Goal: Task Accomplishment & Management: Manage account settings

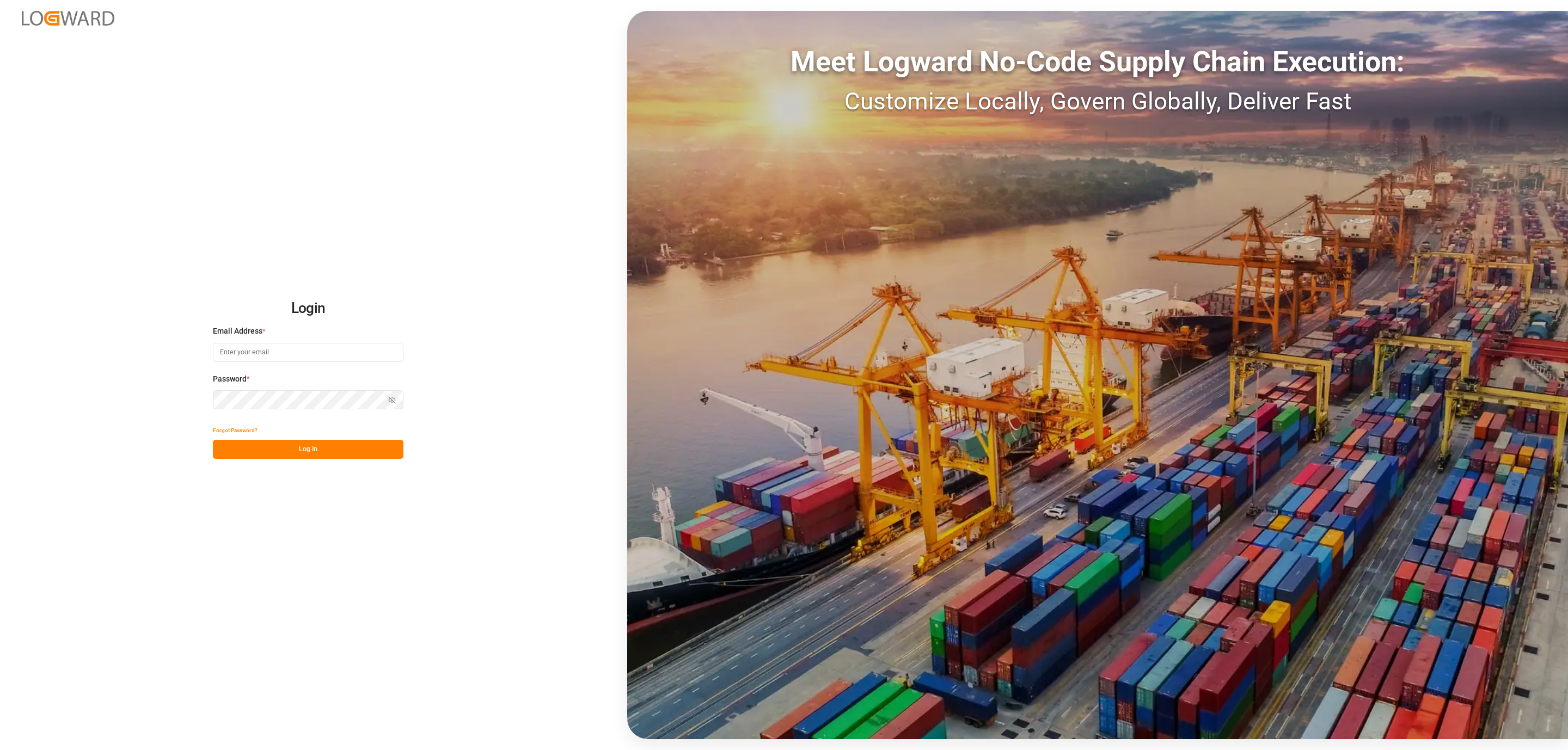
type input "daniel.sokolyk@jamindustries.com"
click at [330, 454] on button "Log In" at bounding box center [308, 449] width 190 height 19
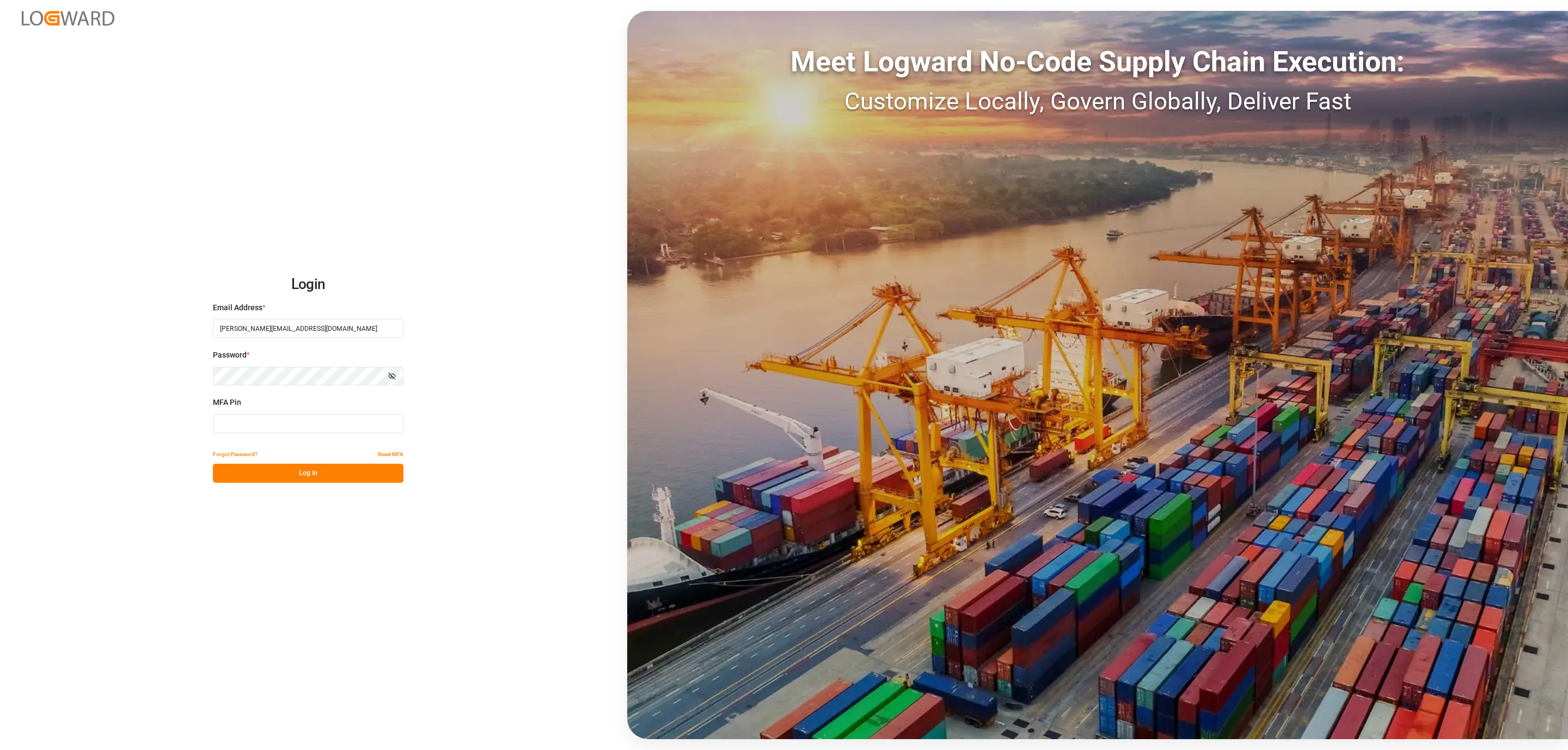
click at [302, 428] on input at bounding box center [308, 424] width 190 height 19
type input "081973"
click at [273, 466] on button "Log In" at bounding box center [308, 473] width 190 height 19
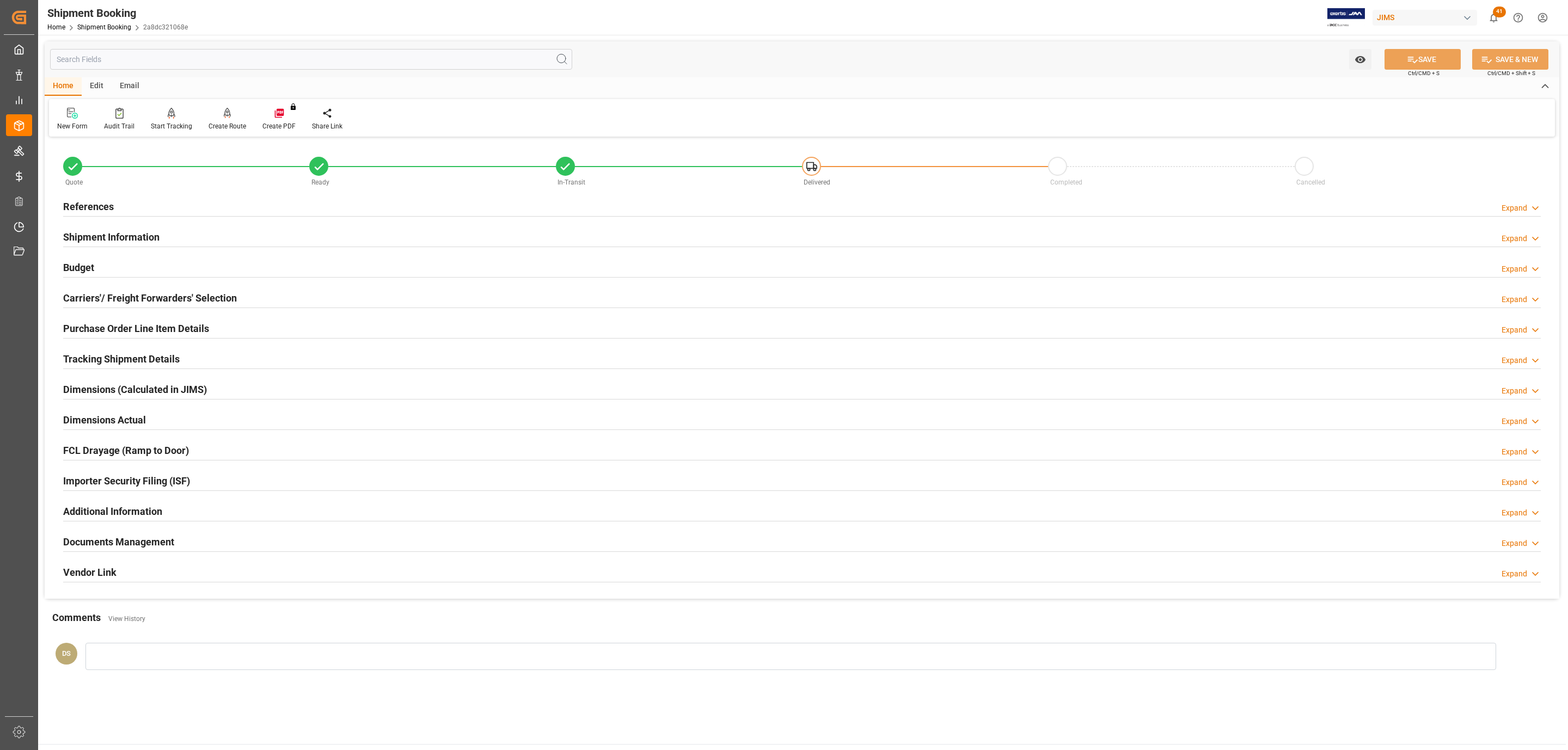
type input "0"
type input "21-08-2025"
click at [172, 201] on div "References Expand" at bounding box center [802, 206] width 1478 height 21
click at [108, 326] on h2 "Purchase Order Line Item Details" at bounding box center [136, 328] width 146 height 15
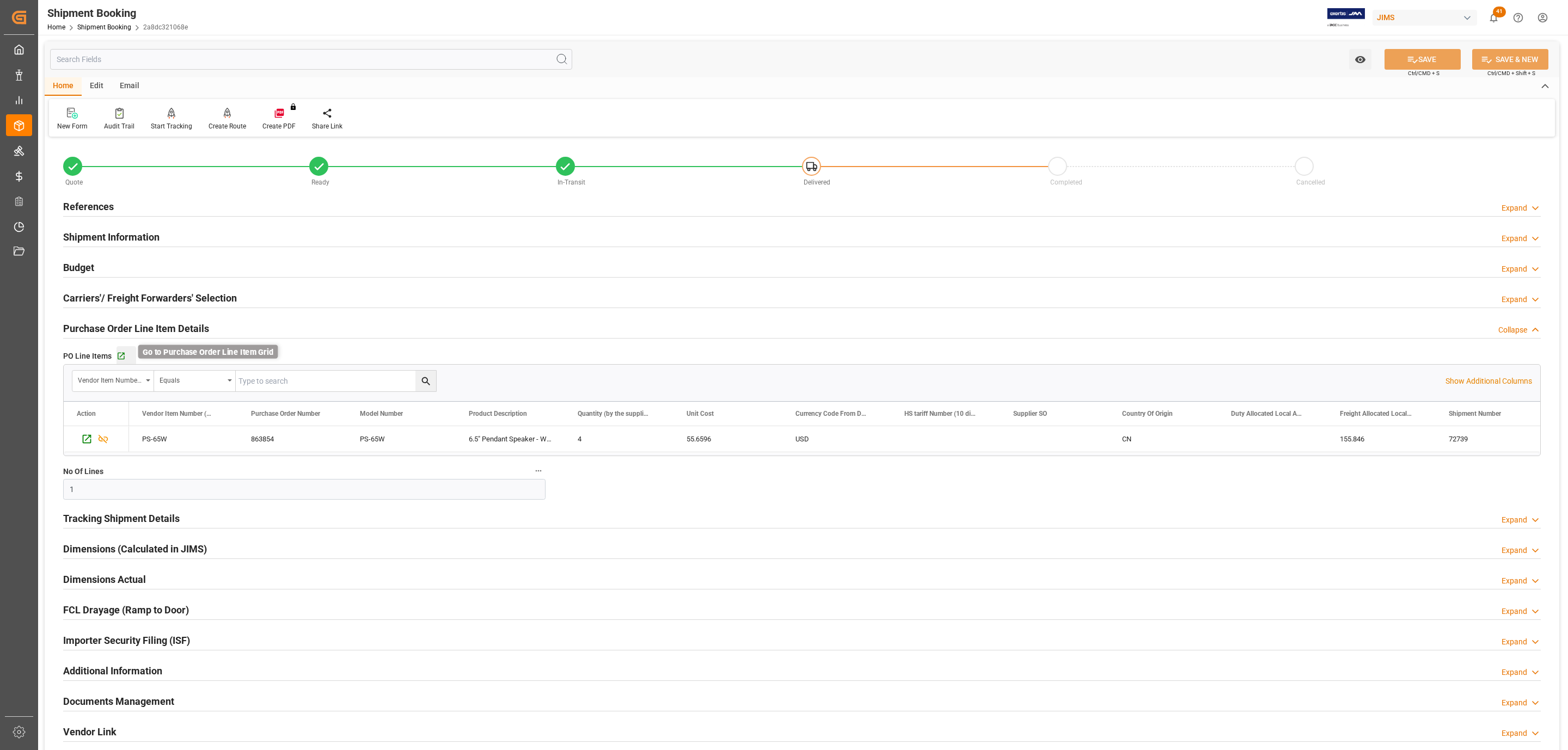
click at [123, 358] on icon "button" at bounding box center [121, 356] width 7 height 7
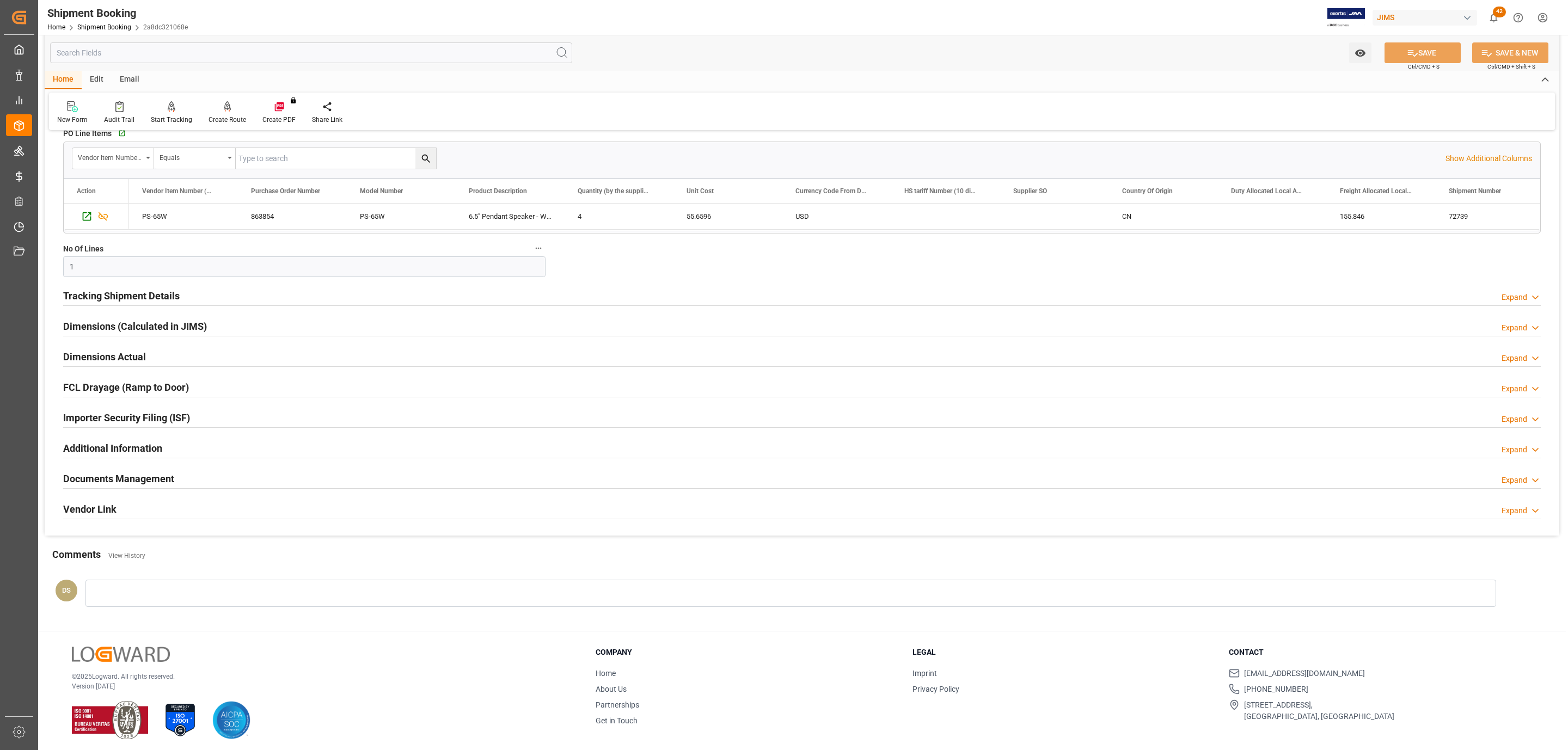
scroll to position [231, 0]
click at [205, 474] on div "Documents Management Expand" at bounding box center [802, 473] width 1478 height 21
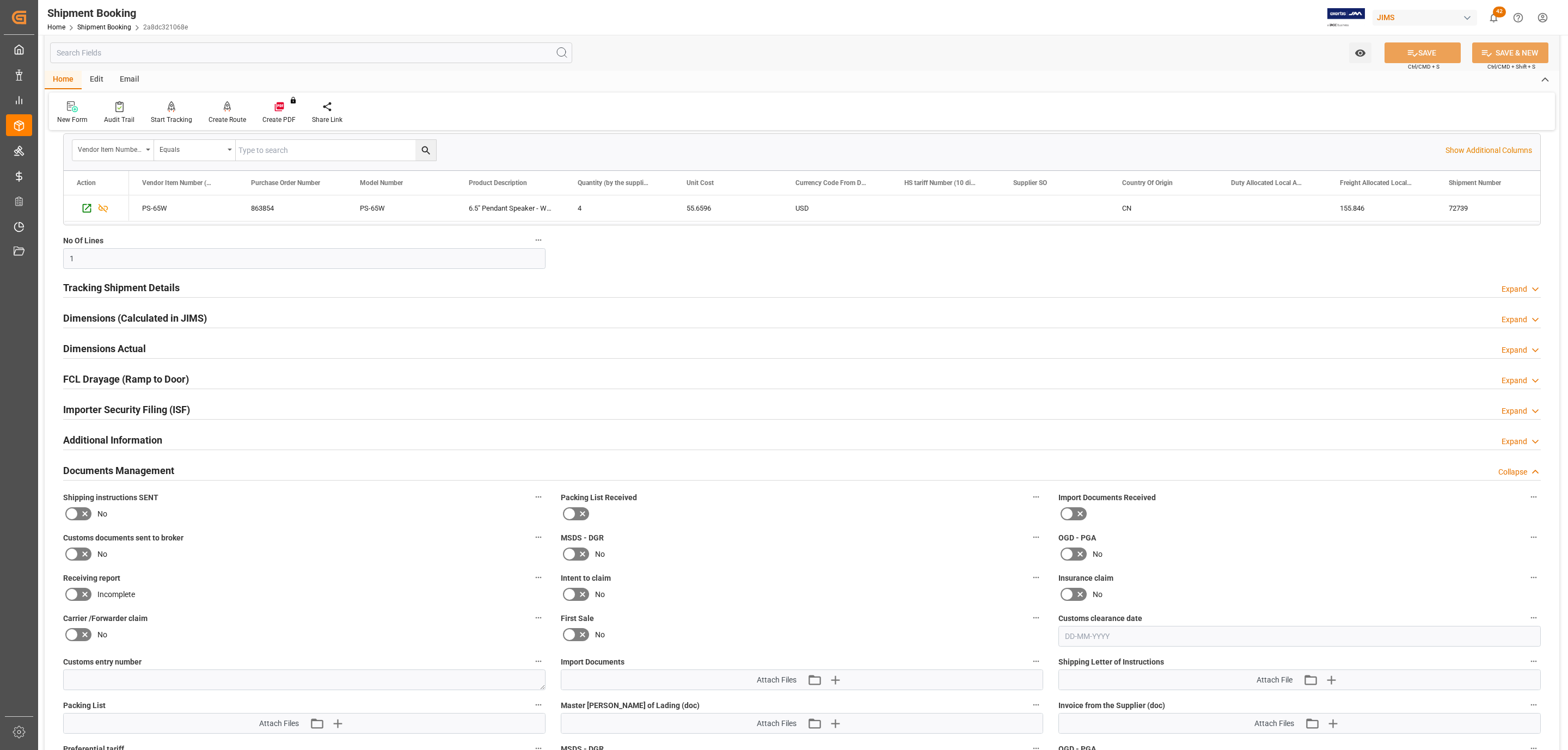
click at [90, 514] on icon at bounding box center [85, 514] width 13 height 13
click at [0, 0] on input "checkbox" at bounding box center [0, 0] width 0 height 0
click at [75, 556] on icon at bounding box center [72, 554] width 13 height 13
click at [0, 0] on input "checkbox" at bounding box center [0, 0] width 0 height 0
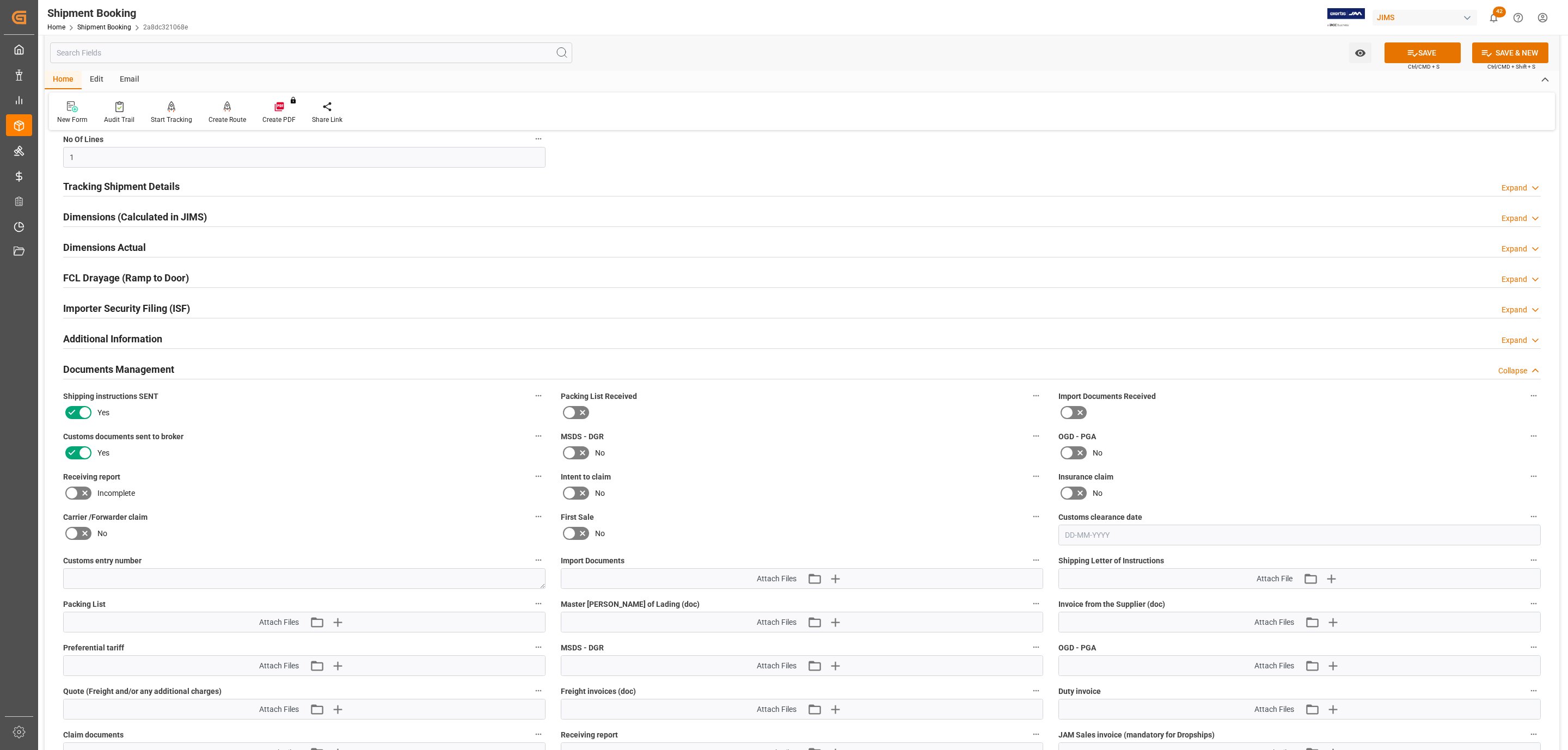
scroll to position [476, 0]
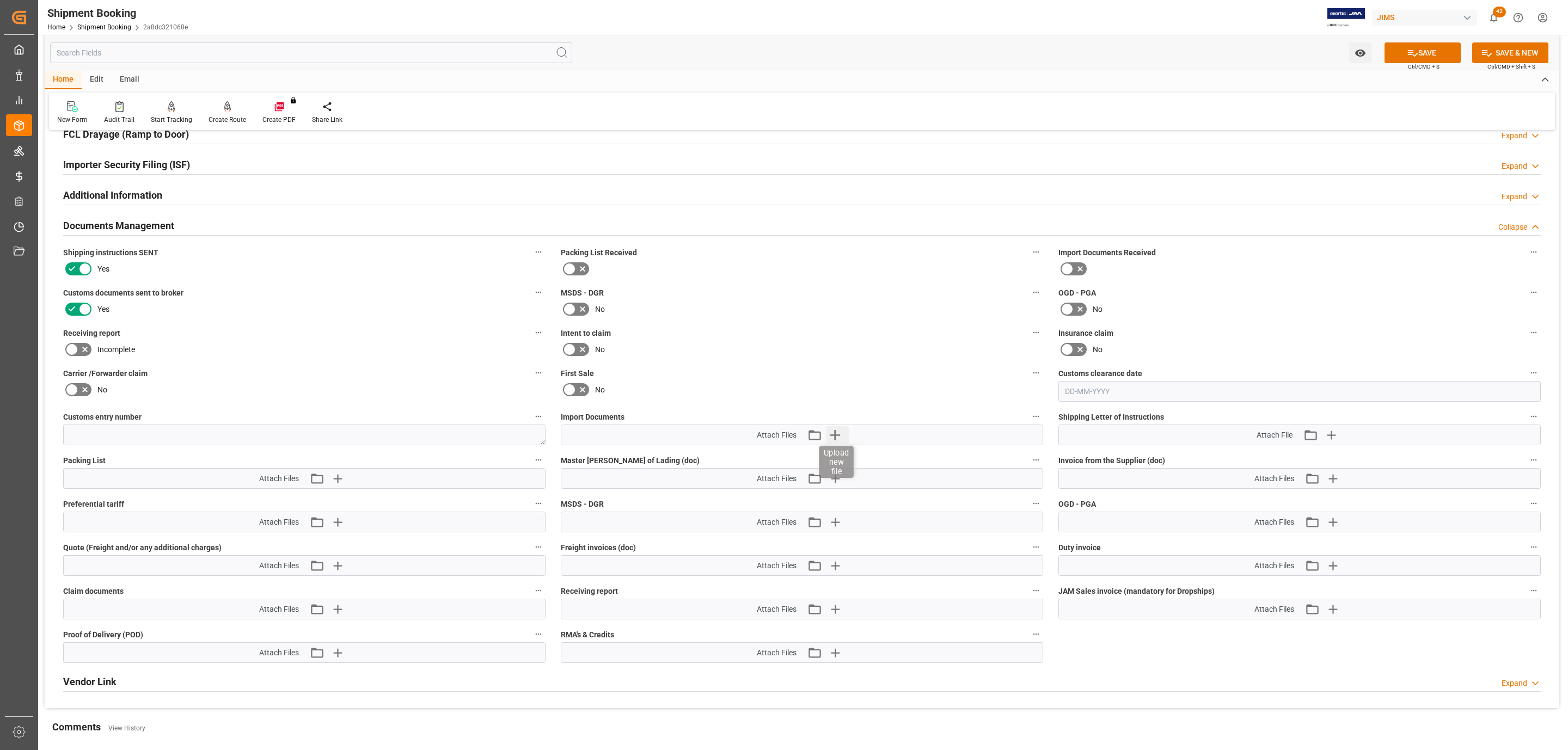
click at [834, 438] on icon "button" at bounding box center [835, 435] width 17 height 17
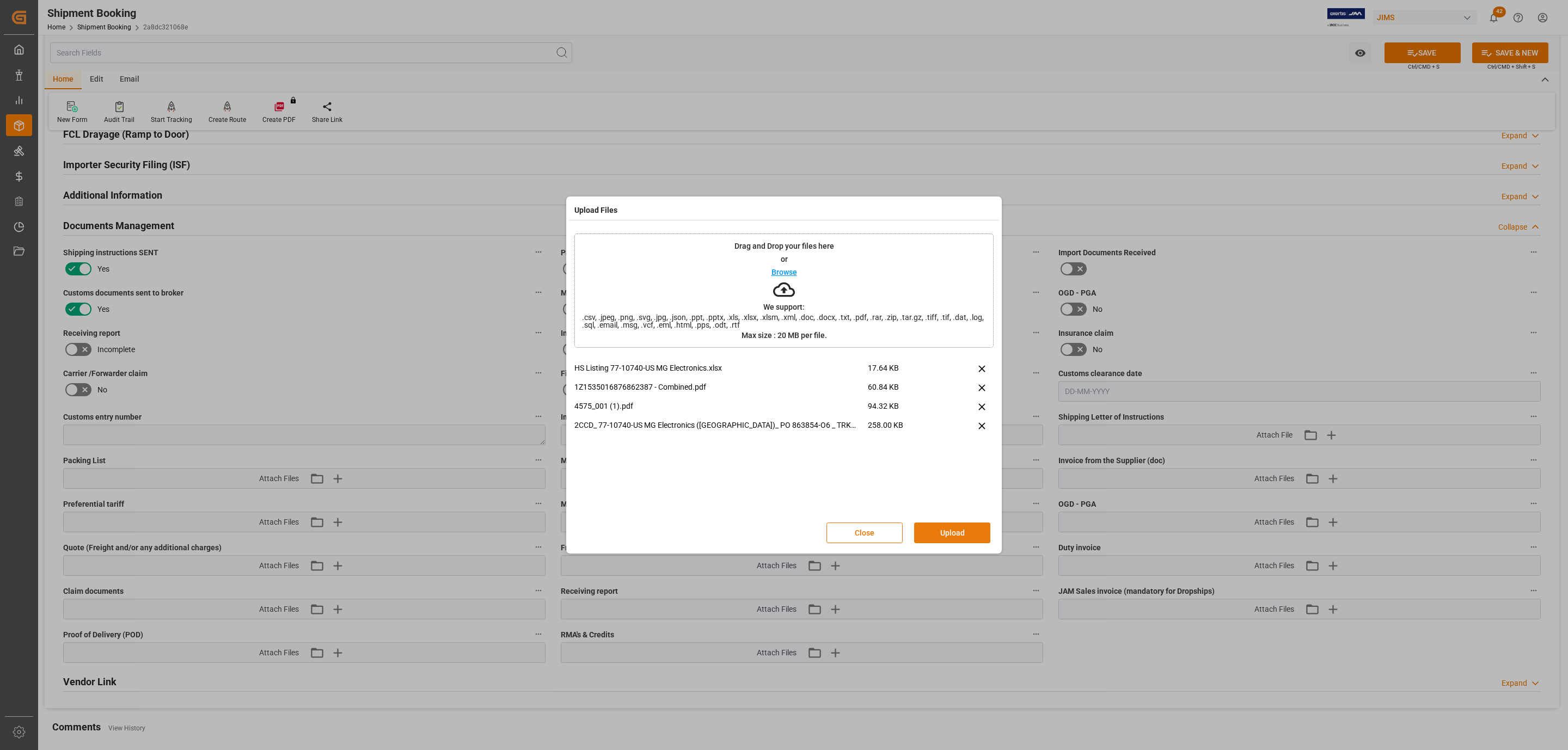
click at [937, 534] on button "Upload" at bounding box center [953, 532] width 76 height 21
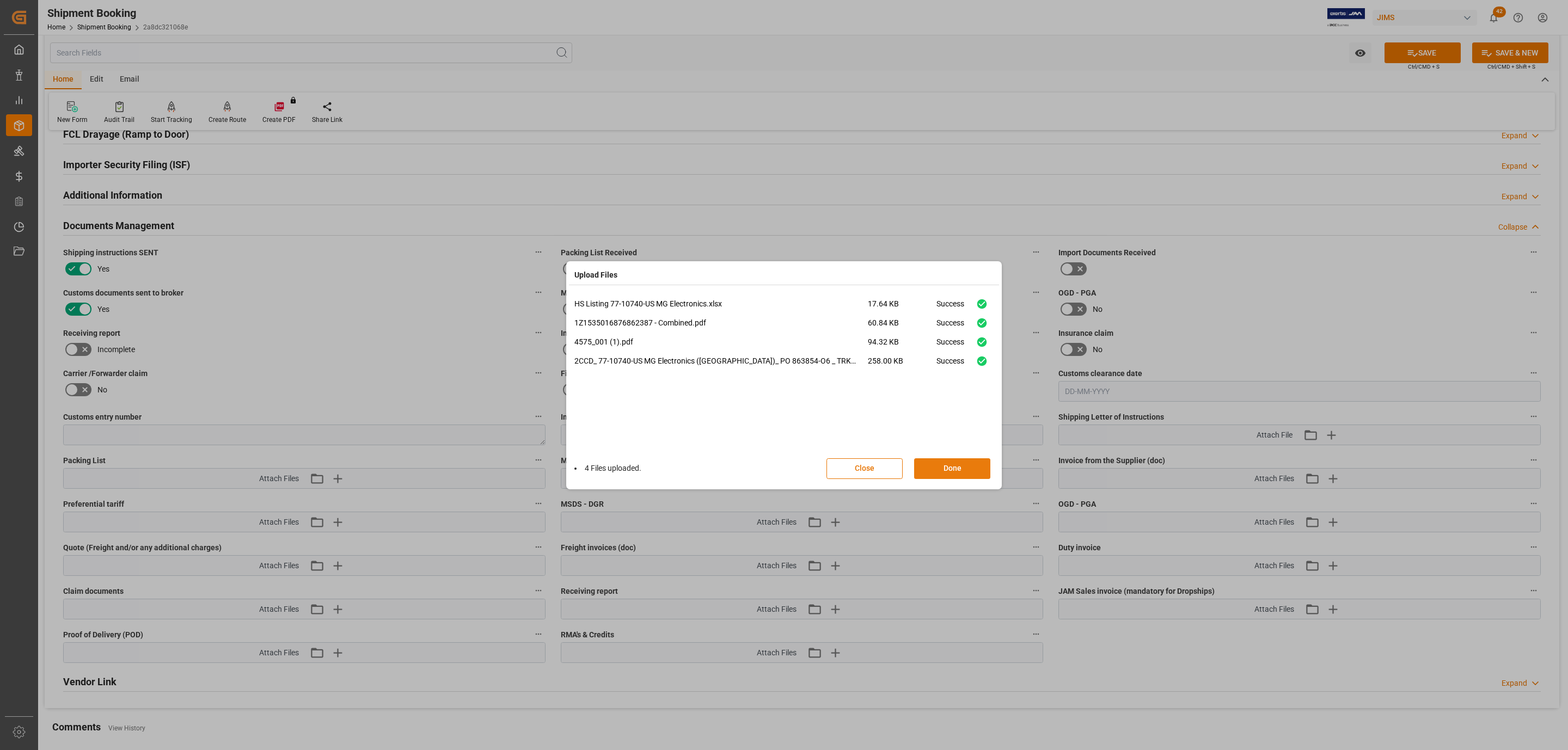
click at [921, 471] on button "Done" at bounding box center [953, 468] width 76 height 21
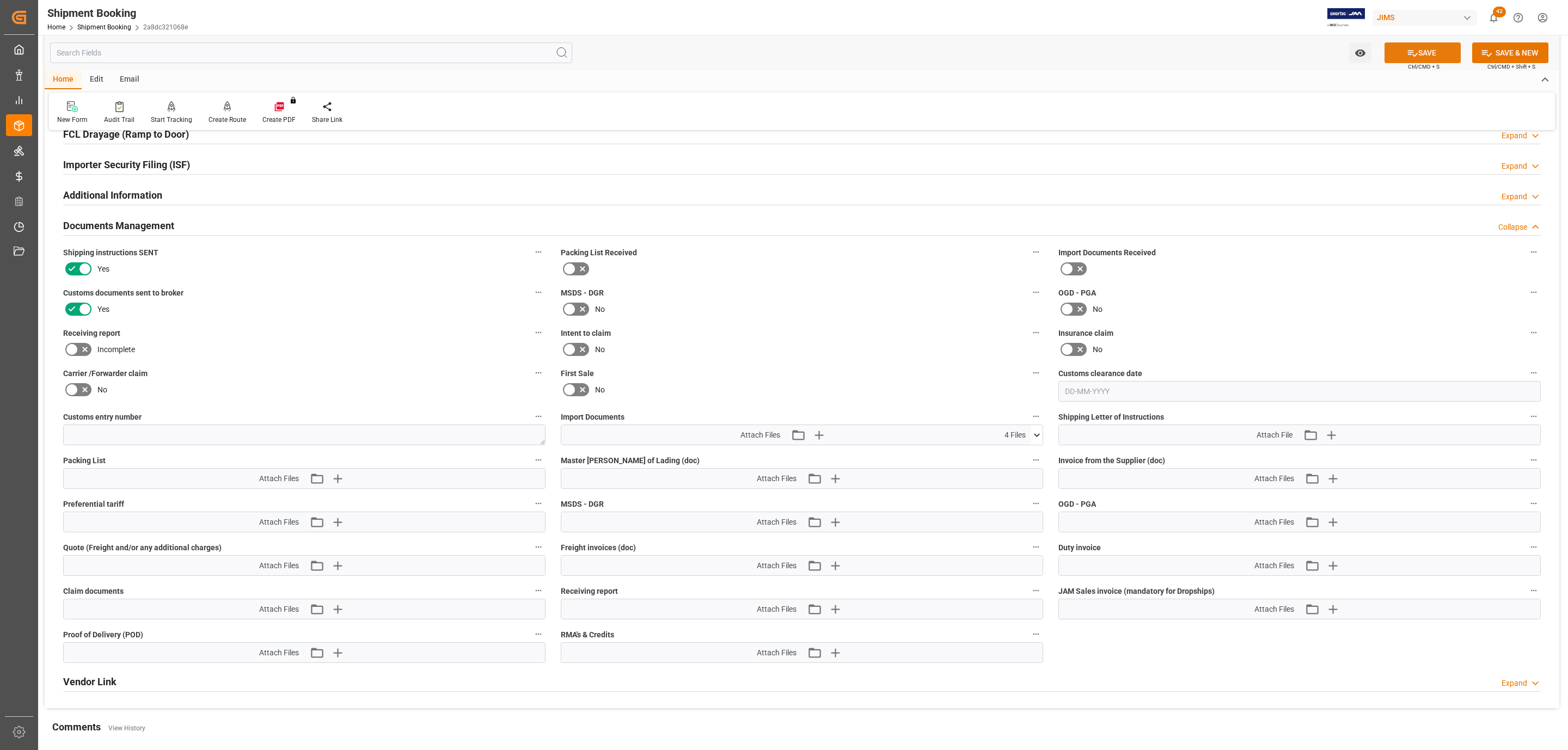
click at [1455, 57] on button "SAVE" at bounding box center [1422, 53] width 76 height 21
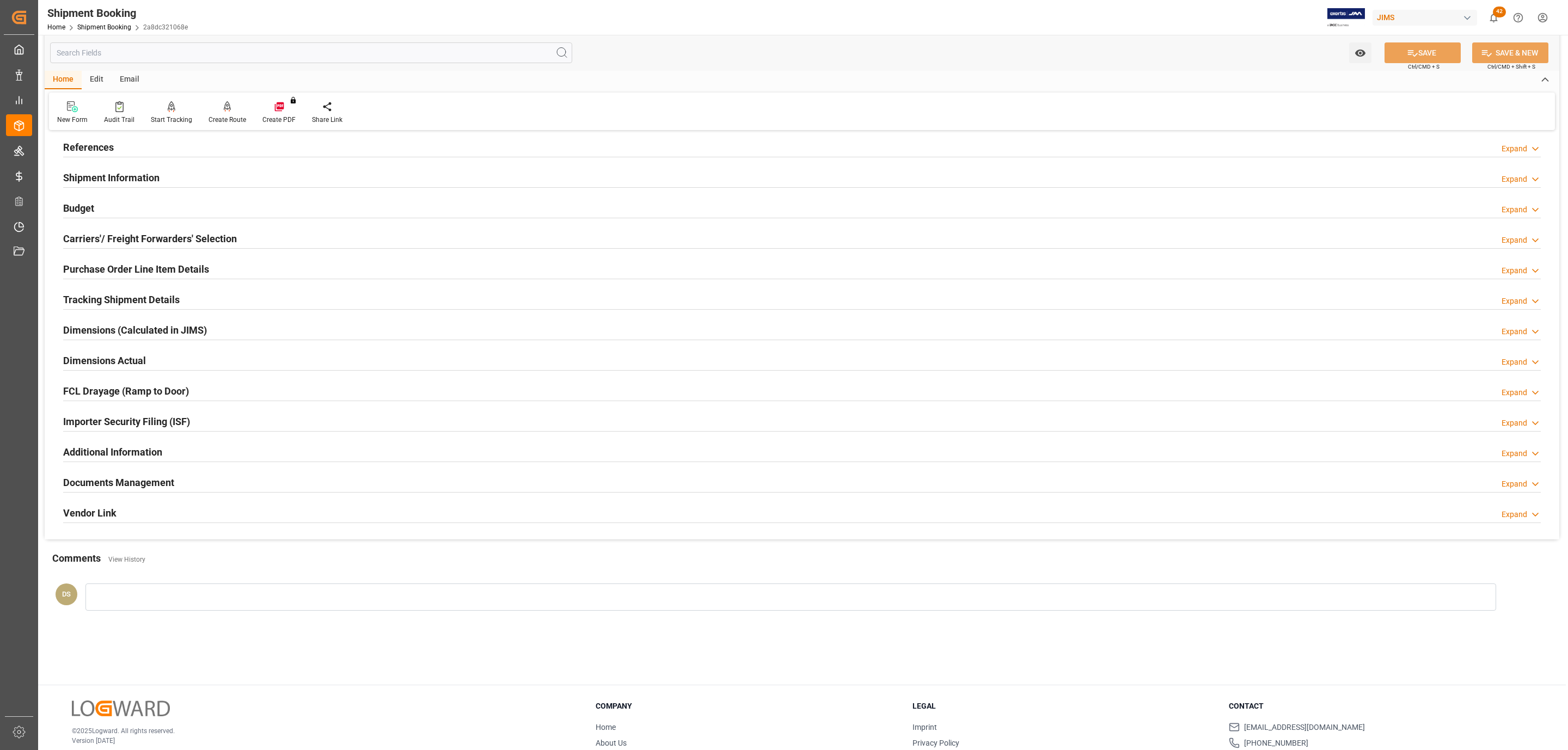
scroll to position [0, 0]
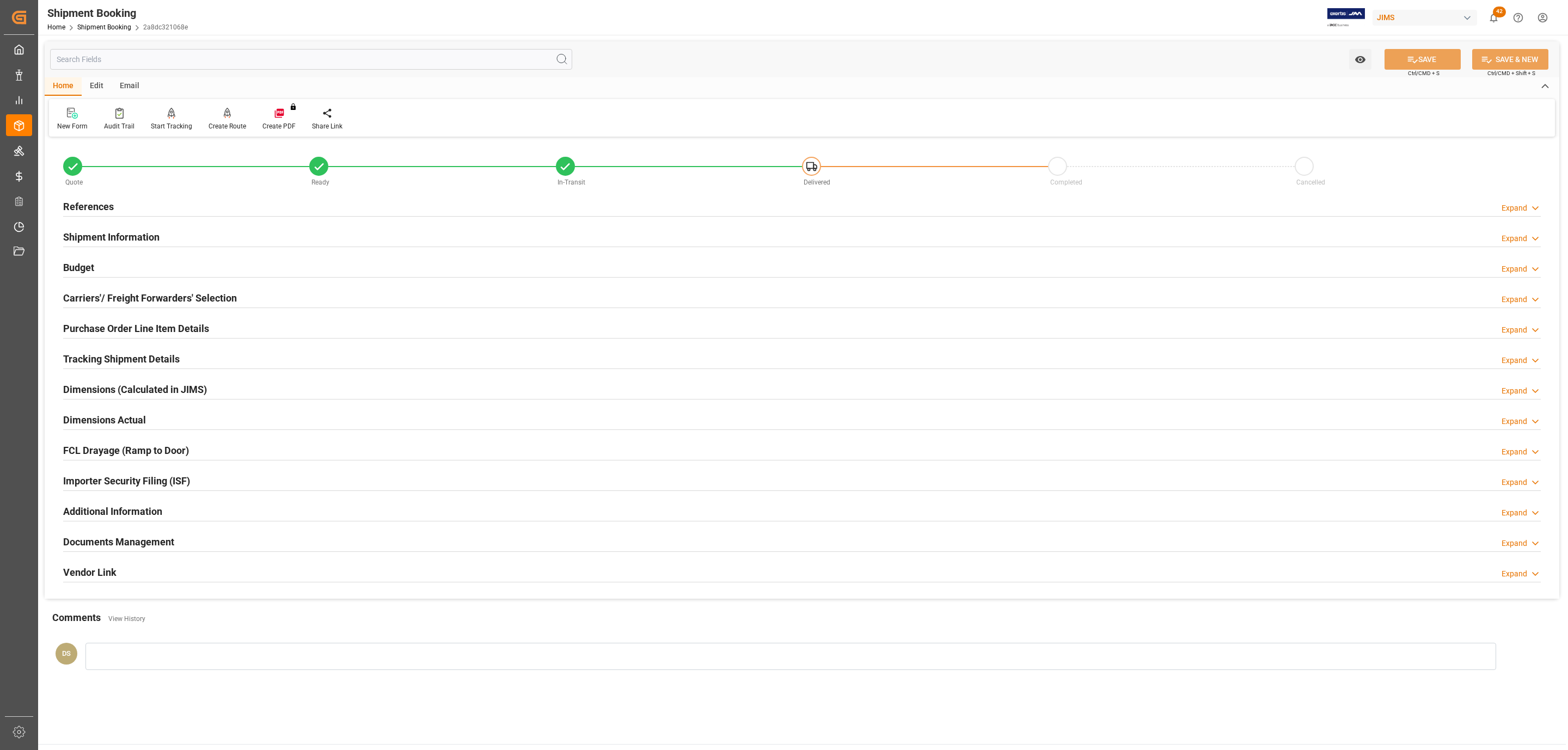
click at [223, 294] on h2 "Carriers'/ Freight Forwarders' Selection" at bounding box center [150, 298] width 174 height 15
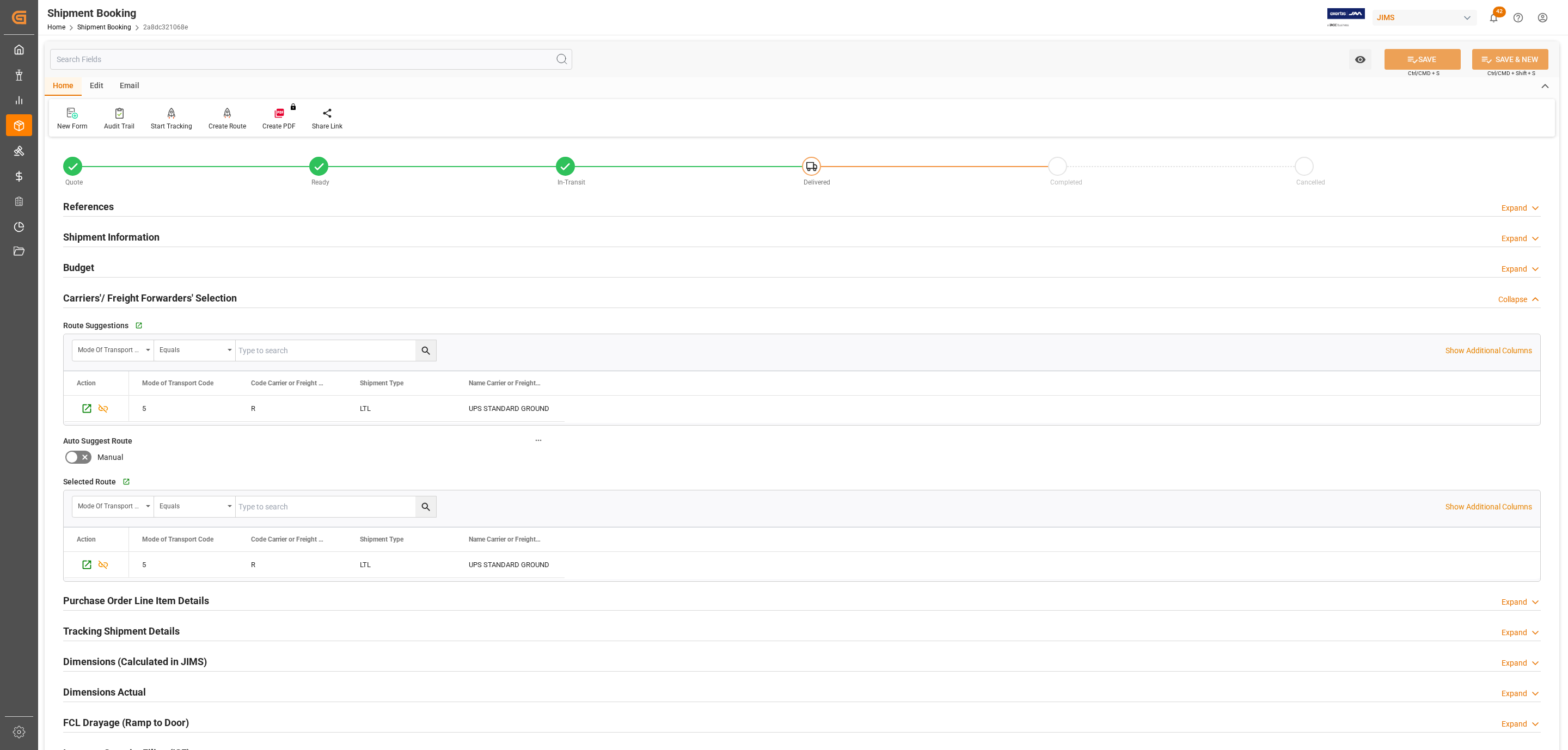
click at [223, 294] on h2 "Carriers'/ Freight Forwarders' Selection" at bounding box center [150, 298] width 174 height 15
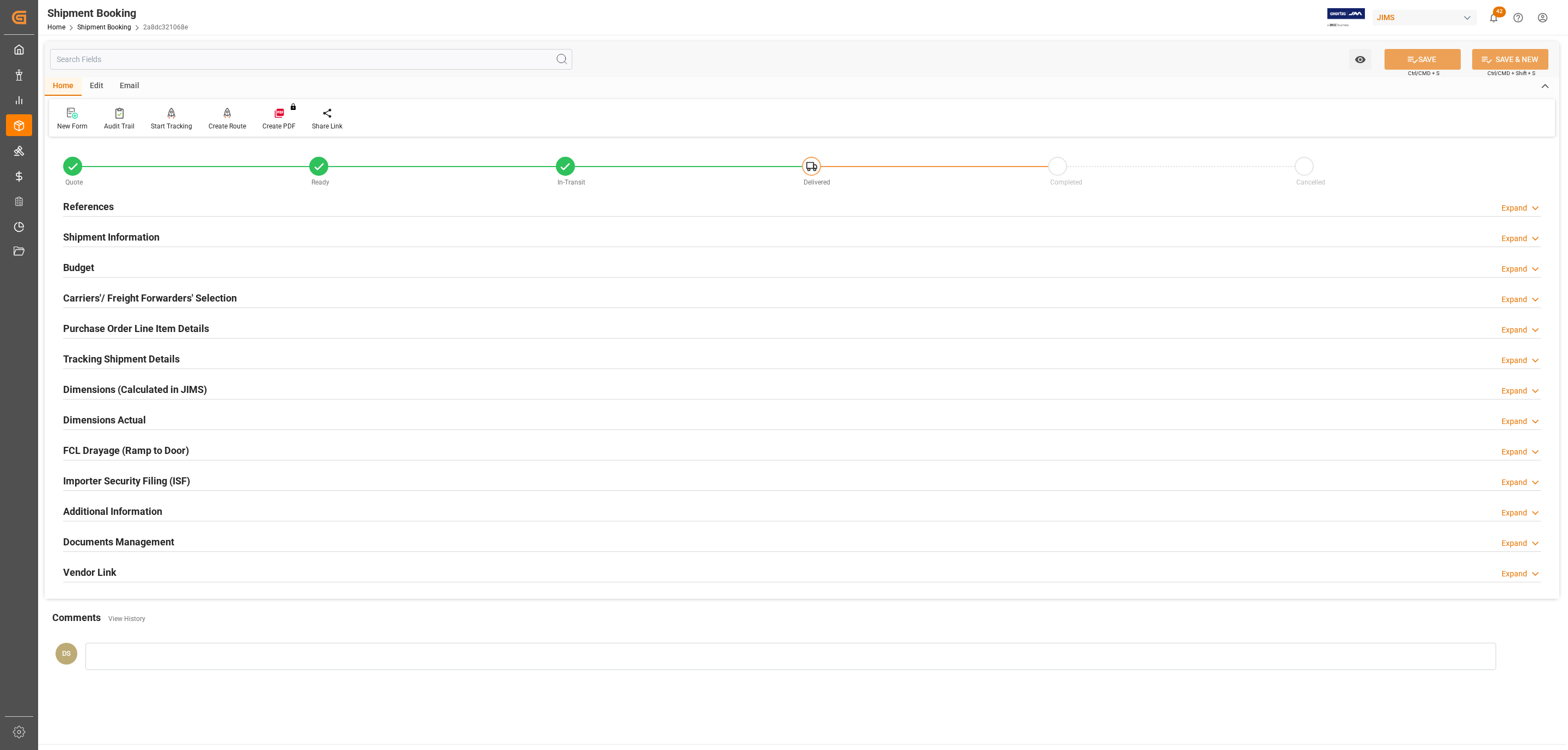
click at [184, 260] on div "Budget Expand" at bounding box center [802, 266] width 1478 height 21
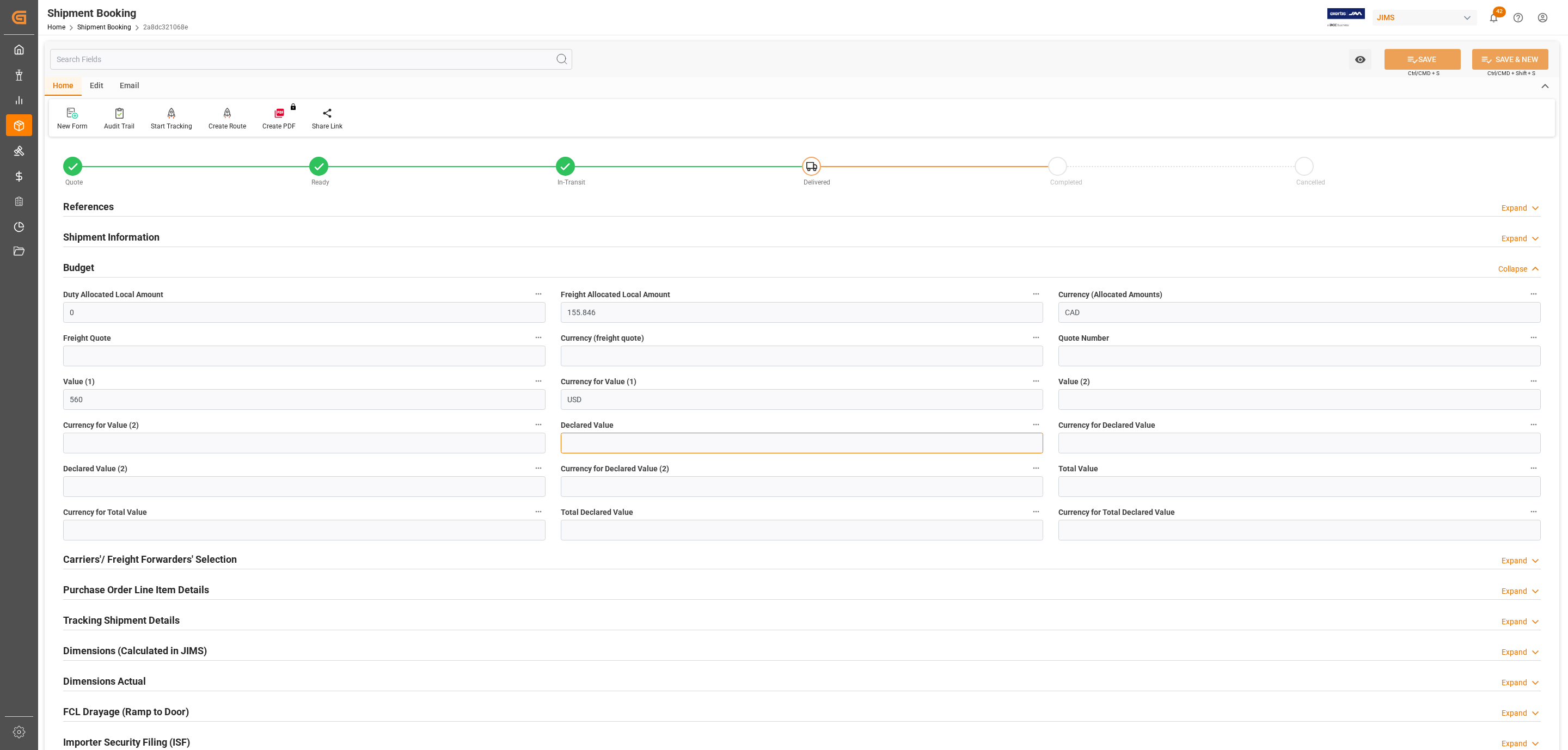
click at [623, 449] on input "text" at bounding box center [802, 442] width 483 height 21
type input "560"
type input "USD"
click at [1407, 61] on icon at bounding box center [1412, 59] width 11 height 11
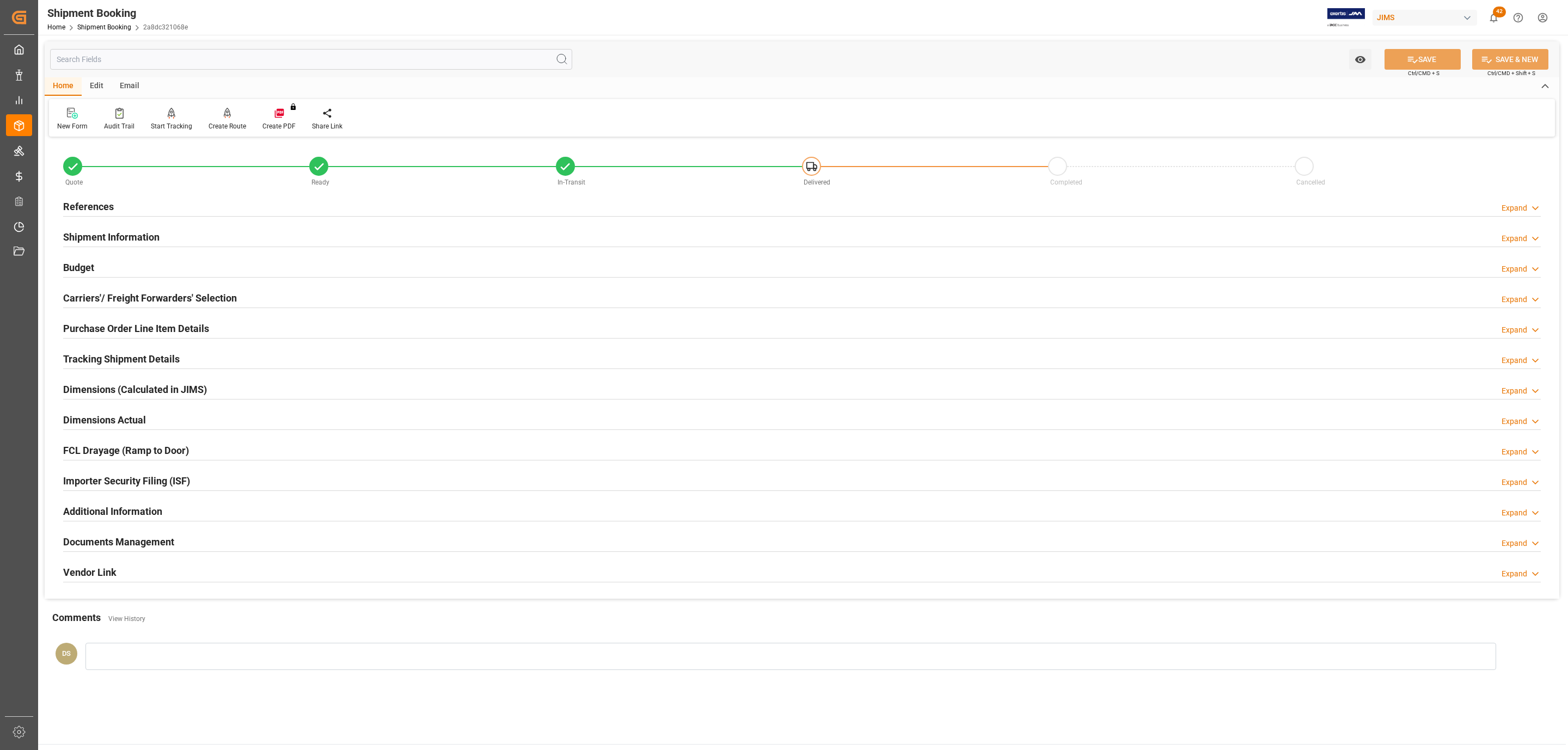
click at [152, 291] on div "Carriers'/ Freight Forwarders' Selection" at bounding box center [150, 297] width 174 height 21
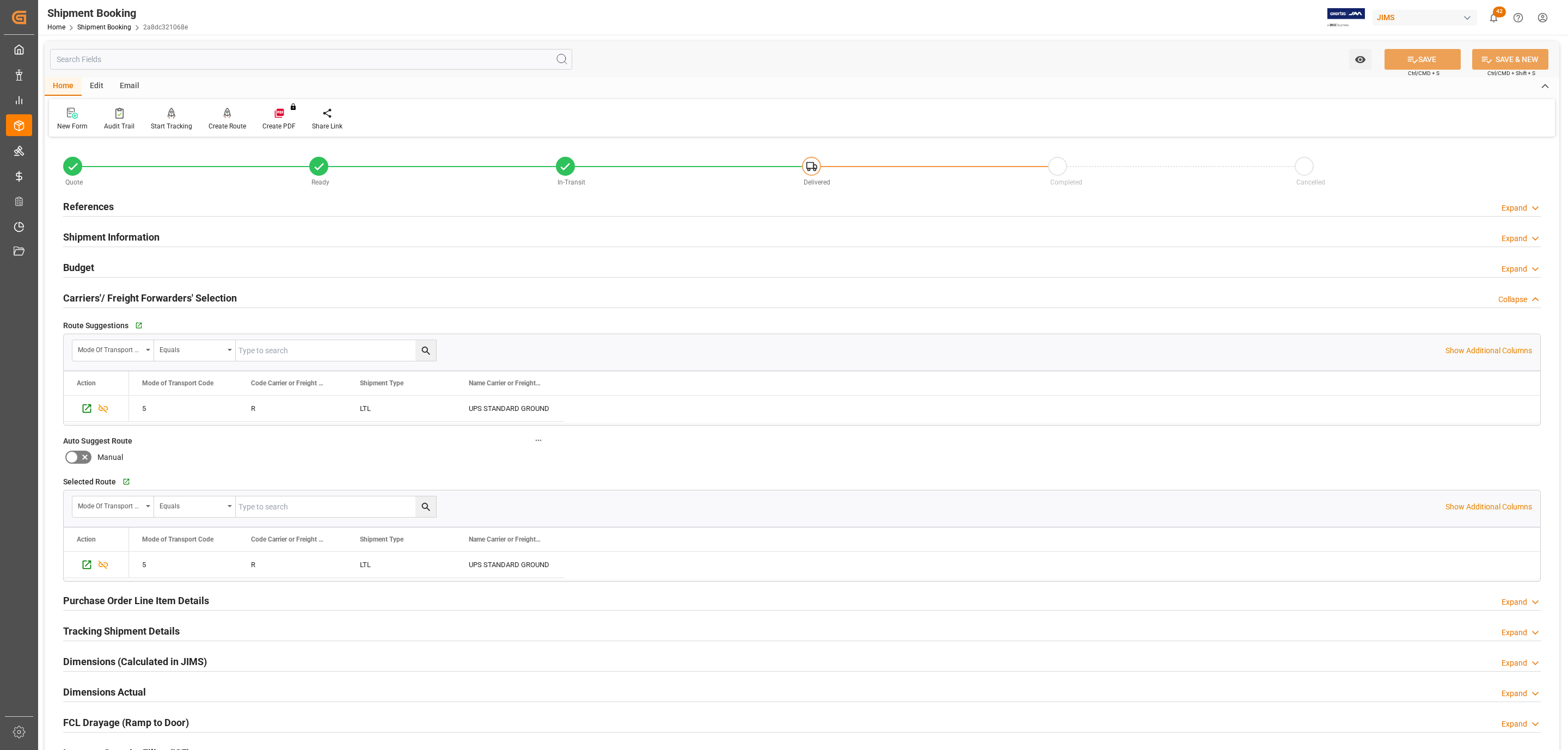
click at [152, 291] on div "Carriers'/ Freight Forwarders' Selection" at bounding box center [150, 297] width 174 height 21
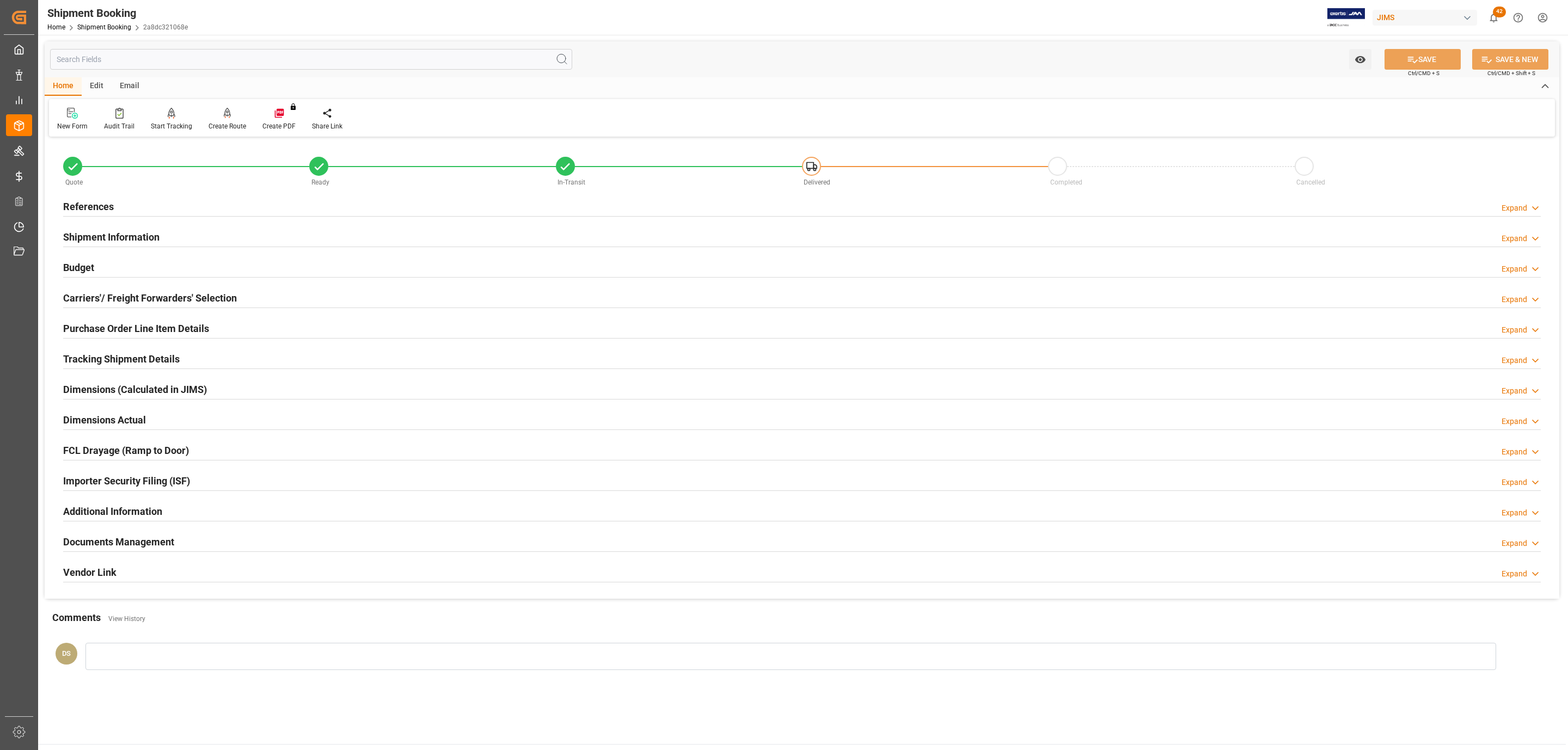
click at [193, 258] on div "Budget Expand" at bounding box center [802, 266] width 1478 height 21
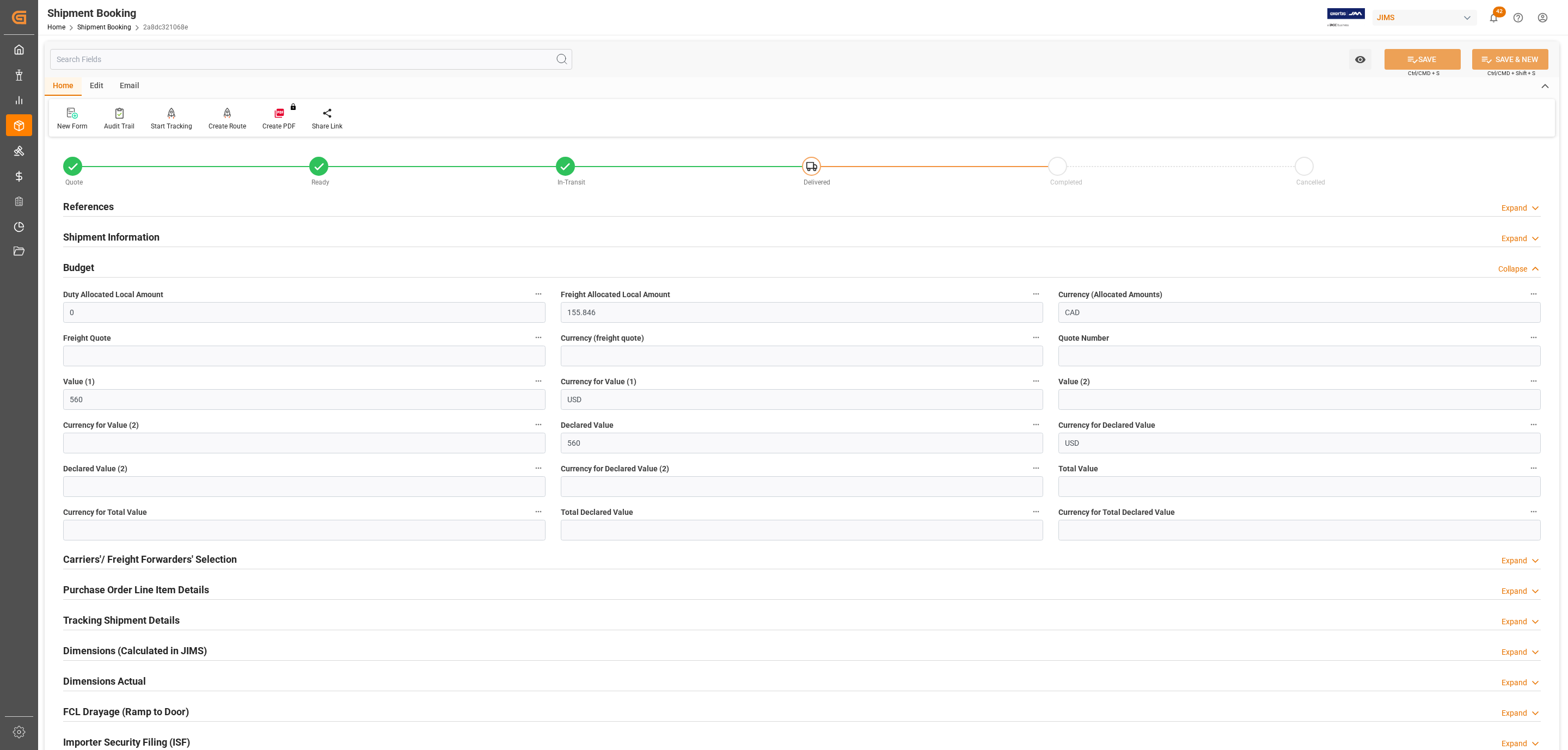
click at [193, 258] on div "Budget Collapse" at bounding box center [802, 266] width 1478 height 21
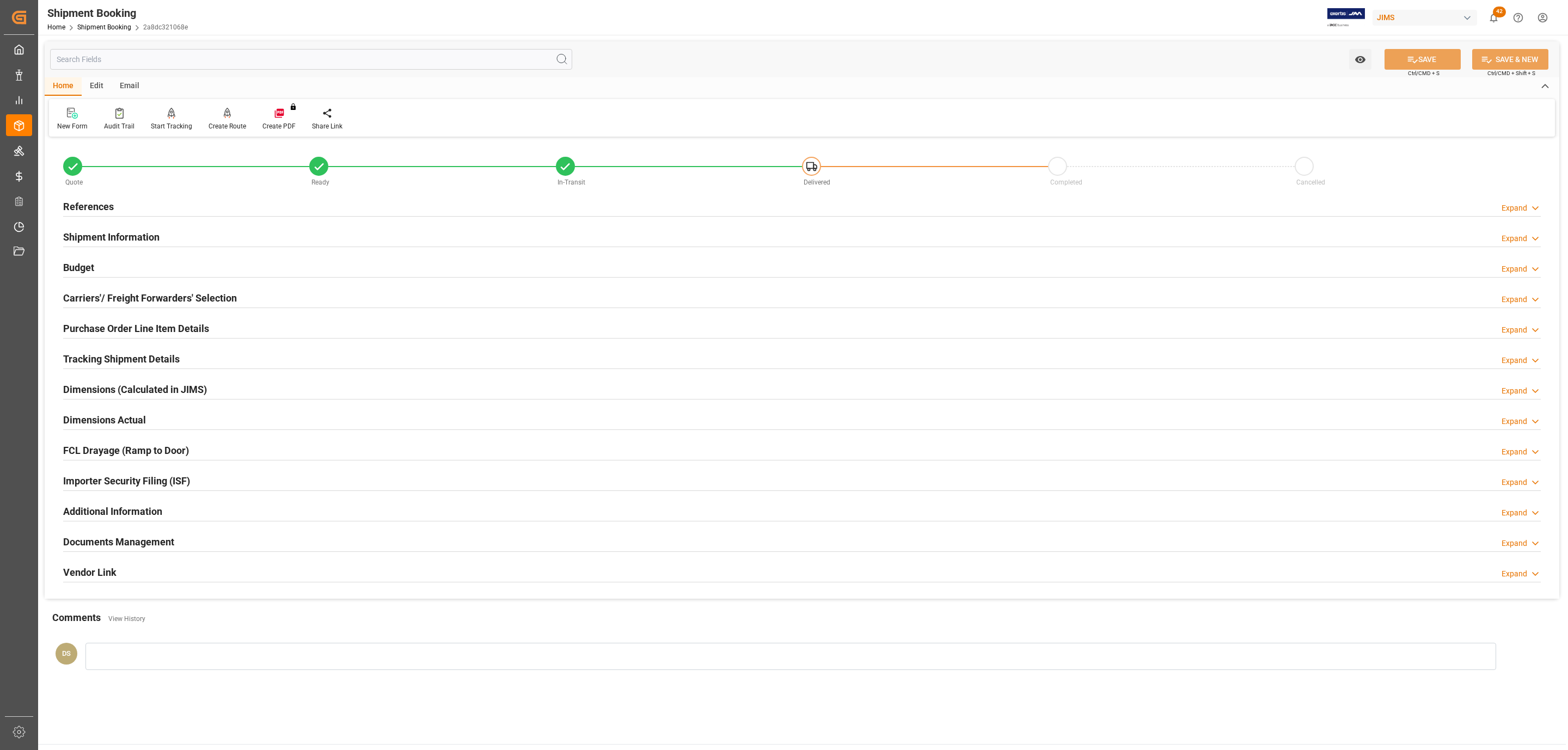
click at [169, 290] on div "Carriers'/ Freight Forwarders' Selection" at bounding box center [150, 297] width 174 height 21
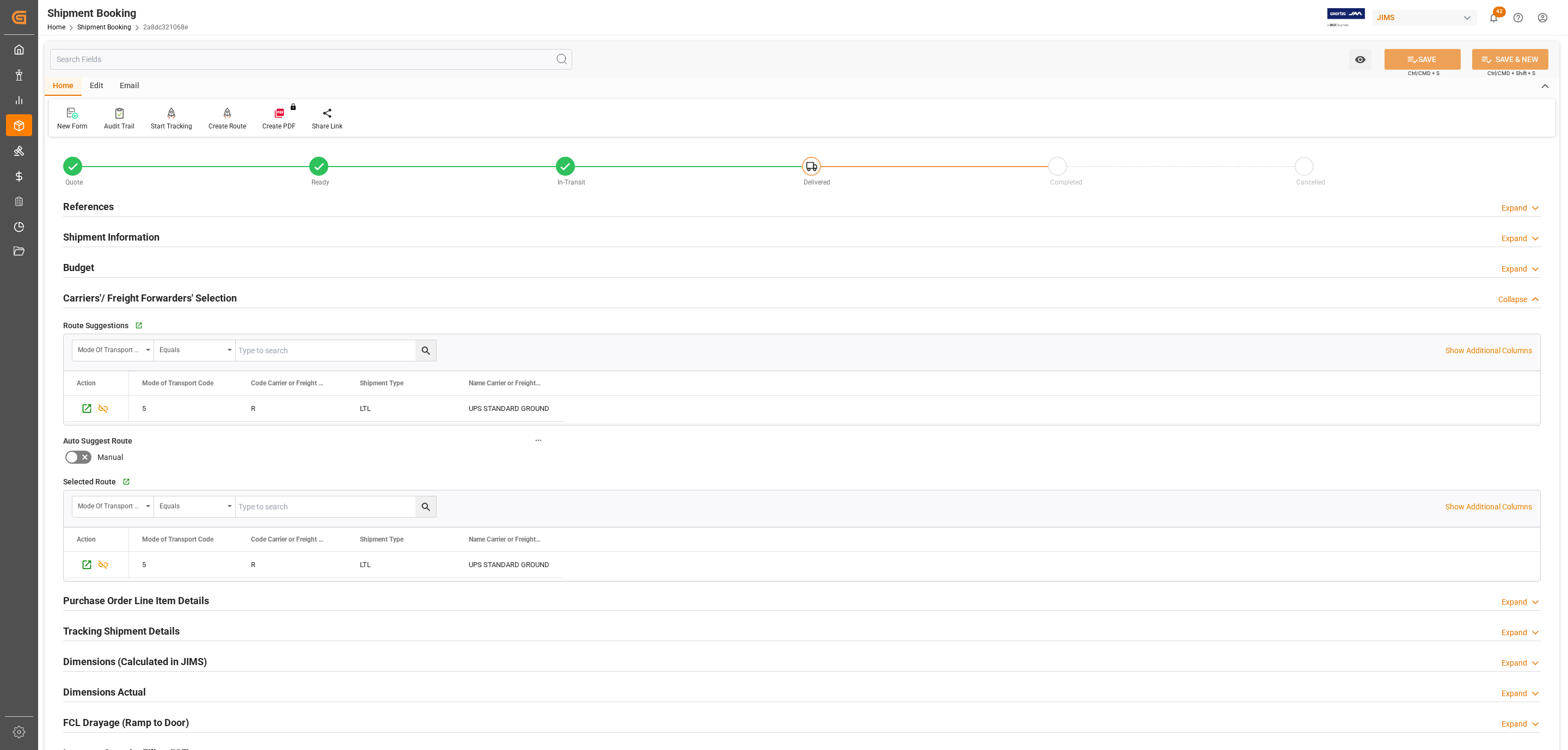
click at [169, 290] on div "Carriers'/ Freight Forwarders' Selection" at bounding box center [150, 297] width 174 height 21
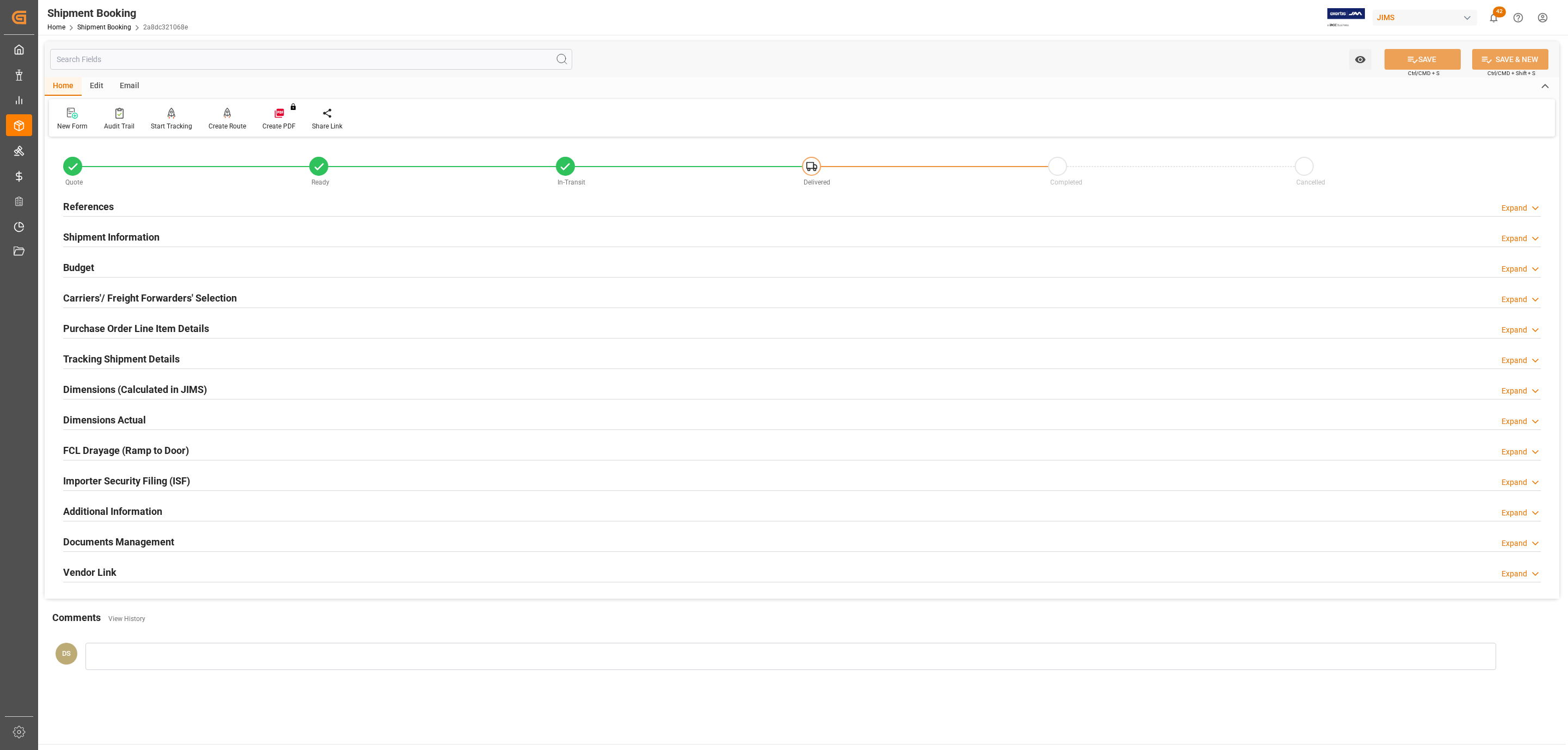
click at [148, 262] on div "Budget Expand" at bounding box center [802, 266] width 1478 height 21
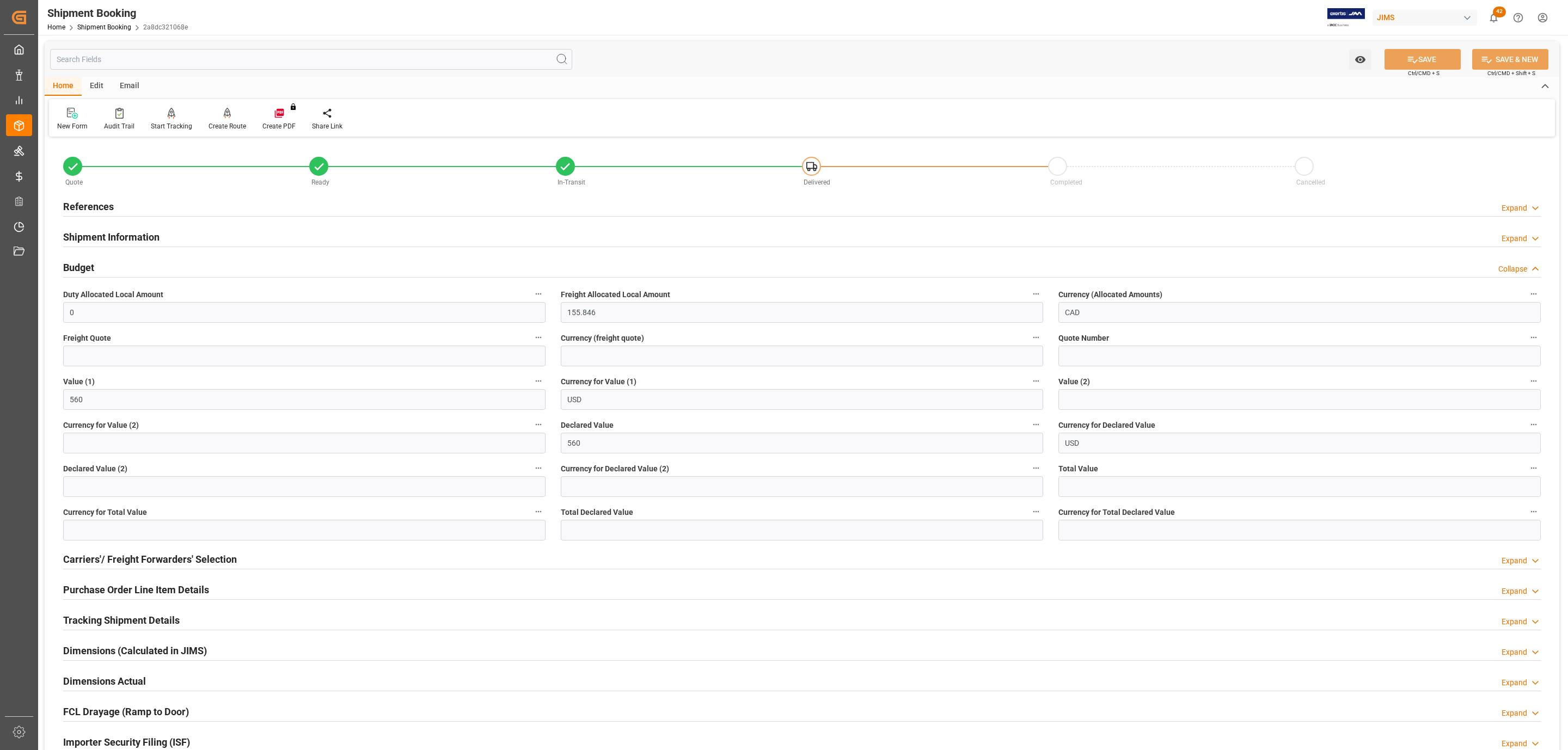
click at [148, 262] on div "Budget Collapse" at bounding box center [802, 266] width 1478 height 21
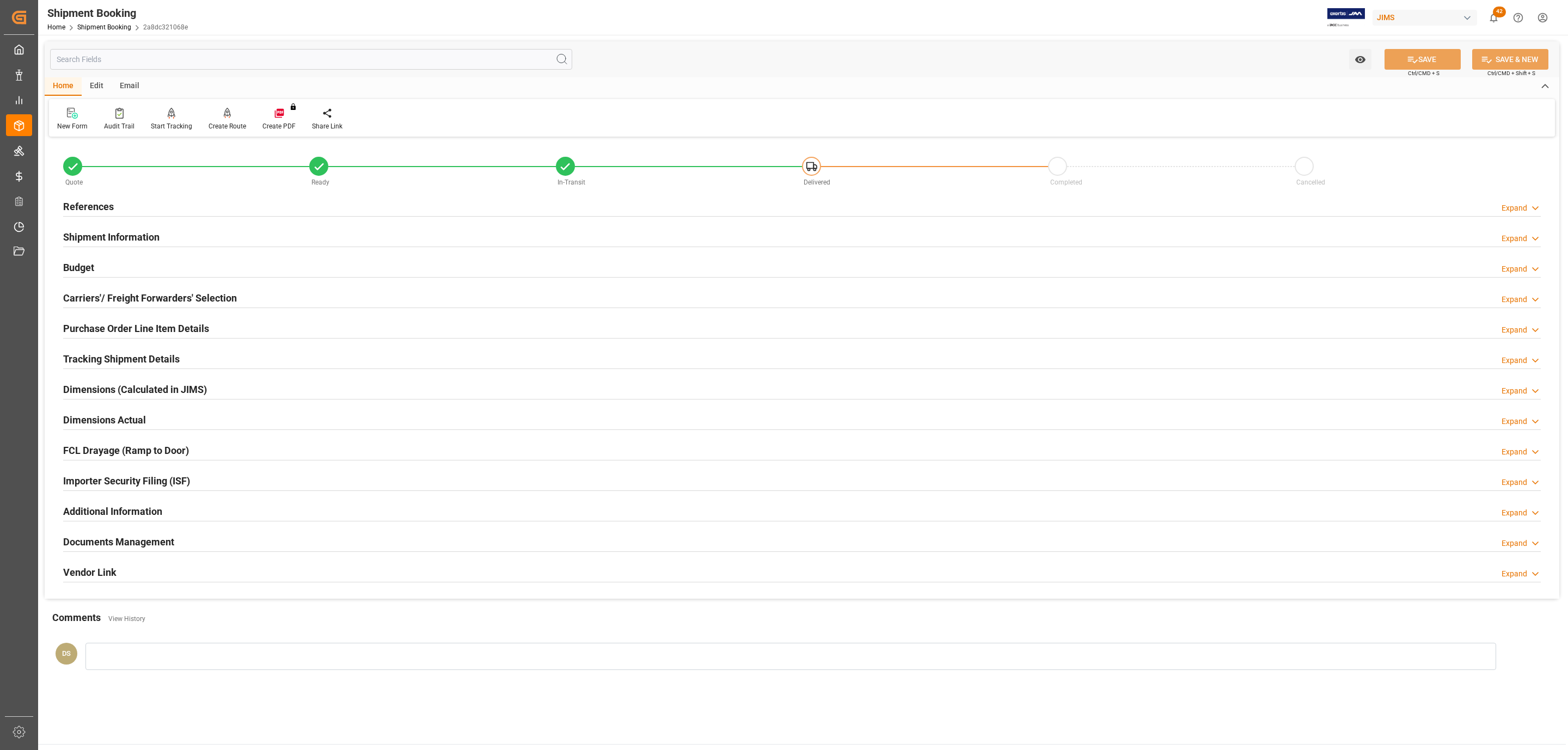
click at [95, 358] on h2 "Tracking Shipment Details" at bounding box center [121, 359] width 117 height 15
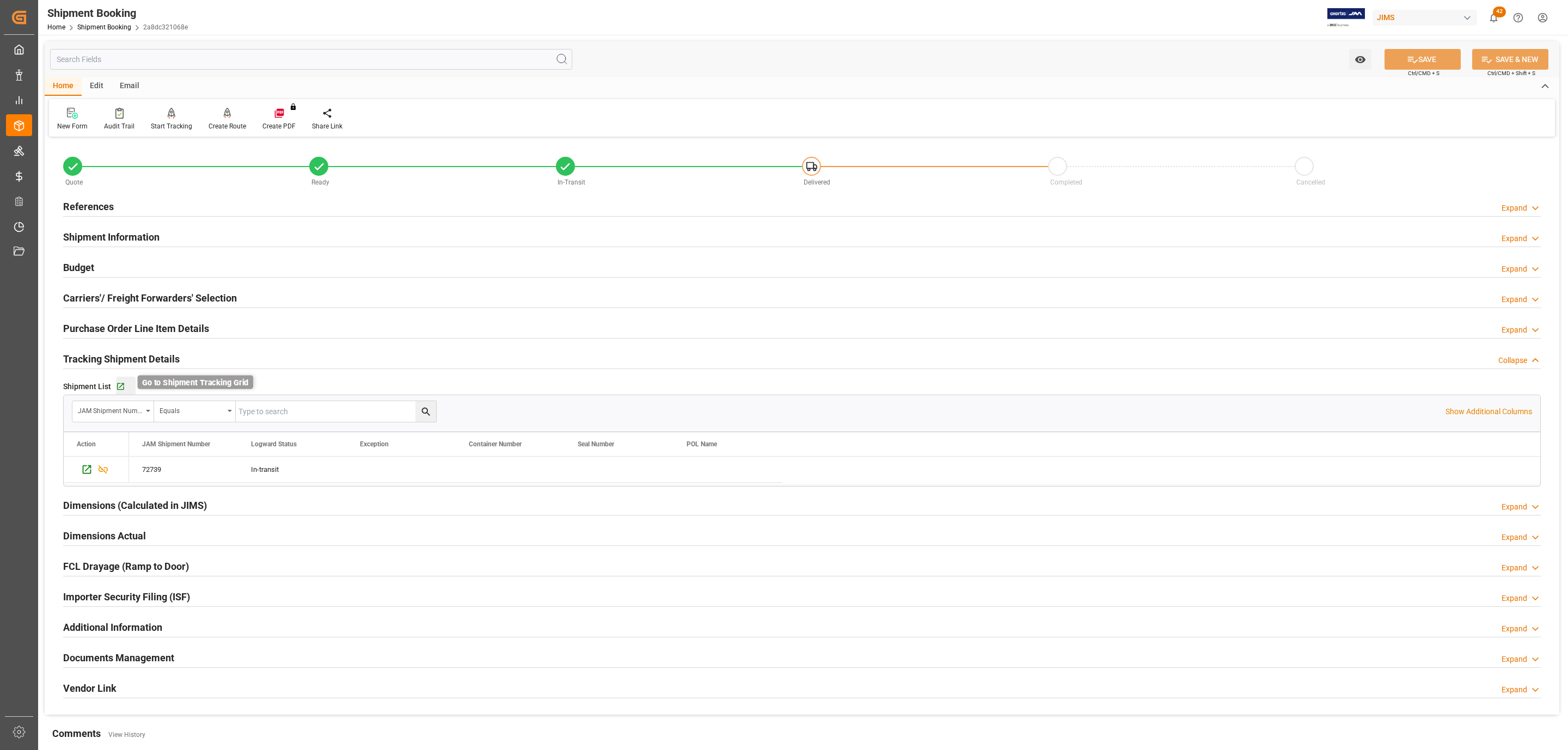
click at [123, 389] on icon "button" at bounding box center [121, 387] width 9 height 9
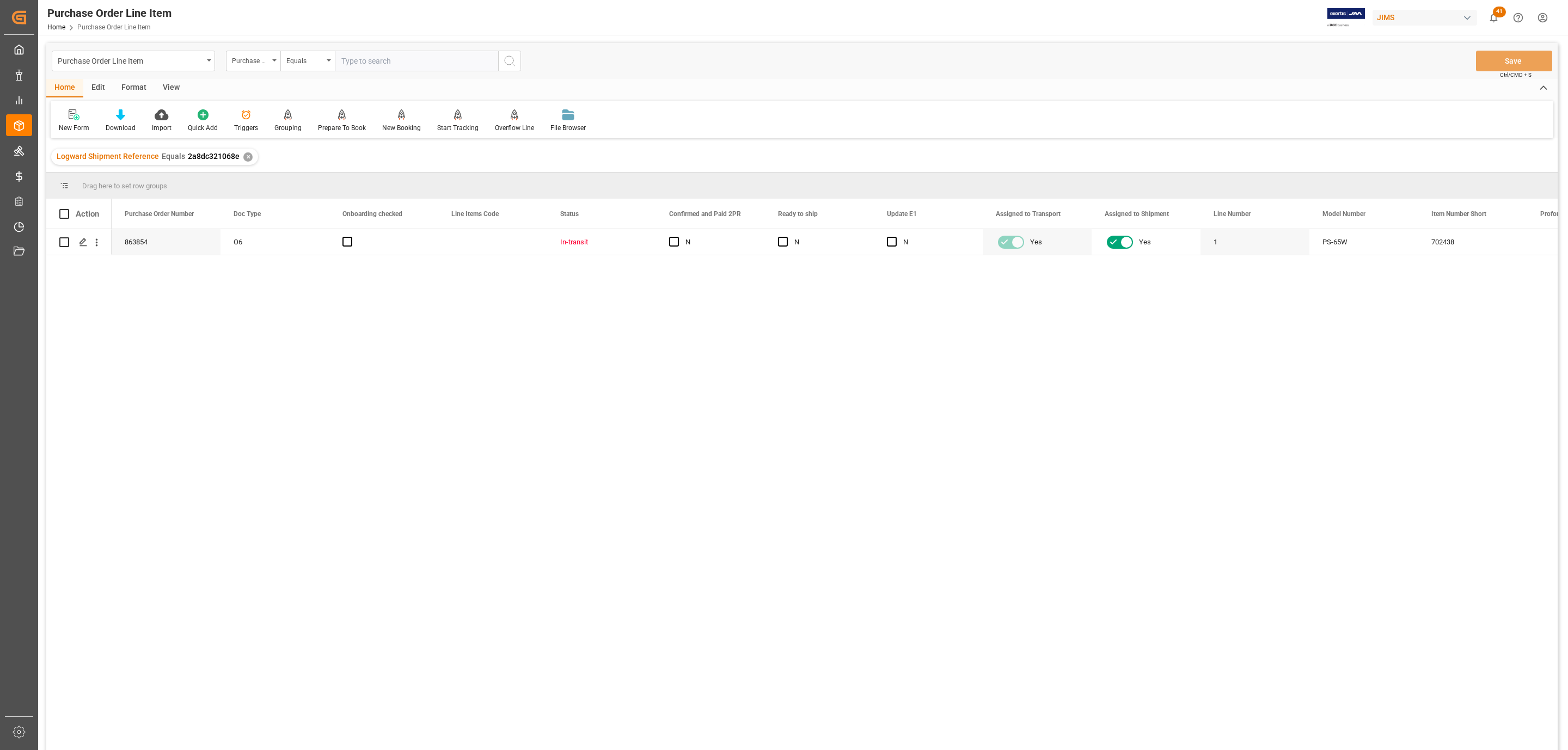
click at [174, 84] on div "View" at bounding box center [172, 88] width 33 height 19
click at [126, 113] on icon at bounding box center [126, 111] width 5 height 5
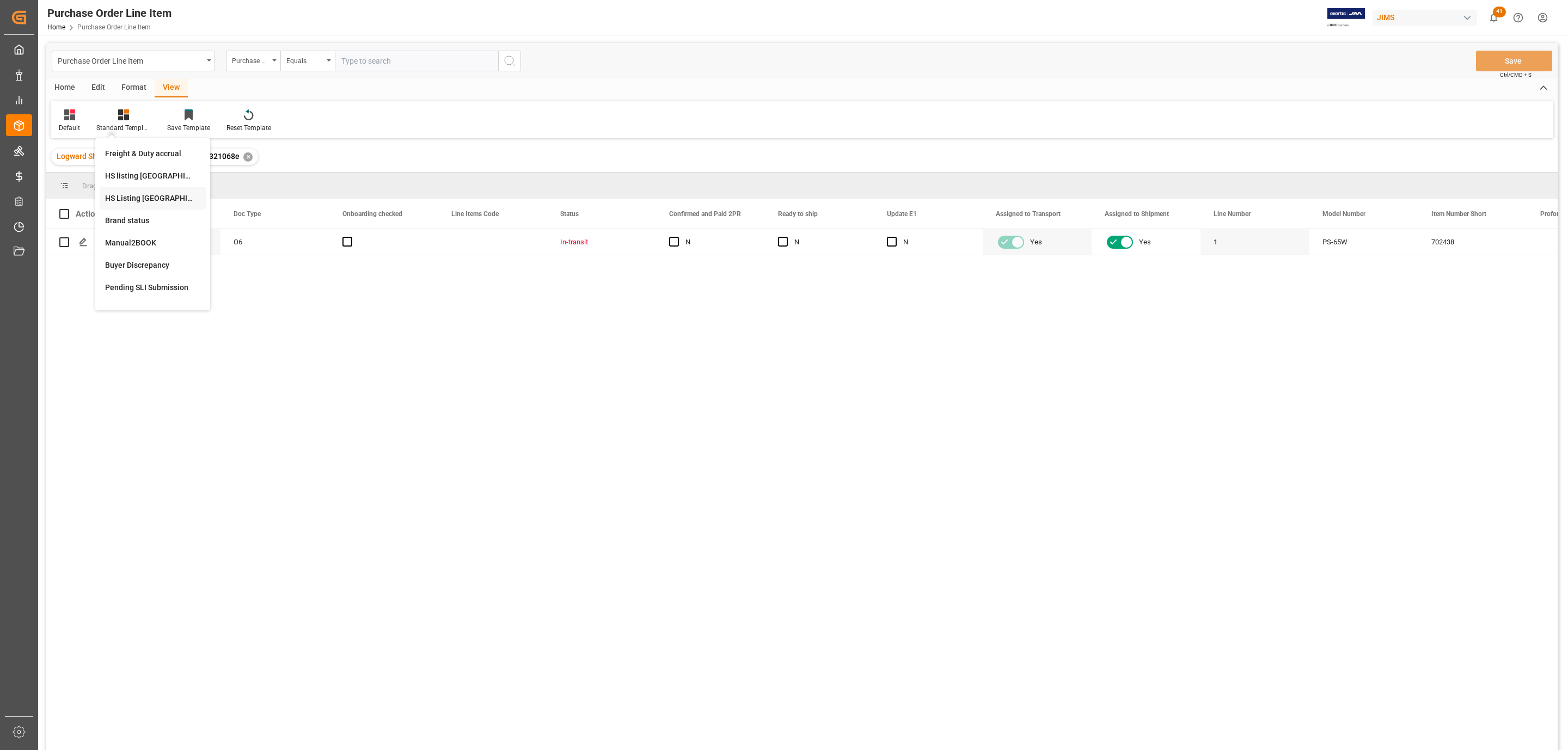
click at [167, 195] on div "HS Listing CANADA" at bounding box center [152, 198] width 95 height 11
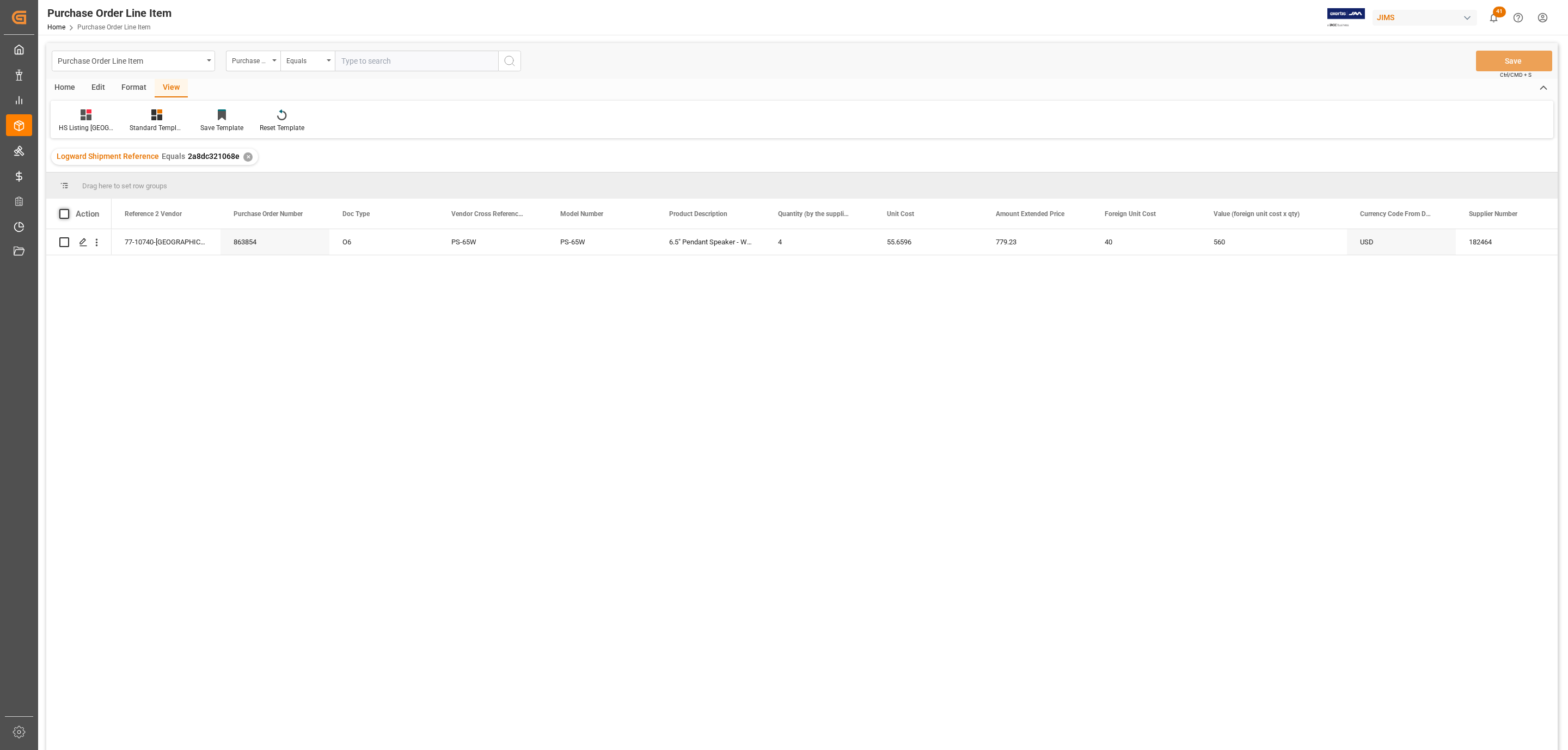
click at [63, 214] on span at bounding box center [64, 214] width 10 height 10
click at [67, 209] on input "checkbox" at bounding box center [67, 209] width 0 height 0
checkbox input "true"
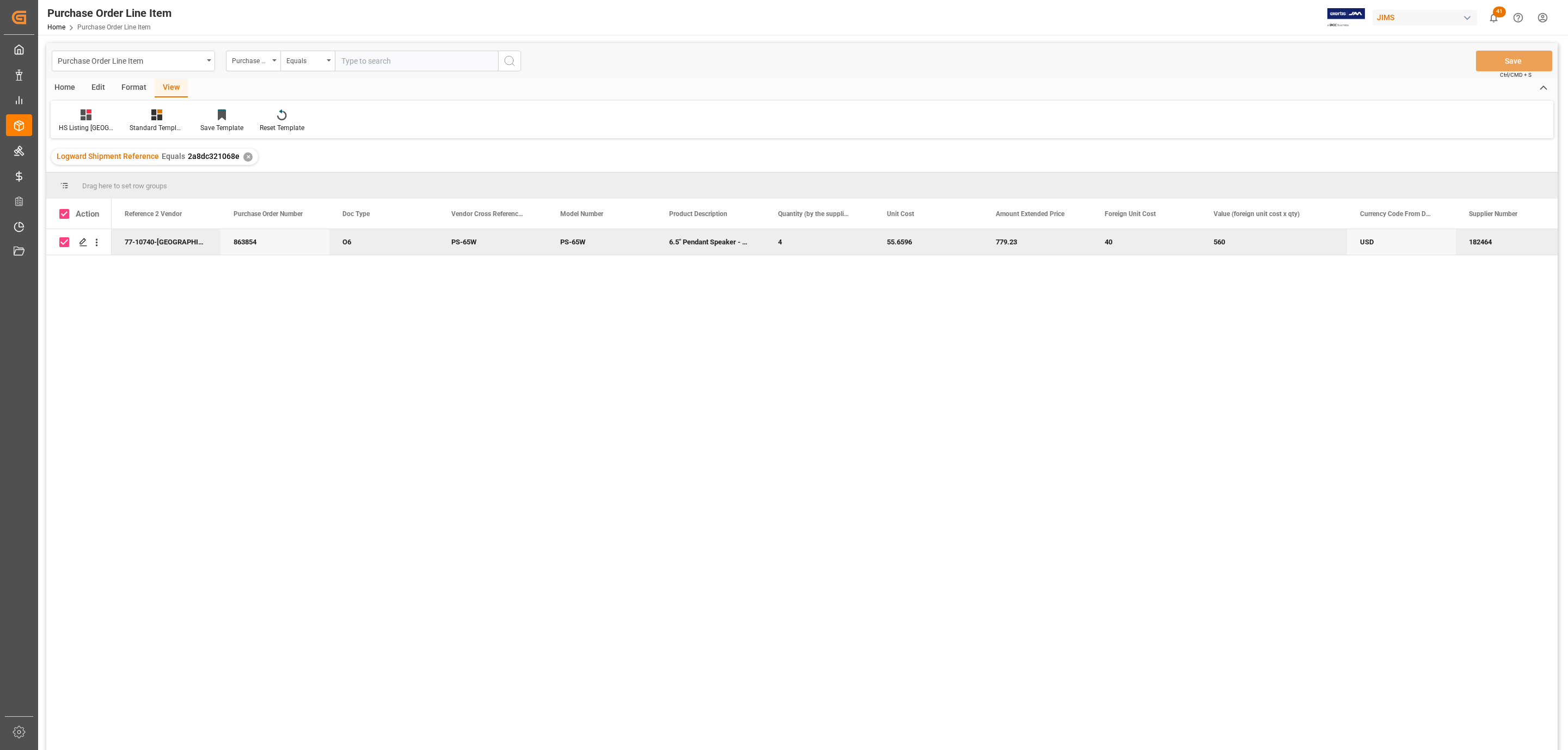
click at [61, 90] on div "Home" at bounding box center [64, 88] width 37 height 19
click at [124, 111] on icon at bounding box center [121, 115] width 9 height 11
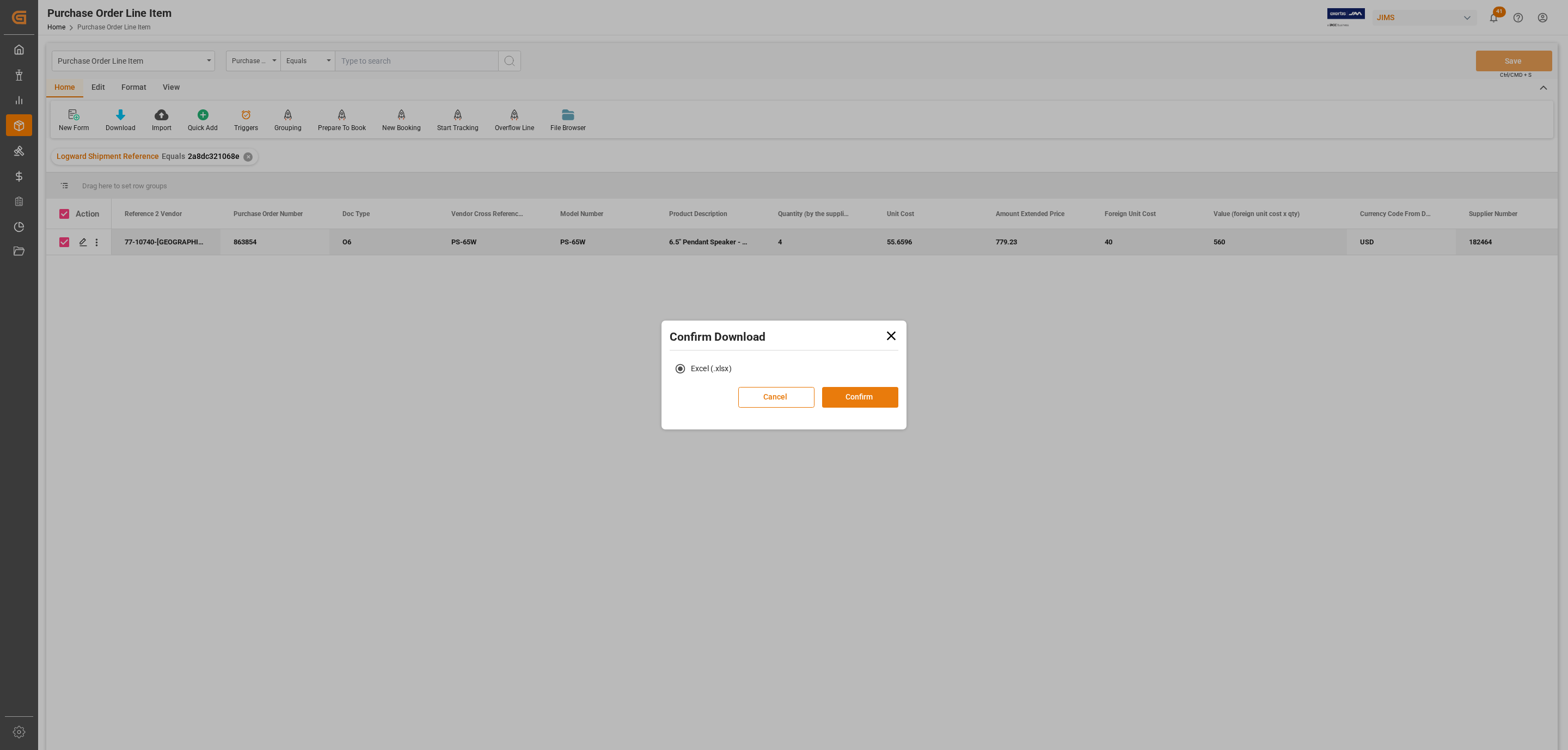
click at [854, 398] on button "Confirm" at bounding box center [860, 397] width 76 height 21
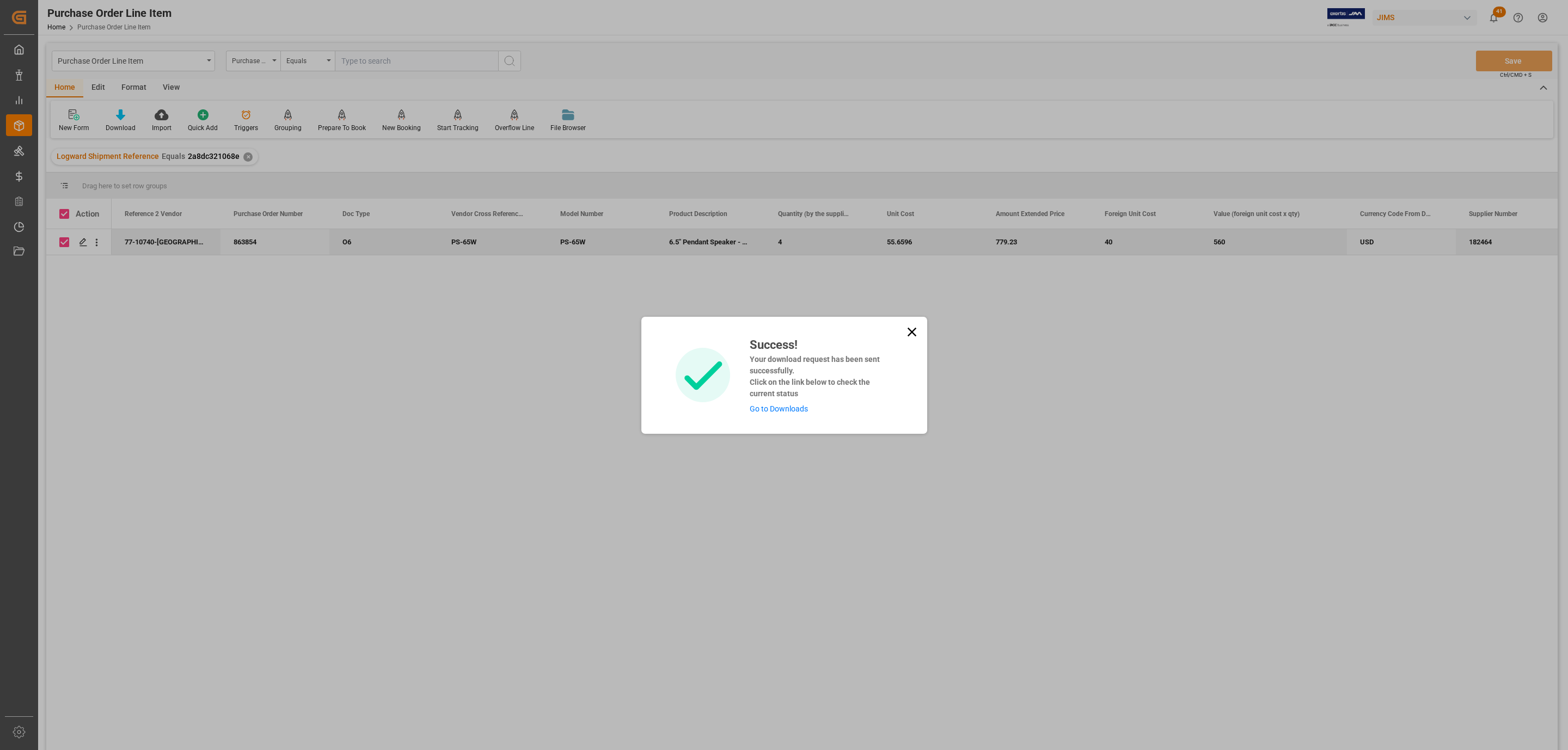
click at [801, 409] on link "Go to Downloads" at bounding box center [778, 408] width 58 height 9
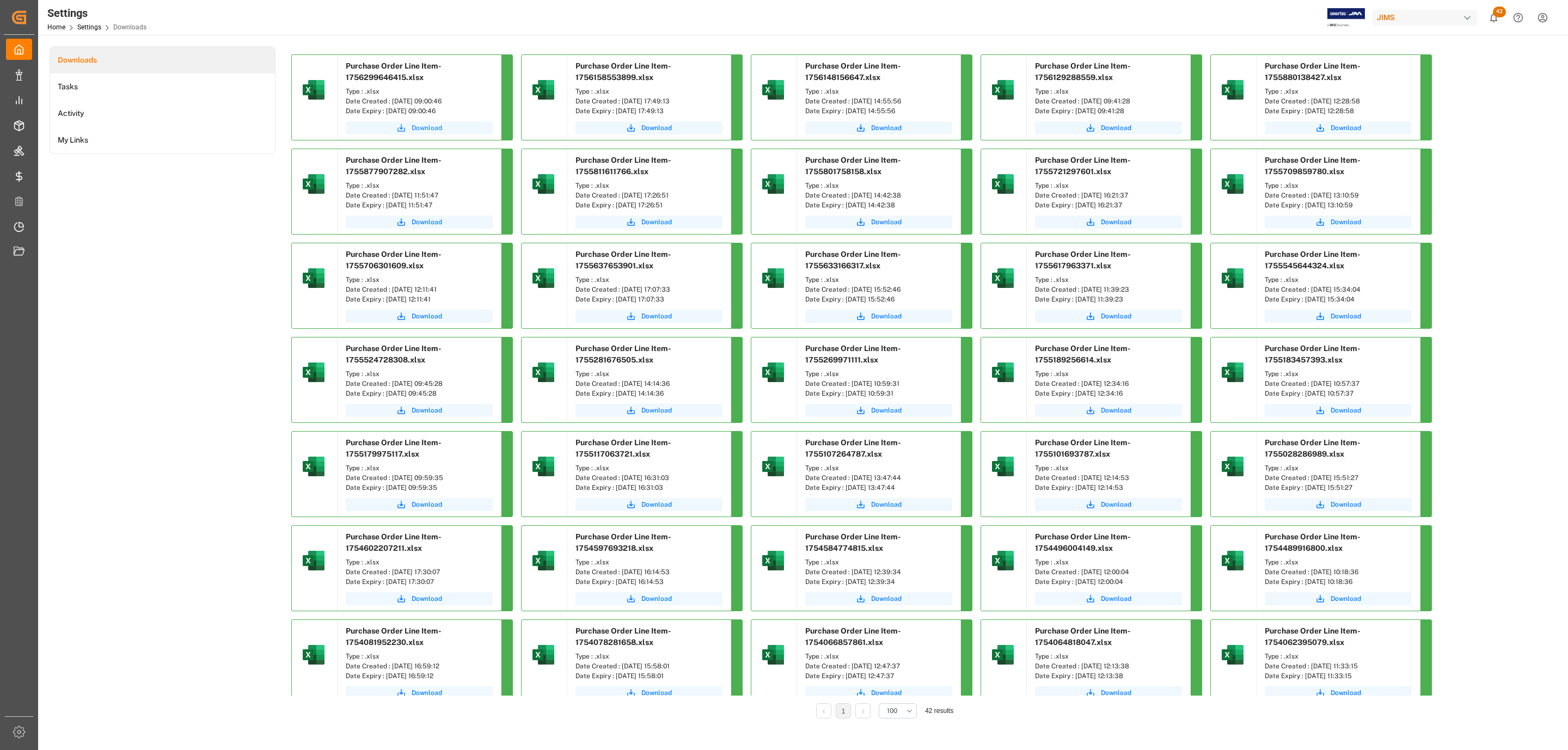
click at [435, 129] on span "Download" at bounding box center [427, 127] width 31 height 10
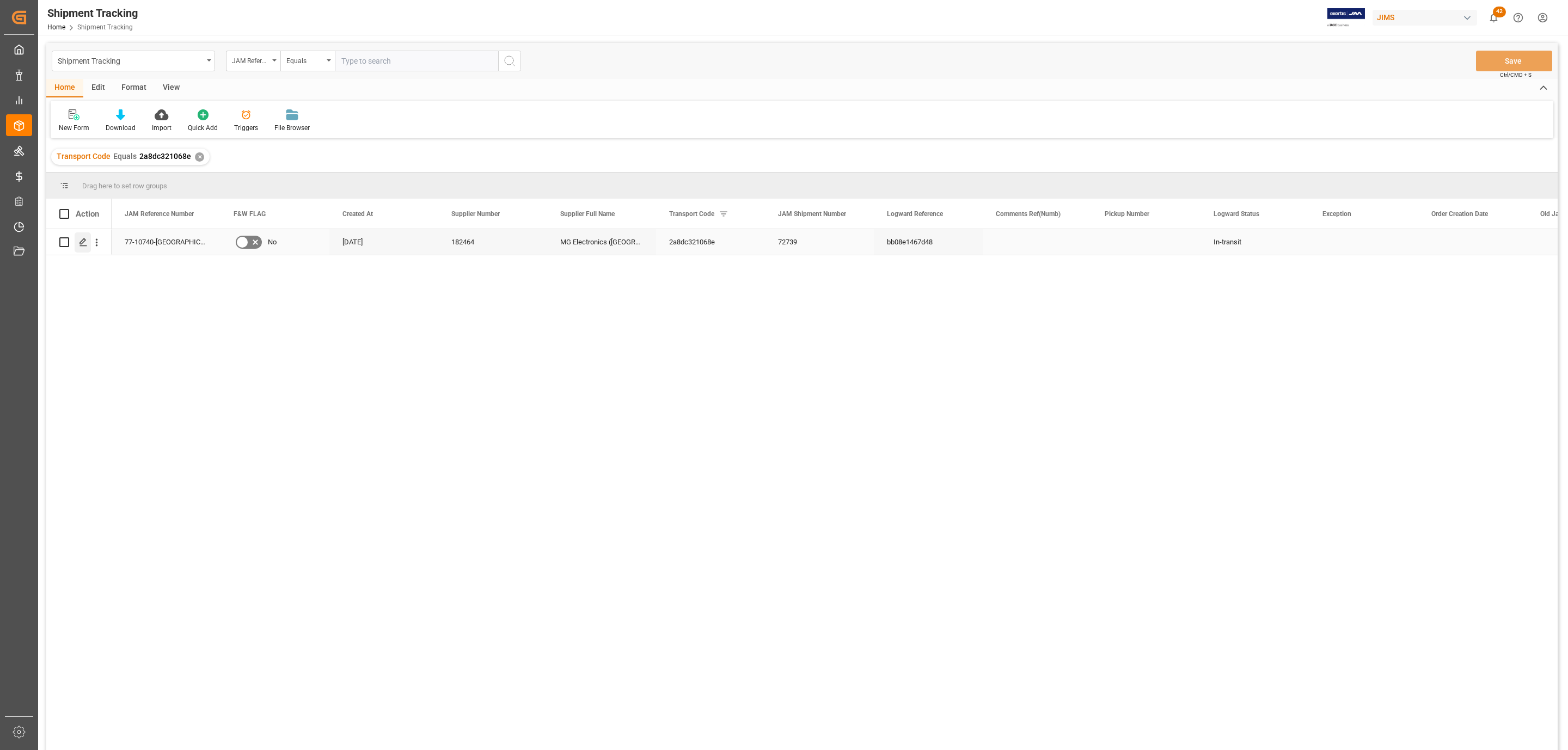
click at [80, 247] on icon "Press SPACE to select this row." at bounding box center [83, 242] width 9 height 9
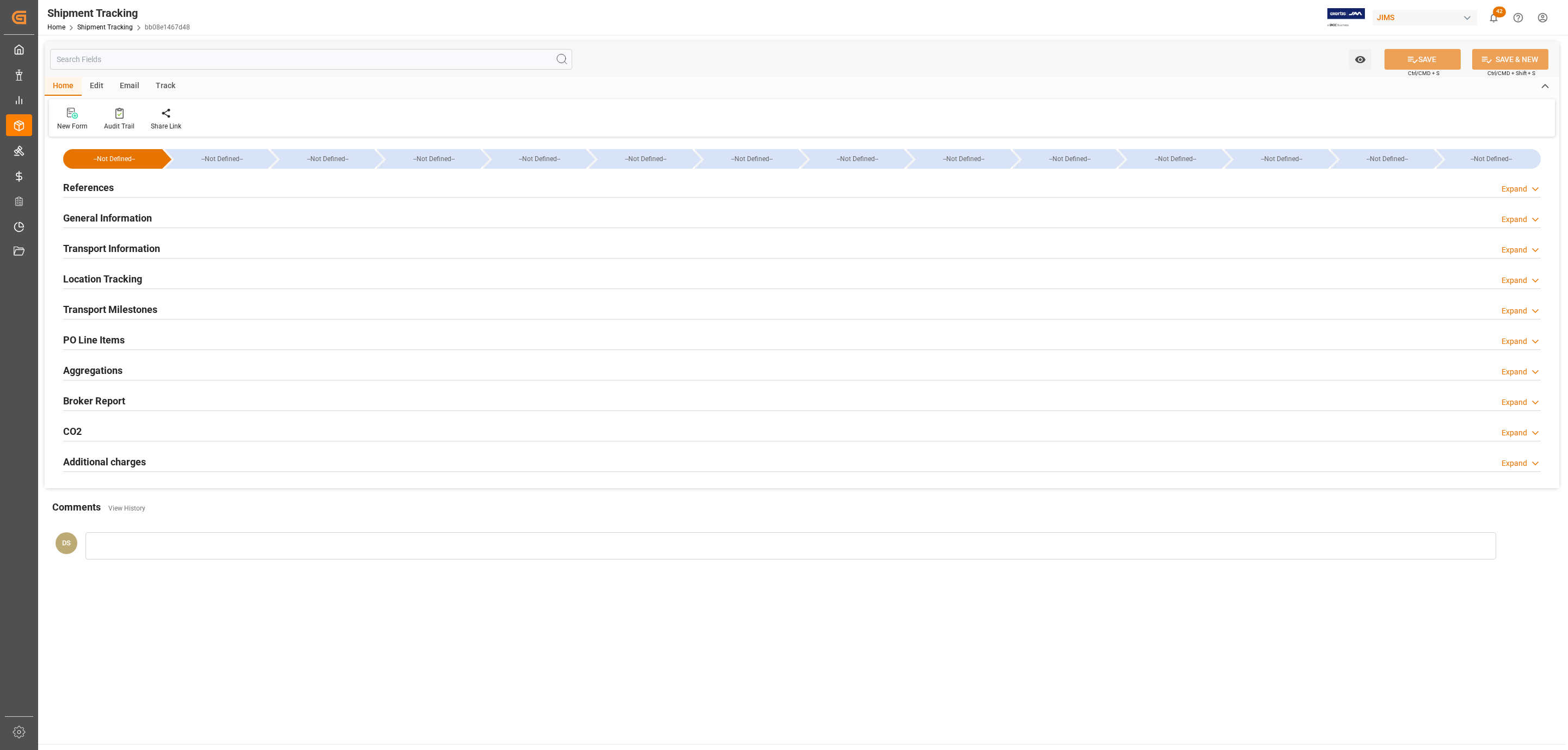
type input "[DATE]"
click at [123, 308] on h2 "Transport Milestones" at bounding box center [110, 310] width 94 height 15
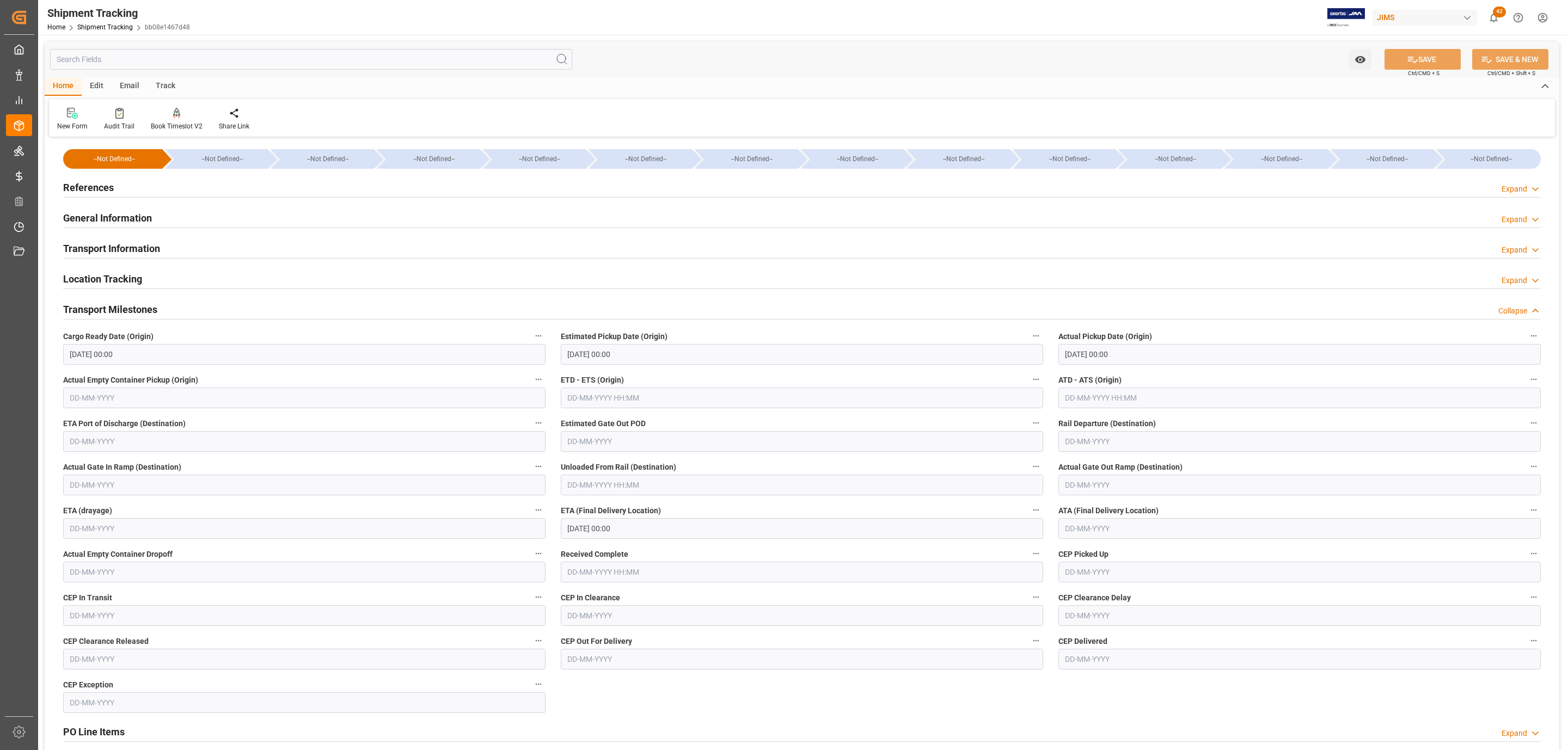
click at [127, 308] on h2 "Transport Milestones" at bounding box center [110, 310] width 94 height 15
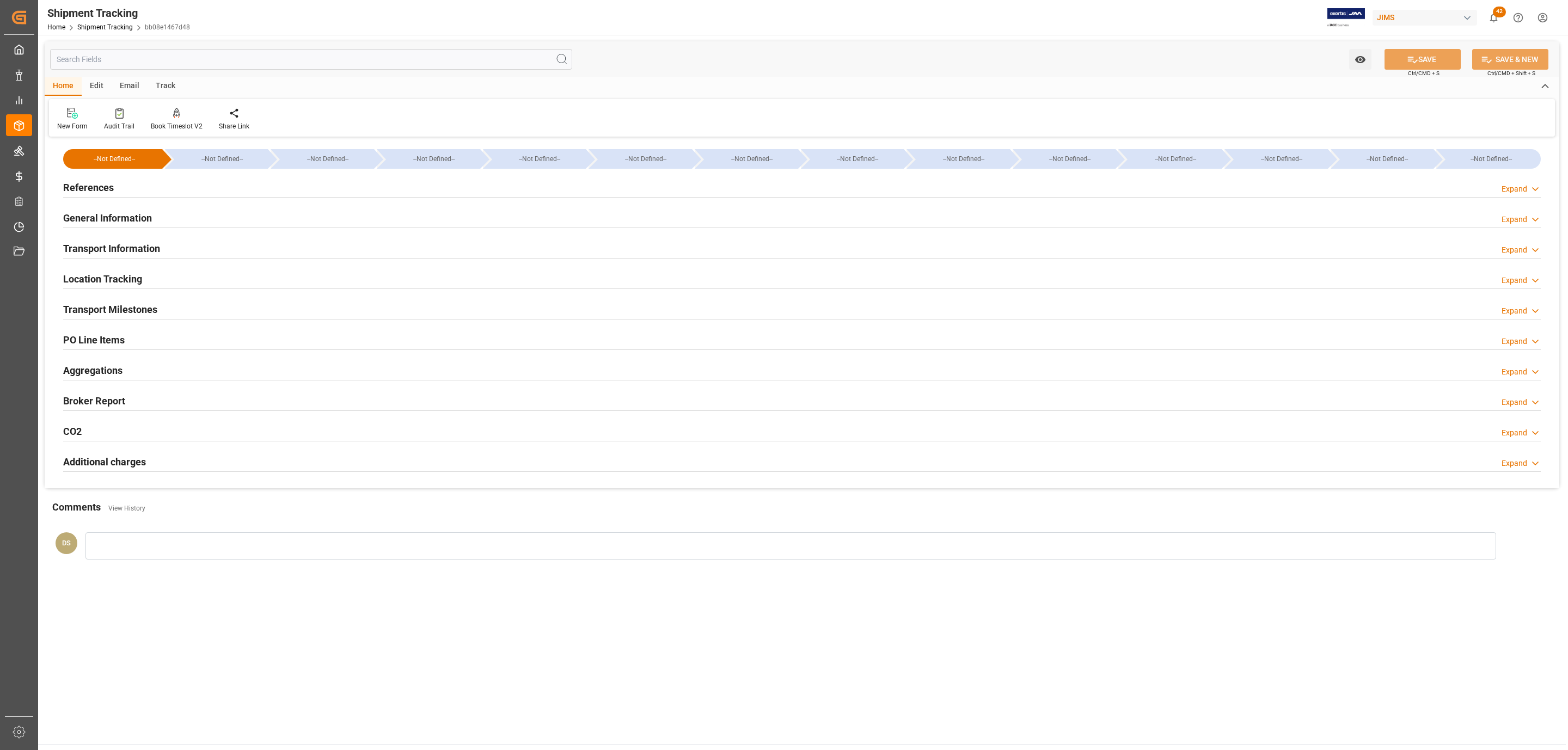
click at [129, 247] on h2 "Transport Information" at bounding box center [111, 248] width 97 height 15
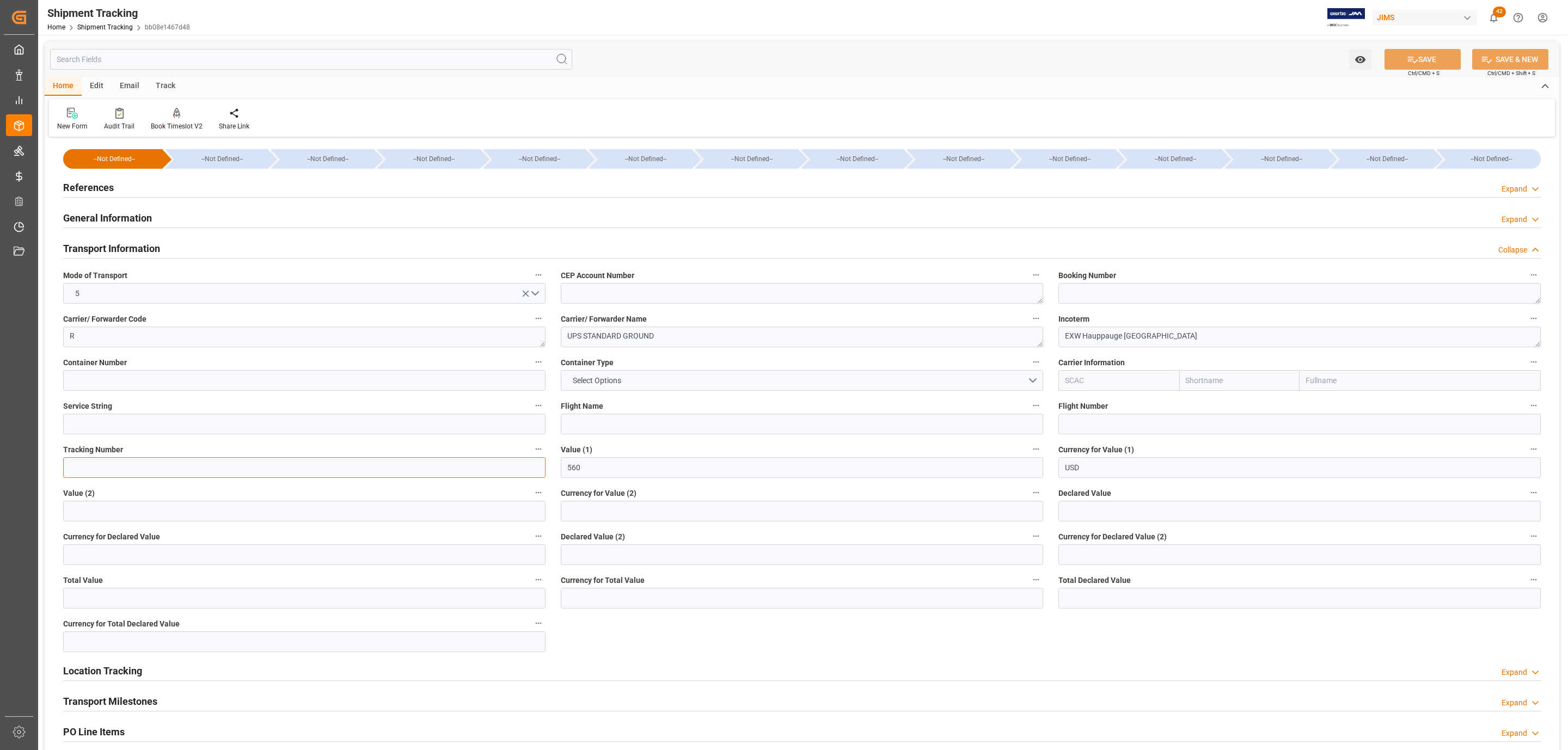
click at [99, 464] on input at bounding box center [304, 467] width 483 height 21
paste input "1Z1535016876862387"
type input "1Z1535016876862387"
click at [1087, 506] on input "text" at bounding box center [1300, 510] width 483 height 21
type input "560"
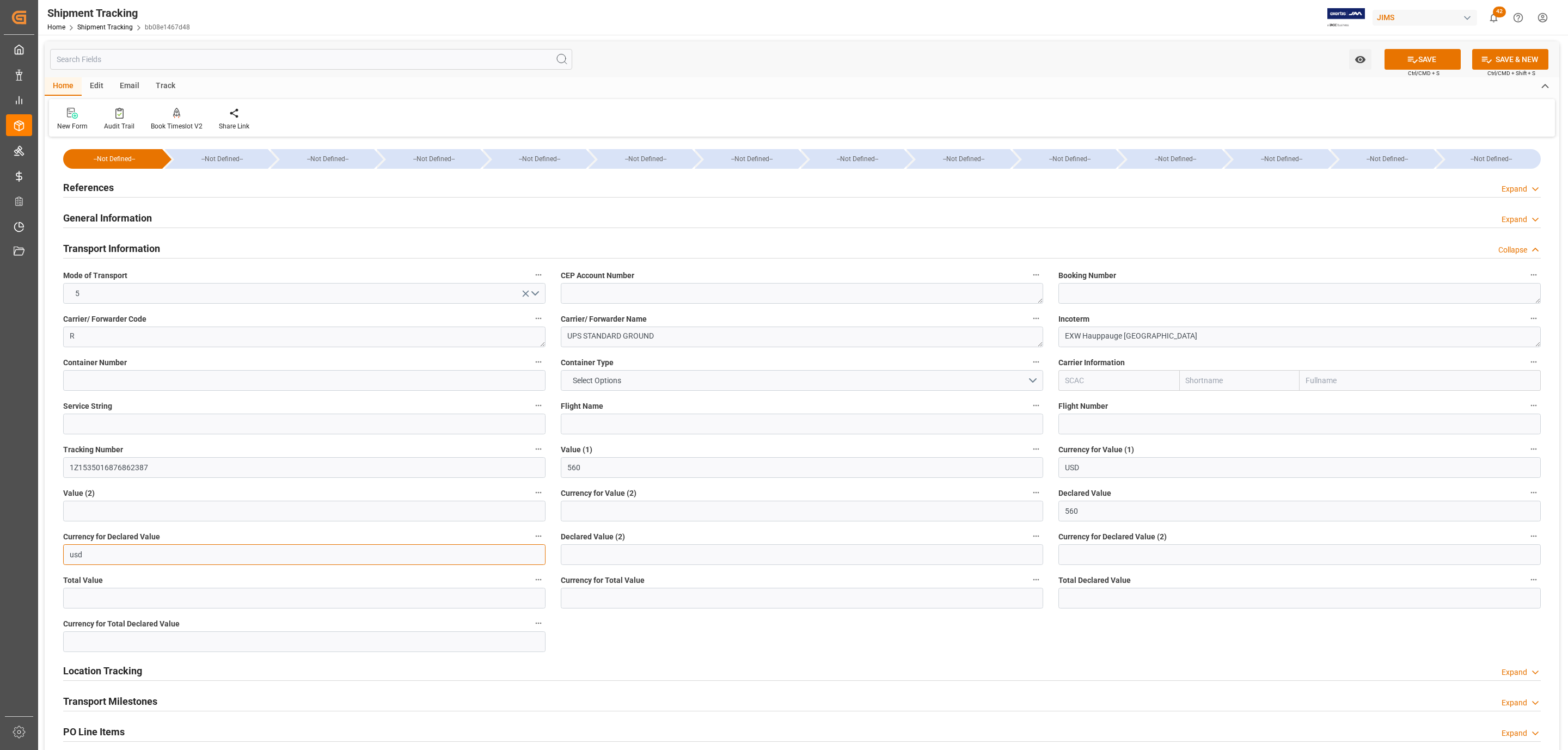
type input "USD"
click at [1414, 59] on icon at bounding box center [1412, 59] width 11 height 11
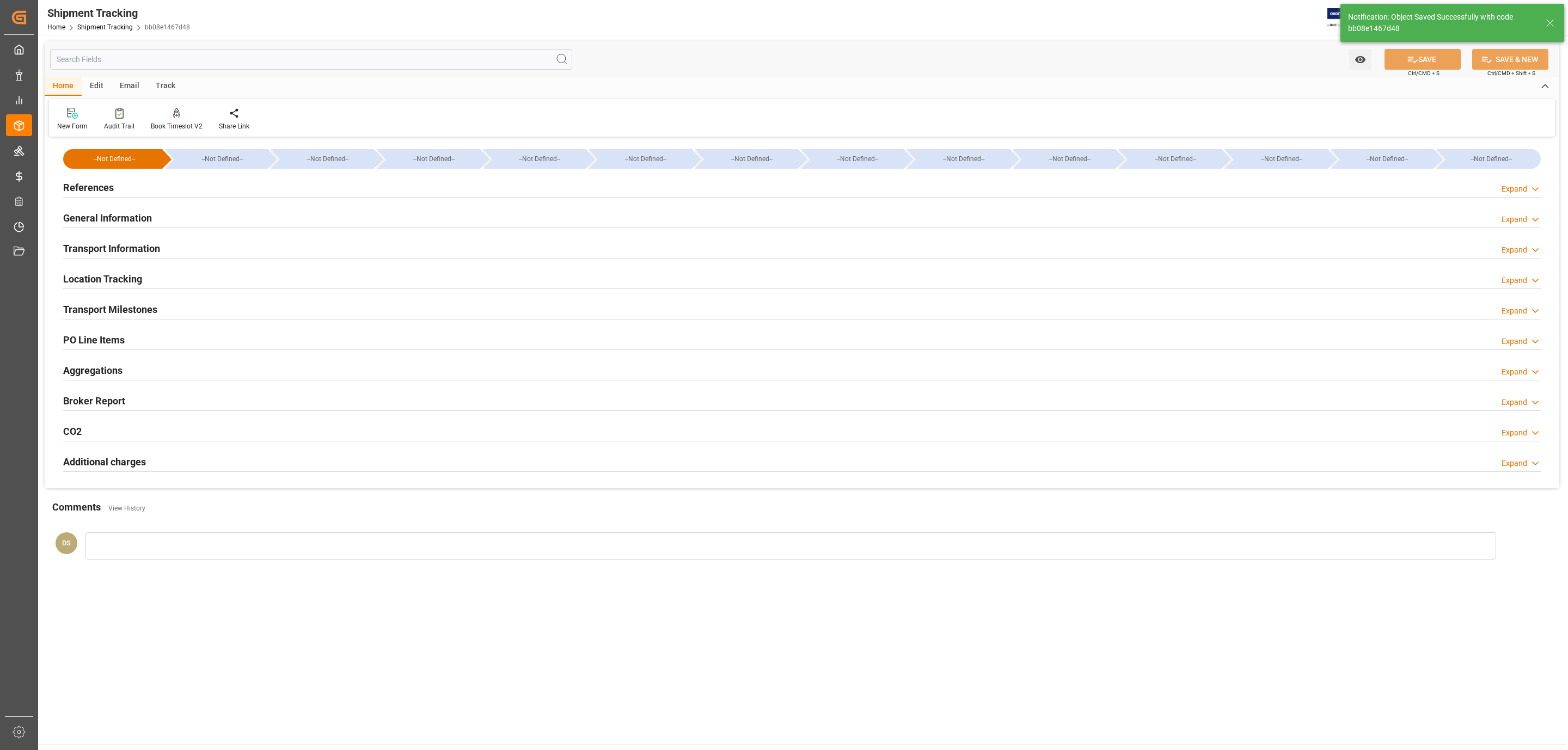
click at [140, 198] on div "References Expand" at bounding box center [802, 188] width 1493 height 31
click at [140, 192] on div "References Expand" at bounding box center [802, 186] width 1478 height 21
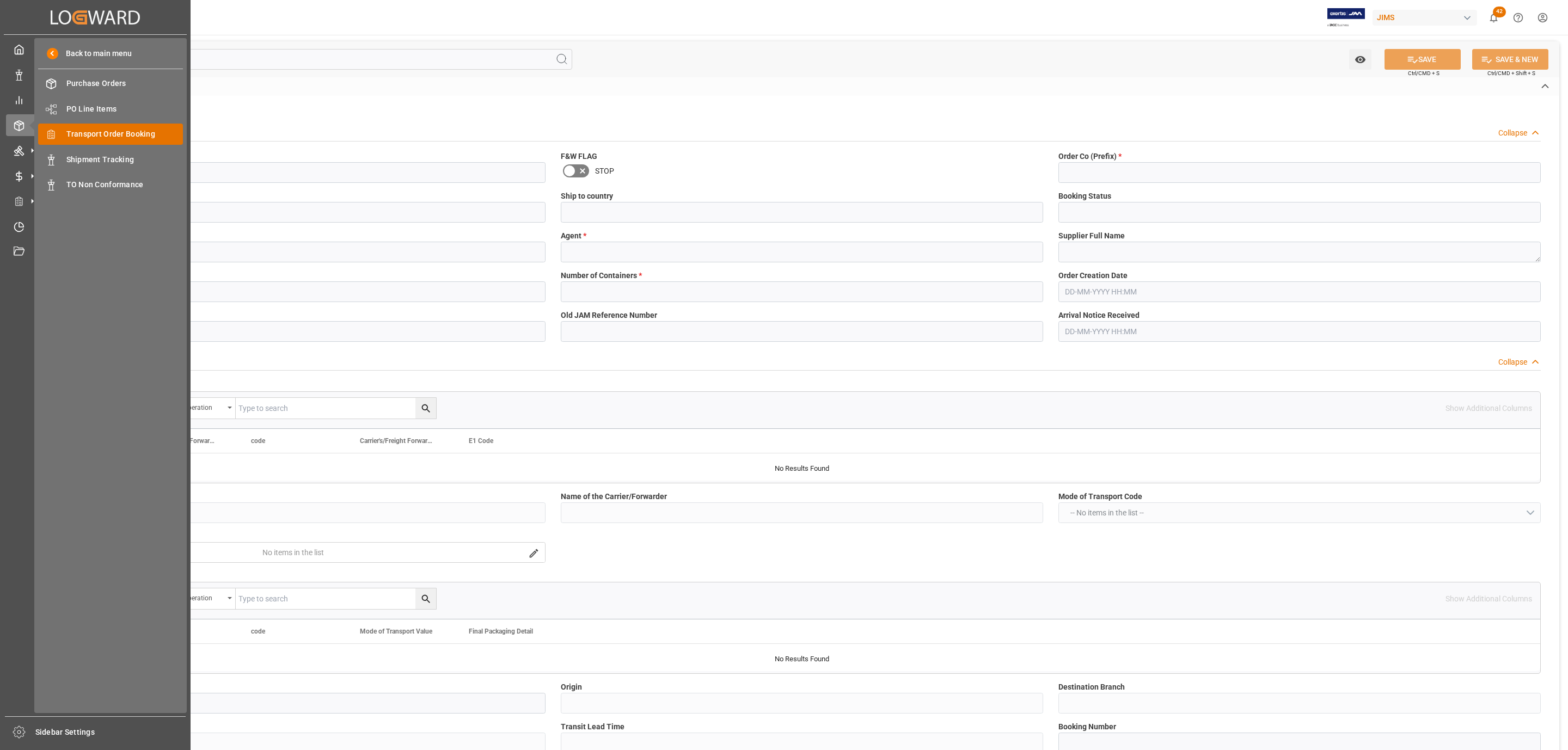
click at [138, 135] on span "Transport Order Booking" at bounding box center [125, 134] width 117 height 11
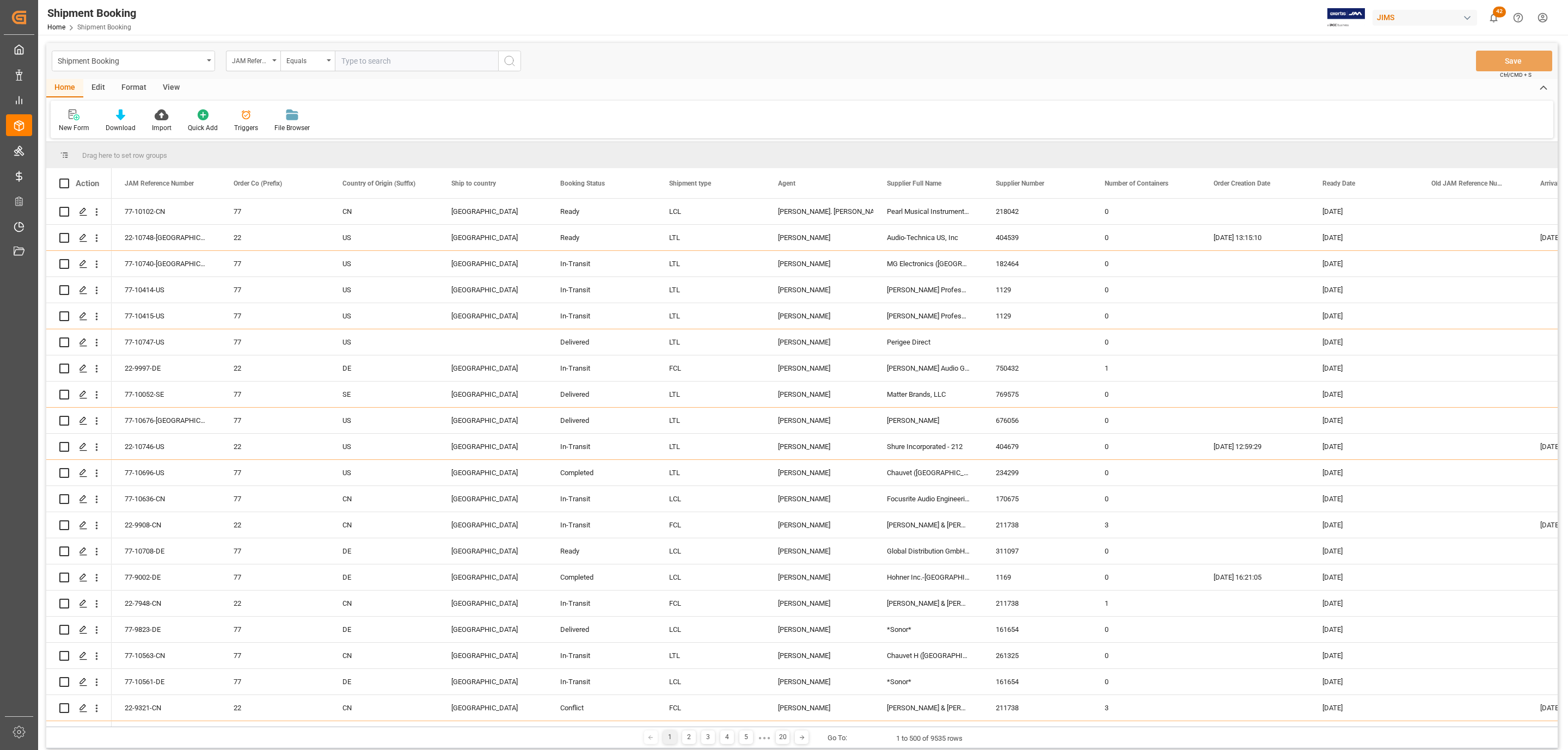
click at [366, 59] on input "text" at bounding box center [417, 61] width 164 height 21
paste input "77-10563-CN"
type input "77-10563-CN"
click at [517, 64] on button "search button" at bounding box center [509, 61] width 23 height 21
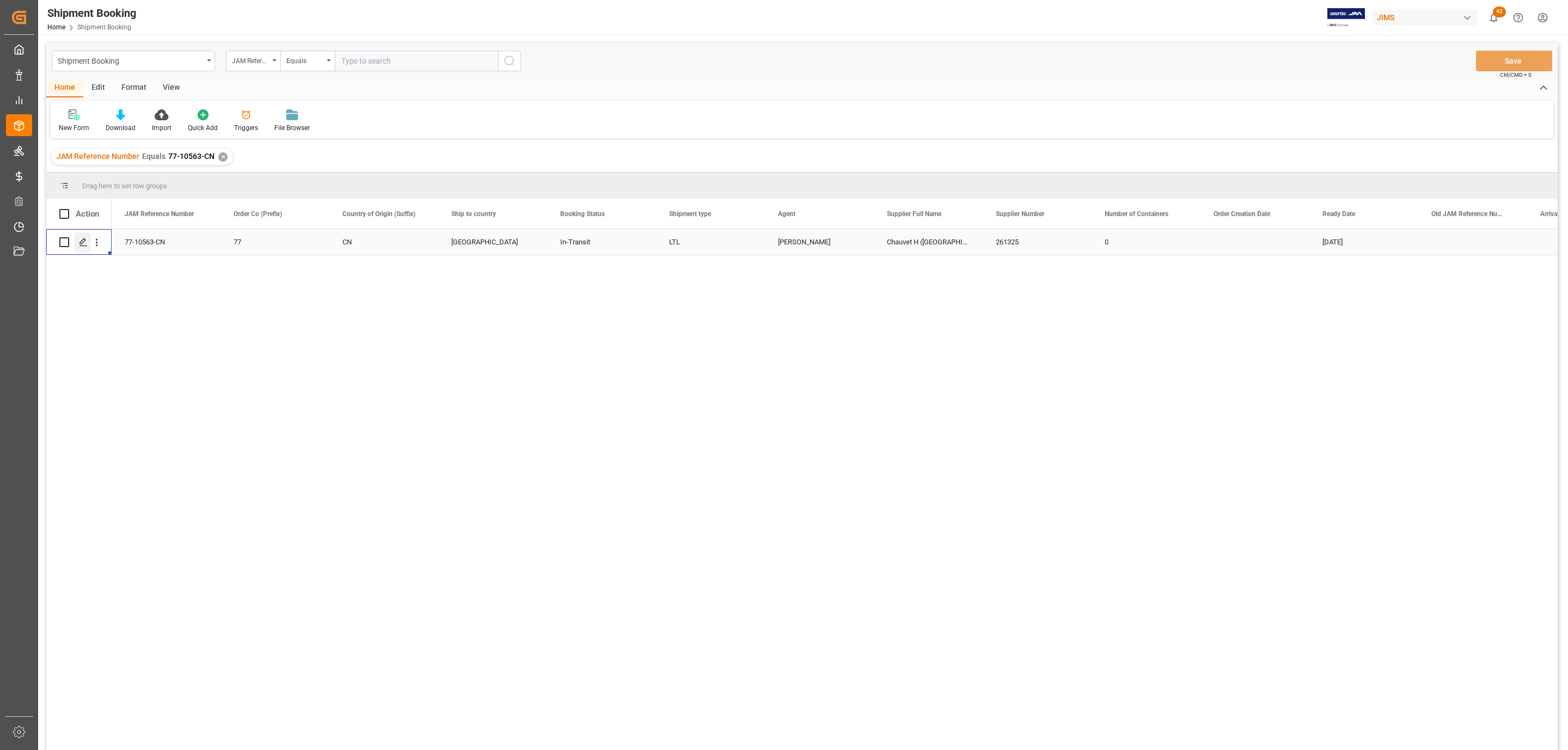
click at [83, 238] on icon "Press SPACE to select this row." at bounding box center [83, 242] width 9 height 9
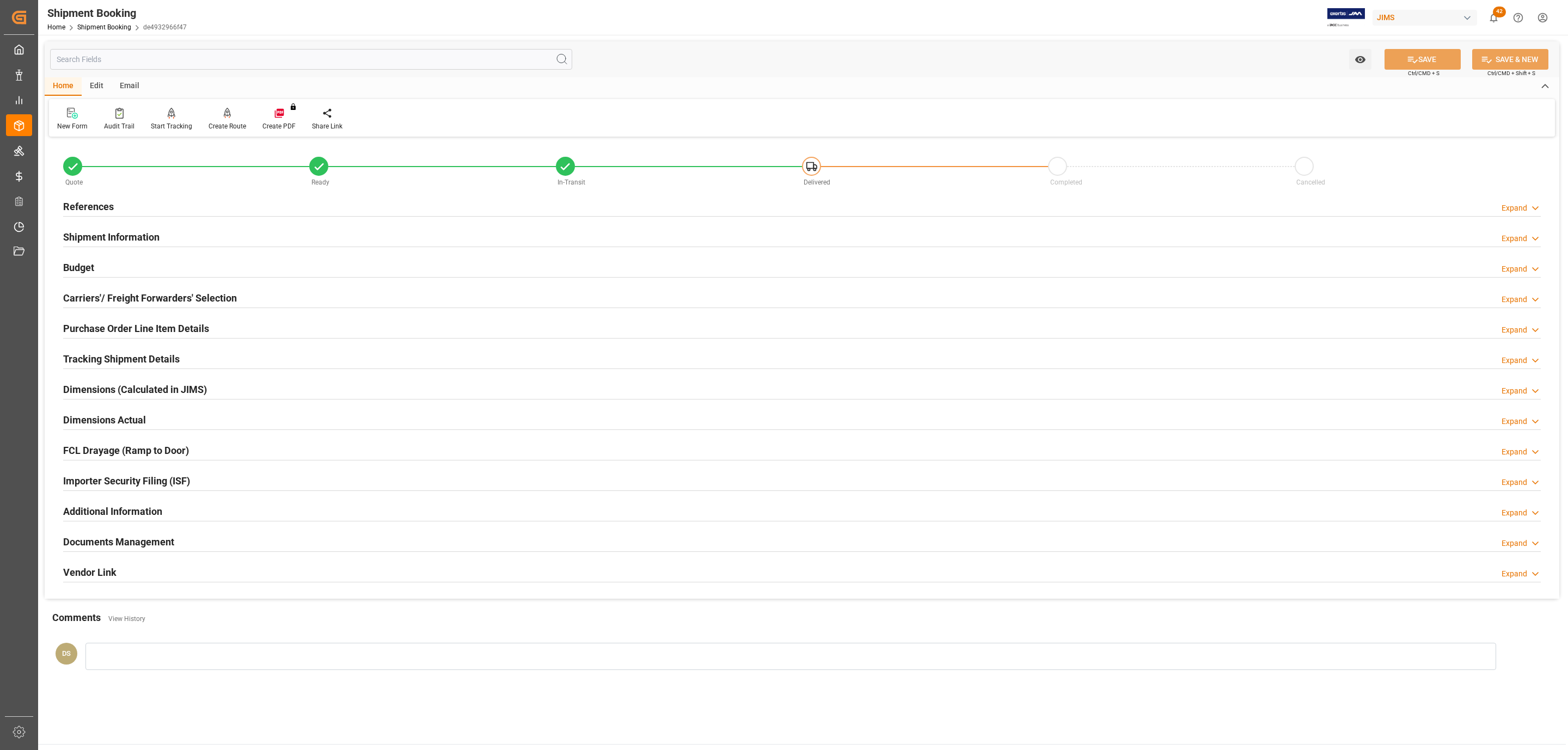
click at [102, 297] on h2 "Carriers'/ Freight Forwarders' Selection" at bounding box center [150, 298] width 174 height 15
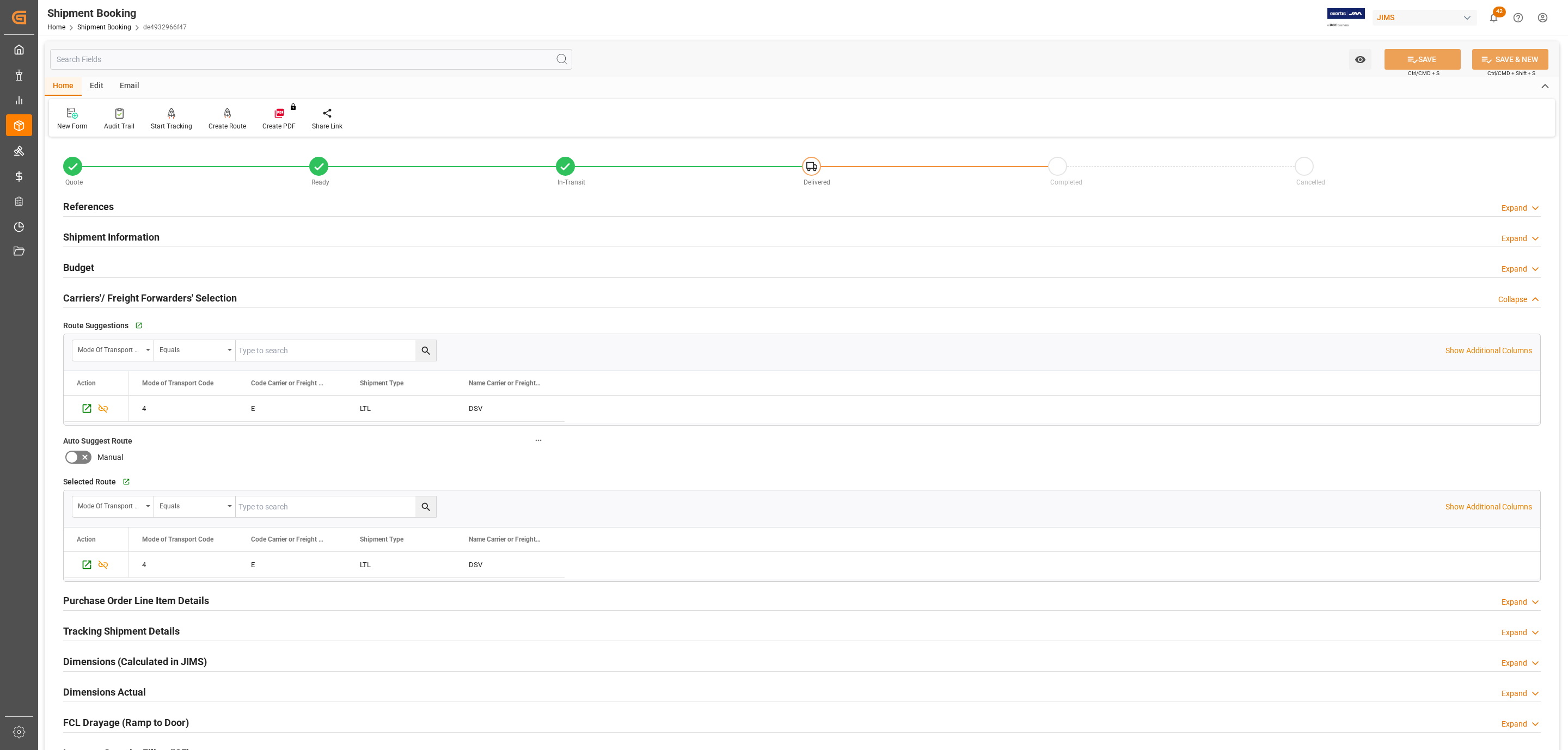
click at [102, 297] on h2 "Carriers'/ Freight Forwarders' Selection" at bounding box center [150, 298] width 174 height 15
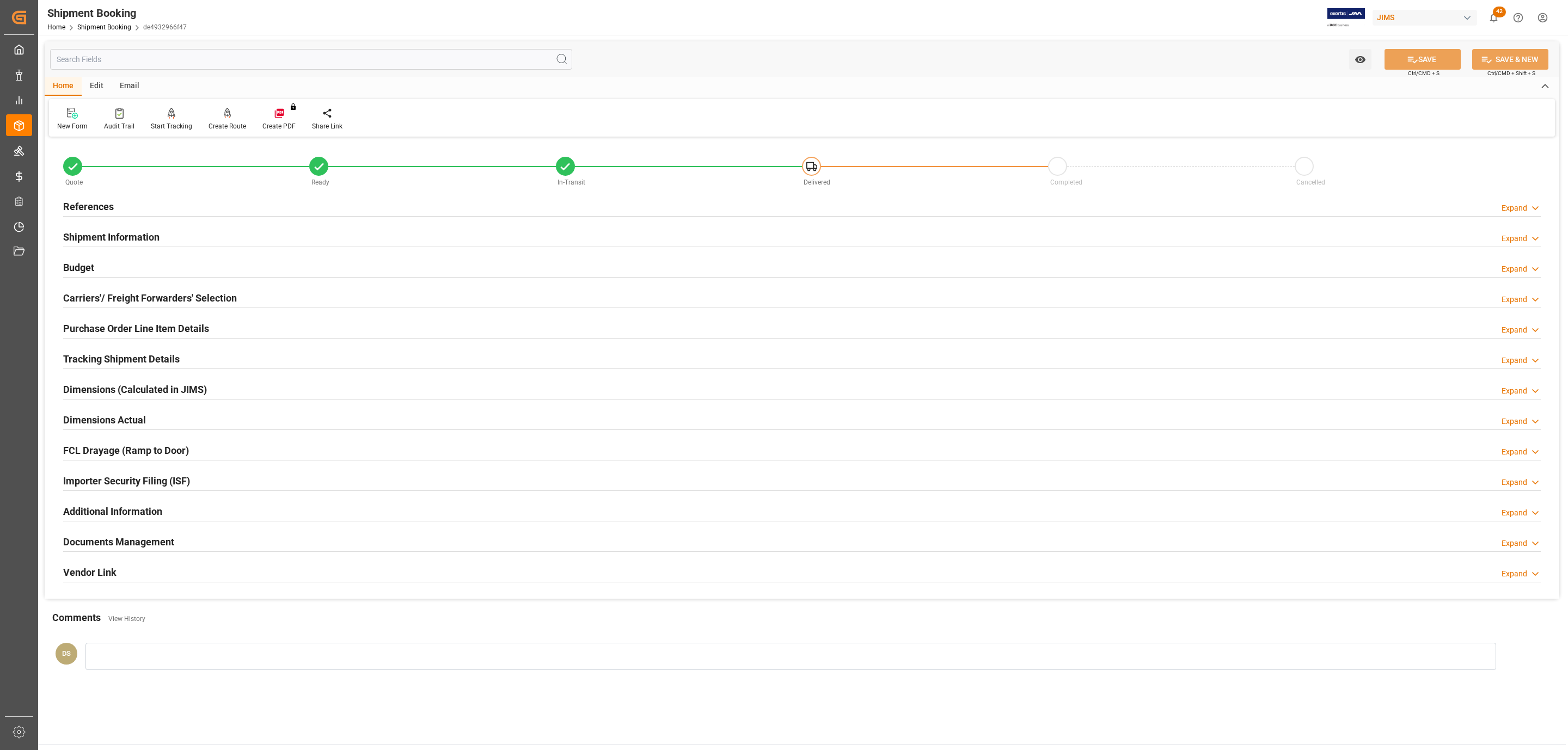
click at [101, 358] on h2 "Tracking Shipment Details" at bounding box center [121, 359] width 117 height 15
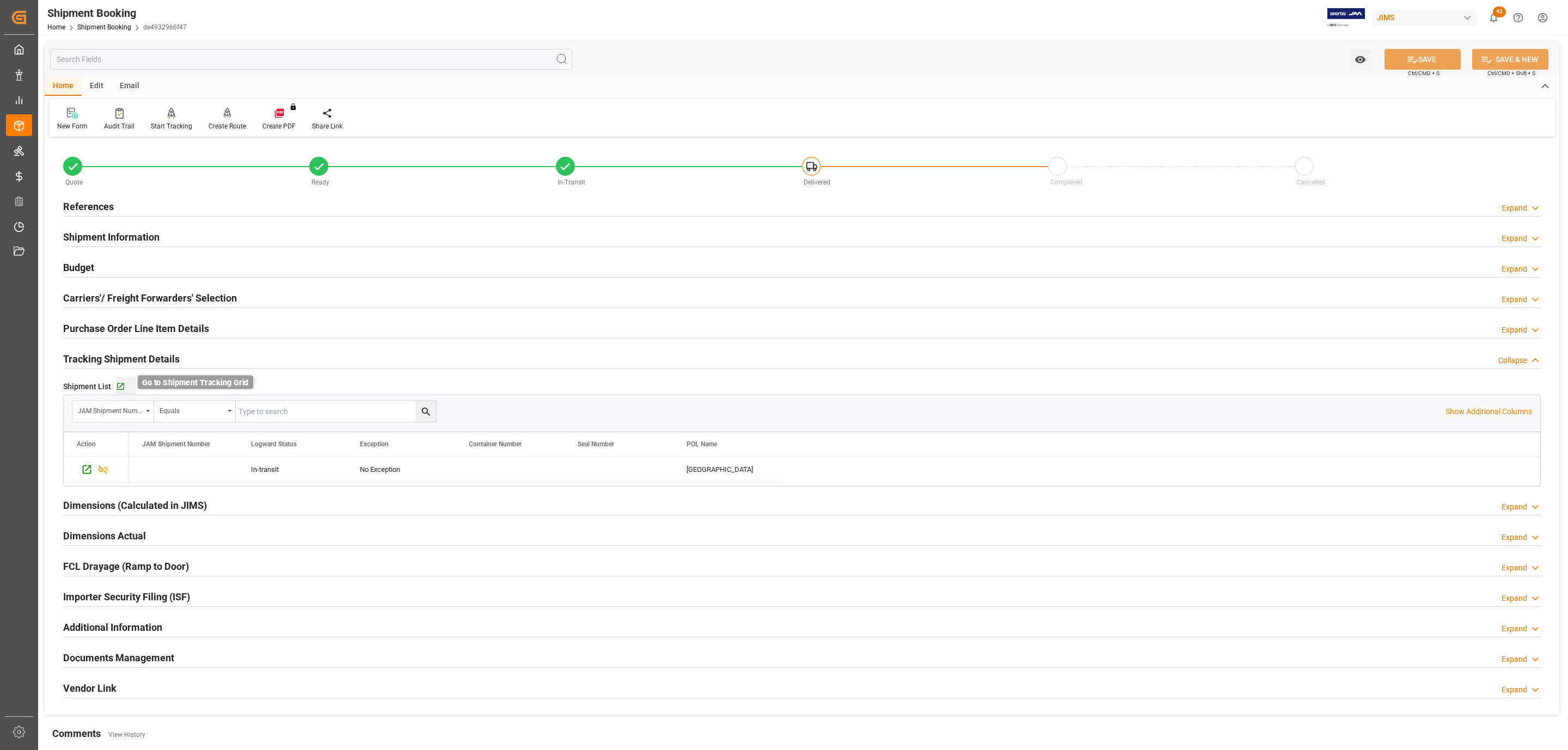
click at [123, 387] on icon "button" at bounding box center [120, 386] width 7 height 7
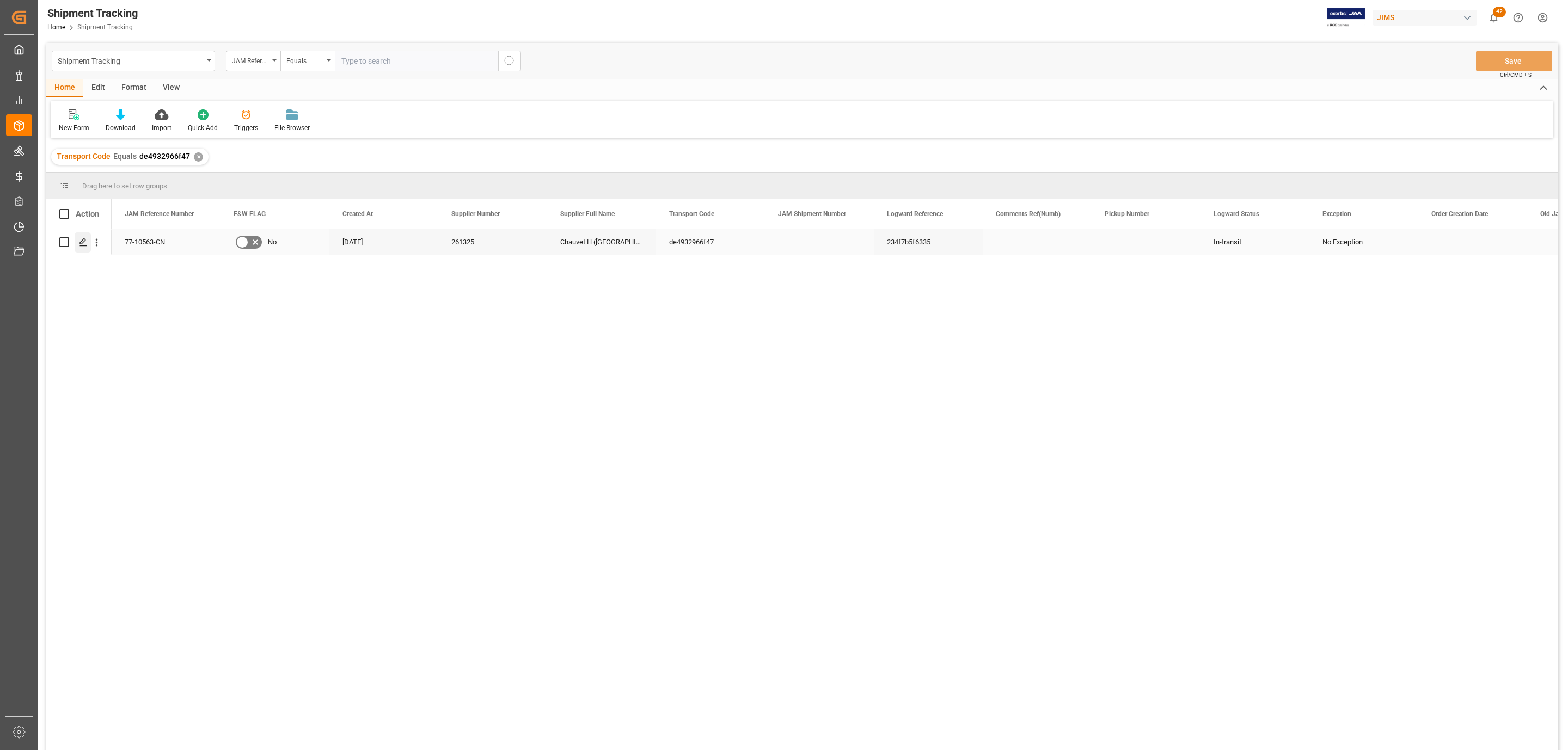
click at [81, 242] on icon "Press SPACE to select this row." at bounding box center [83, 242] width 9 height 9
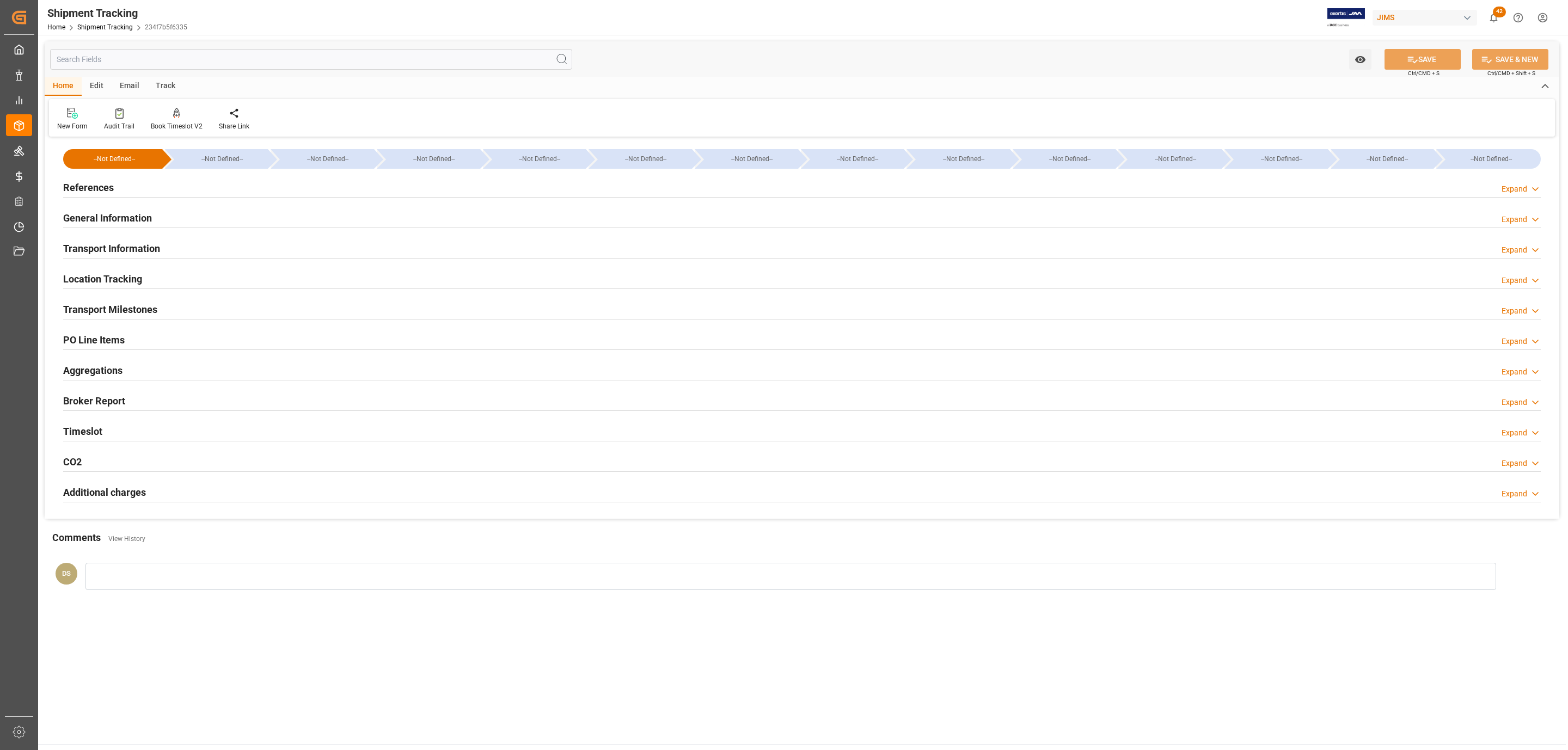
click at [90, 188] on h2 "References" at bounding box center [89, 188] width 51 height 15
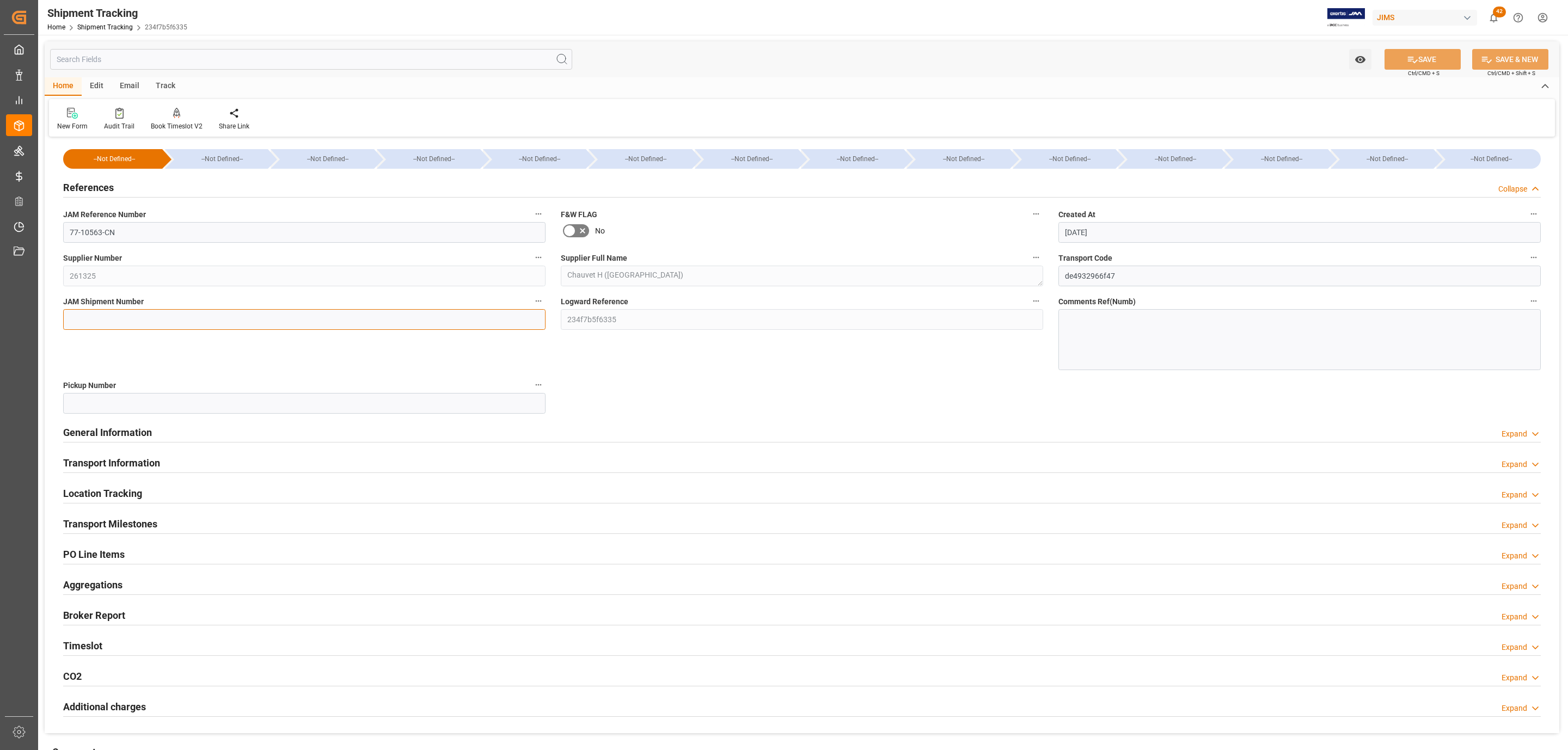
click at [106, 325] on input at bounding box center [304, 319] width 483 height 21
paste input "72748"
type input "72748"
click at [1426, 56] on button "SAVE" at bounding box center [1422, 59] width 76 height 21
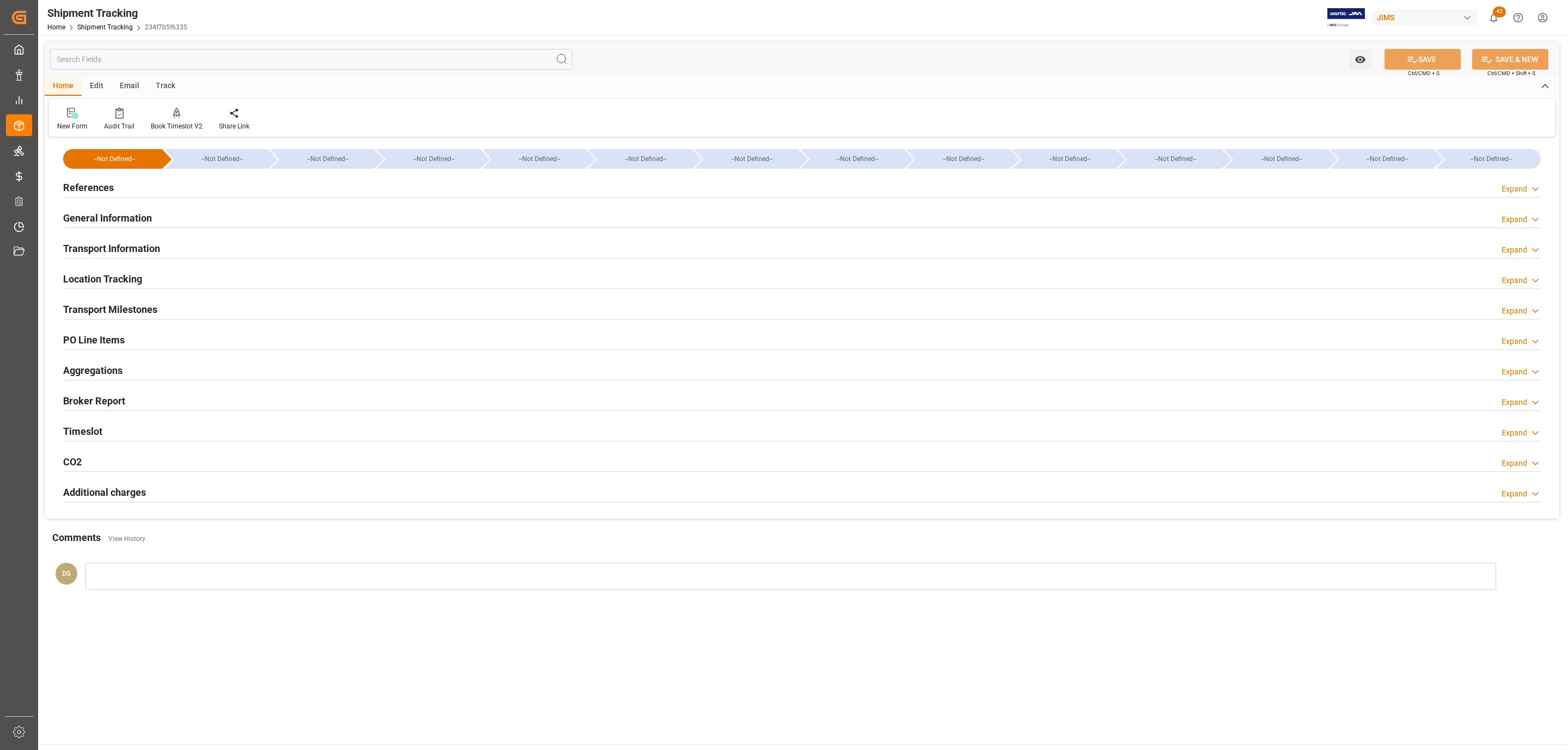
click at [99, 307] on h2 "Transport Milestones" at bounding box center [110, 310] width 94 height 15
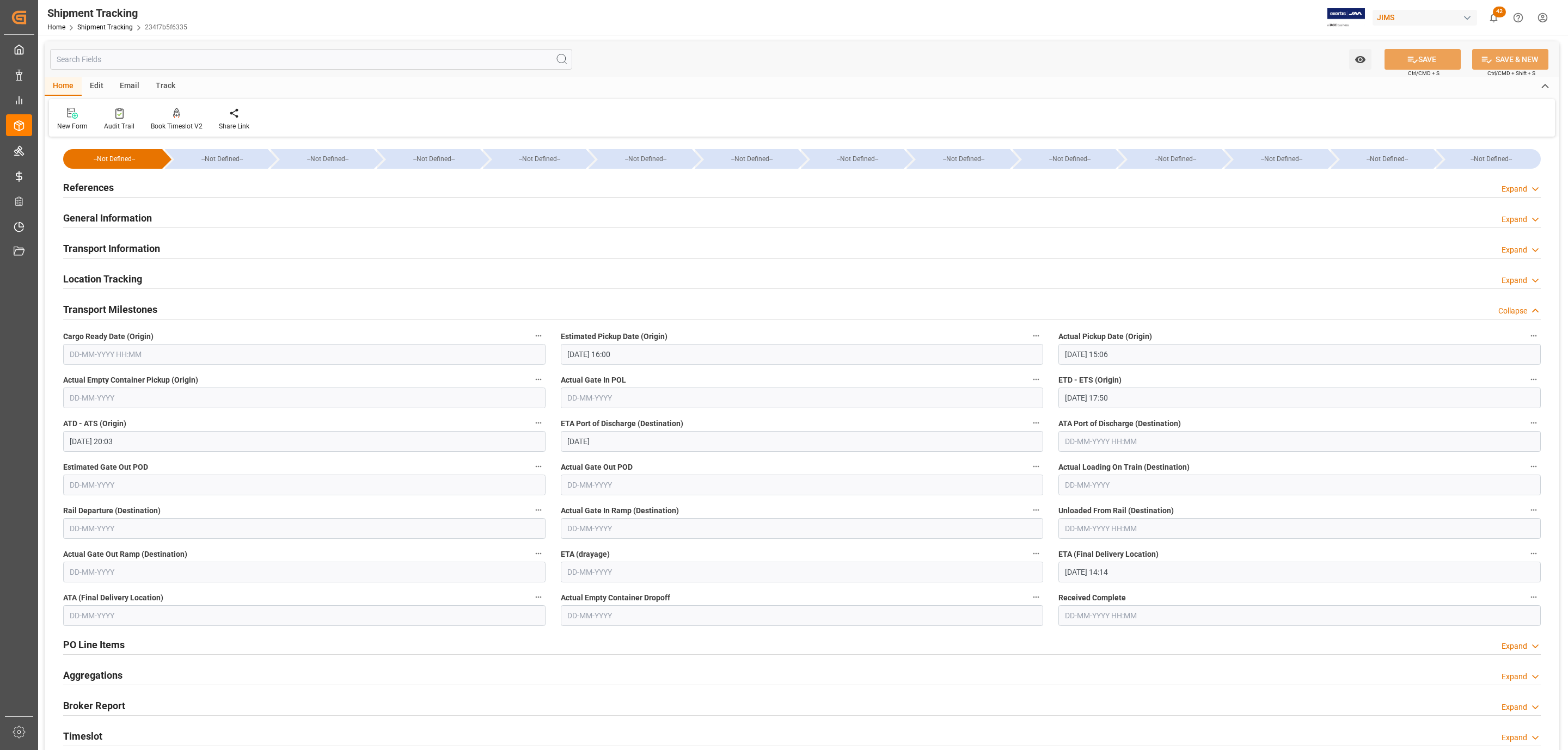
scroll to position [81, 0]
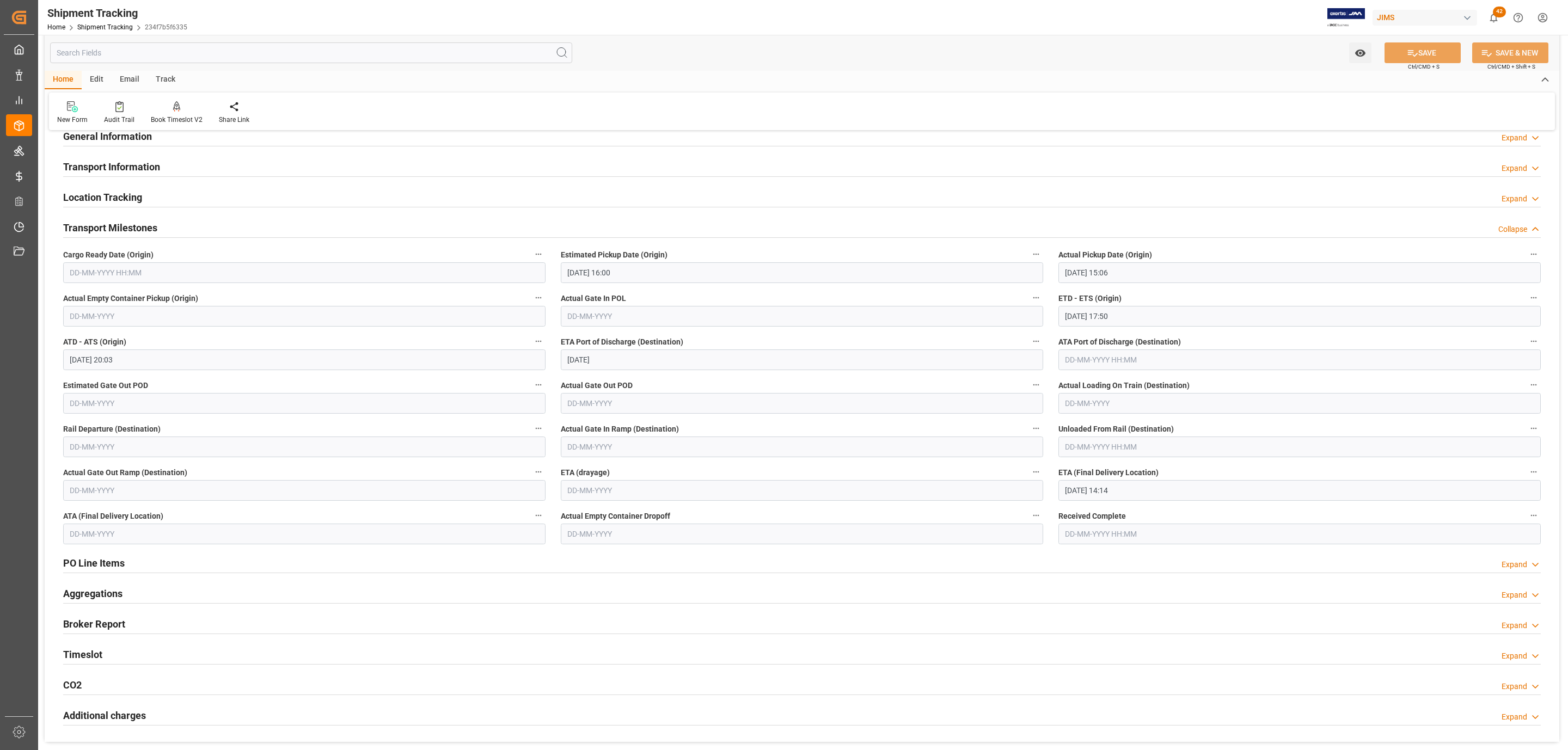
click at [83, 276] on input "text" at bounding box center [304, 272] width 483 height 21
click at [128, 332] on div "28 29 30 31 1 2 3" at bounding box center [141, 340] width 149 height 21
click at [143, 405] on span "21" at bounding box center [141, 403] width 7 height 7
type input "21-08-2025 00:00"
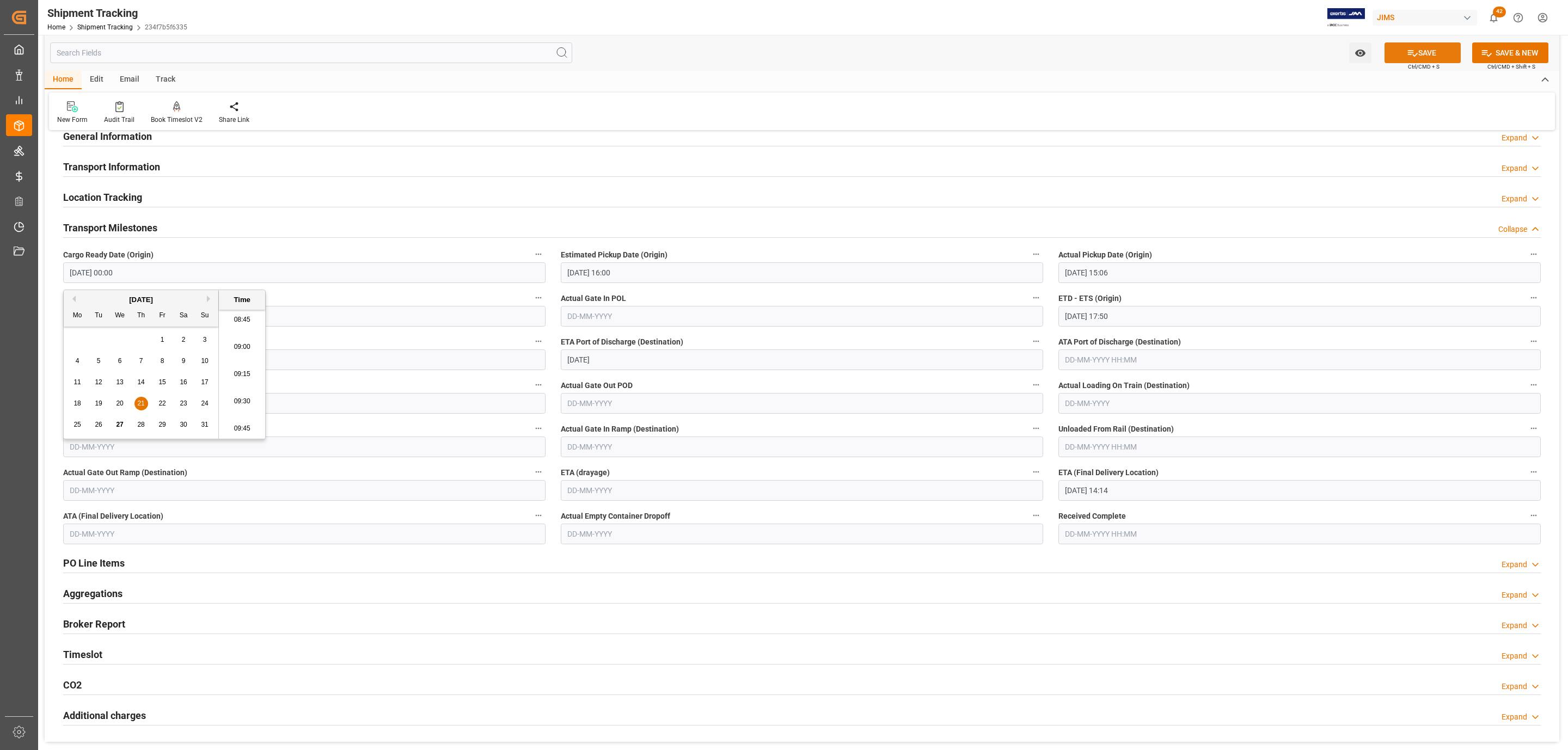
click at [1416, 49] on button "SAVE" at bounding box center [1422, 53] width 76 height 21
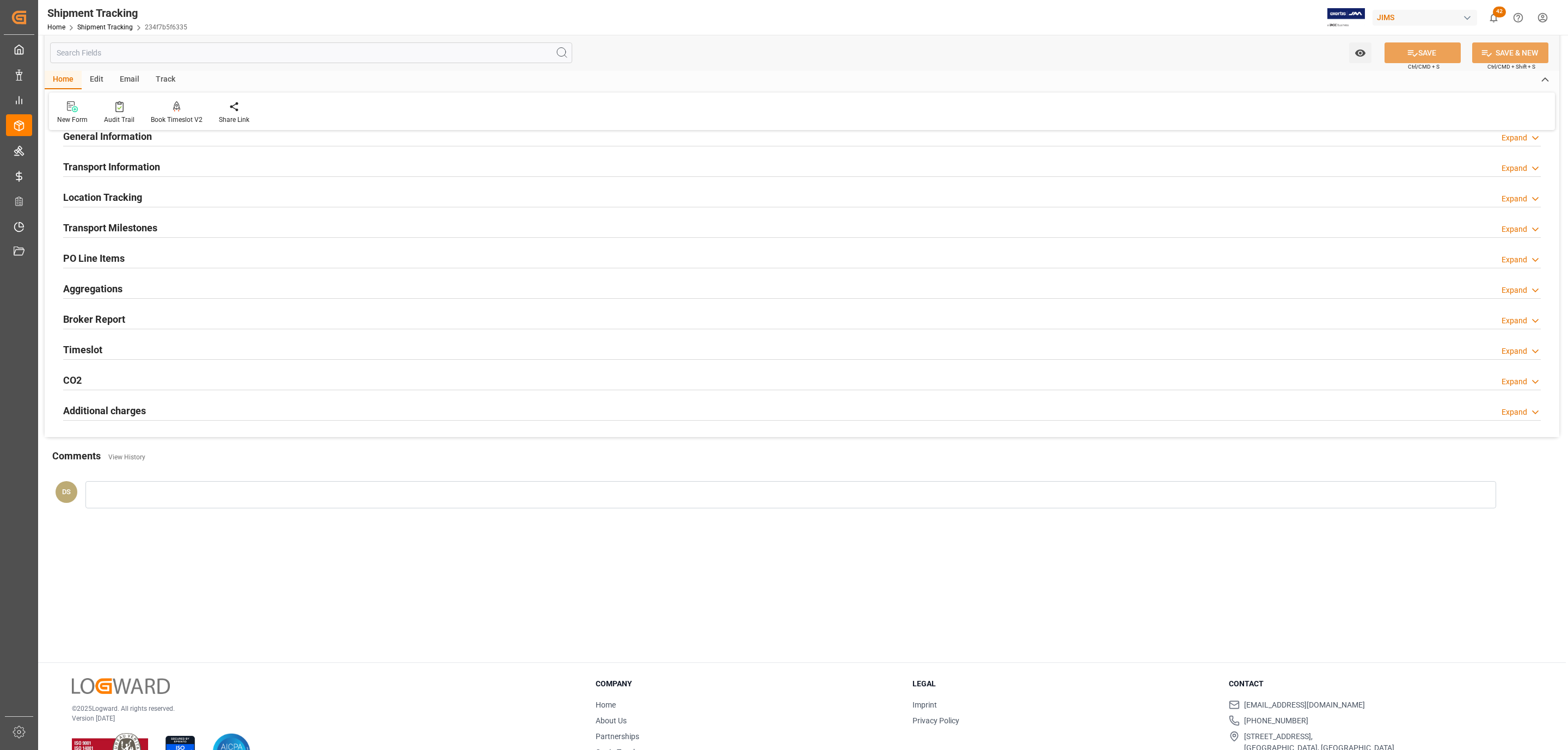
click at [129, 223] on h2 "Transport Milestones" at bounding box center [110, 228] width 94 height 15
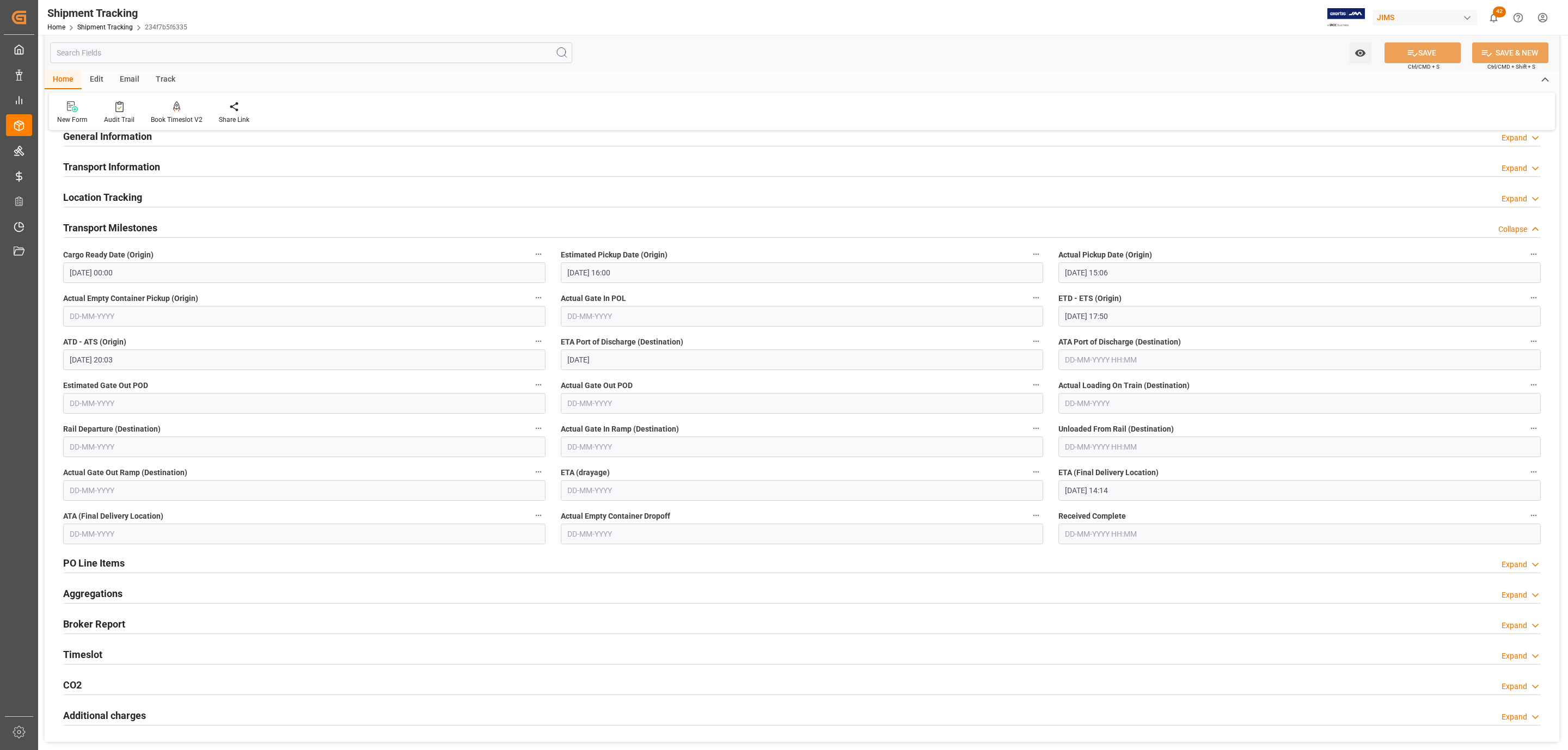
click at [150, 167] on h2 "Transport Information" at bounding box center [111, 167] width 97 height 15
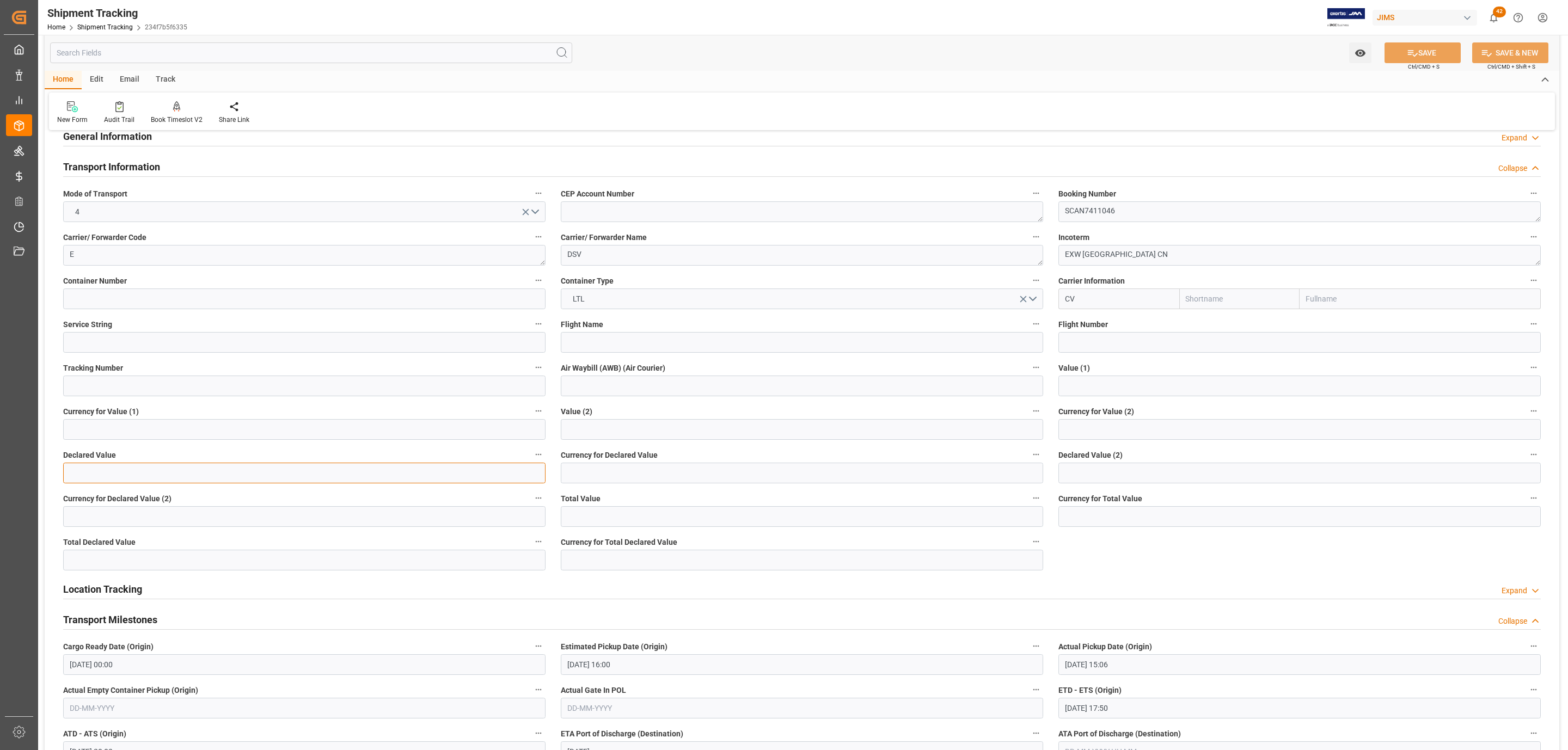
click at [164, 480] on input "text" at bounding box center [304, 472] width 483 height 21
type input "106524"
type input "USD"
click at [1437, 43] on button "SAVE" at bounding box center [1422, 53] width 76 height 21
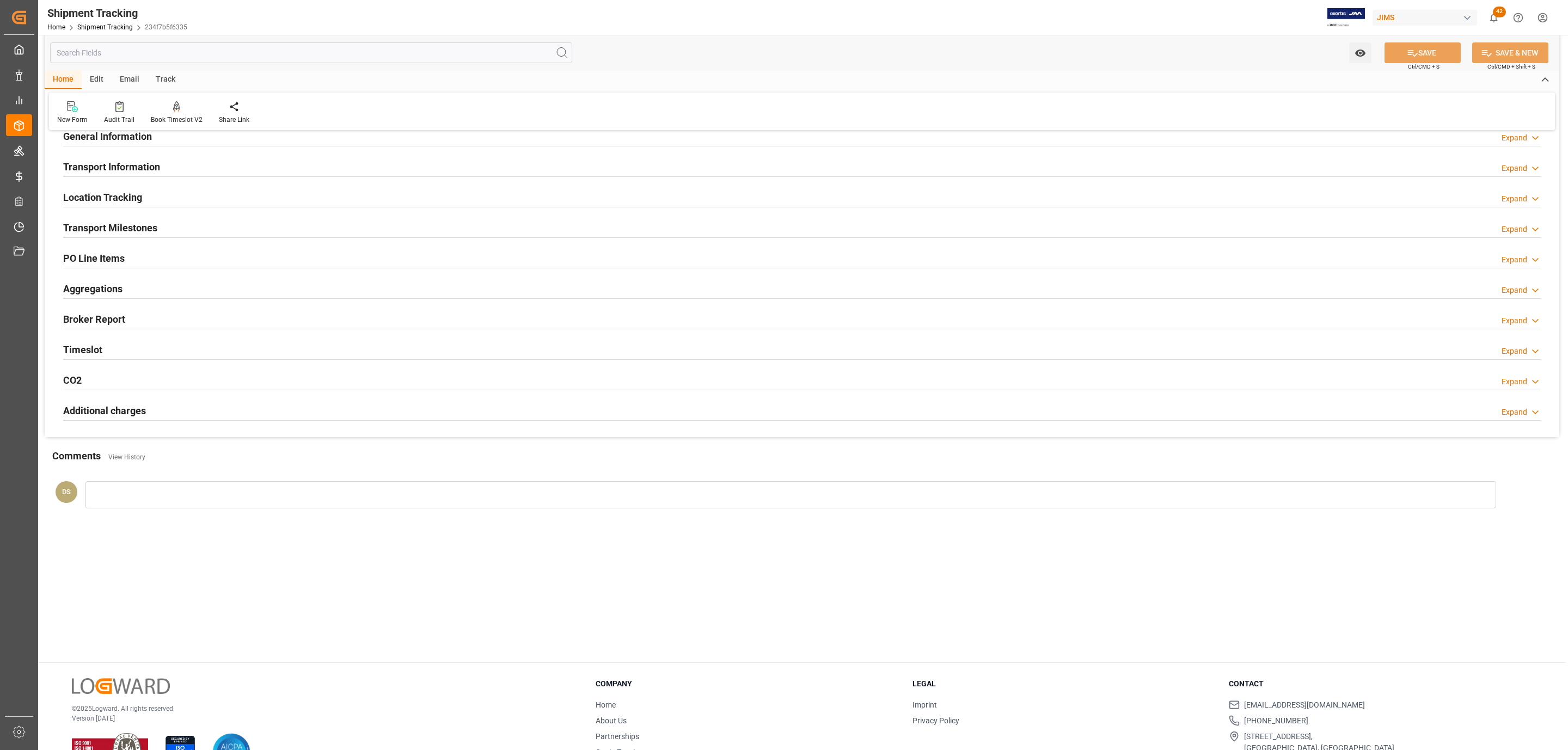
click at [141, 249] on div "PO Line Items Expand" at bounding box center [802, 257] width 1478 height 21
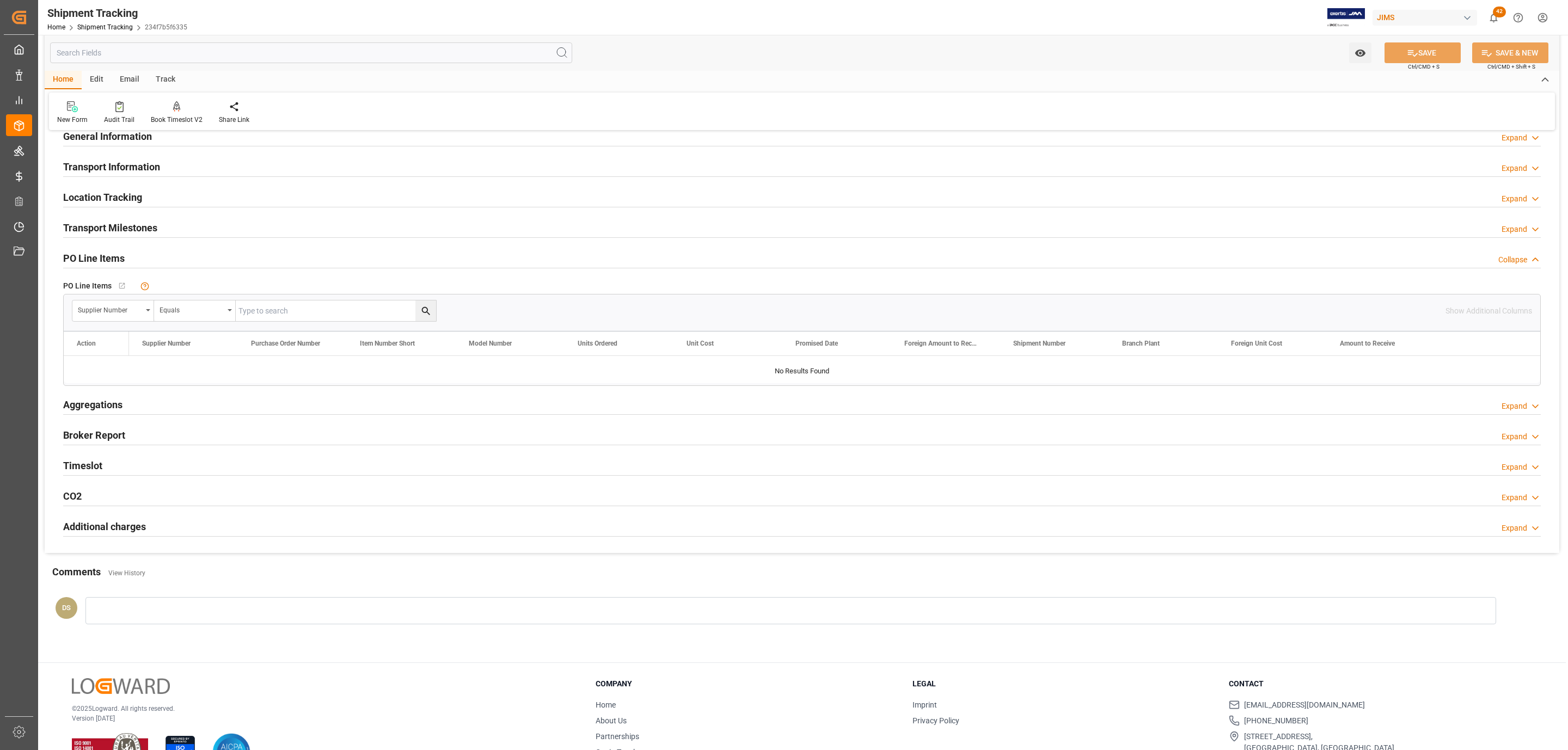
click at [125, 226] on h2 "Transport Milestones" at bounding box center [110, 228] width 94 height 15
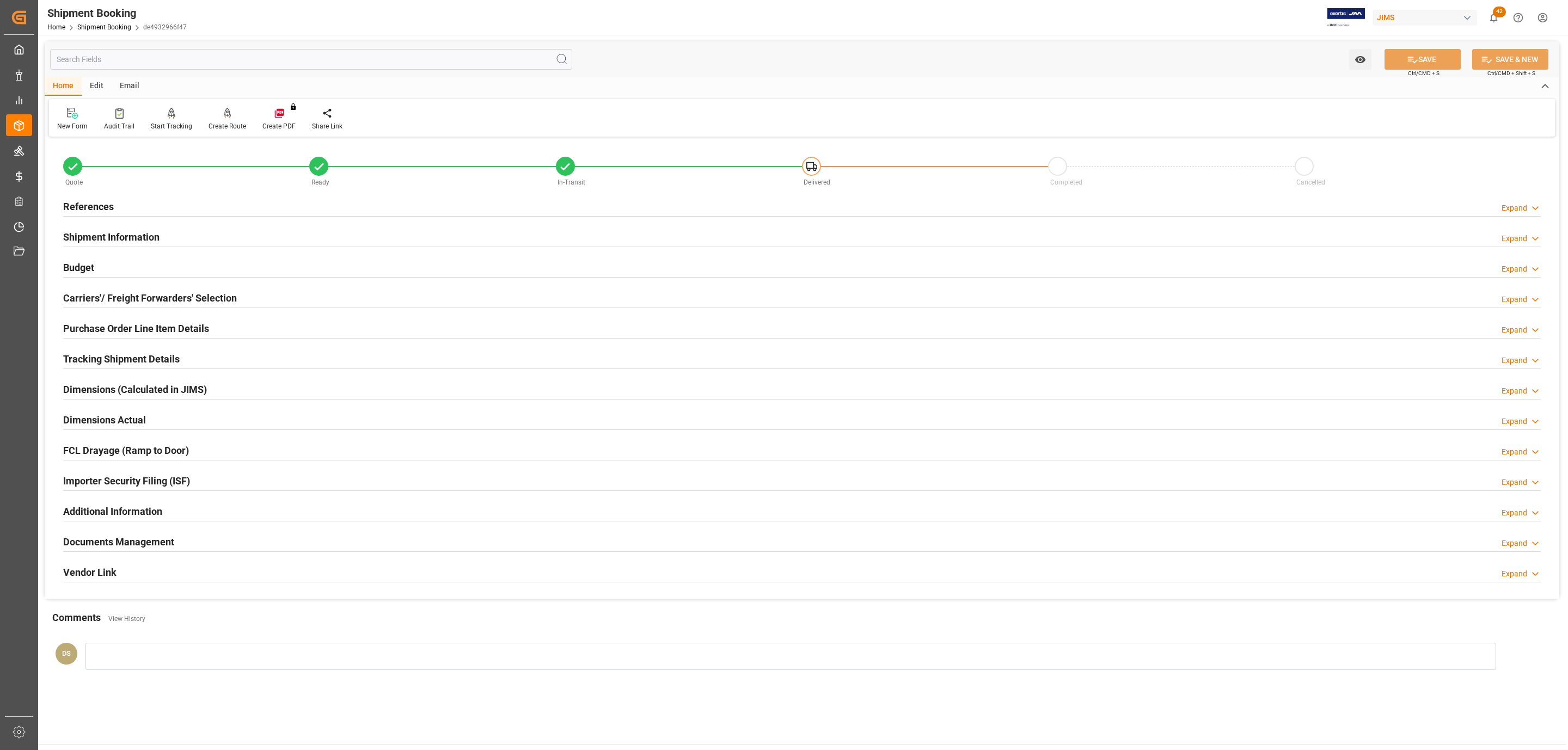
click at [141, 200] on div "References Expand" at bounding box center [802, 206] width 1478 height 21
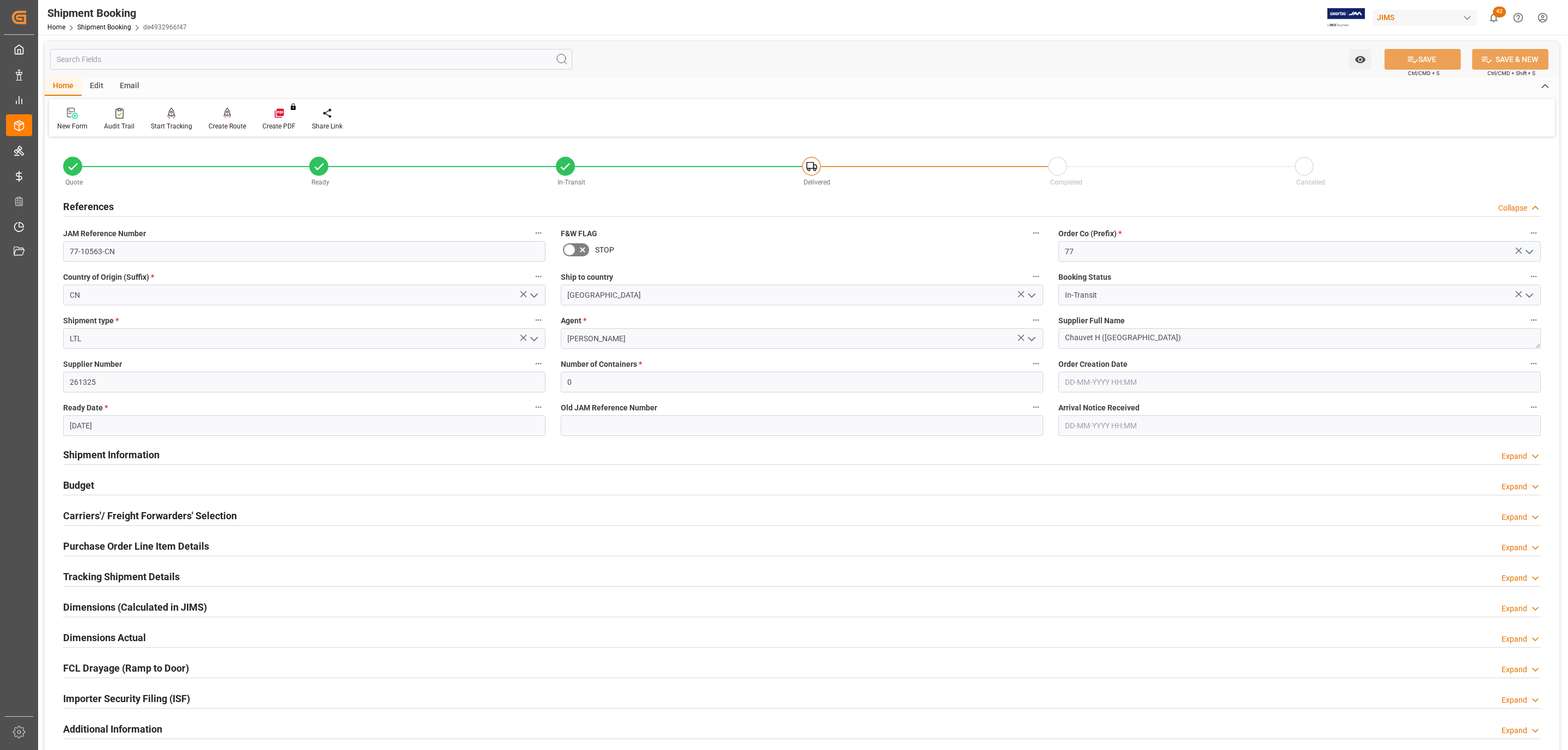
click at [141, 200] on div "References Collapse" at bounding box center [802, 206] width 1478 height 21
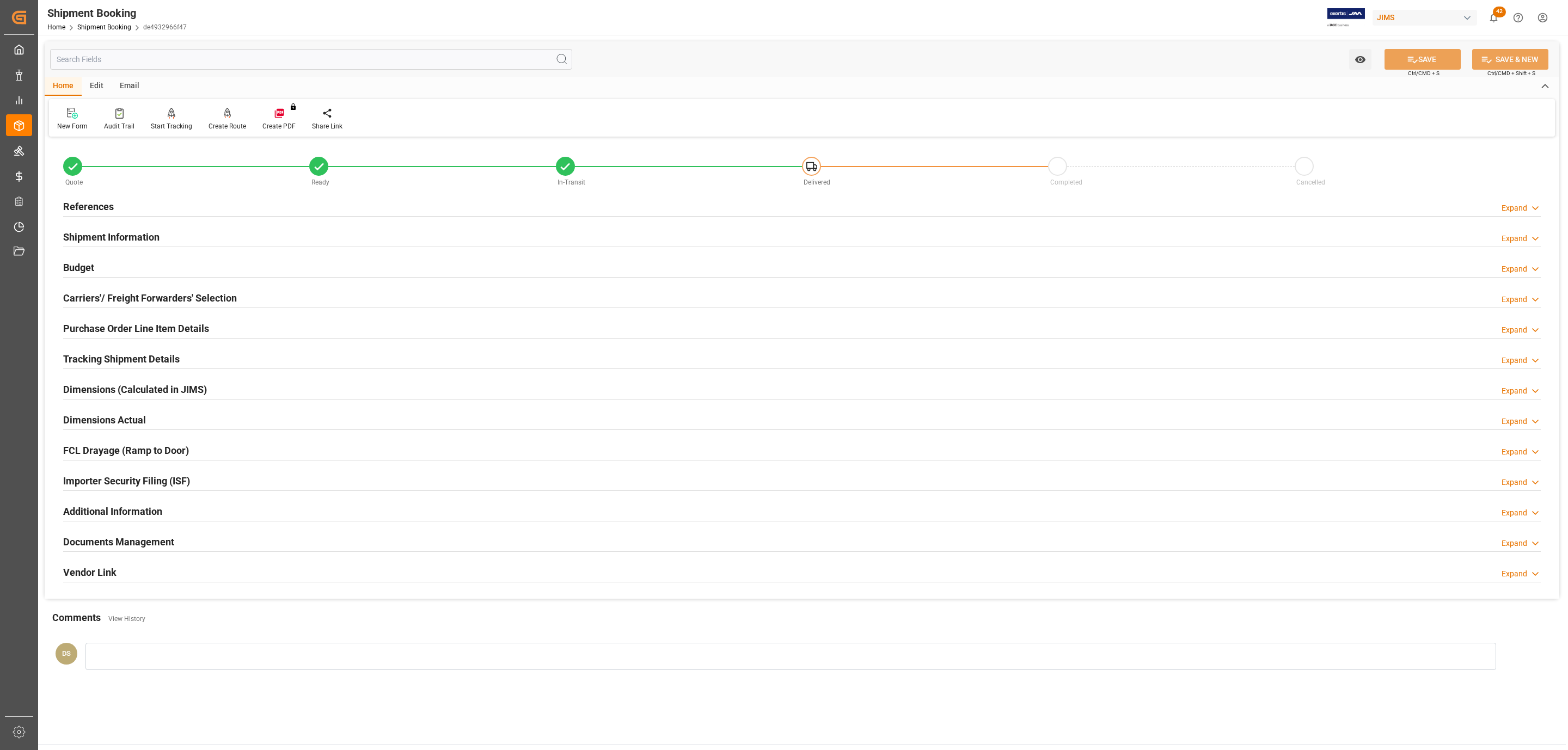
click at [111, 362] on h2 "Tracking Shipment Details" at bounding box center [121, 359] width 117 height 15
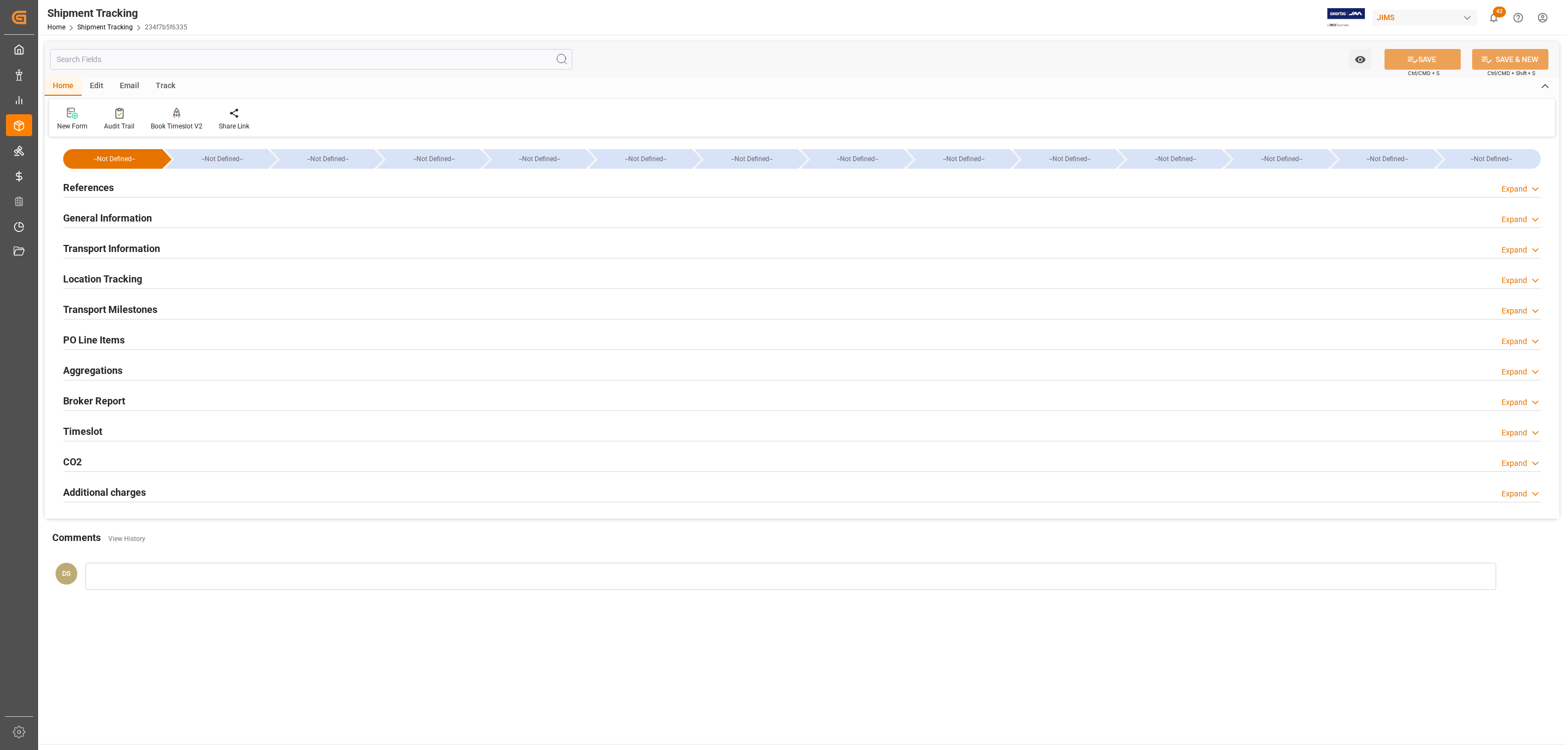
click at [147, 175] on div "References Expand" at bounding box center [802, 188] width 1493 height 31
click at [146, 181] on div "References Expand" at bounding box center [802, 186] width 1478 height 21
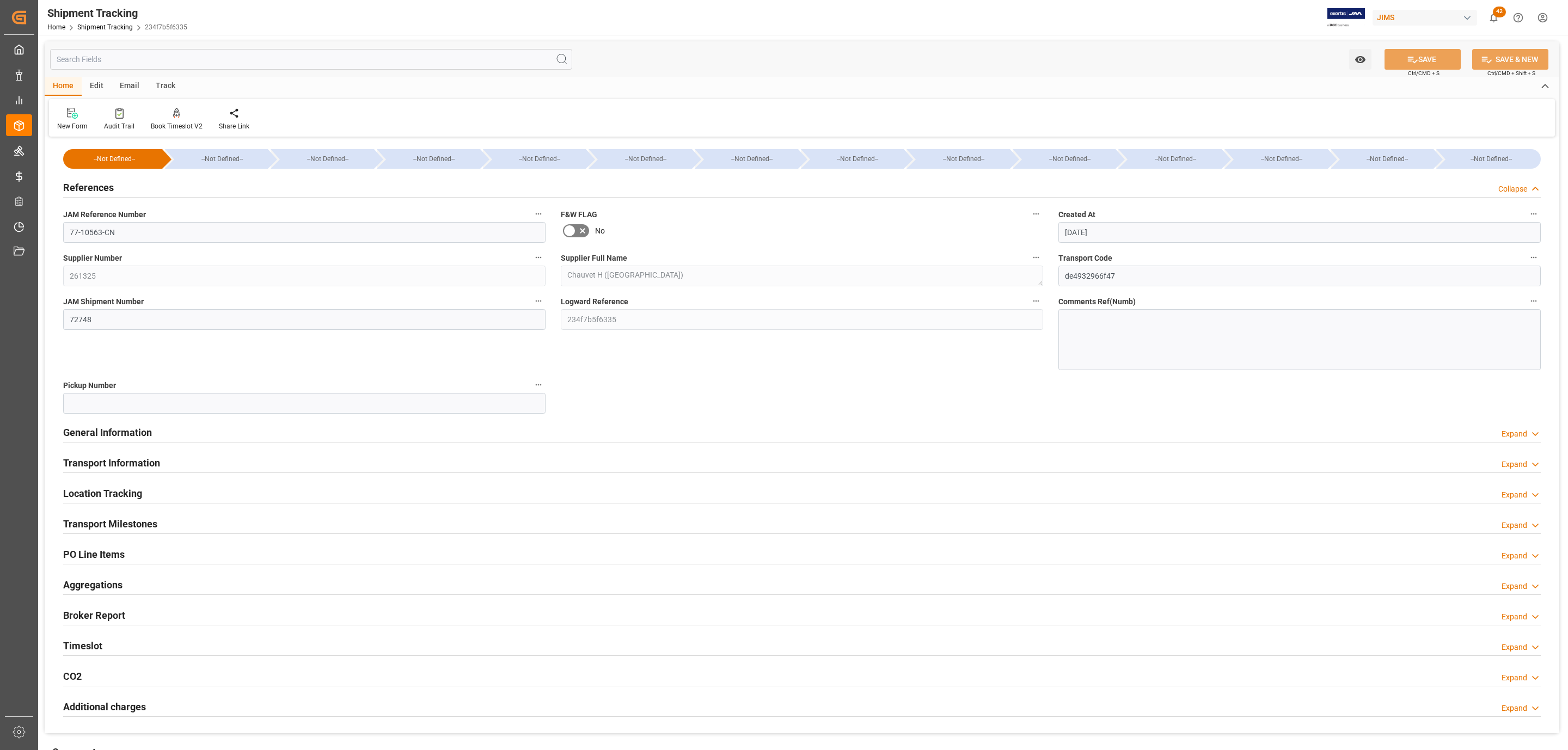
click at [119, 523] on h2 "Transport Milestones" at bounding box center [110, 524] width 94 height 15
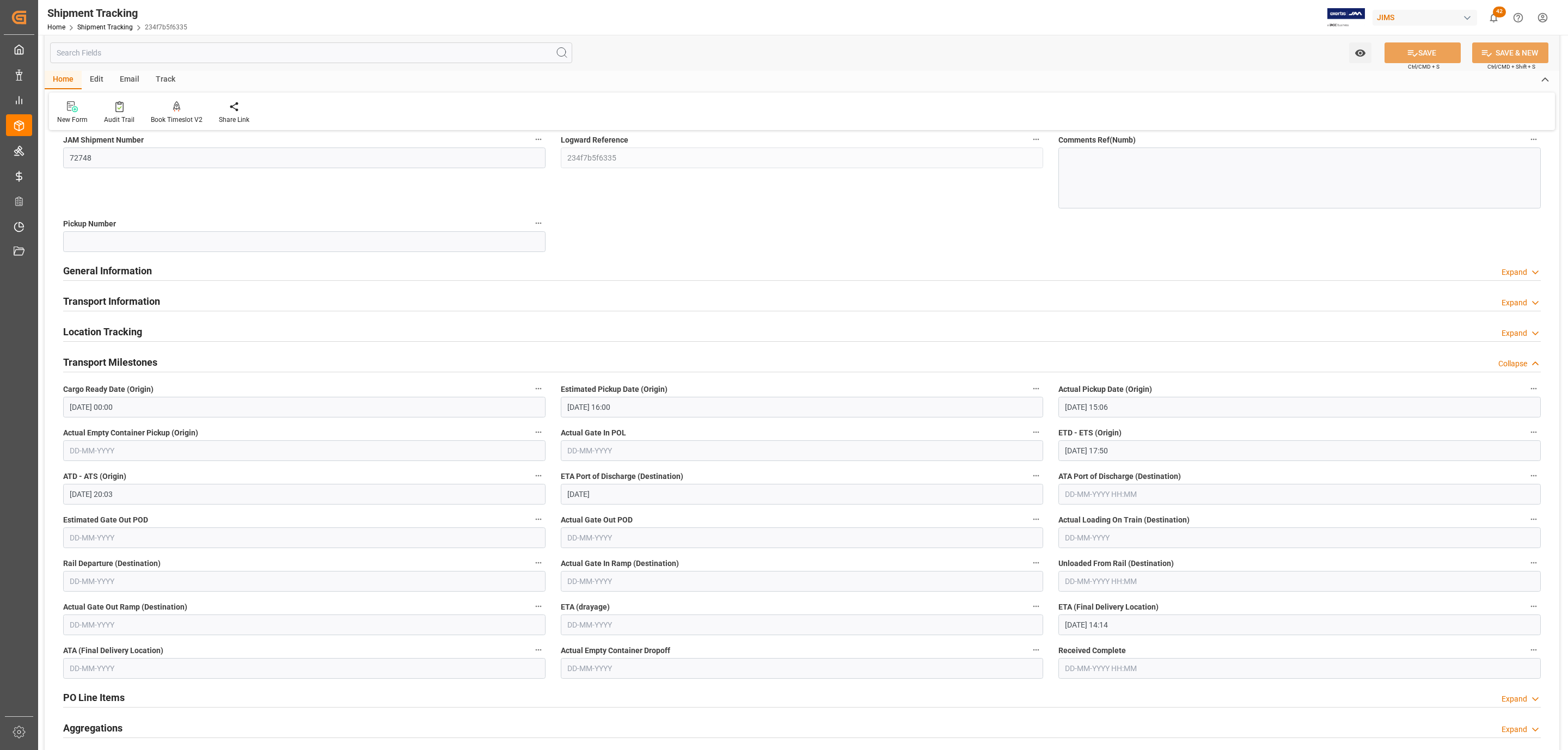
scroll to position [163, 0]
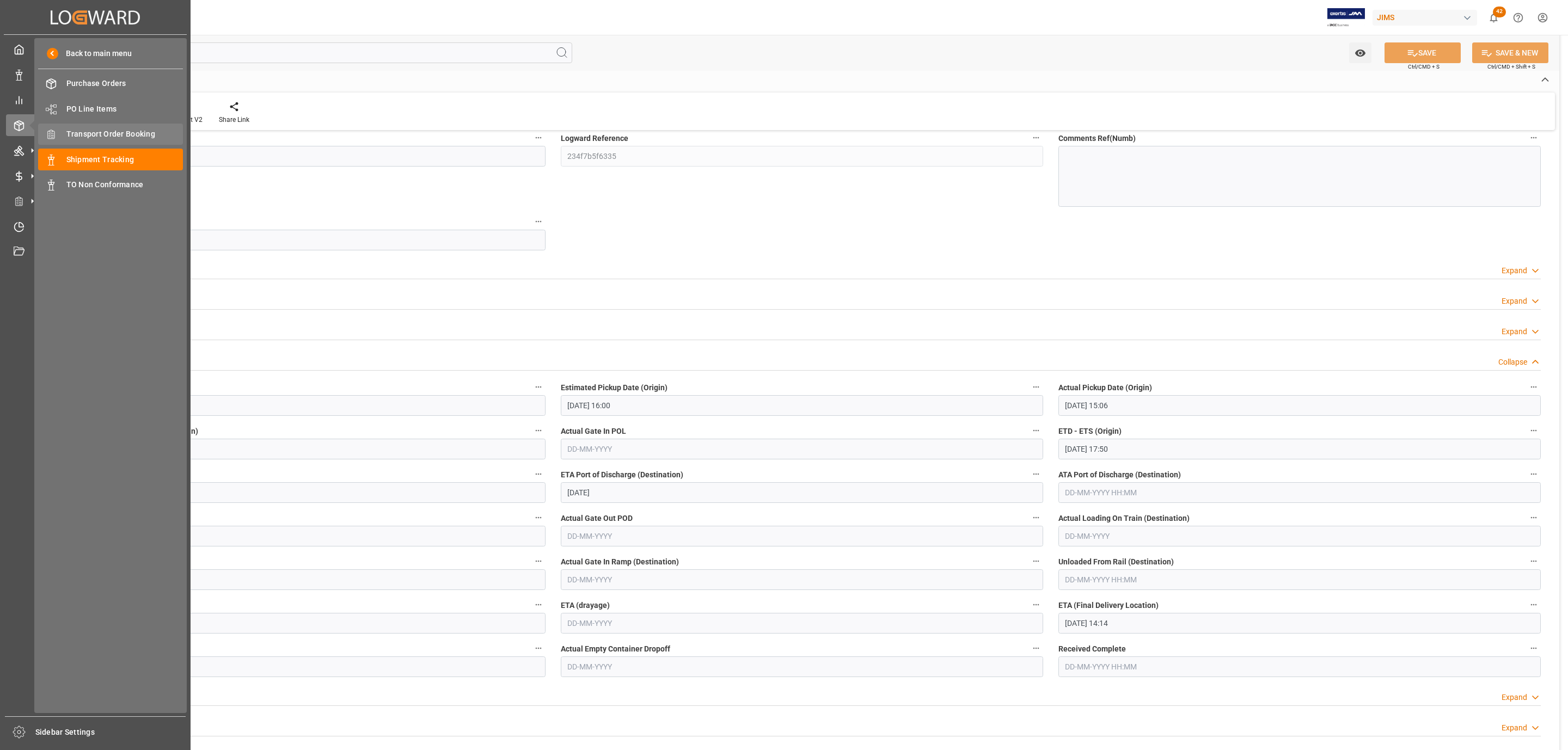
click at [99, 129] on span "Transport Order Booking" at bounding box center [125, 134] width 117 height 11
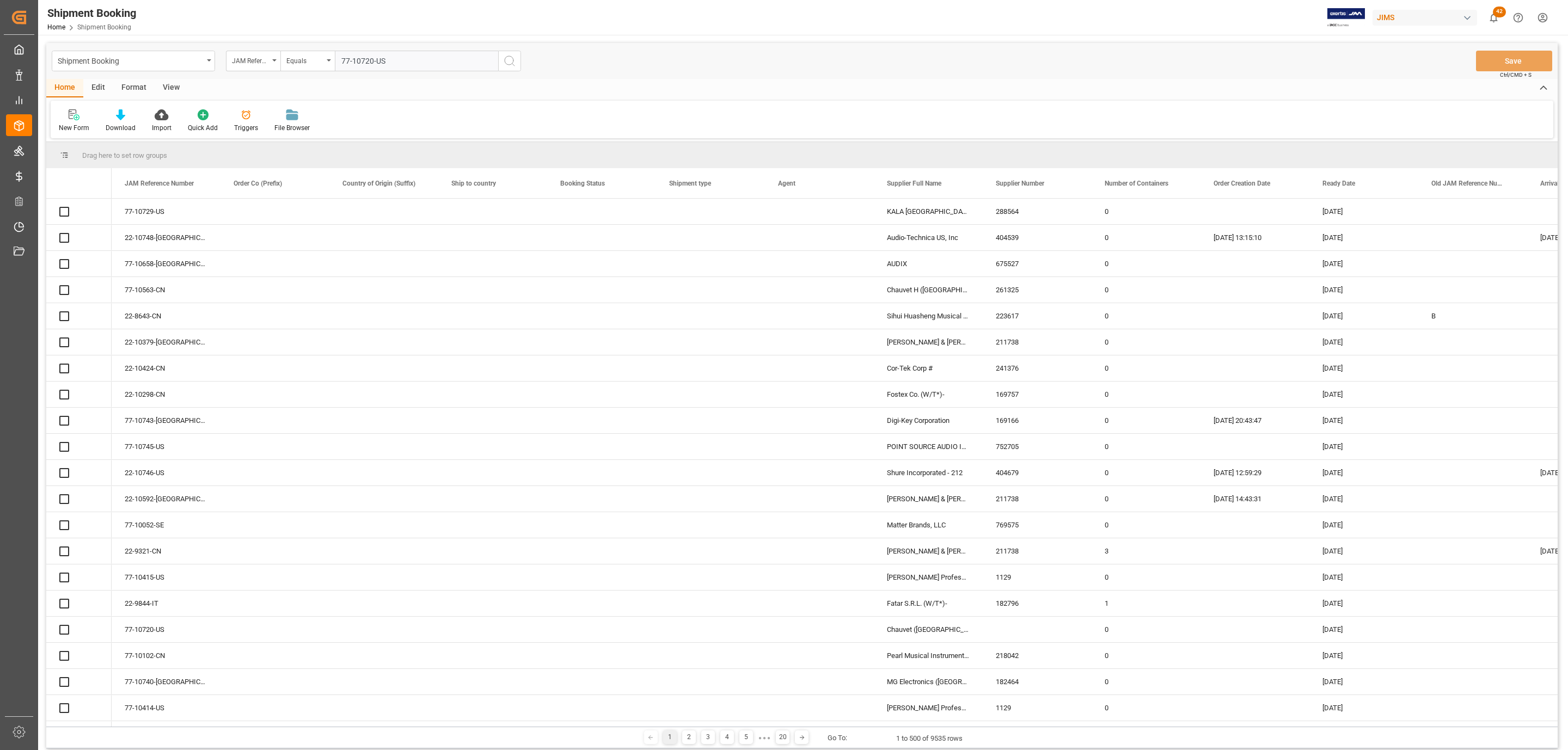
type input "77-10720-US"
click at [511, 64] on icon "search button" at bounding box center [510, 61] width 13 height 13
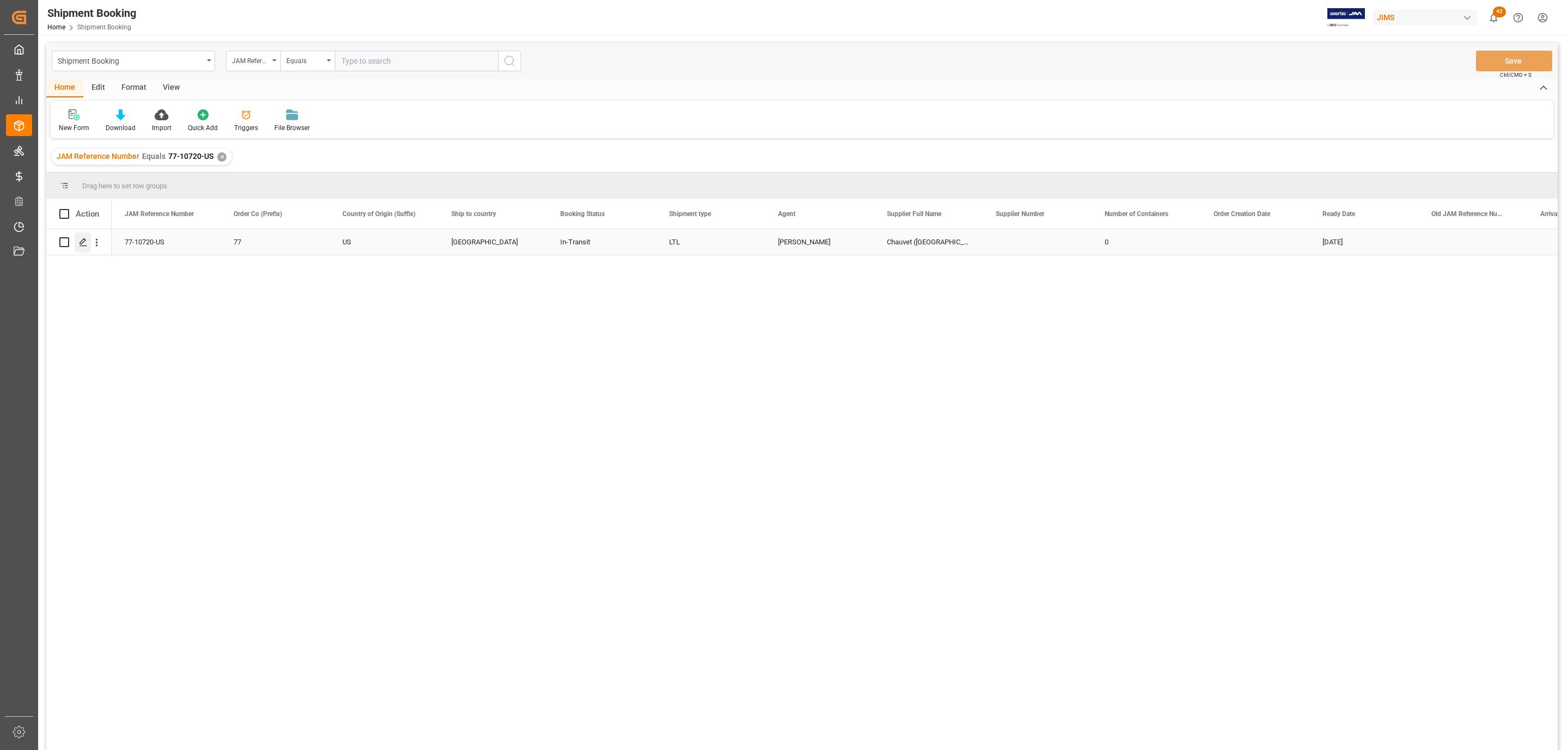
click at [81, 244] on polygon "Press SPACE to select this row." at bounding box center [83, 242] width 5 height 5
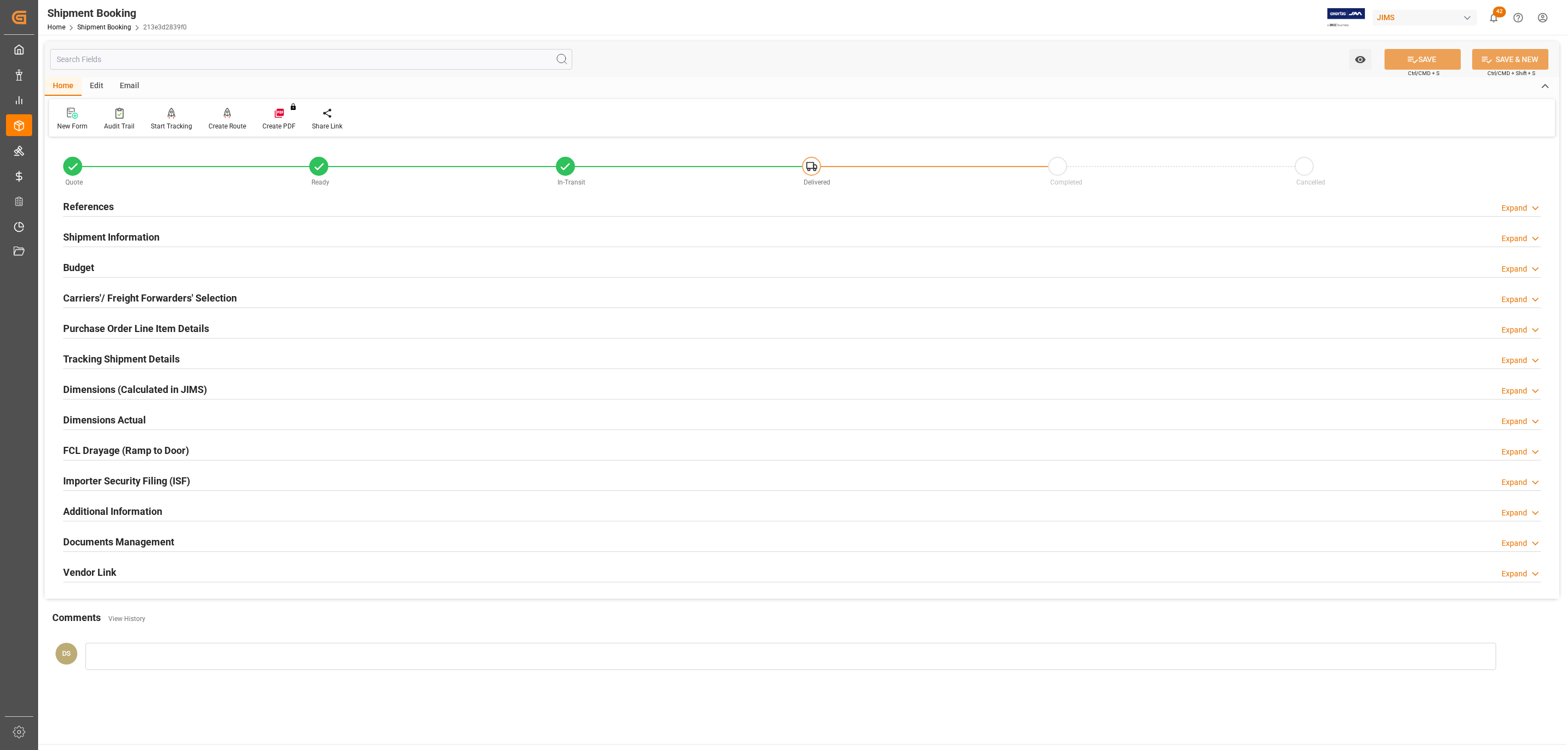
click at [119, 297] on h2 "Carriers'/ Freight Forwarders' Selection" at bounding box center [150, 298] width 174 height 15
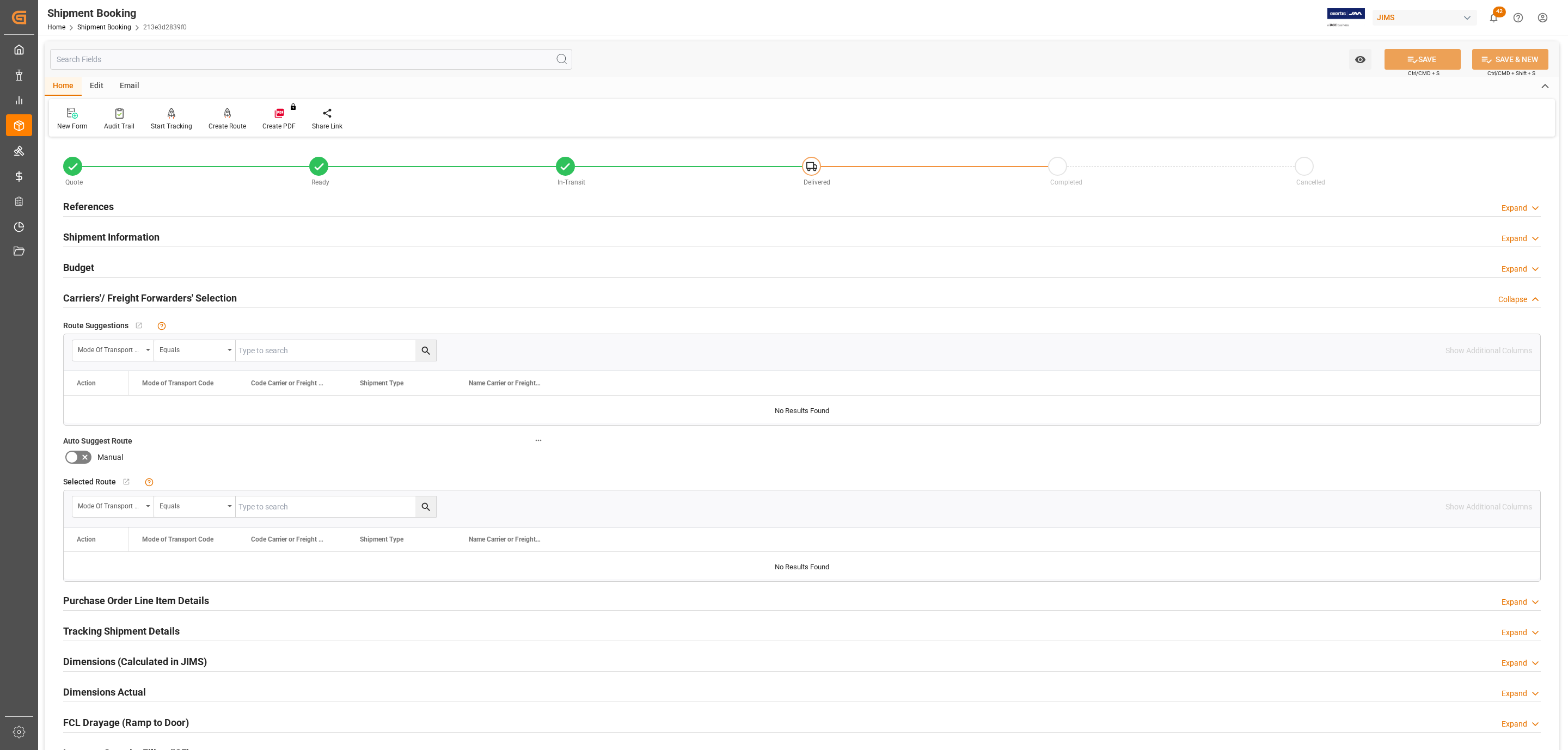
click at [115, 205] on div "References Expand" at bounding box center [802, 206] width 1478 height 21
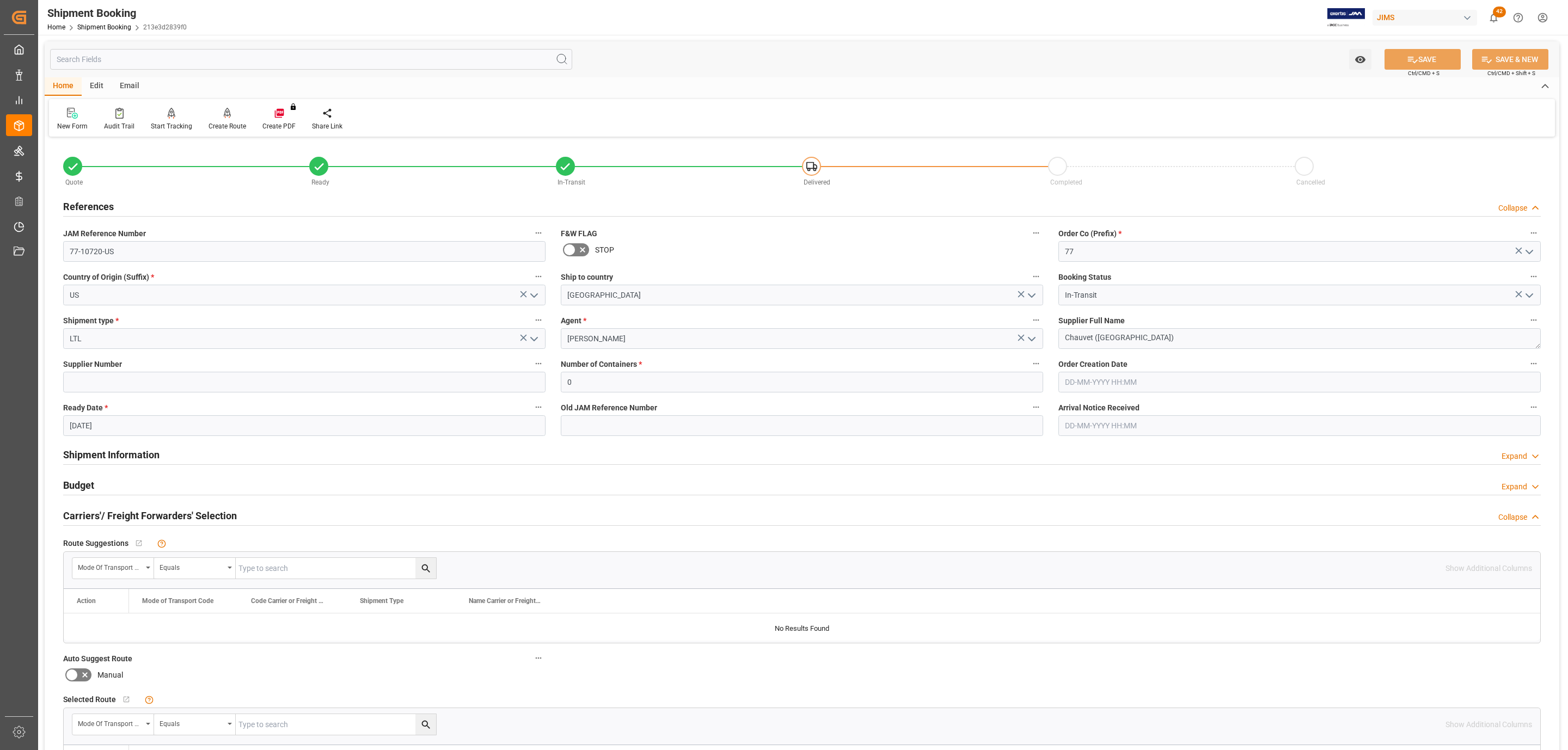
click at [115, 205] on div "References Collapse" at bounding box center [802, 206] width 1478 height 21
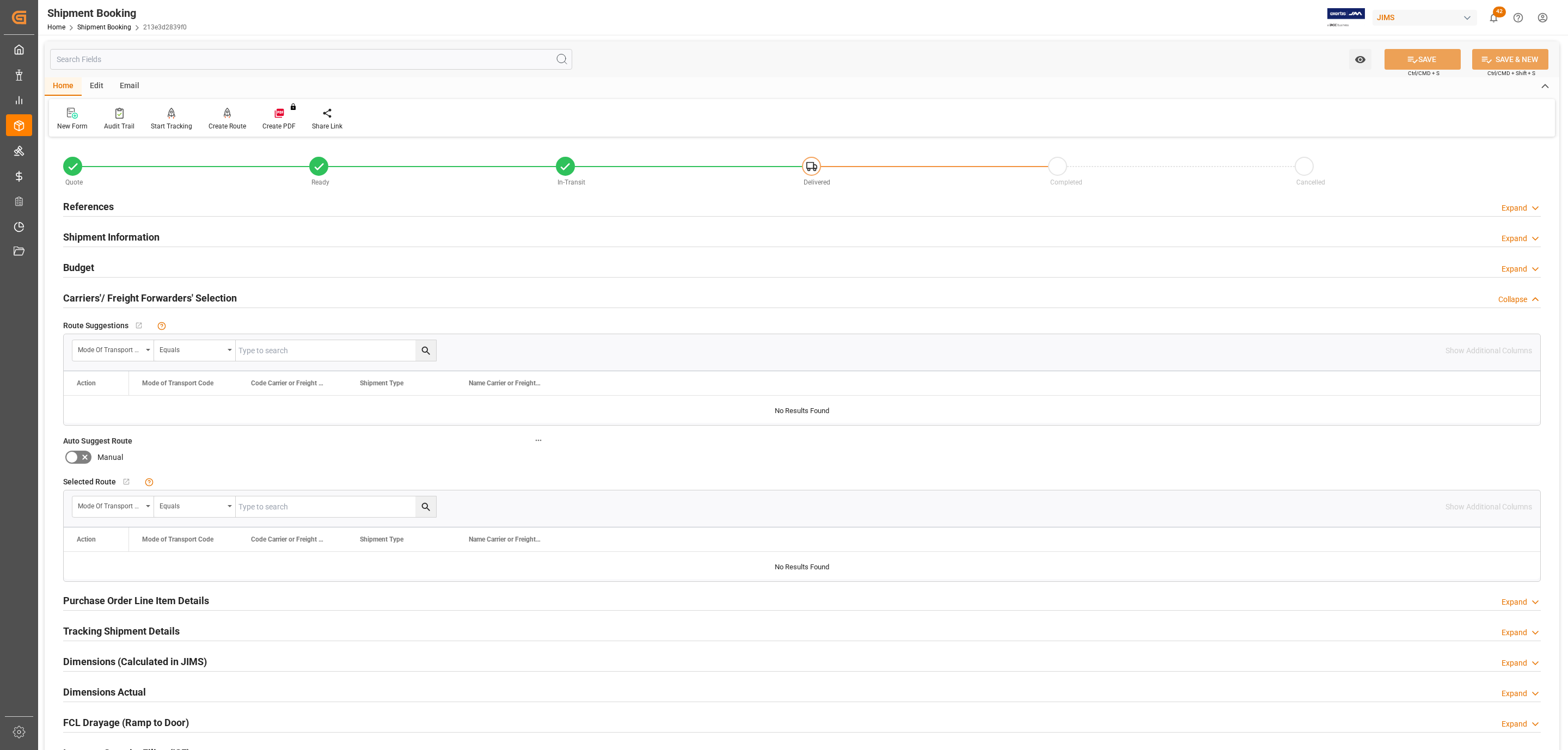
click at [92, 268] on h2 "Budget" at bounding box center [79, 268] width 31 height 15
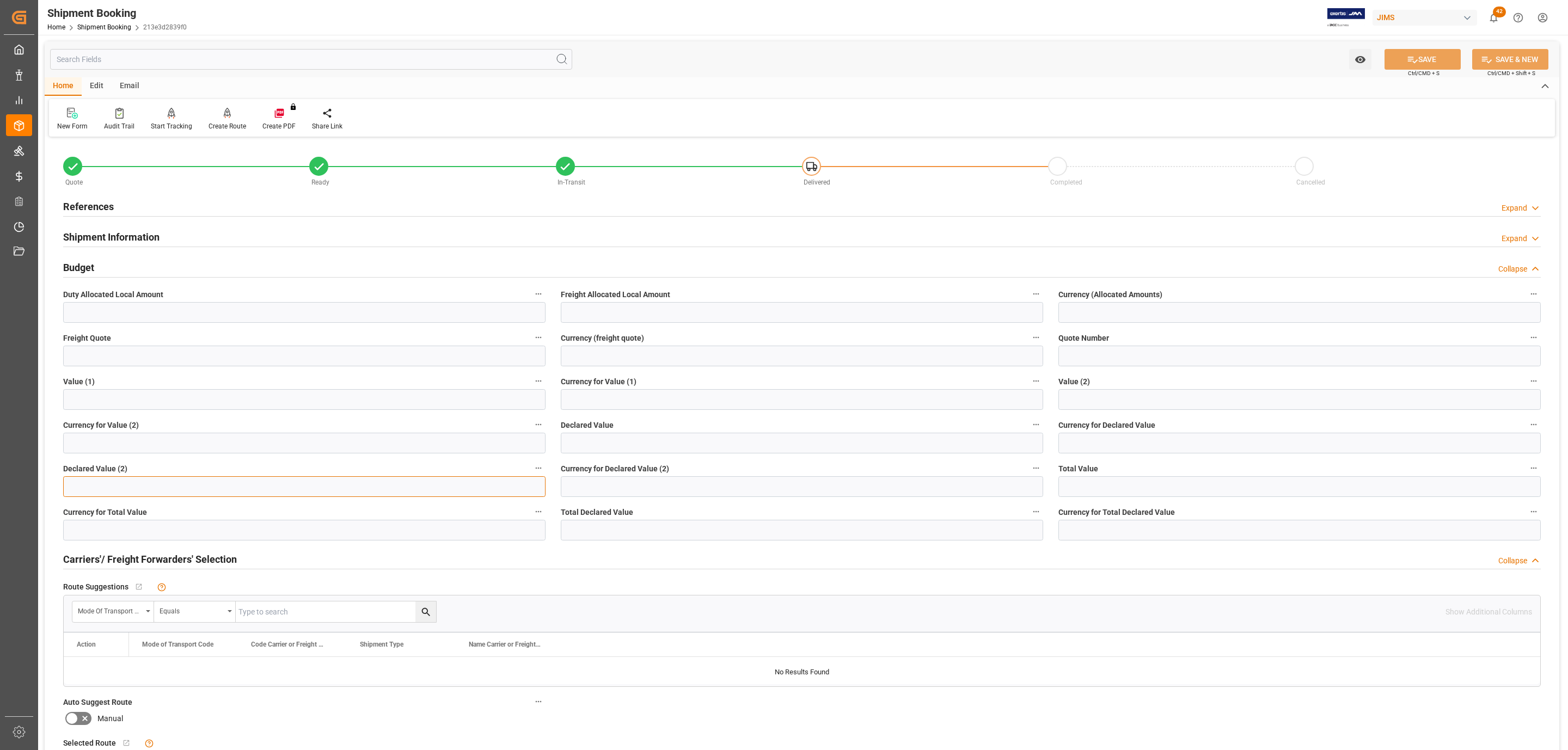
drag, startPoint x: 166, startPoint y: 719, endPoint x: 194, endPoint y: 782, distance: 68.9
click at [194, 749] on html "Created by potrace 1.15, written by Peter Selinger 2001-2017 Created by potrace…" at bounding box center [784, 375] width 1568 height 750
click at [111, 363] on input "text" at bounding box center [304, 356] width 483 height 21
type input "895"
type input "Cad"
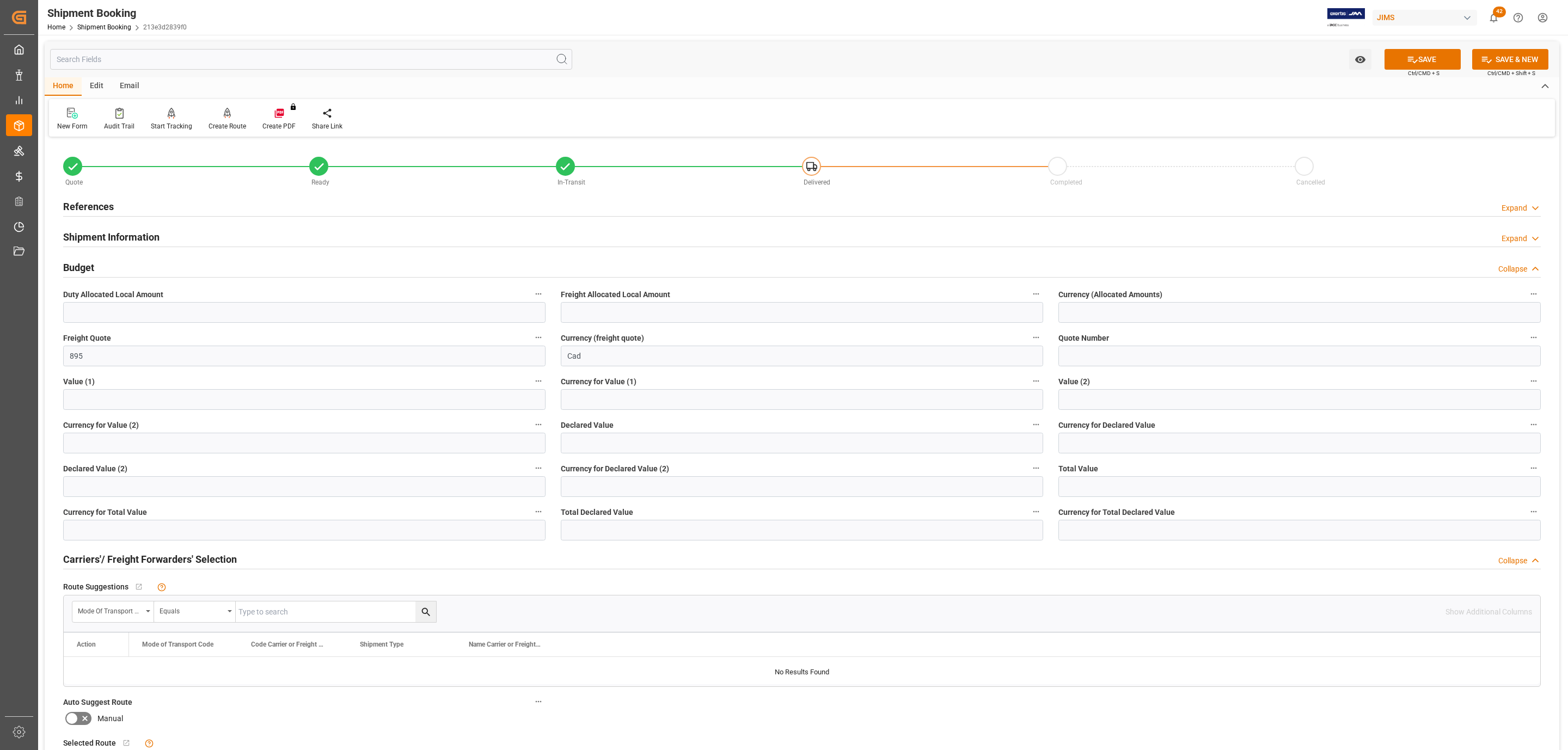
click at [1408, 61] on icon at bounding box center [1412, 60] width 10 height 7
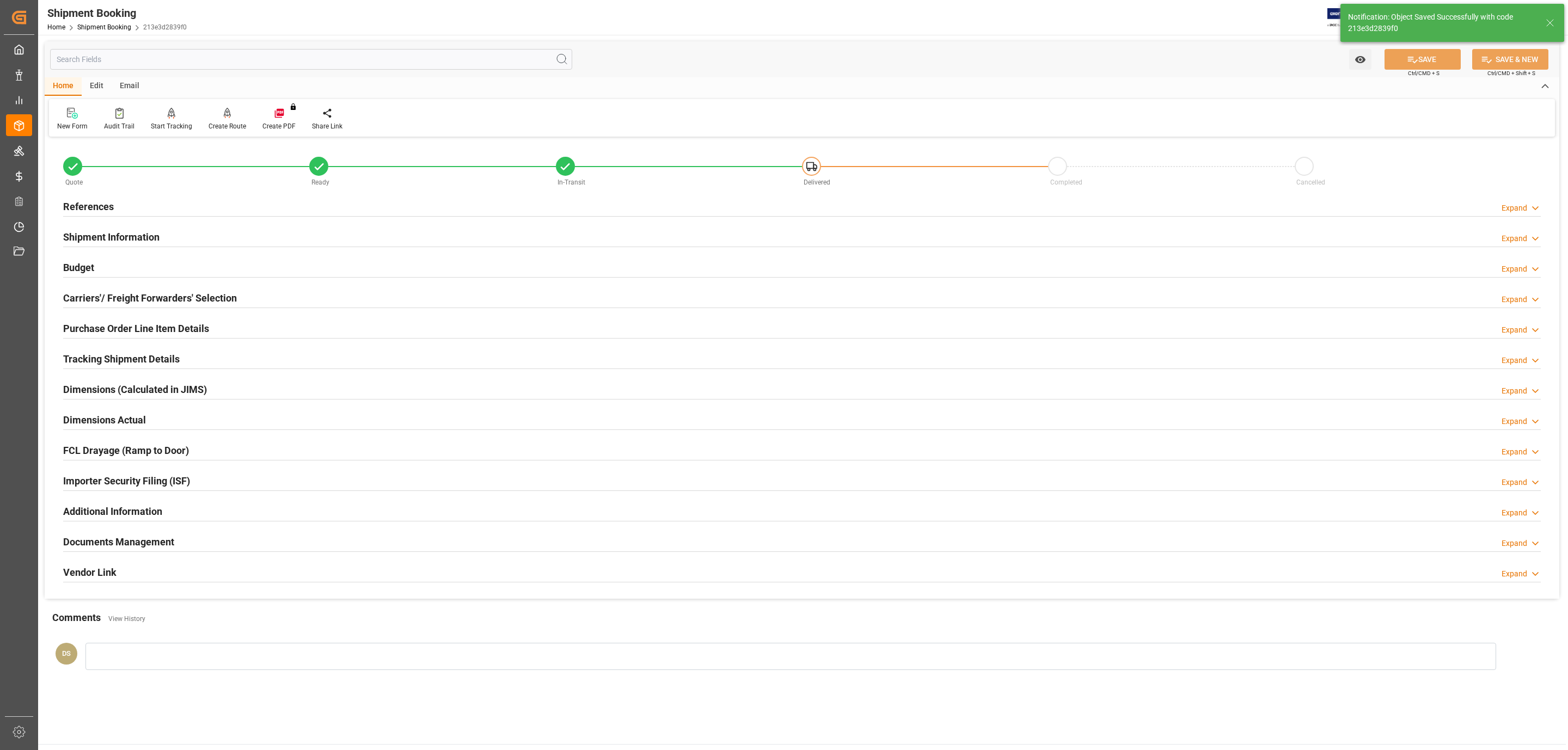
click at [124, 263] on div "Budget Expand" at bounding box center [802, 266] width 1478 height 21
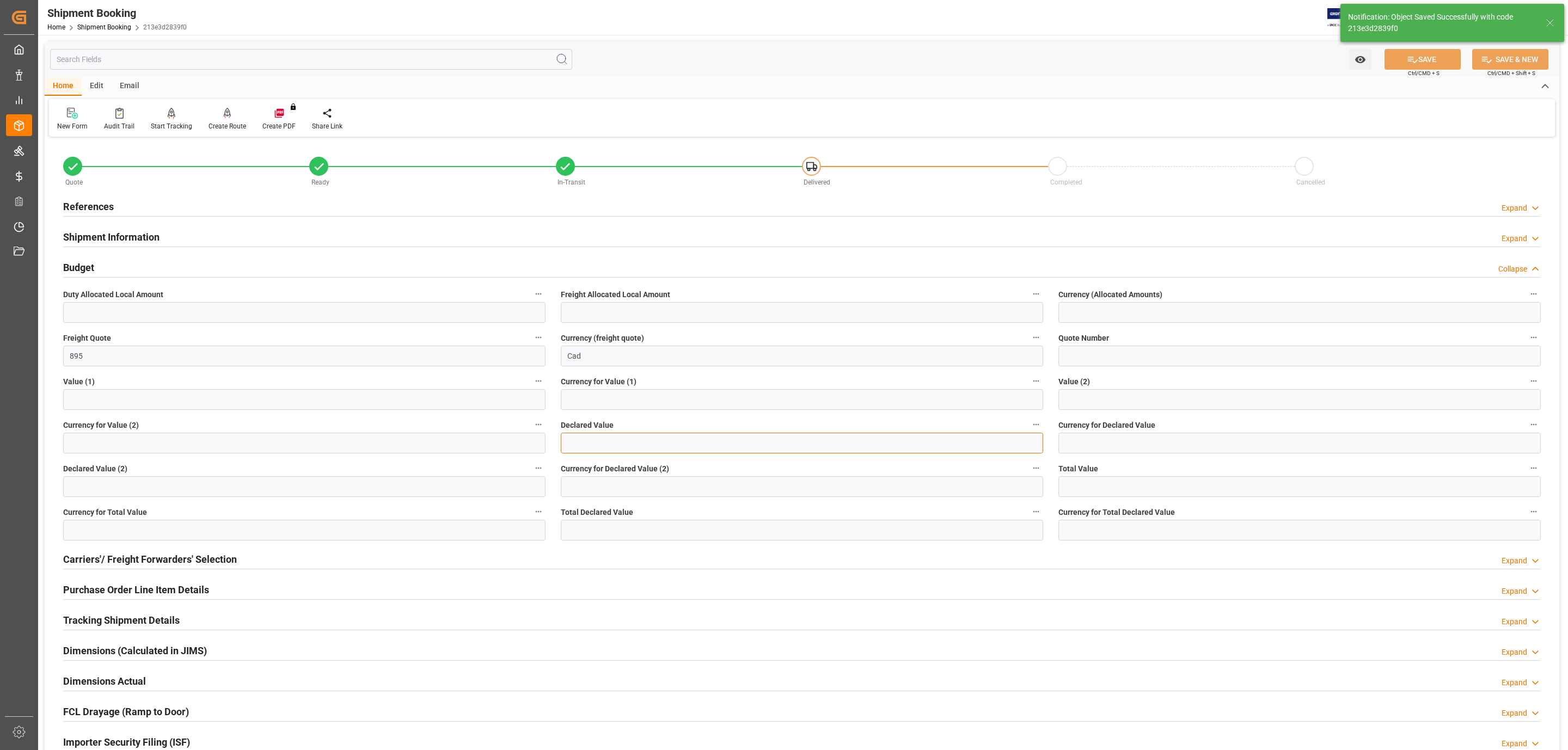
click at [589, 441] on input "text" at bounding box center [802, 442] width 483 height 21
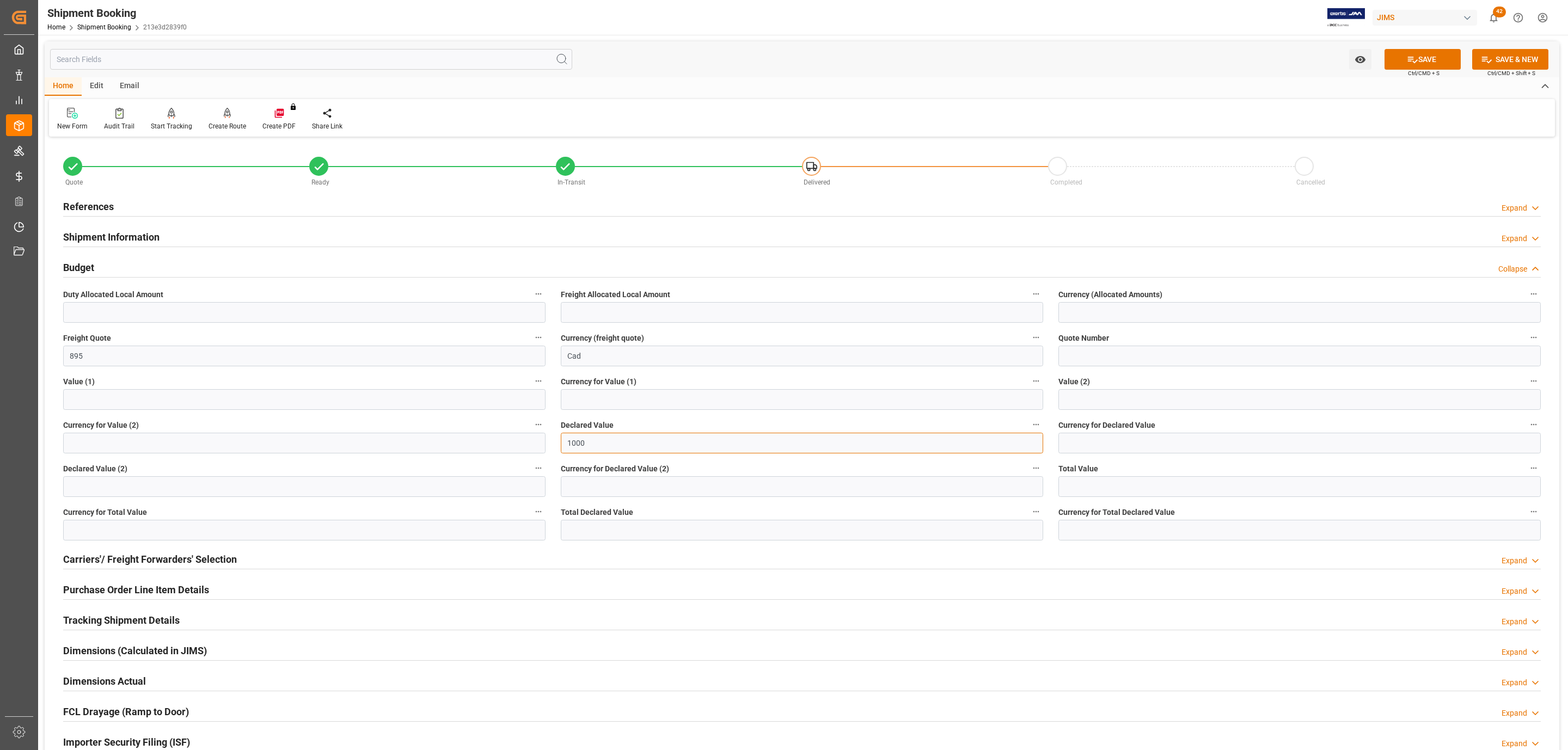
type input "1000"
type input "usd"
click at [1426, 61] on button "SAVE" at bounding box center [1422, 59] width 76 height 21
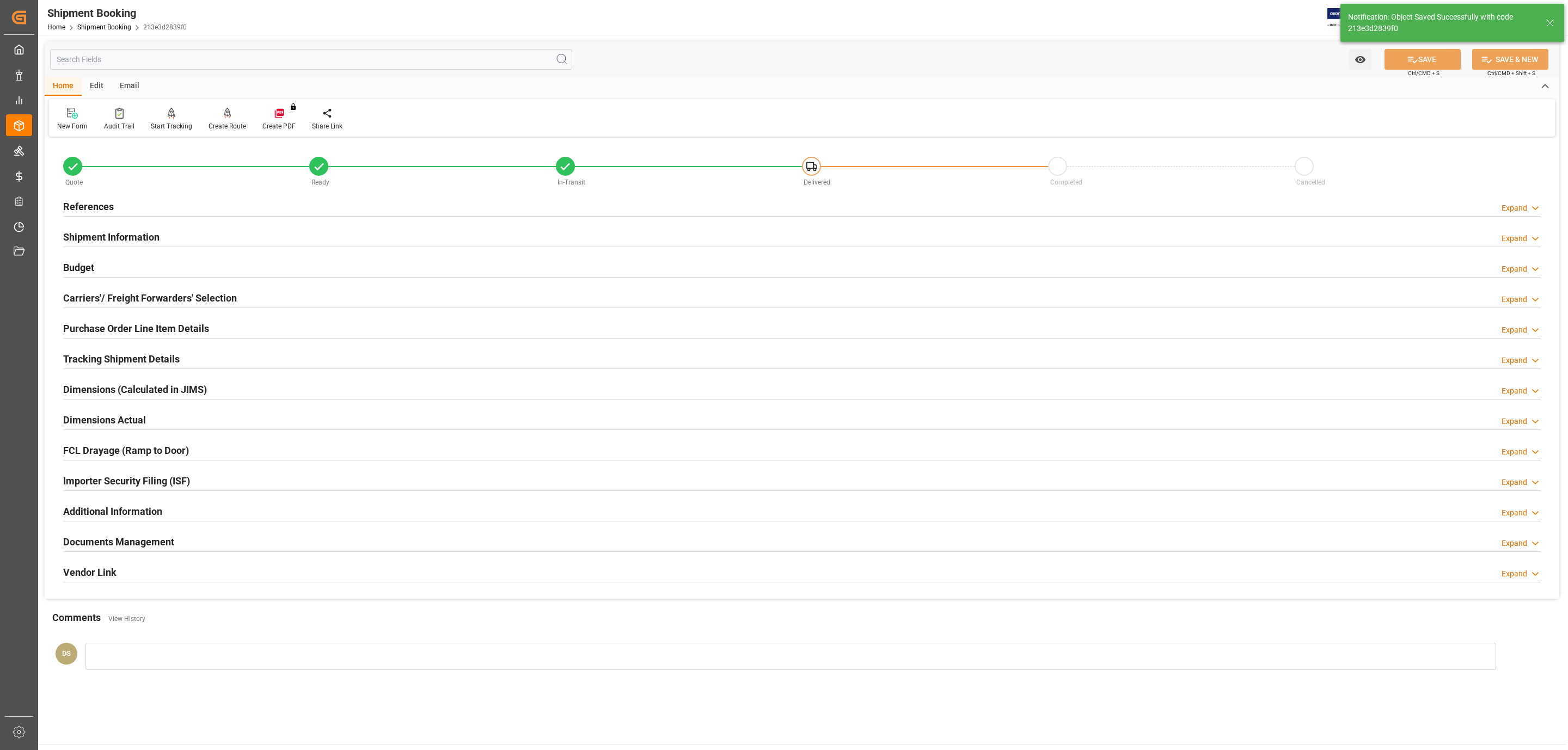
click at [143, 238] on h2 "Shipment Information" at bounding box center [111, 237] width 96 height 15
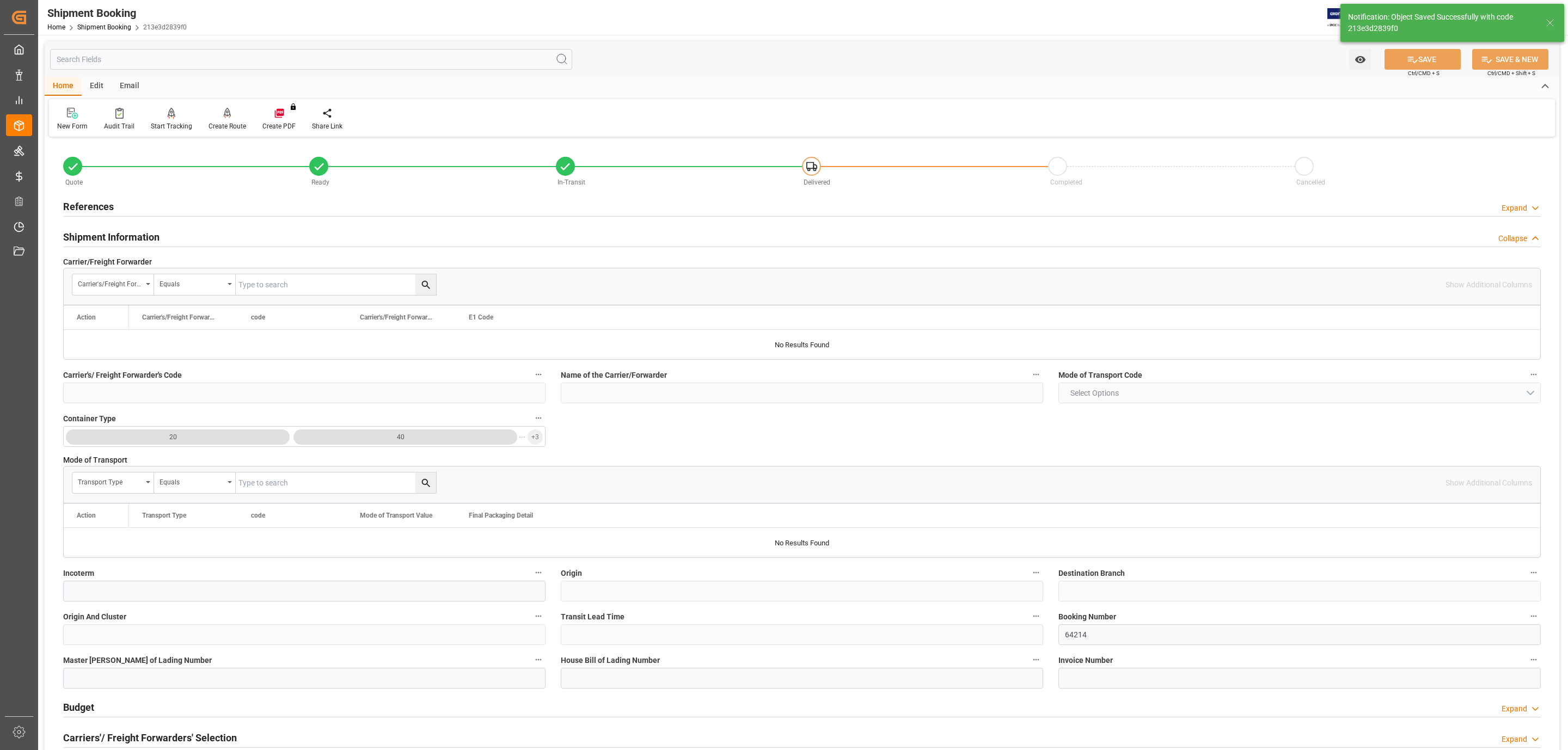
click at [143, 238] on h2 "Shipment Information" at bounding box center [111, 237] width 96 height 15
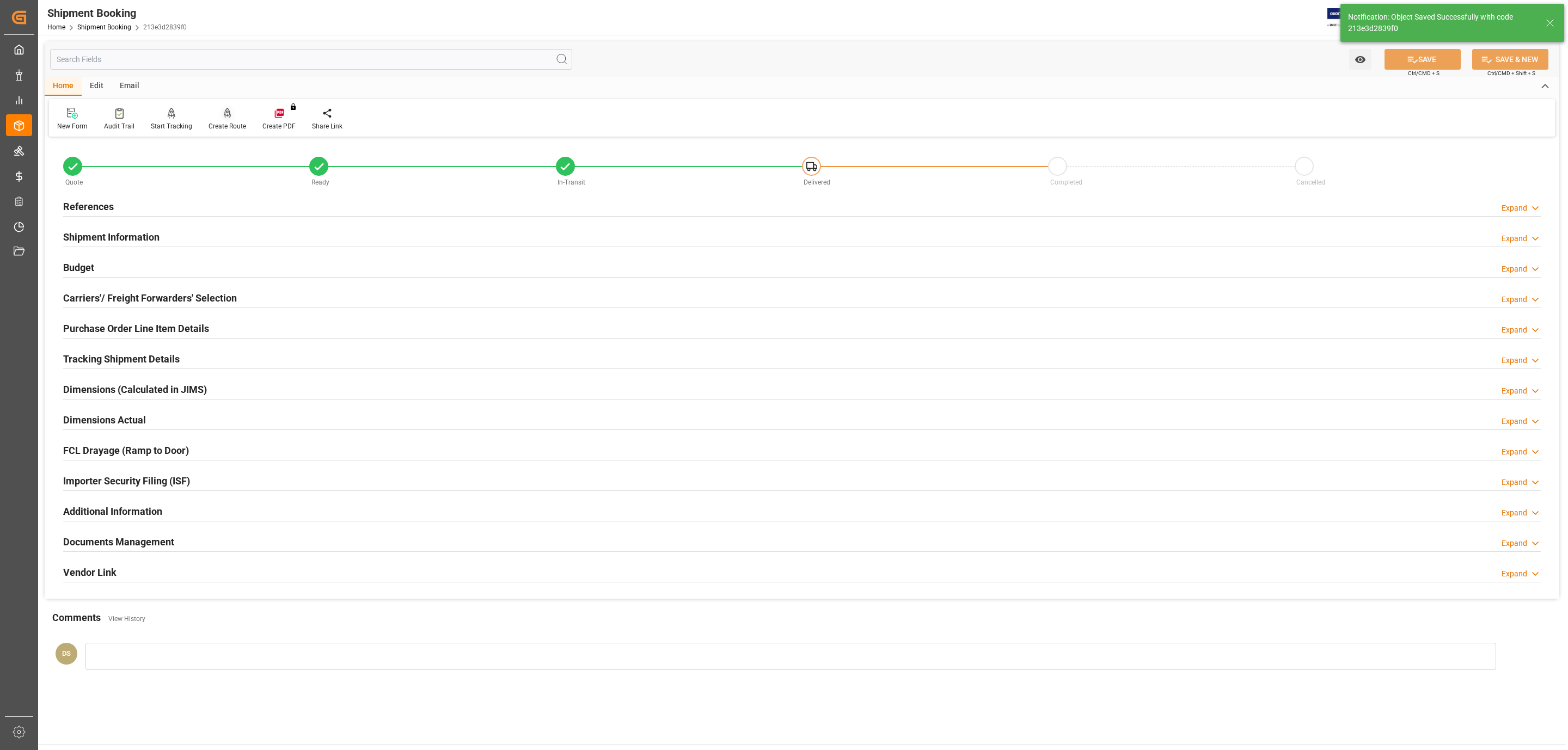
click at [224, 113] on icon at bounding box center [227, 113] width 7 height 11
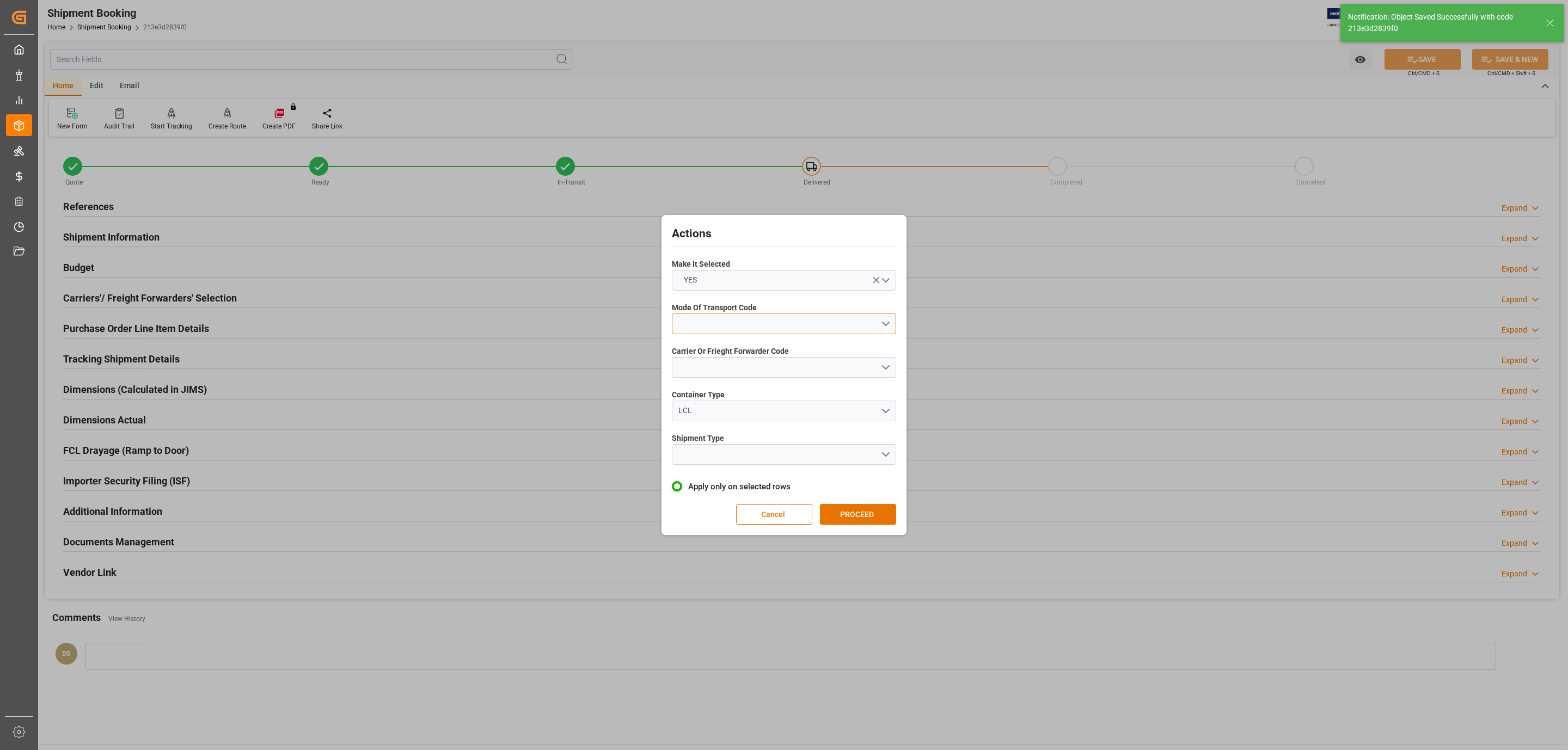
click at [763, 314] on button "open menu" at bounding box center [784, 324] width 224 height 21
click at [740, 368] on div "3- TRUCKR" at bounding box center [784, 372] width 223 height 23
click at [740, 368] on button "open menu" at bounding box center [784, 367] width 224 height 21
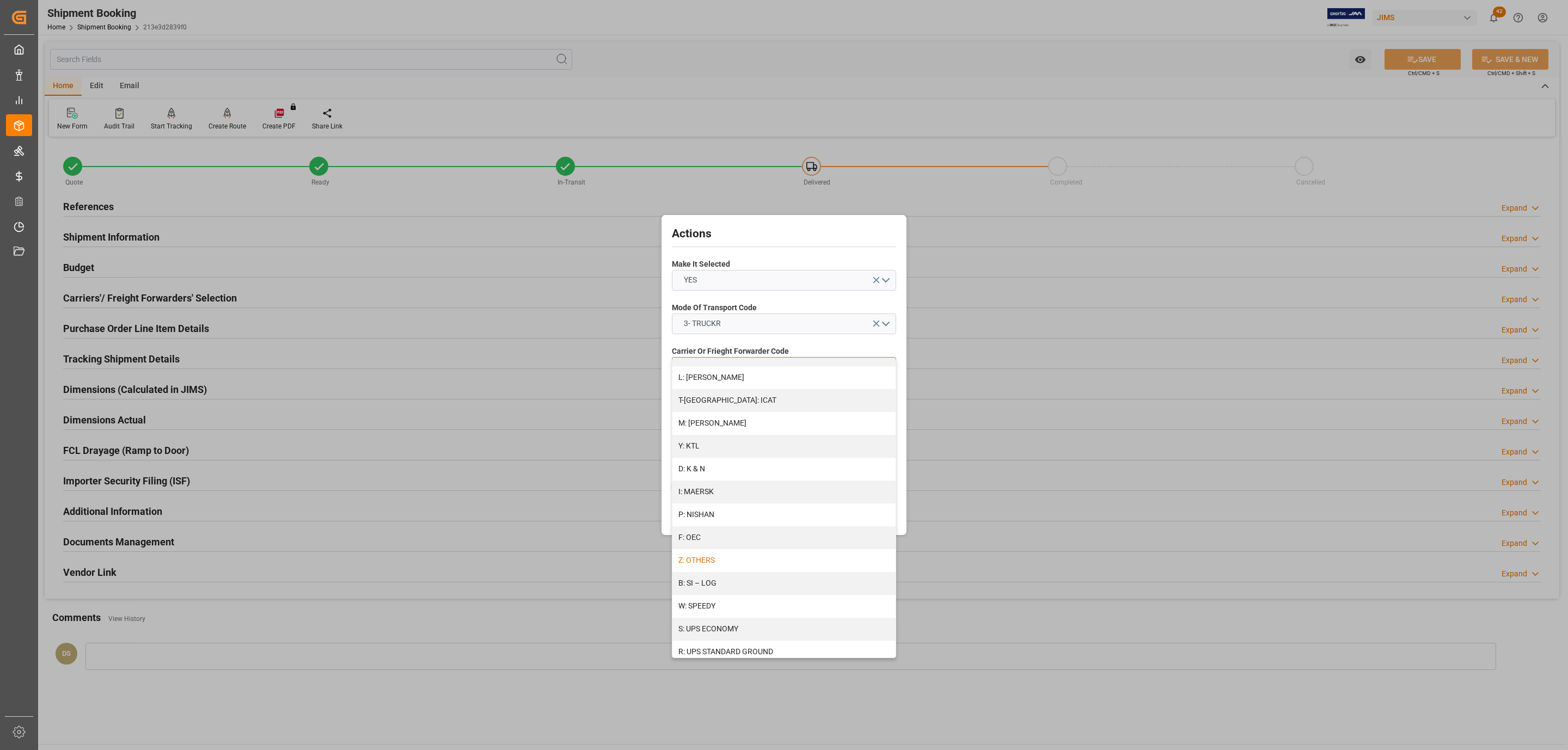
scroll to position [488, 0]
click at [746, 519] on div "Z: OTHERS" at bounding box center [784, 521] width 223 height 23
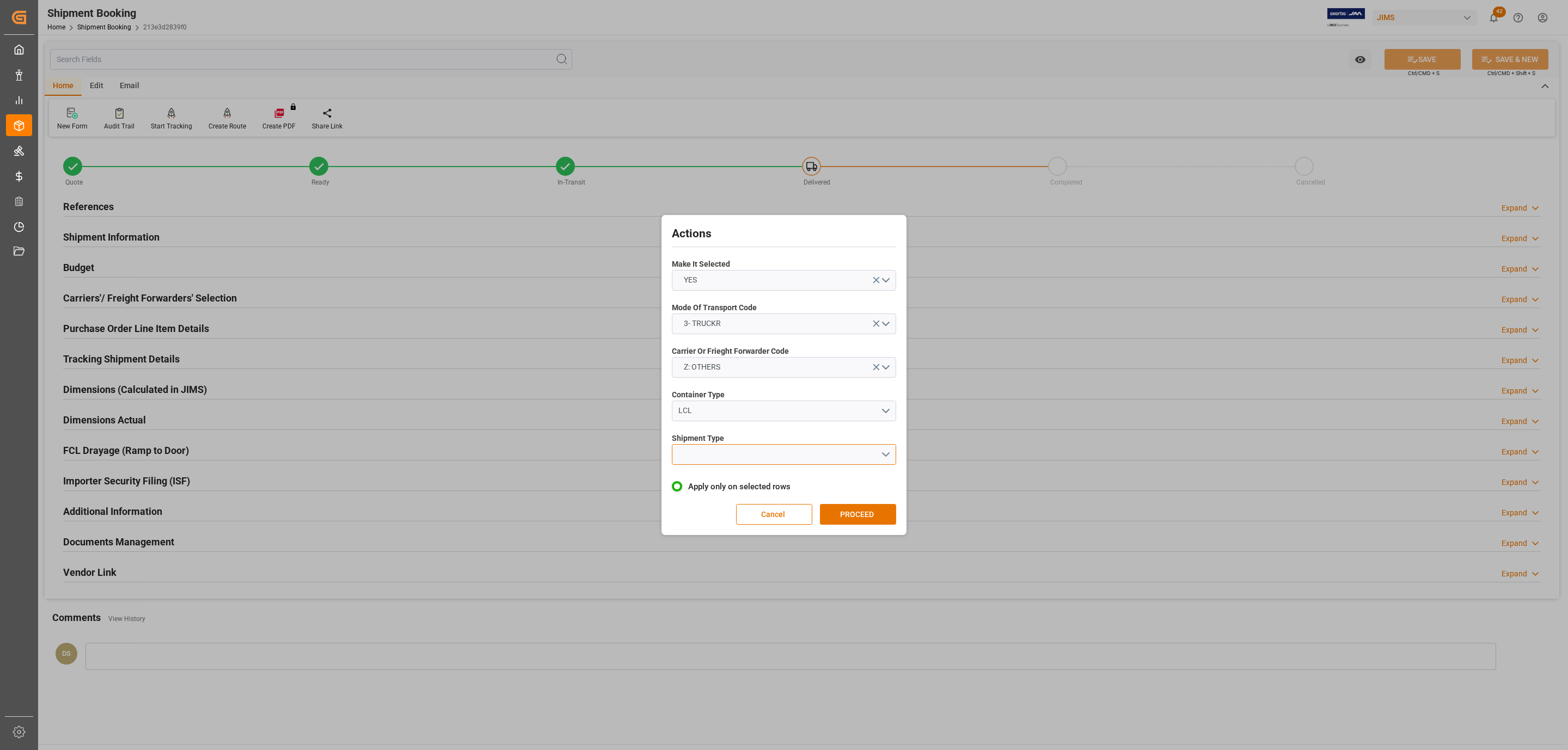
click at [742, 450] on button "open menu" at bounding box center [784, 454] width 224 height 21
click at [737, 459] on div "LTL" at bounding box center [784, 457] width 223 height 23
click at [861, 526] on div "Actions Make It Selected YES Mode Of Transport Code 3- TRUCKR Carrier Or Friegh…" at bounding box center [784, 374] width 240 height 314
click at [863, 515] on button "PROCEED" at bounding box center [858, 514] width 76 height 21
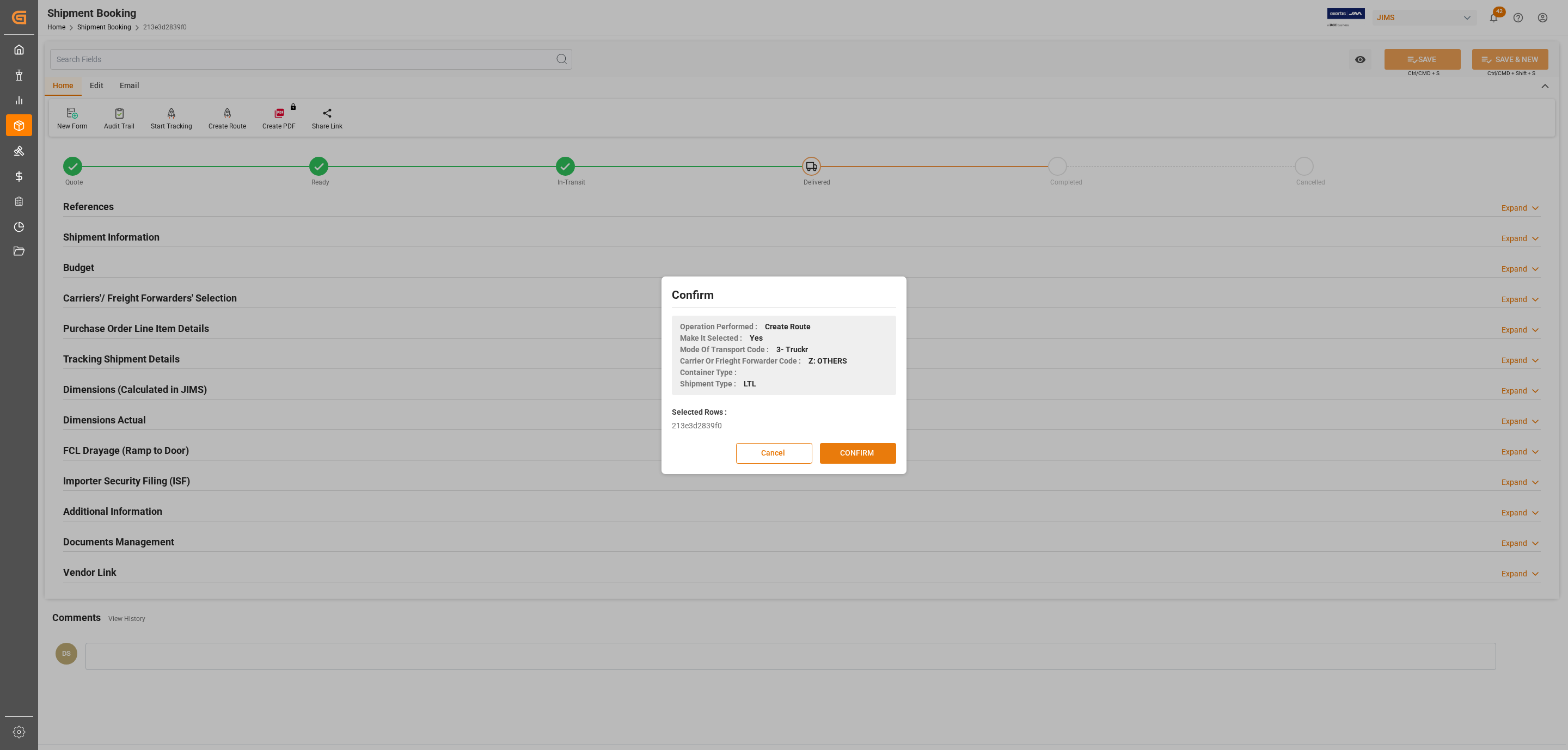
click at [870, 449] on button "CONFIRM" at bounding box center [858, 453] width 76 height 21
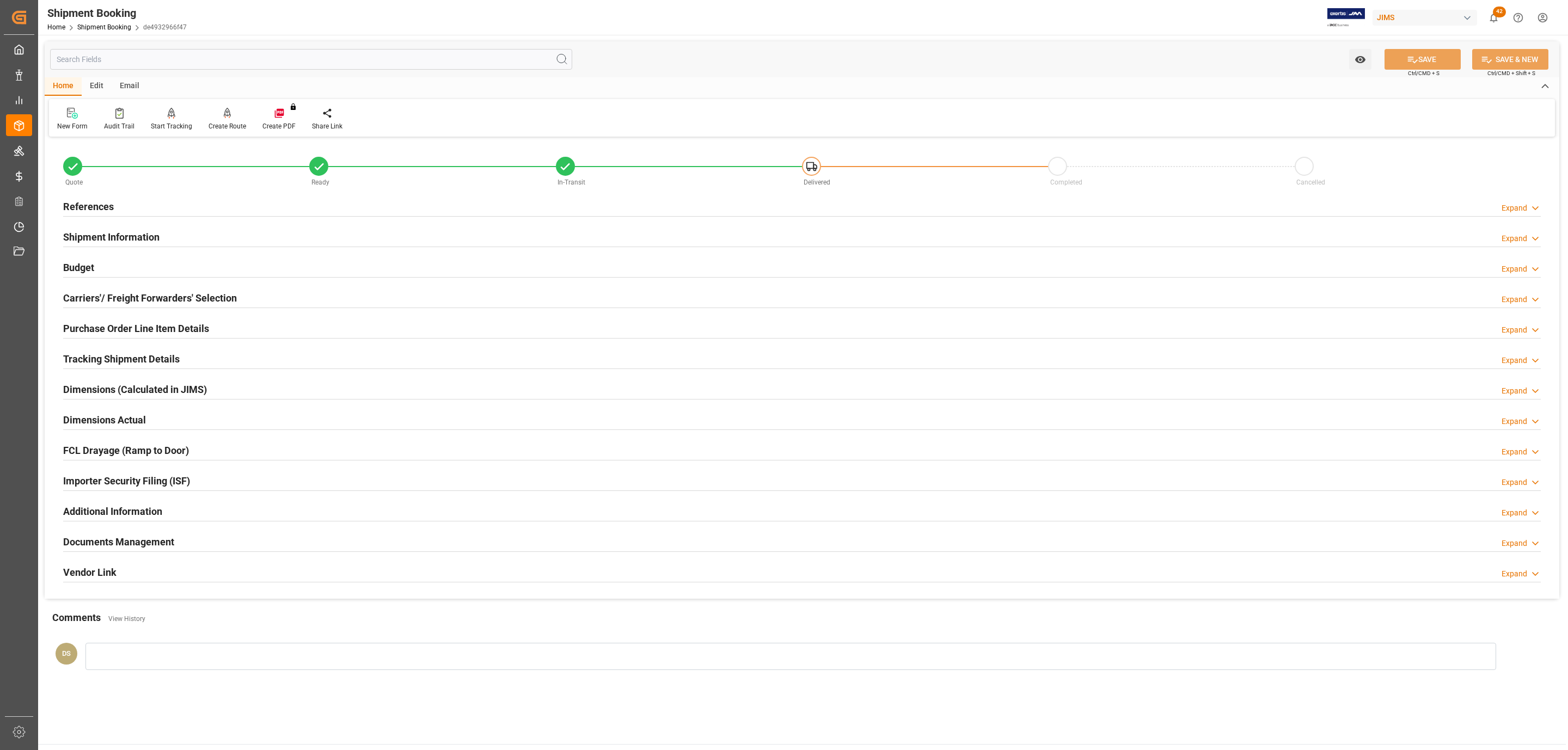
click at [106, 196] on div "References" at bounding box center [89, 206] width 51 height 21
click at [155, 360] on h2 "Tracking Shipment Details" at bounding box center [121, 359] width 117 height 15
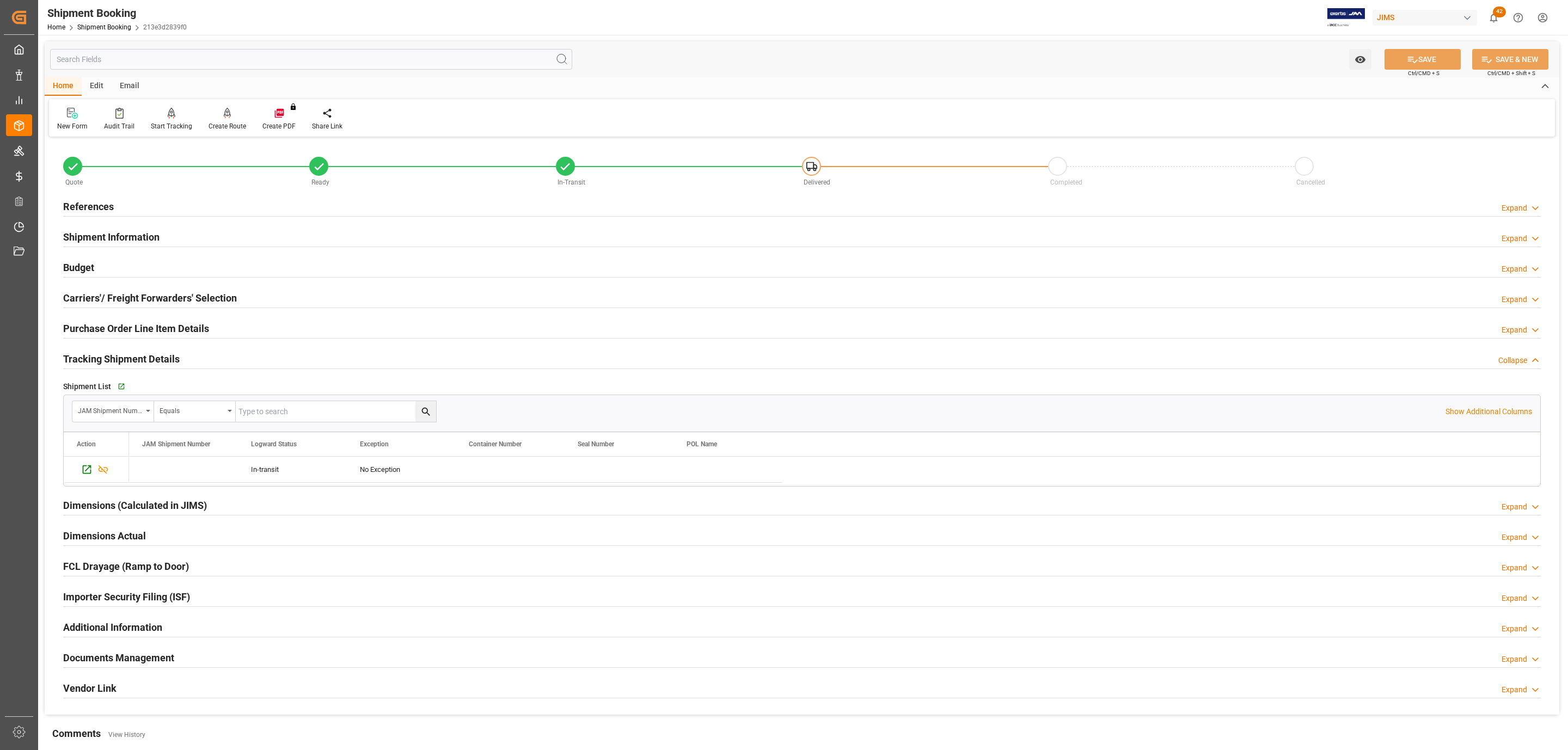
click at [136, 325] on h2 "Purchase Order Line Item Details" at bounding box center [136, 328] width 146 height 15
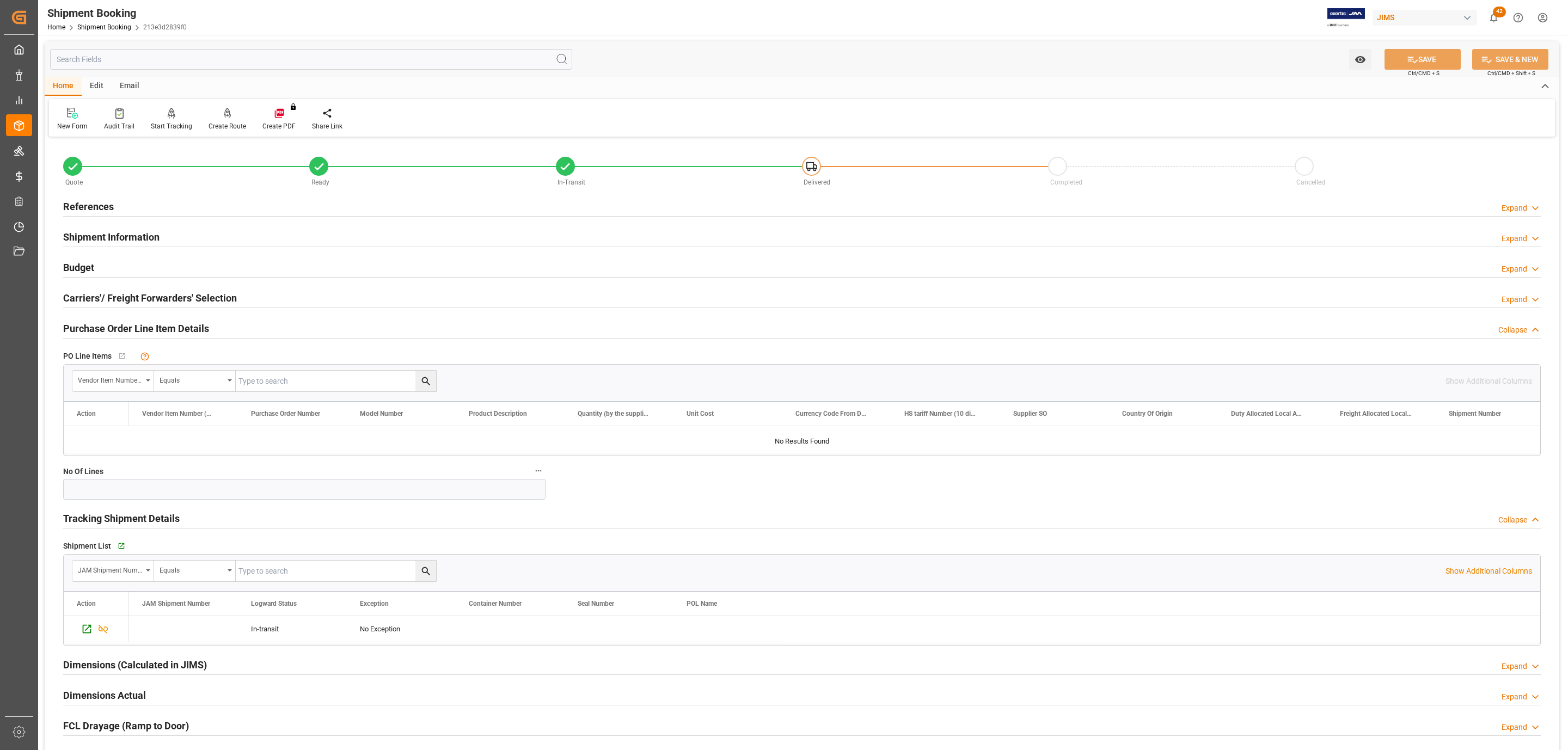
click at [136, 330] on h2 "Purchase Order Line Item Details" at bounding box center [136, 328] width 146 height 15
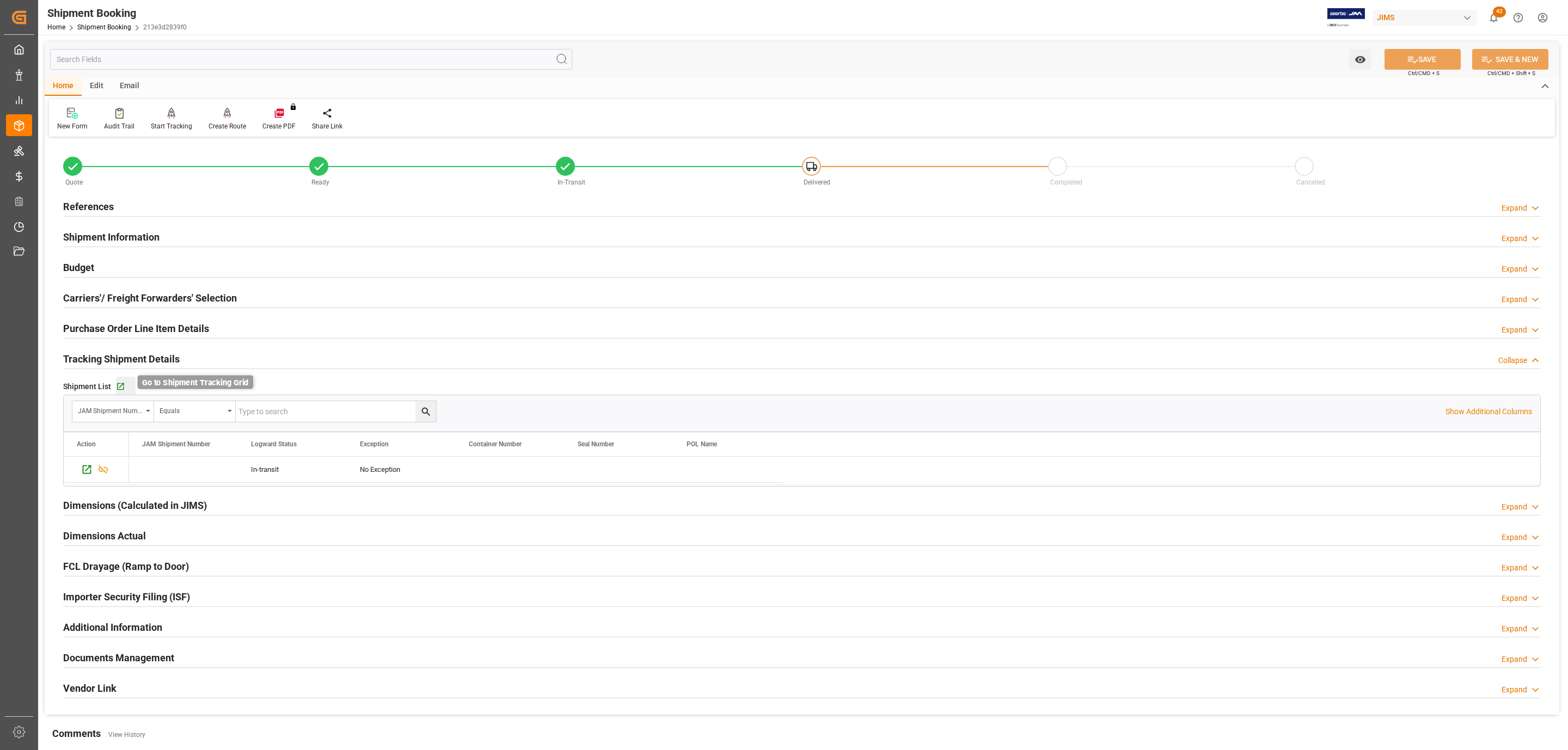
click at [121, 386] on icon "button" at bounding box center [120, 386] width 7 height 7
click at [152, 211] on div "References Expand" at bounding box center [802, 206] width 1478 height 21
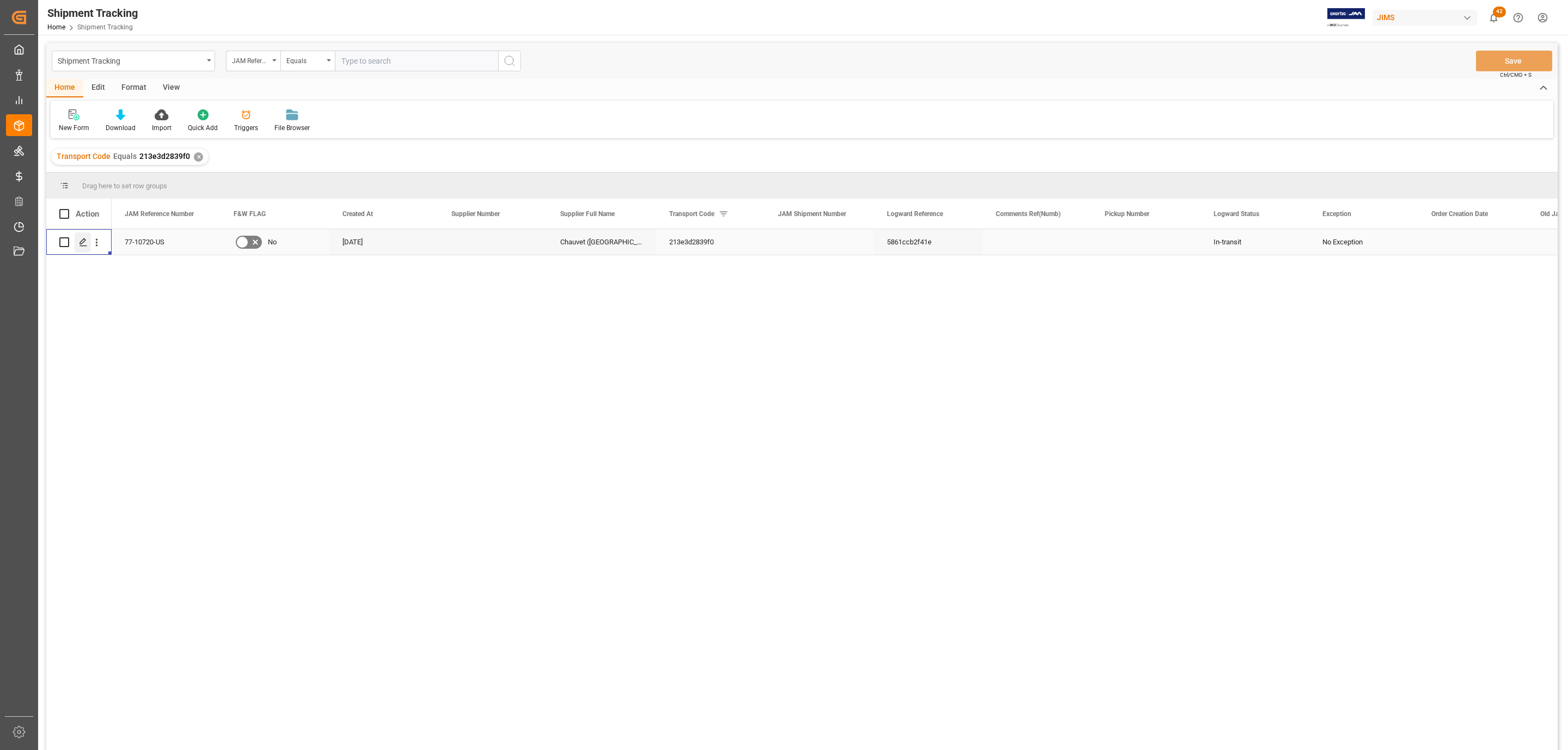
click at [85, 244] on icon "Press SPACE to select this row." at bounding box center [83, 242] width 9 height 9
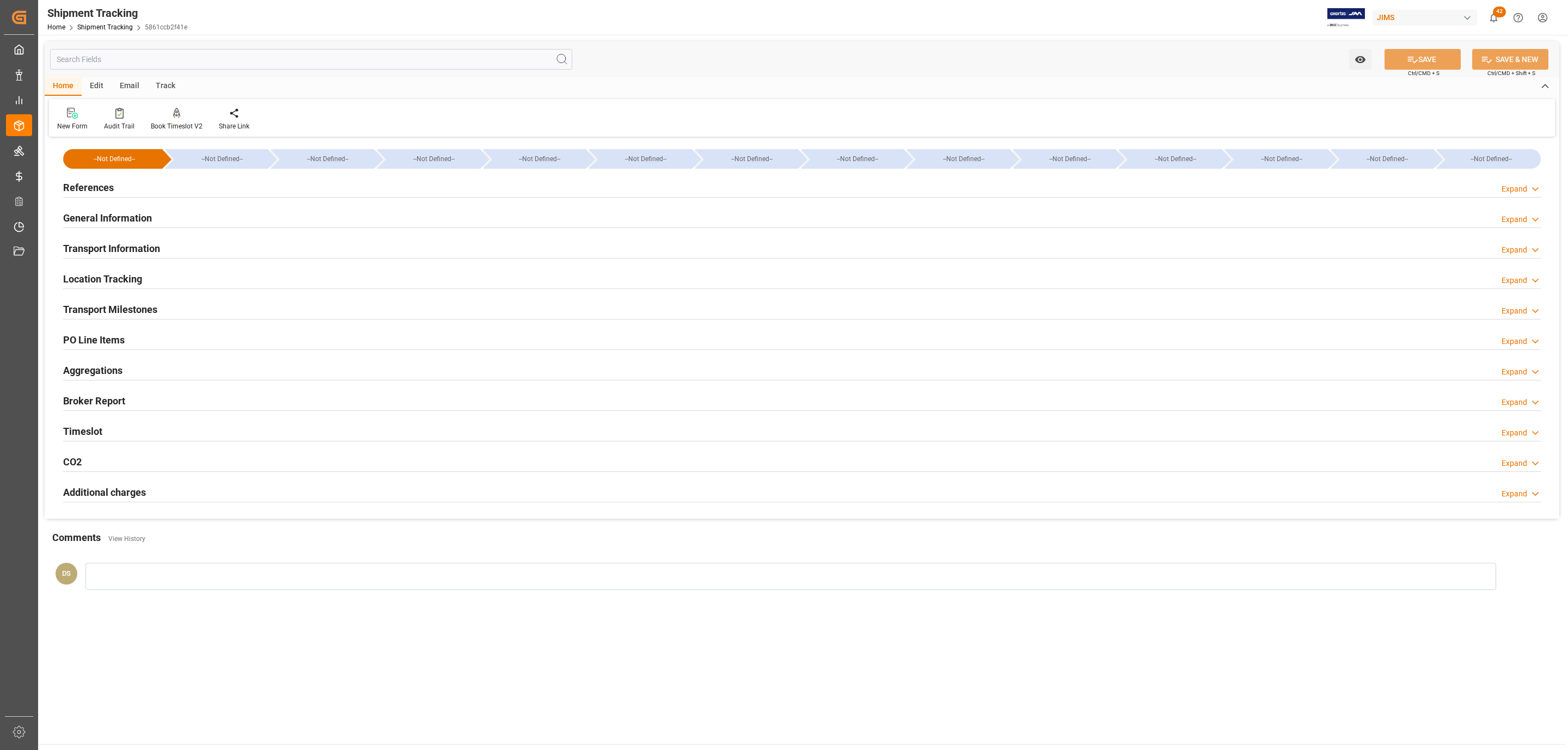
type input "[DATE] 00:00"
click at [103, 311] on h2 "Transport Milestones" at bounding box center [110, 310] width 94 height 15
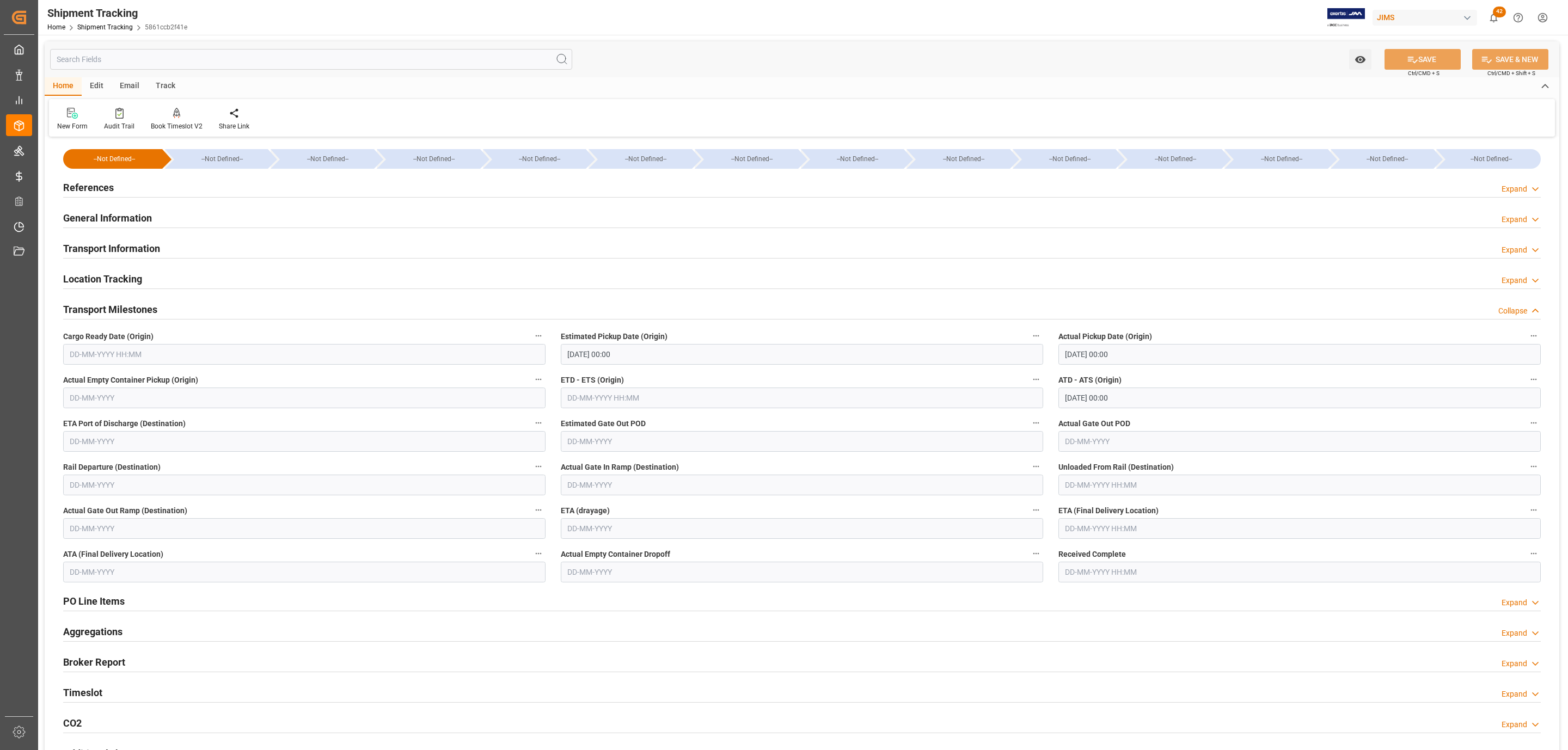
click at [108, 361] on input "text" at bounding box center [304, 354] width 483 height 21
click at [79, 506] on span "25" at bounding box center [77, 506] width 7 height 7
type input "[DATE] 00:00"
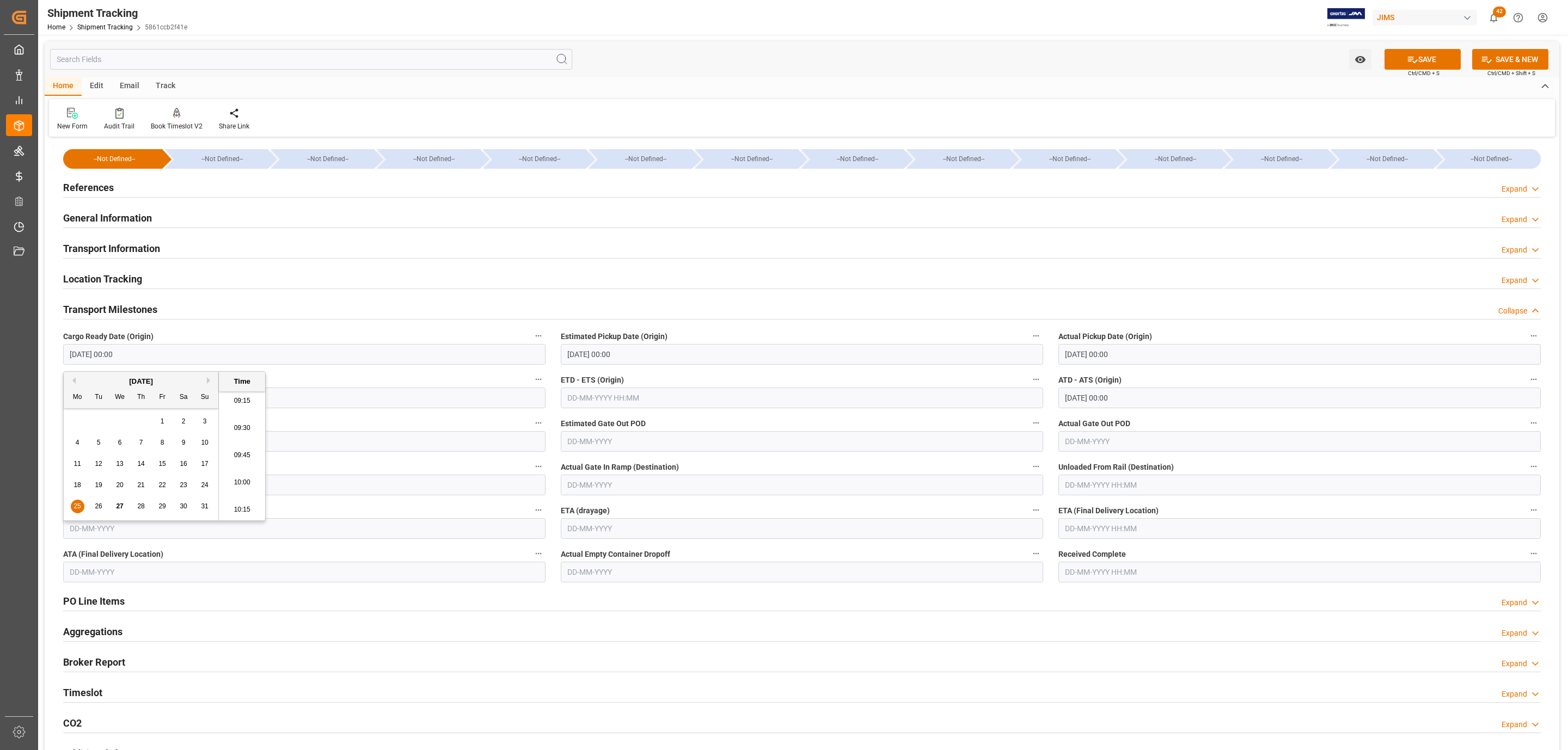
click at [648, 351] on input "[DATE] 00:00" at bounding box center [802, 354] width 483 height 21
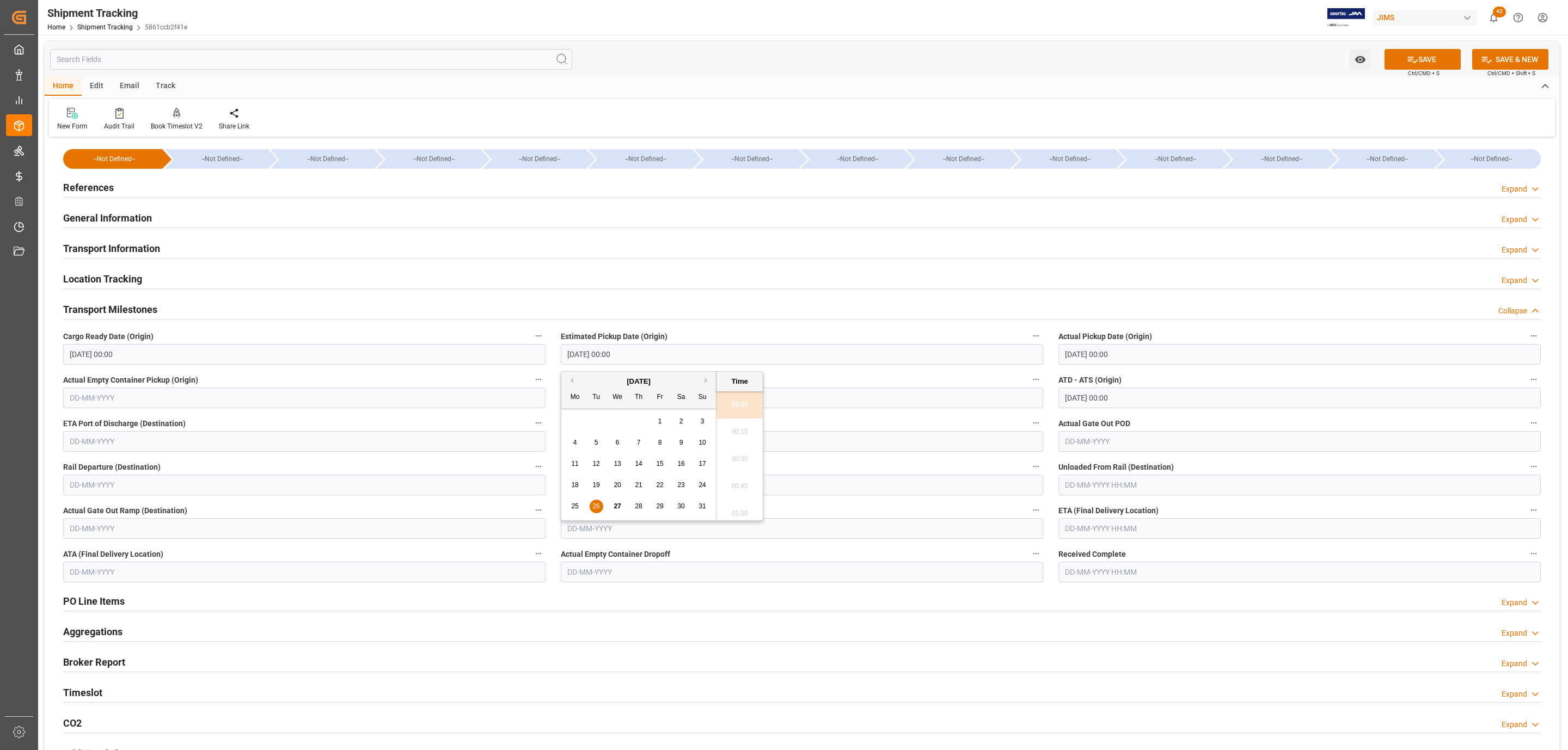
click at [1101, 353] on input "[DATE] 00:00" at bounding box center [1300, 354] width 483 height 21
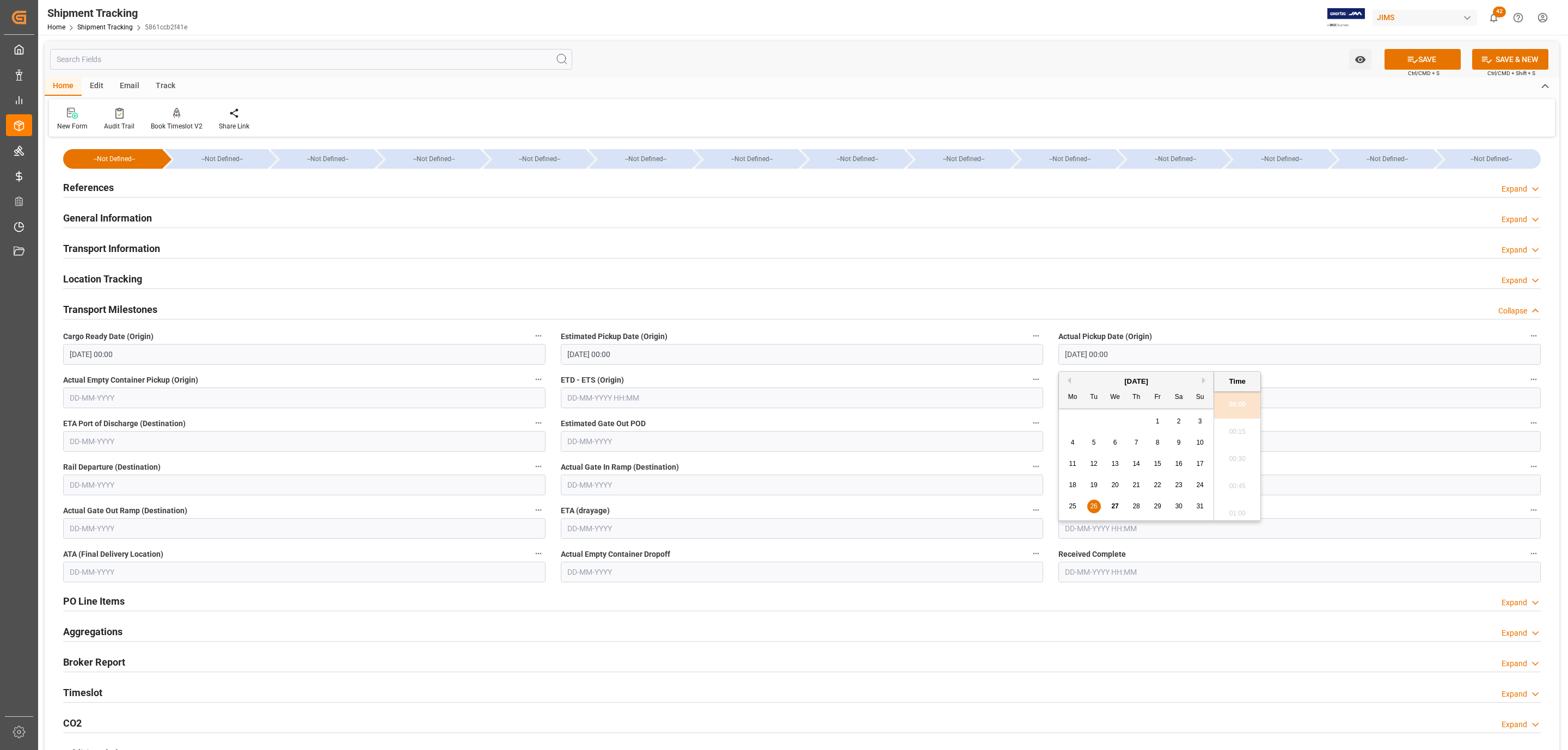
click at [1091, 508] on span "26" at bounding box center [1093, 506] width 7 height 7
click at [1005, 338] on label "Estimated Pickup Date (Origin)" at bounding box center [802, 336] width 483 height 15
click at [1029, 338] on button "Estimated Pickup Date (Origin)" at bounding box center [1036, 336] width 14 height 14
click at [1116, 537] on div at bounding box center [784, 375] width 1568 height 750
click at [1119, 530] on input "text" at bounding box center [1300, 528] width 483 height 21
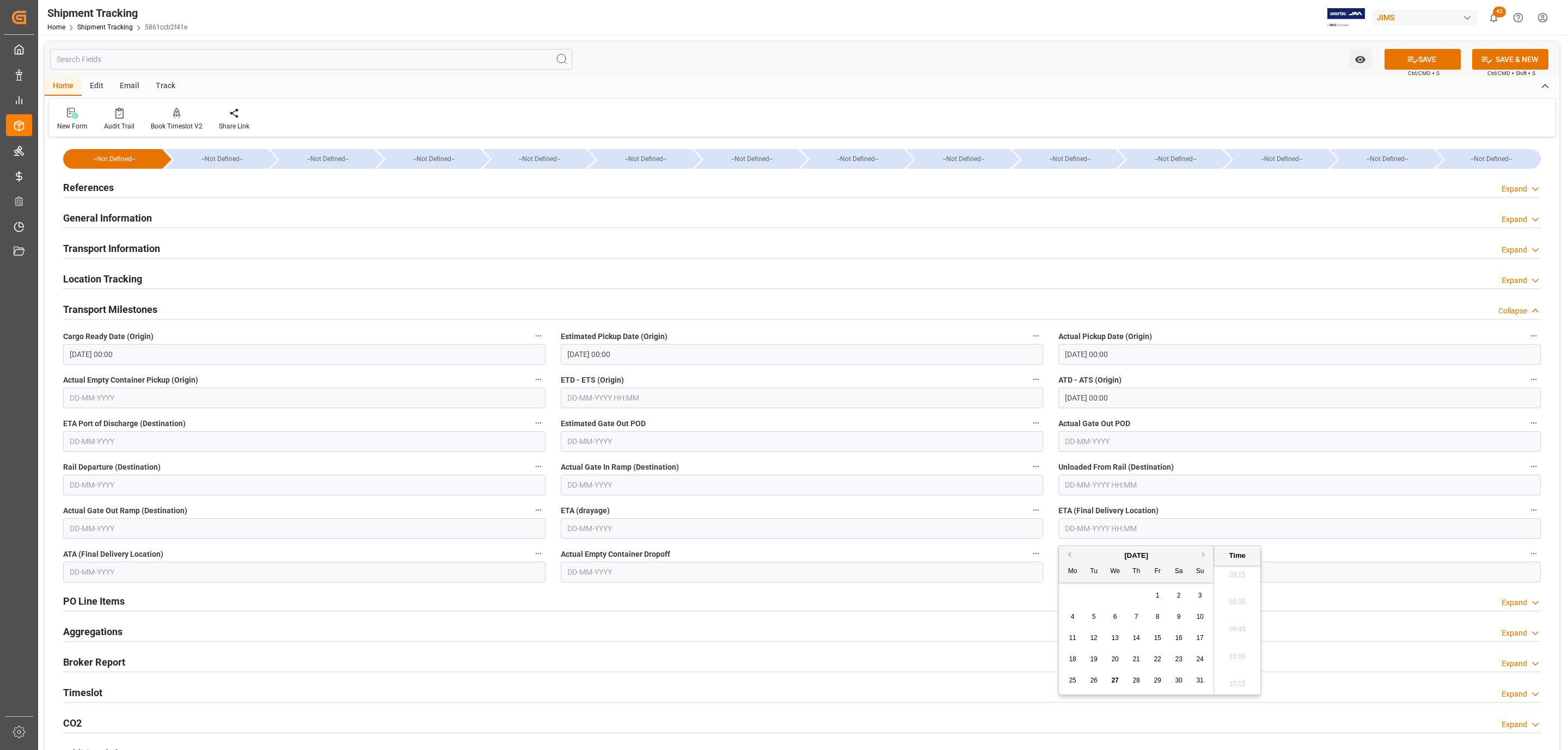
click at [1106, 592] on div "28 29 30 31 1 2 3" at bounding box center [1136, 596] width 149 height 21
click at [1204, 556] on button "Next Month" at bounding box center [1206, 554] width 7 height 7
click at [1077, 598] on div "1" at bounding box center [1073, 596] width 13 height 13
click at [1097, 598] on div "2" at bounding box center [1094, 596] width 13 height 13
type input "02-09-2025 00:00"
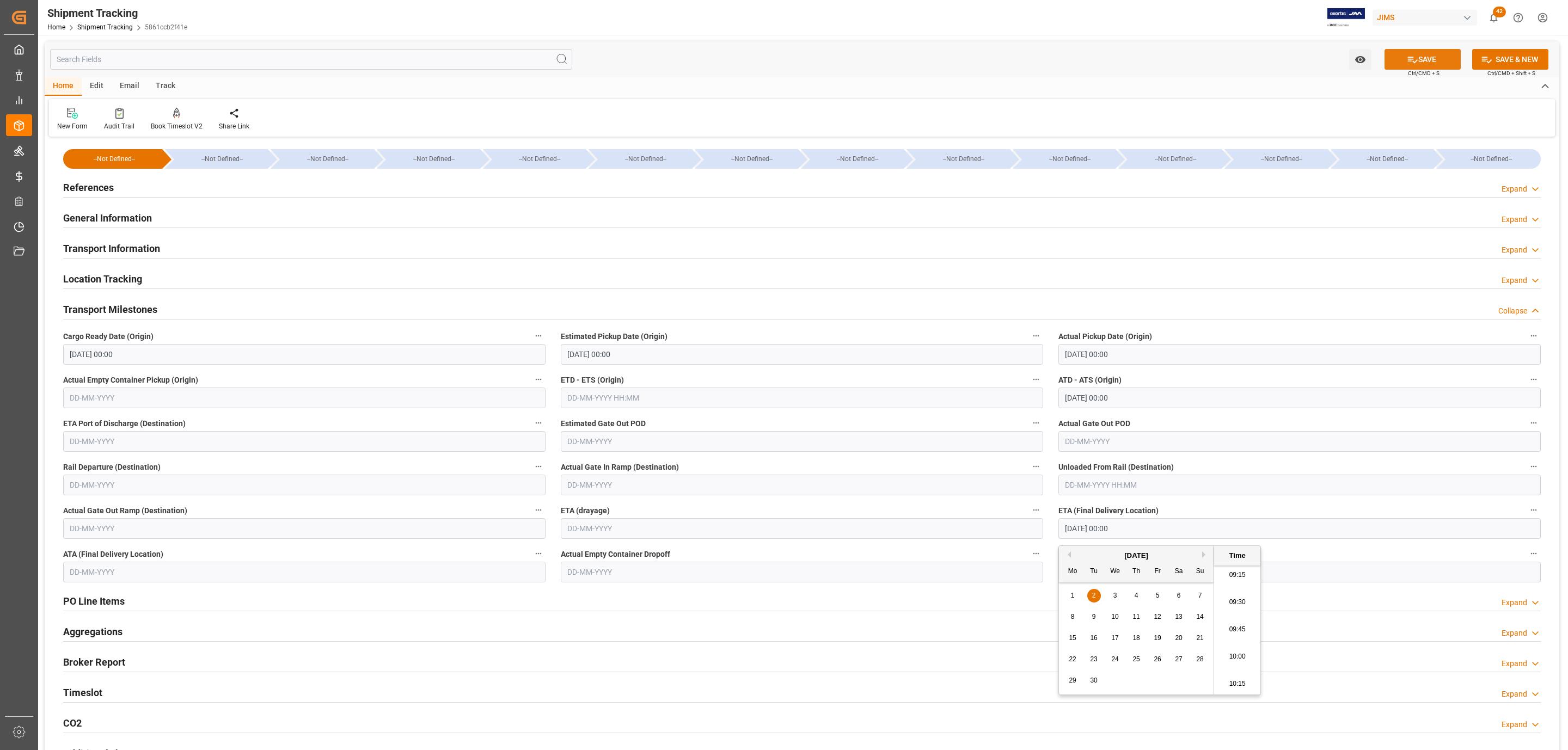
click at [1420, 57] on button "SAVE" at bounding box center [1422, 59] width 76 height 21
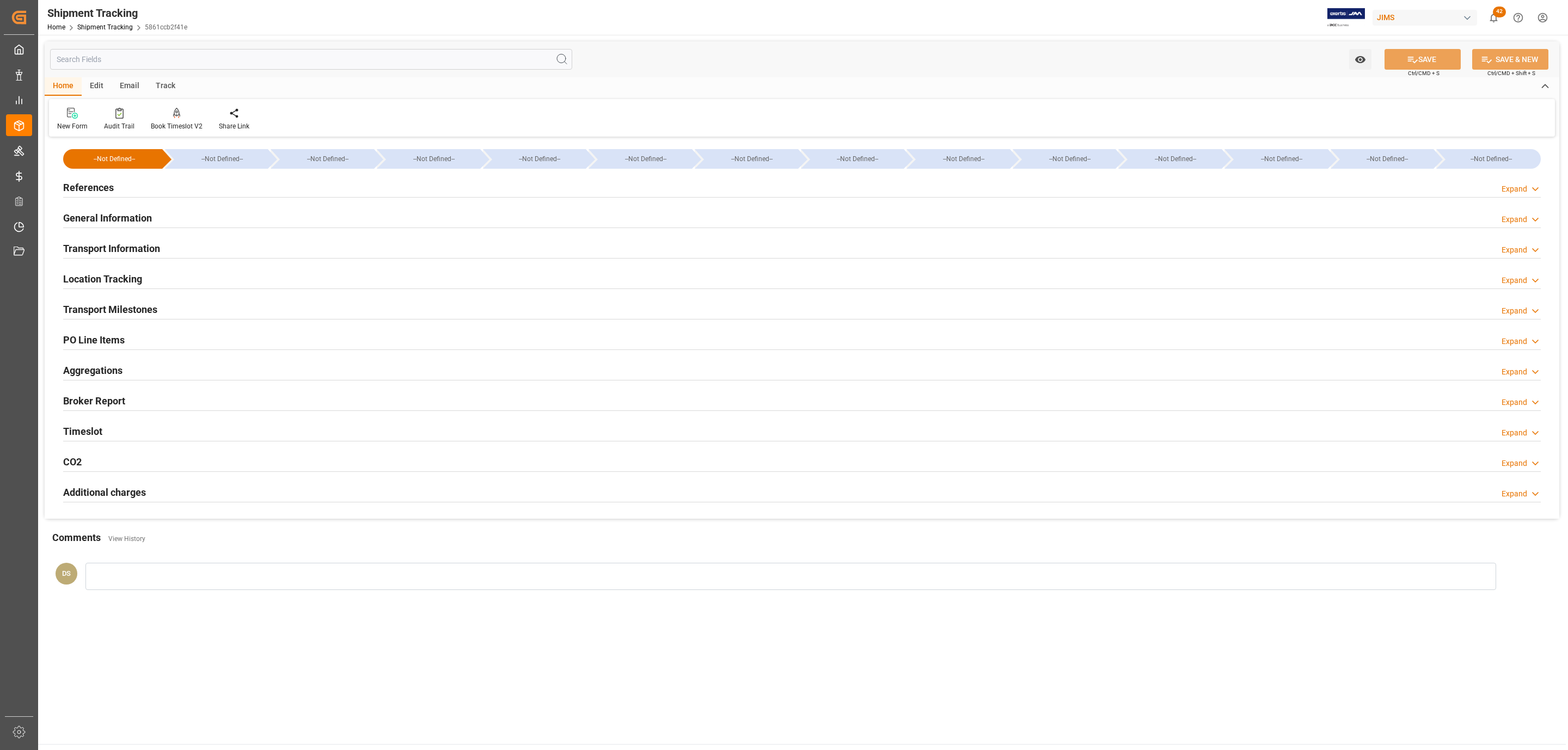
click at [133, 248] on h2 "Transport Information" at bounding box center [111, 248] width 97 height 15
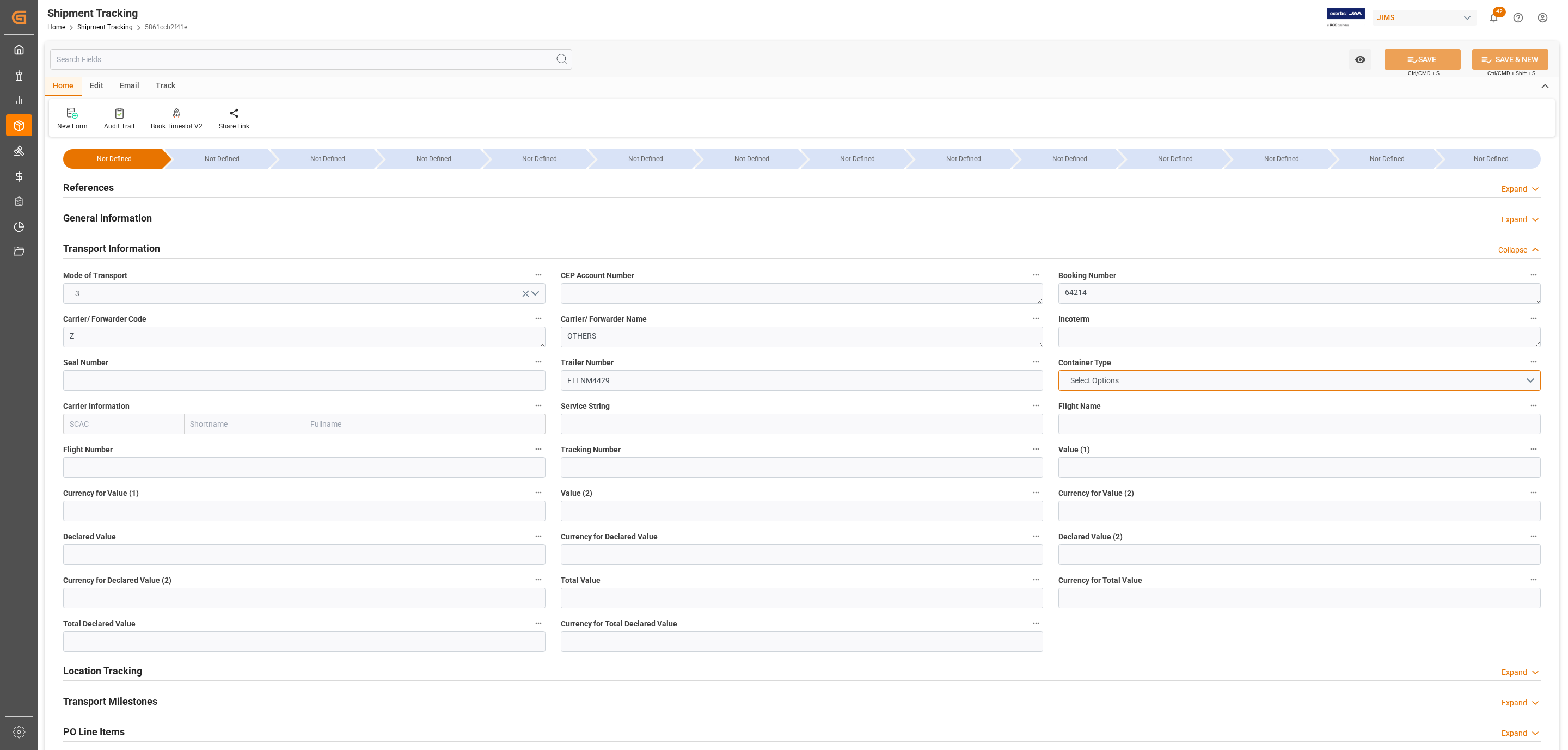
click at [1158, 374] on button "Select Options" at bounding box center [1300, 380] width 483 height 21
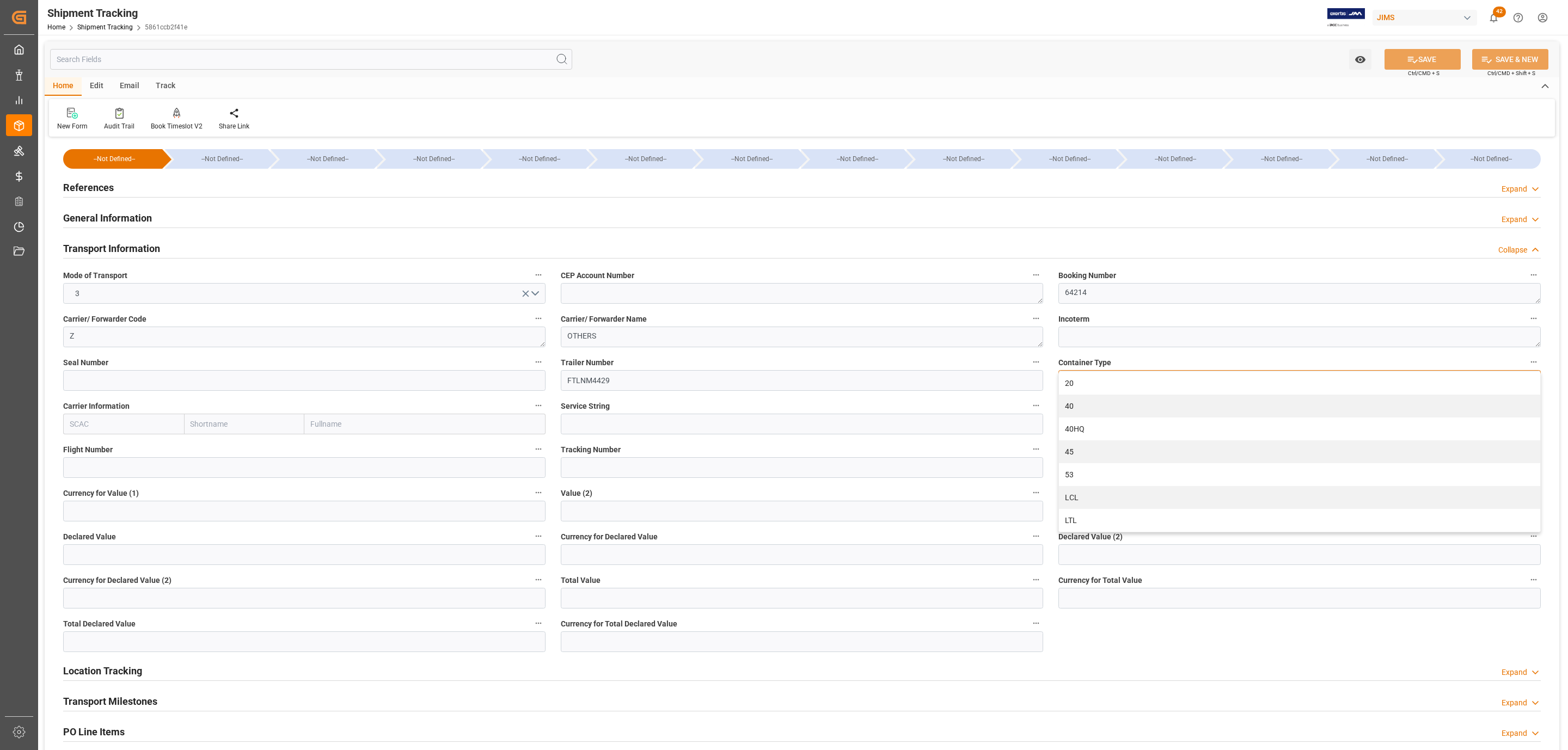
drag, startPoint x: 1097, startPoint y: 519, endPoint x: 1101, endPoint y: 506, distance: 13.6
click at [1097, 519] on div "LTL" at bounding box center [1300, 520] width 481 height 23
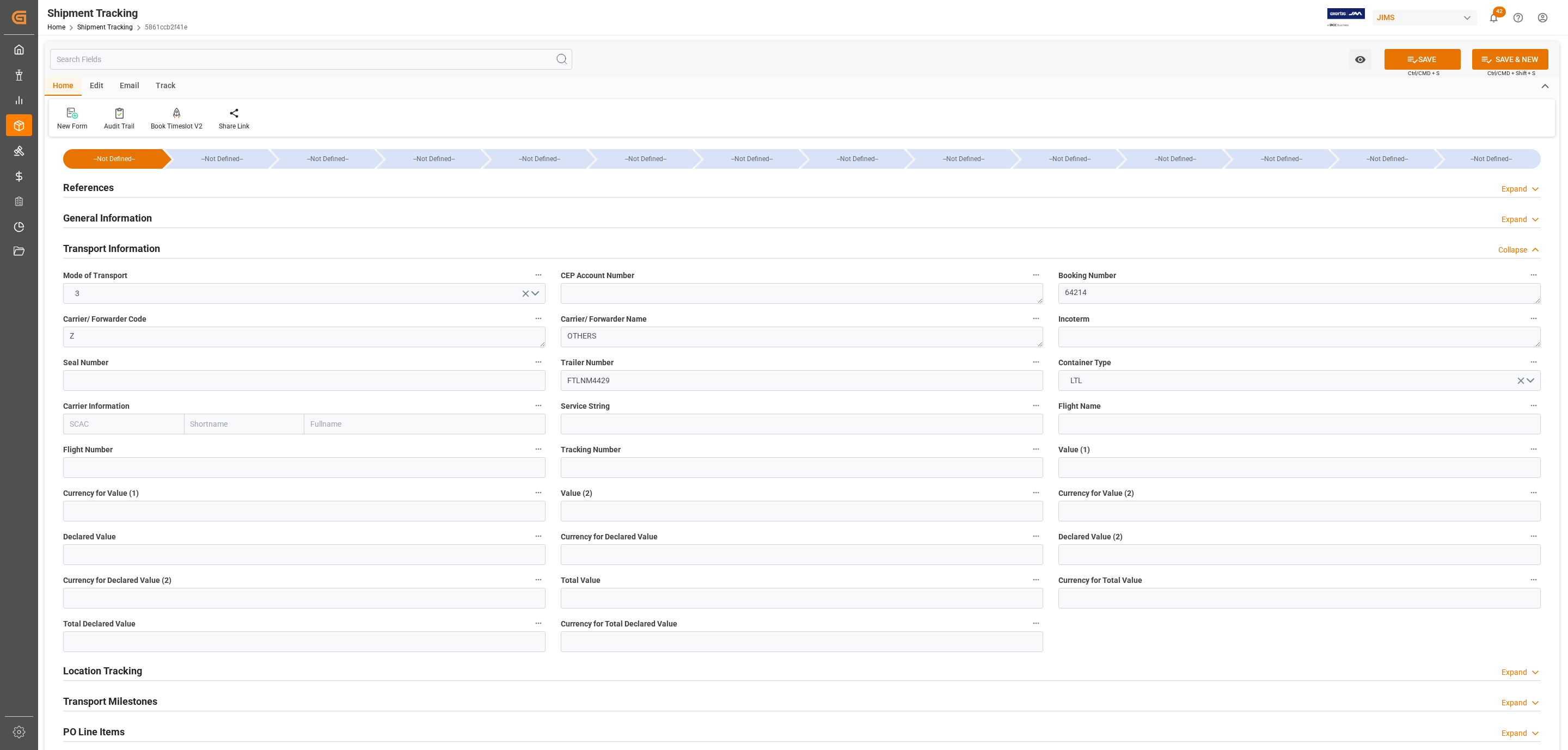
click at [1411, 59] on icon at bounding box center [1412, 59] width 11 height 11
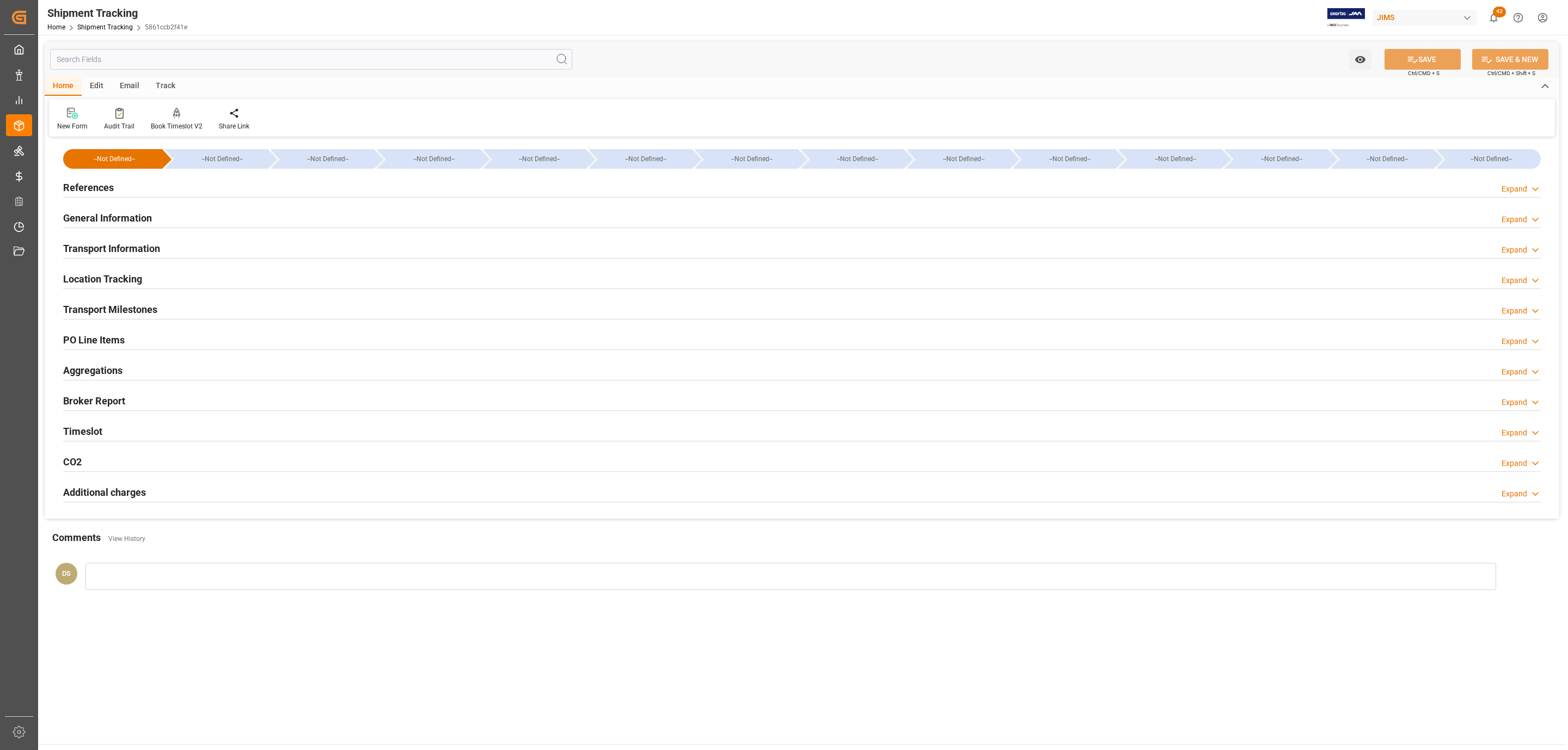
click at [125, 178] on div "References Expand" at bounding box center [802, 186] width 1478 height 21
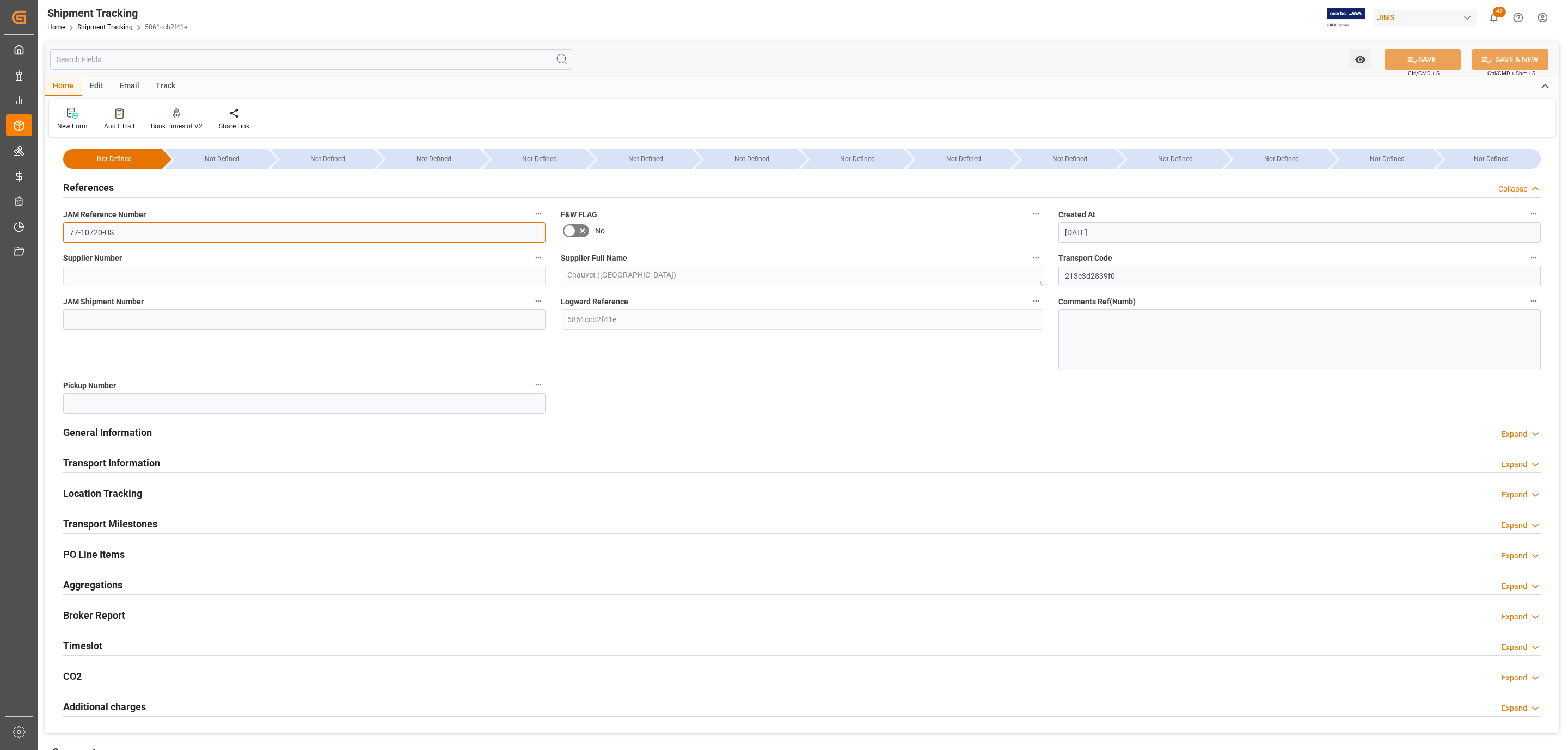
click at [113, 232] on input "77-10720-US" at bounding box center [304, 232] width 483 height 21
click at [89, 320] on input at bounding box center [304, 319] width 483 height 21
paste input "72749"
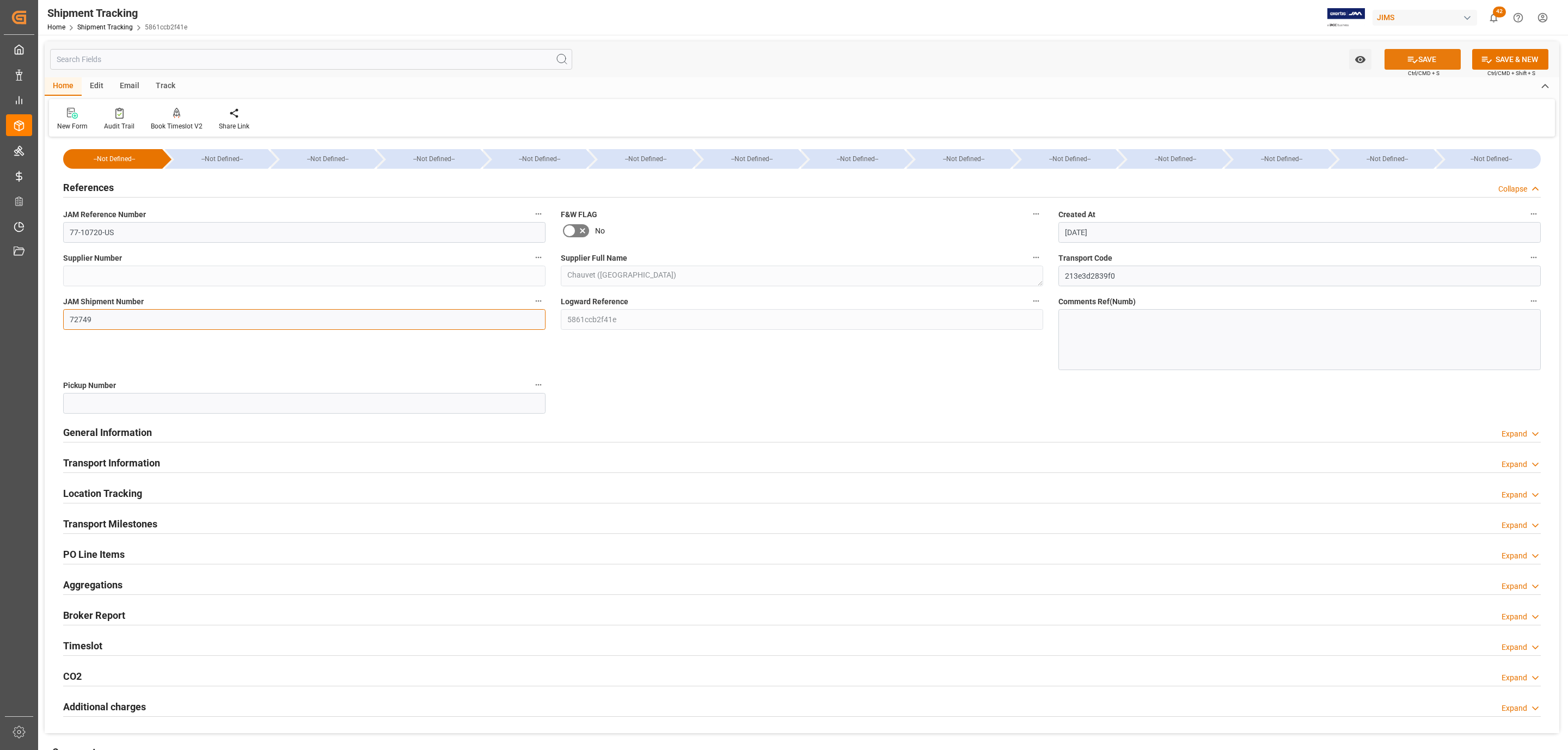
type input "72749"
click at [1422, 61] on button "SAVE" at bounding box center [1422, 59] width 76 height 21
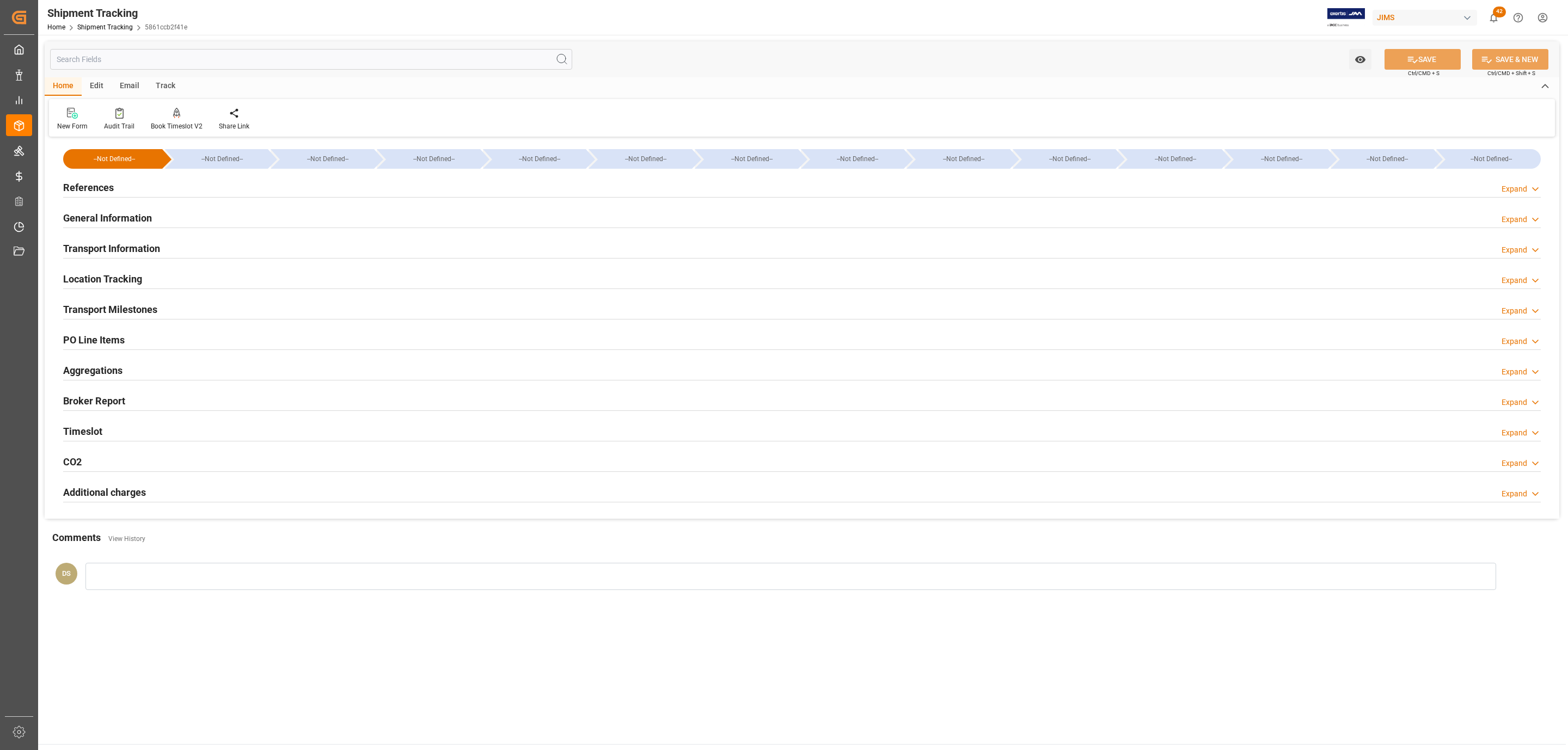
click at [113, 190] on h2 "References" at bounding box center [89, 188] width 51 height 15
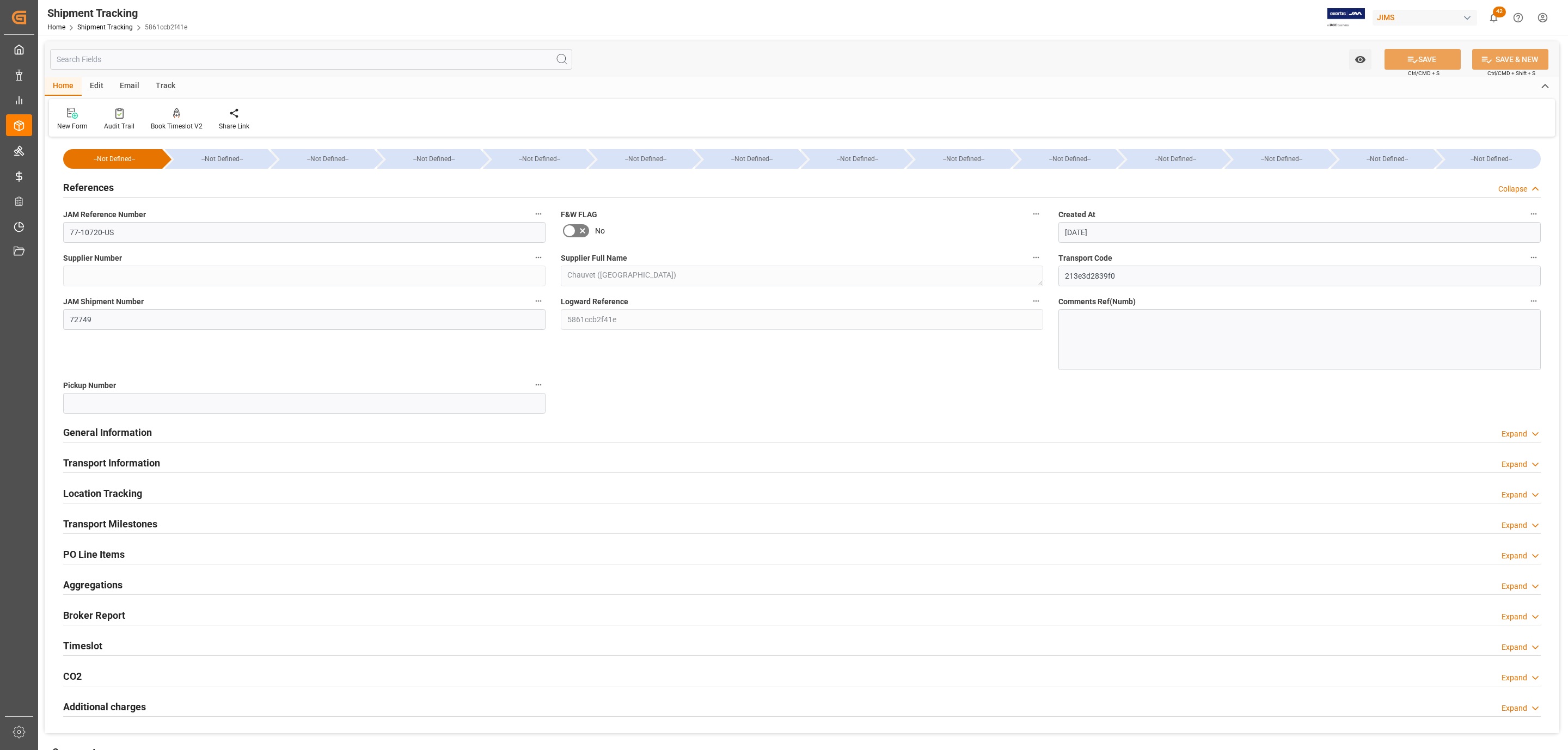
click at [113, 550] on h2 "PO Line Items" at bounding box center [94, 554] width 61 height 15
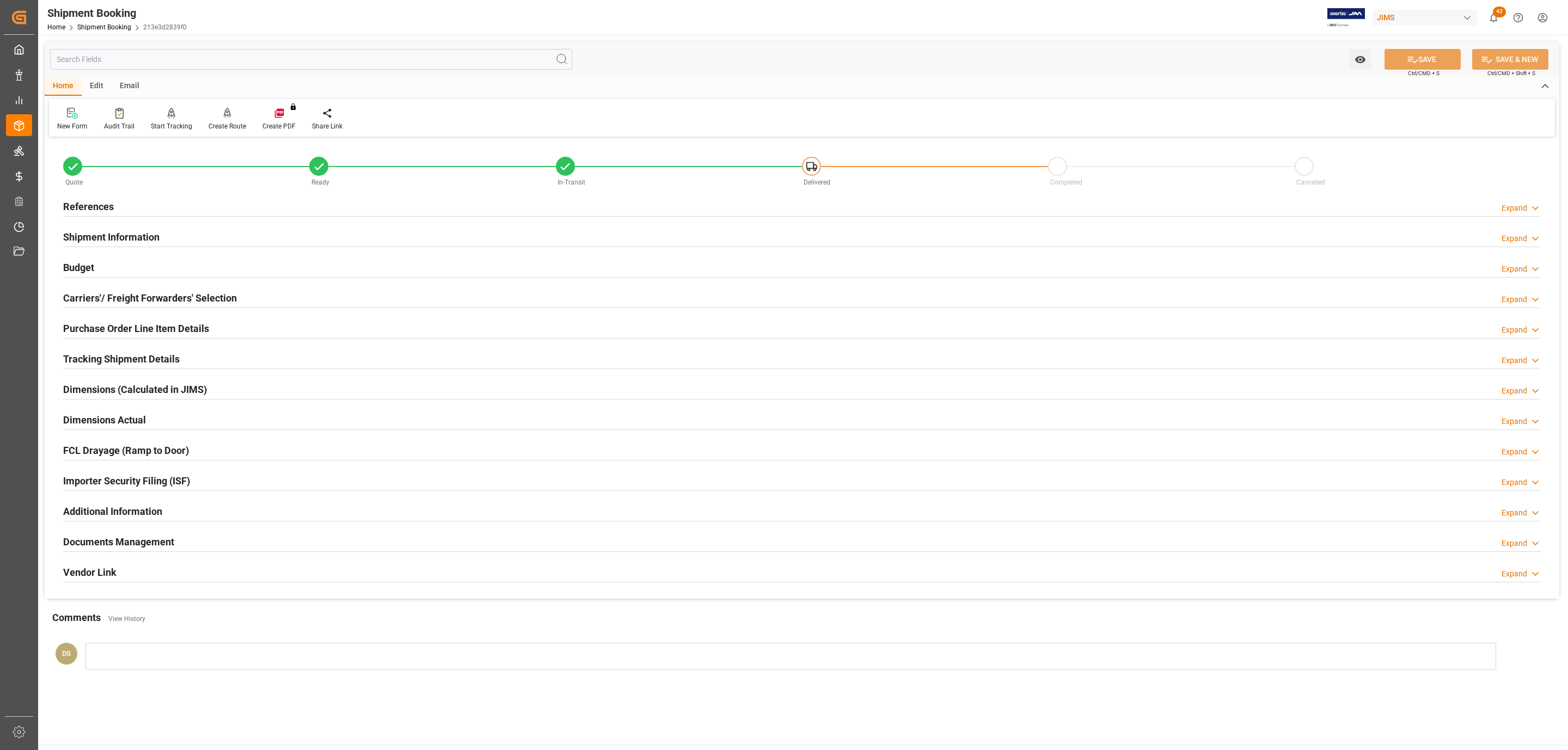
click at [140, 208] on div "References Expand" at bounding box center [802, 206] width 1478 height 21
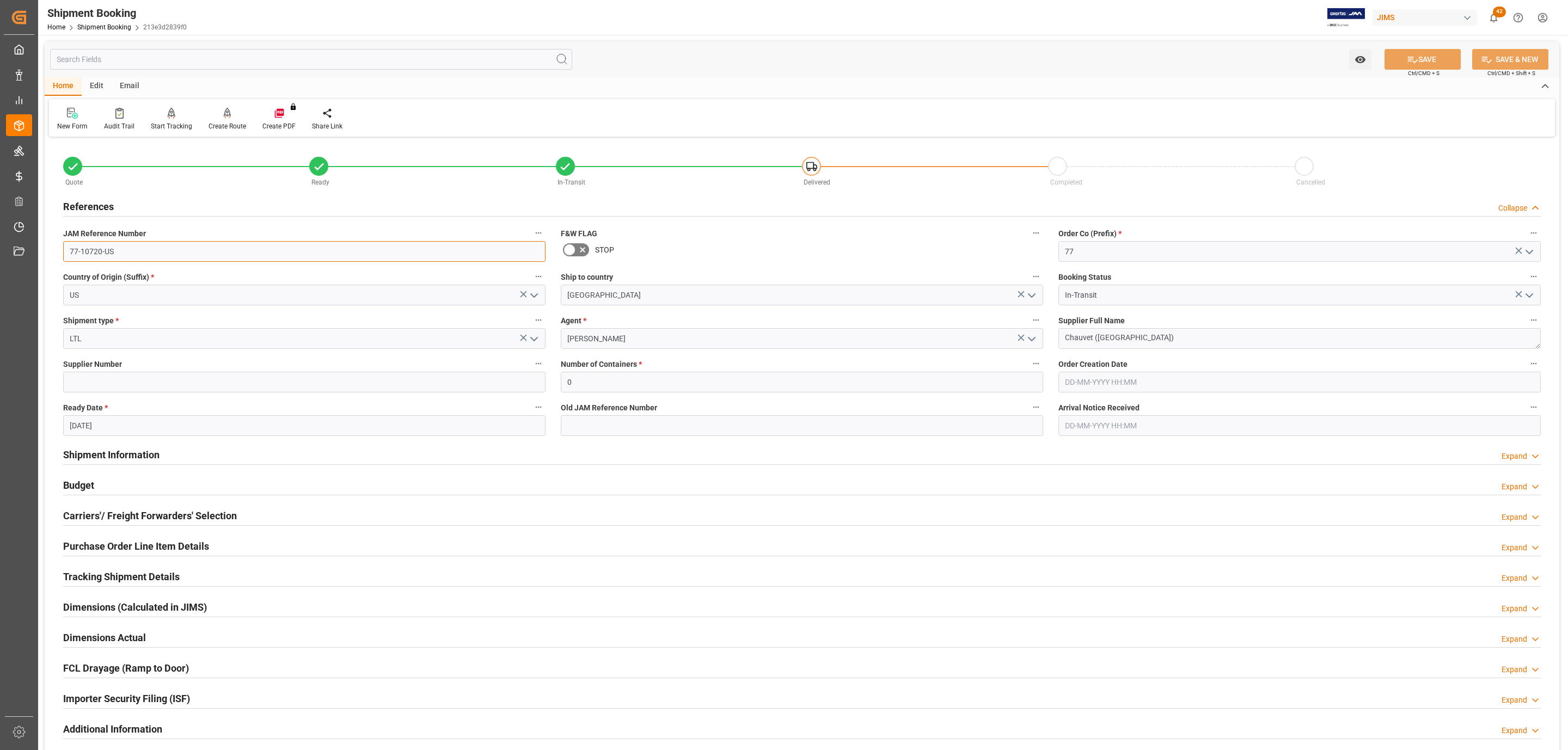
click at [129, 247] on input "77-10720-US" at bounding box center [304, 251] width 483 height 21
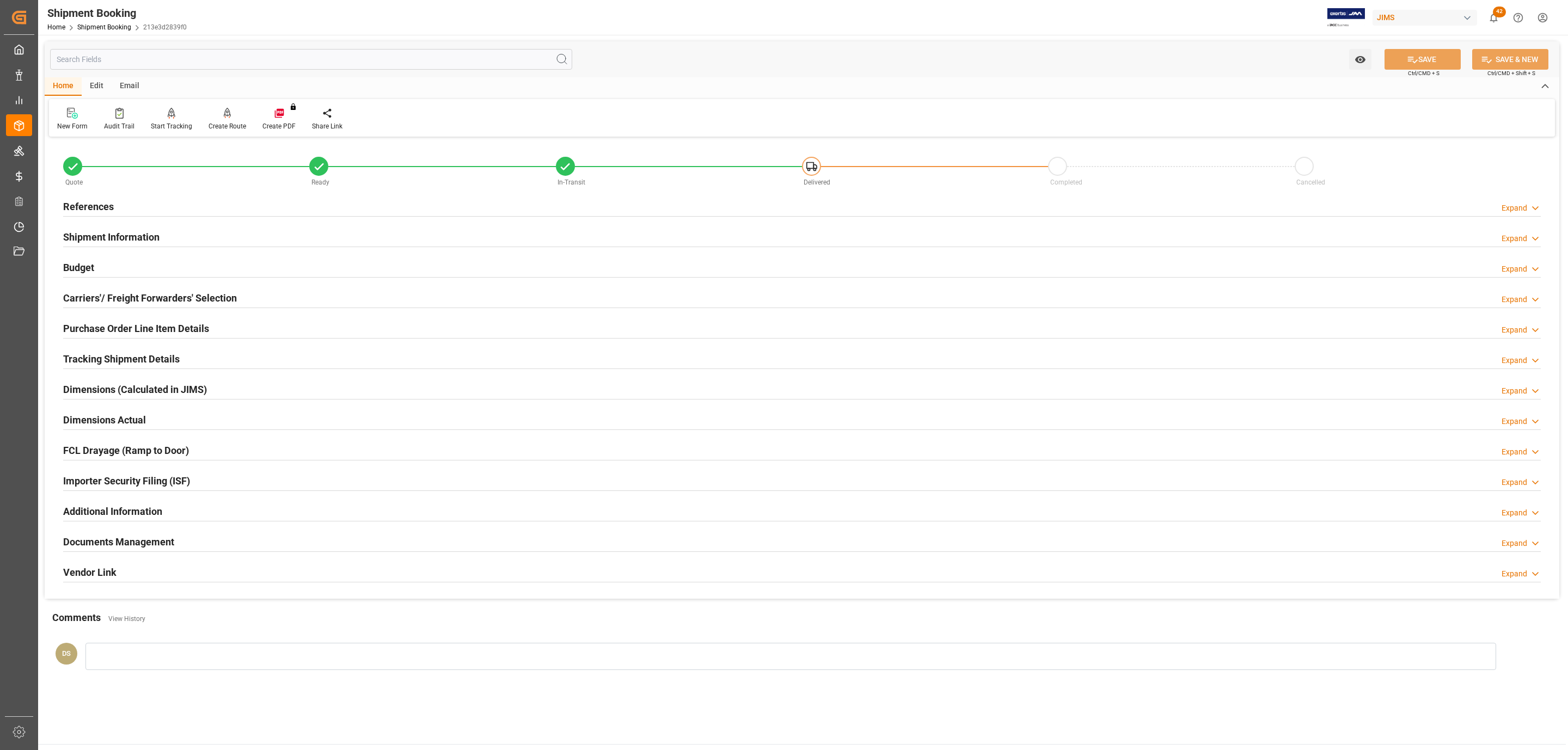
click at [206, 297] on h2 "Carriers'/ Freight Forwarders' Selection" at bounding box center [150, 298] width 174 height 15
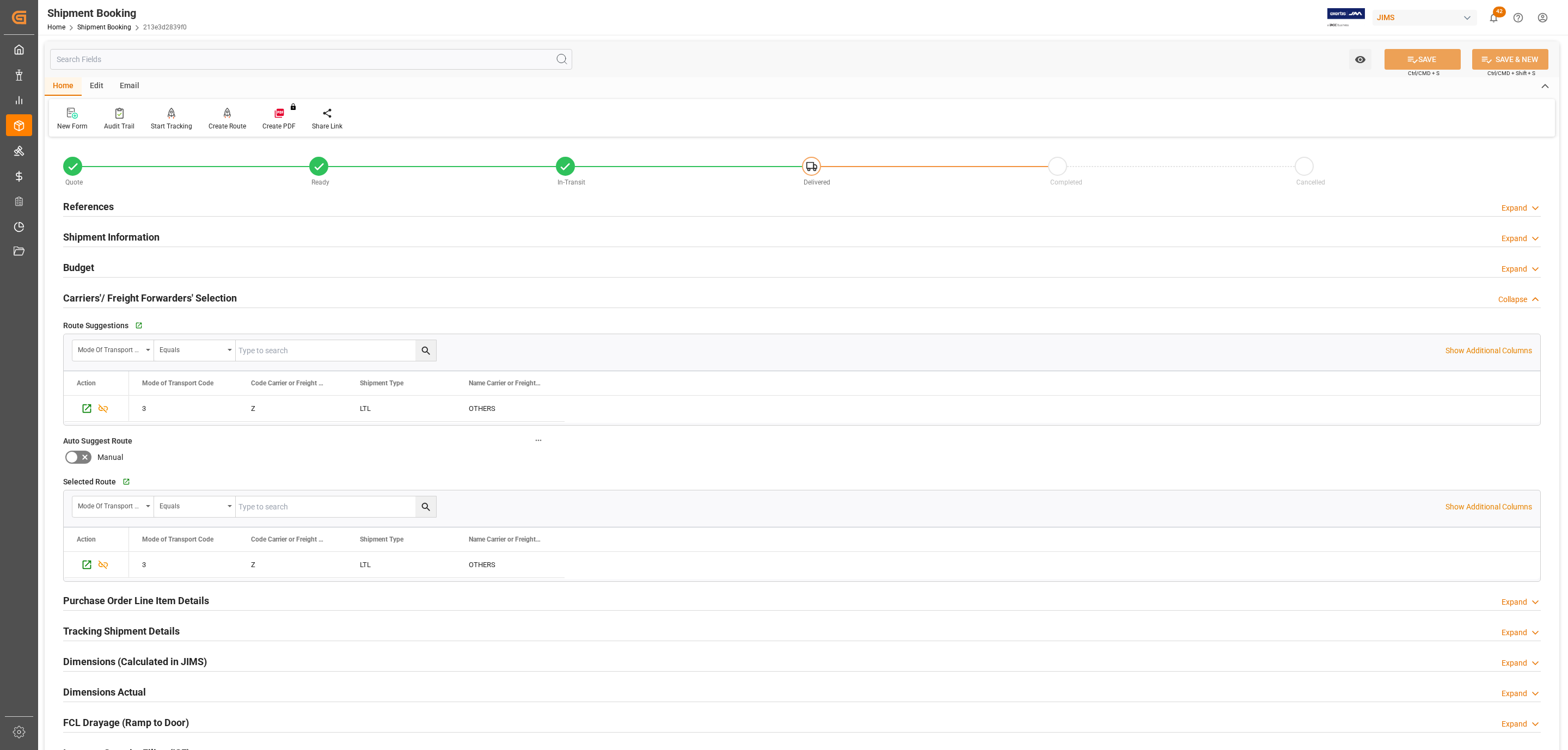
click at [226, 289] on div "Carriers'/ Freight Forwarders' Selection" at bounding box center [150, 297] width 174 height 21
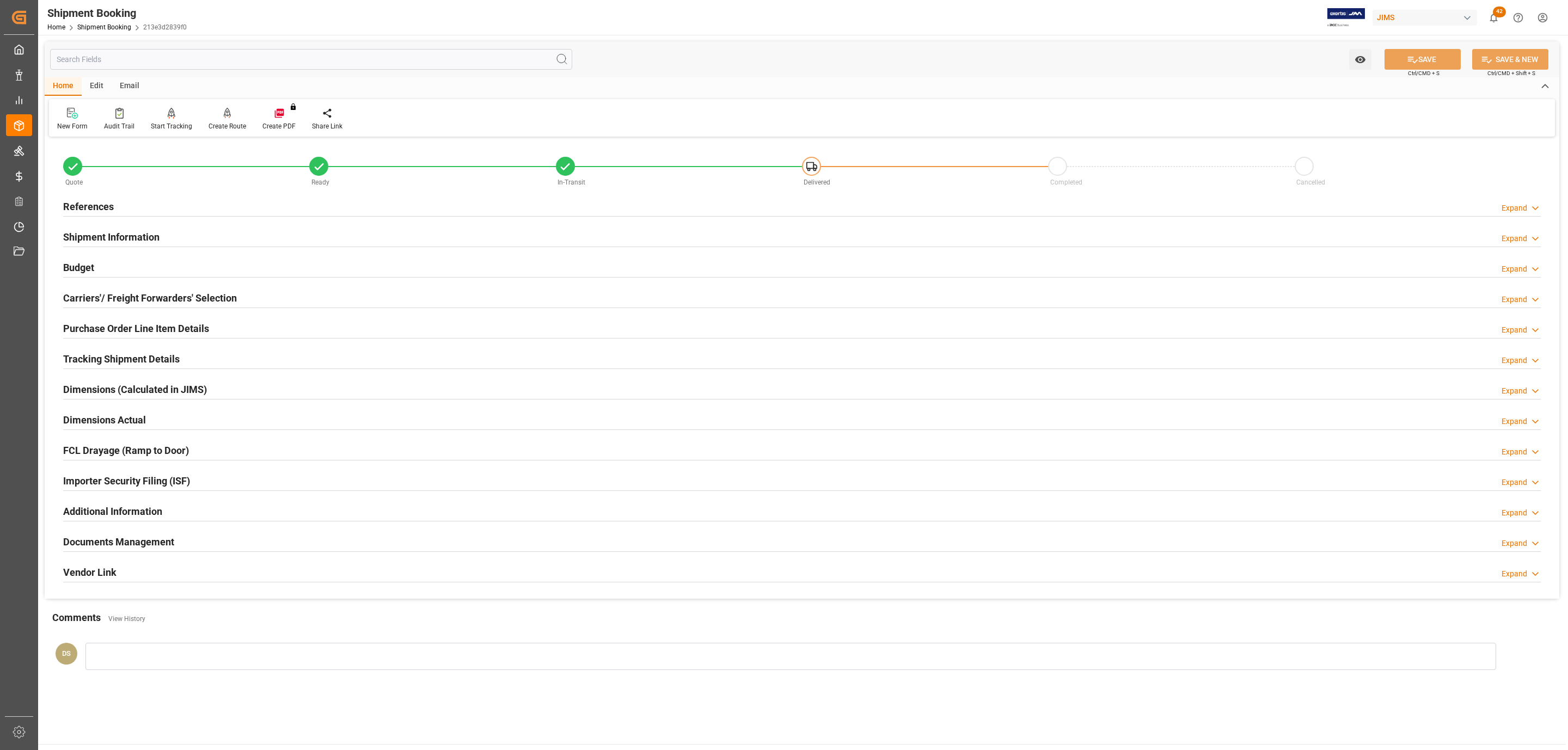
click at [114, 262] on div "Budget Expand" at bounding box center [802, 266] width 1478 height 21
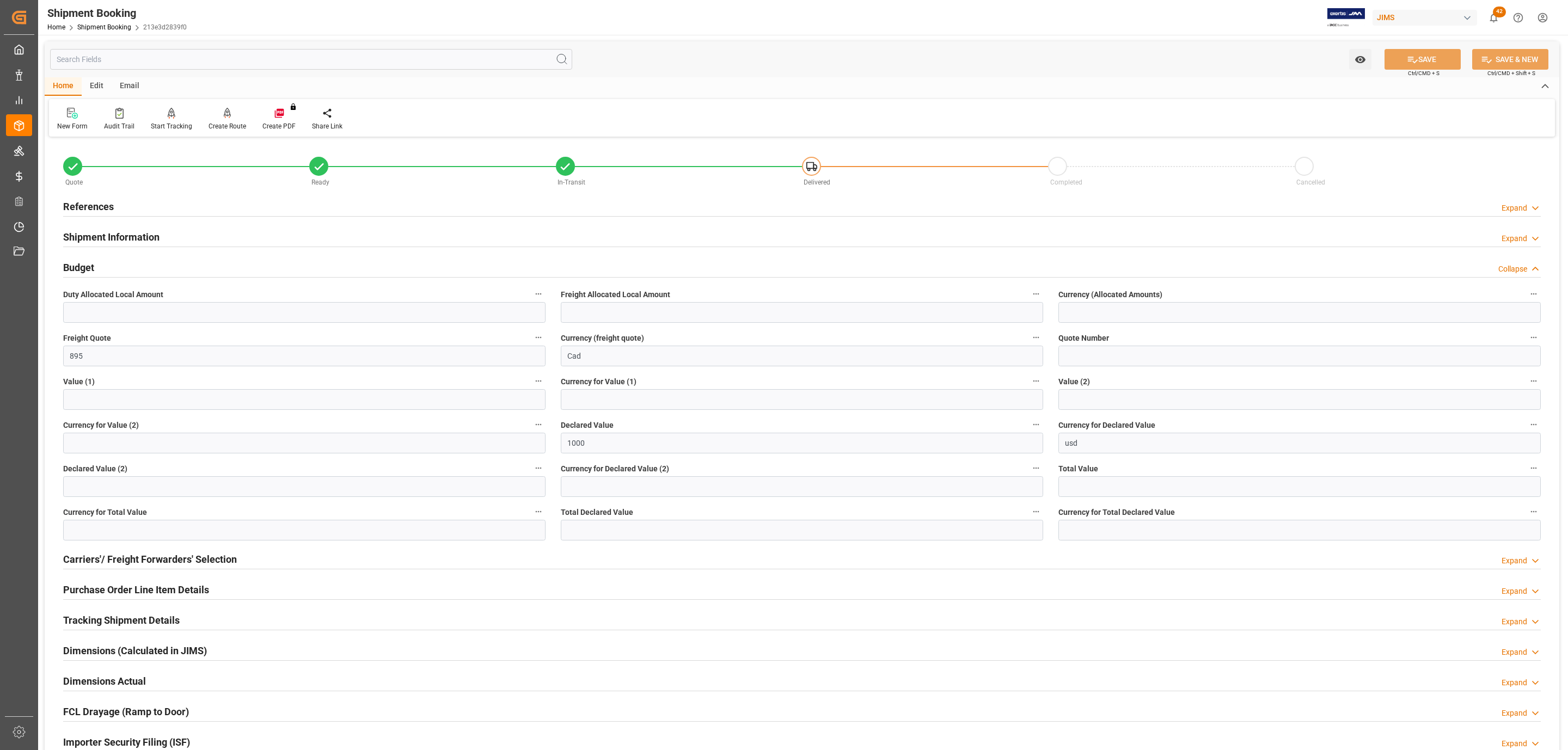
click at [107, 206] on h2 "References" at bounding box center [89, 207] width 51 height 15
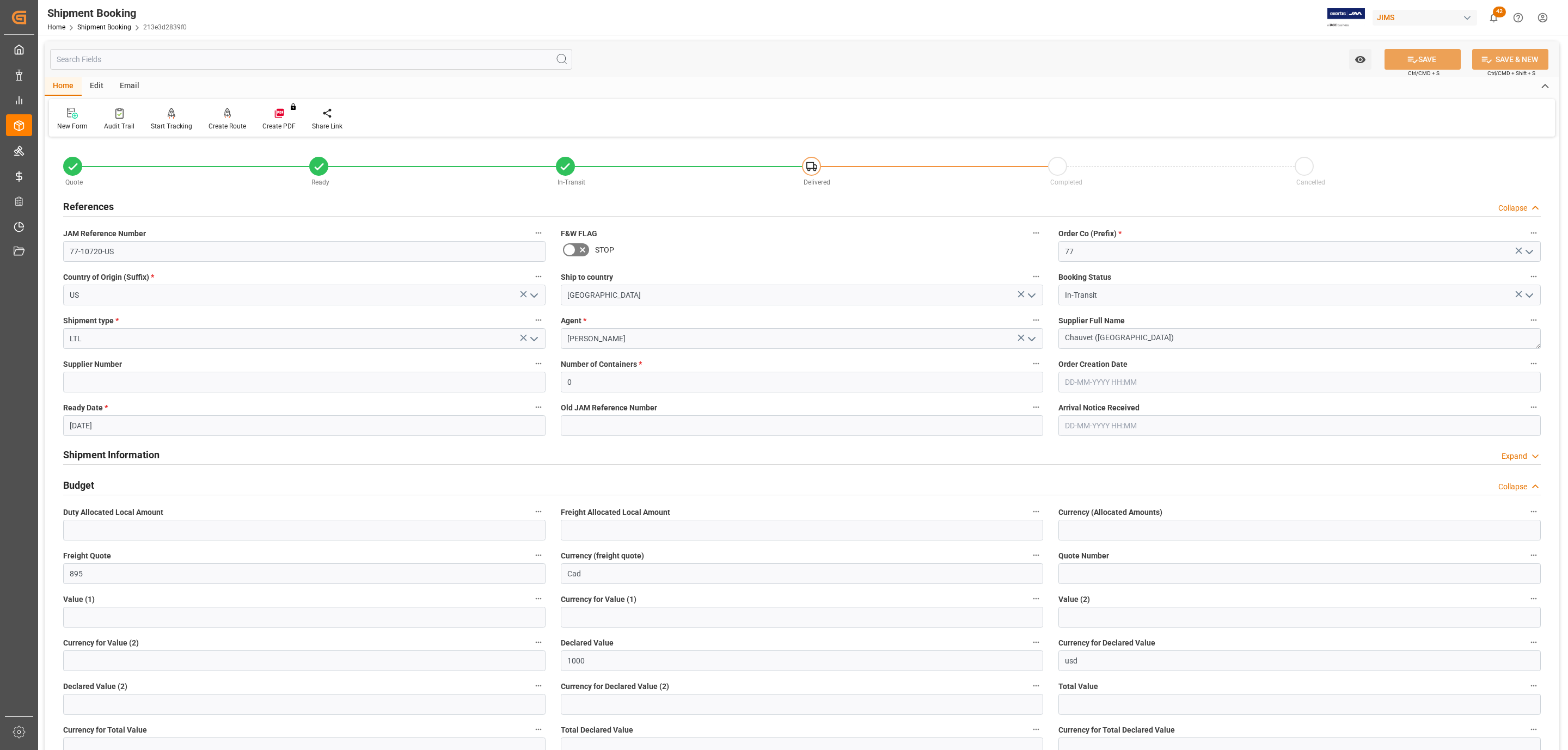
click at [107, 206] on h2 "References" at bounding box center [89, 207] width 51 height 15
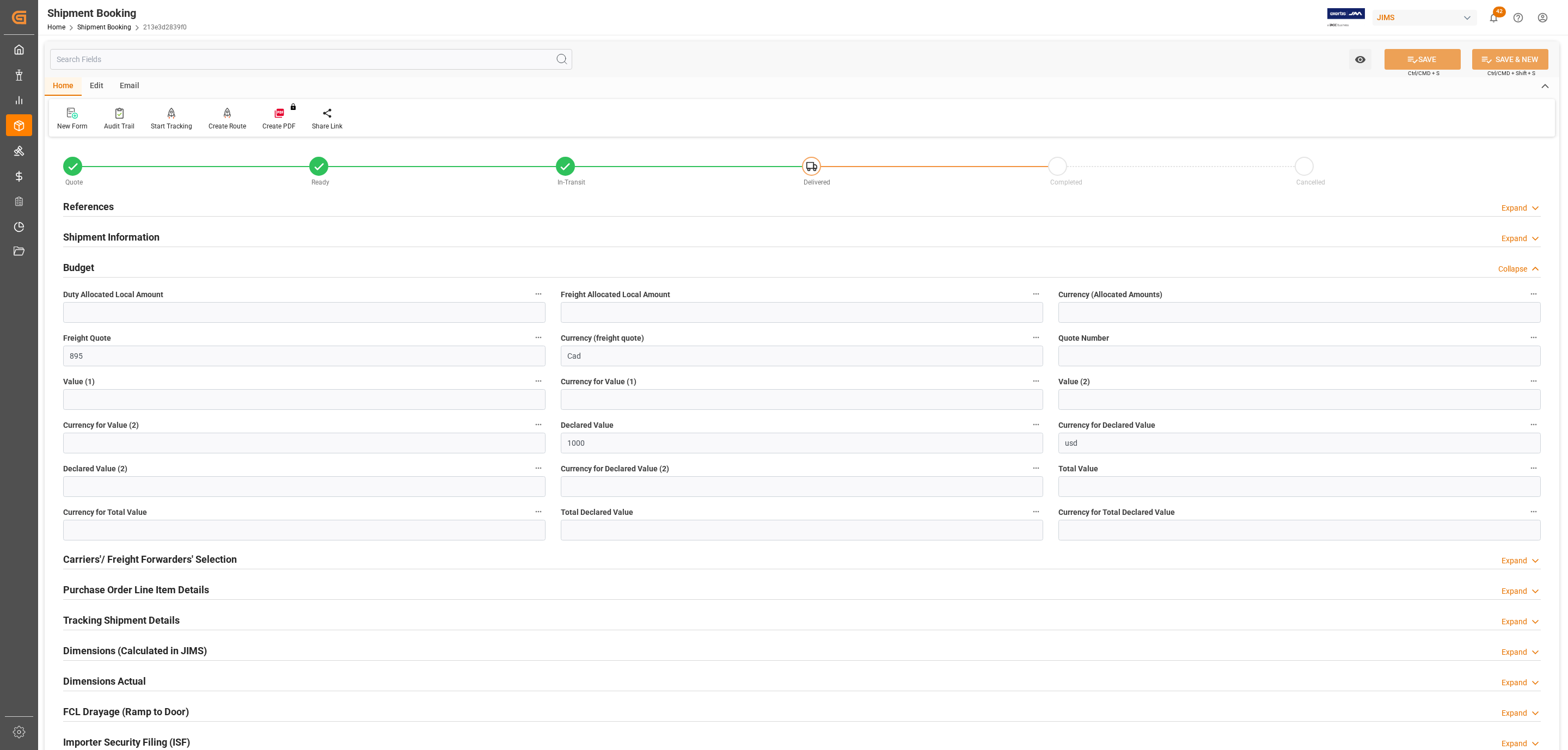
click at [115, 590] on h2 "Purchase Order Line Item Details" at bounding box center [136, 590] width 146 height 15
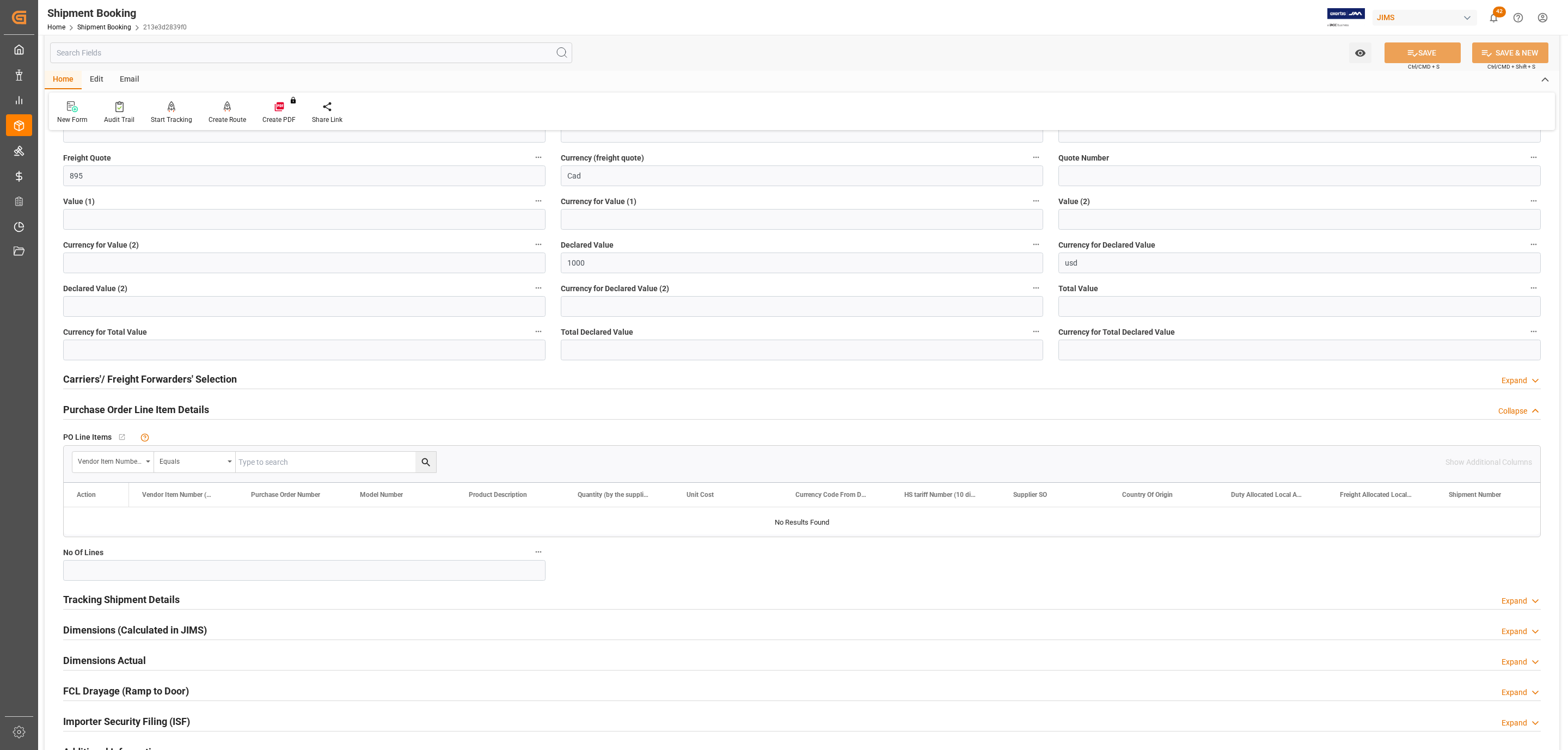
scroll to position [245, 0]
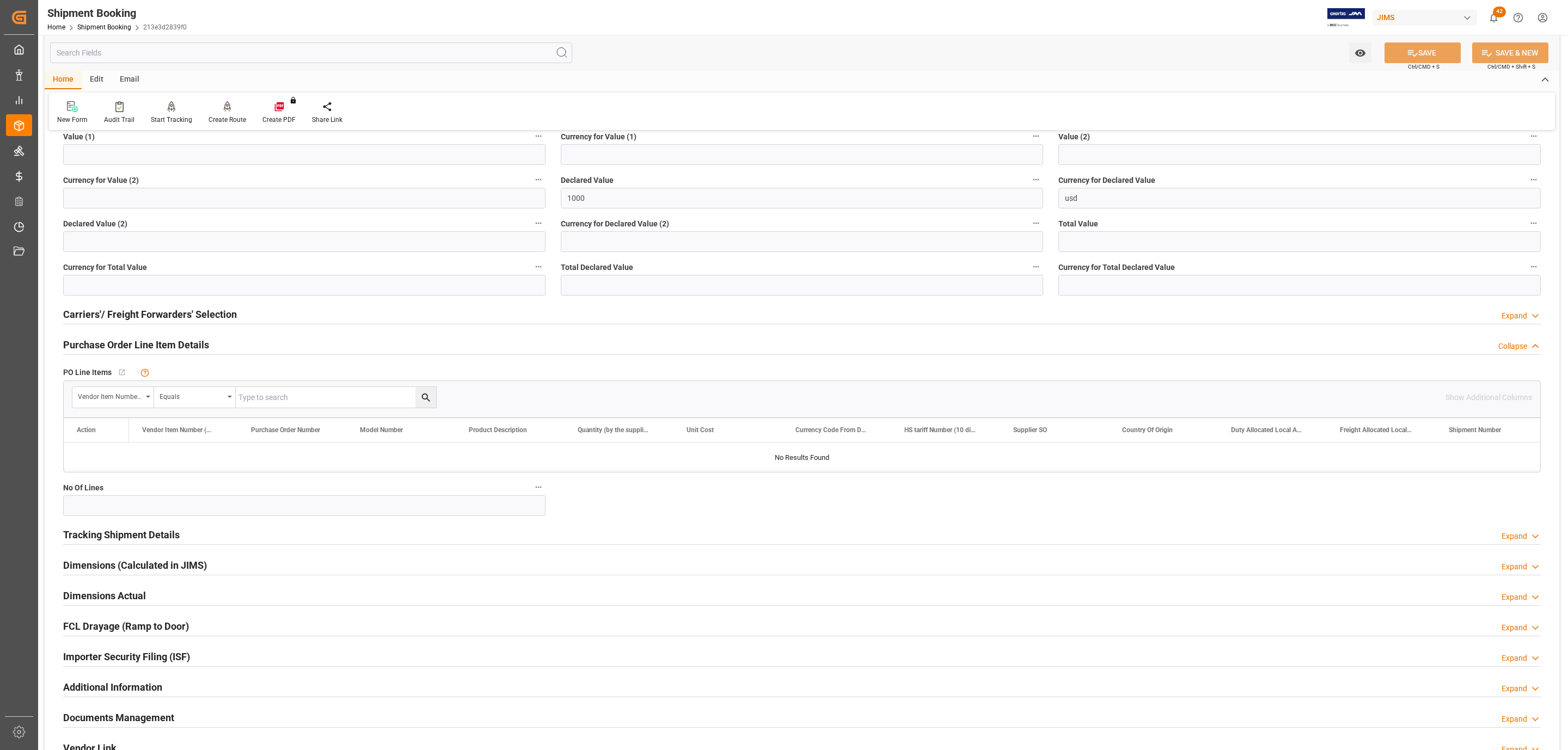
click at [111, 534] on h2 "Tracking Shipment Details" at bounding box center [121, 534] width 117 height 15
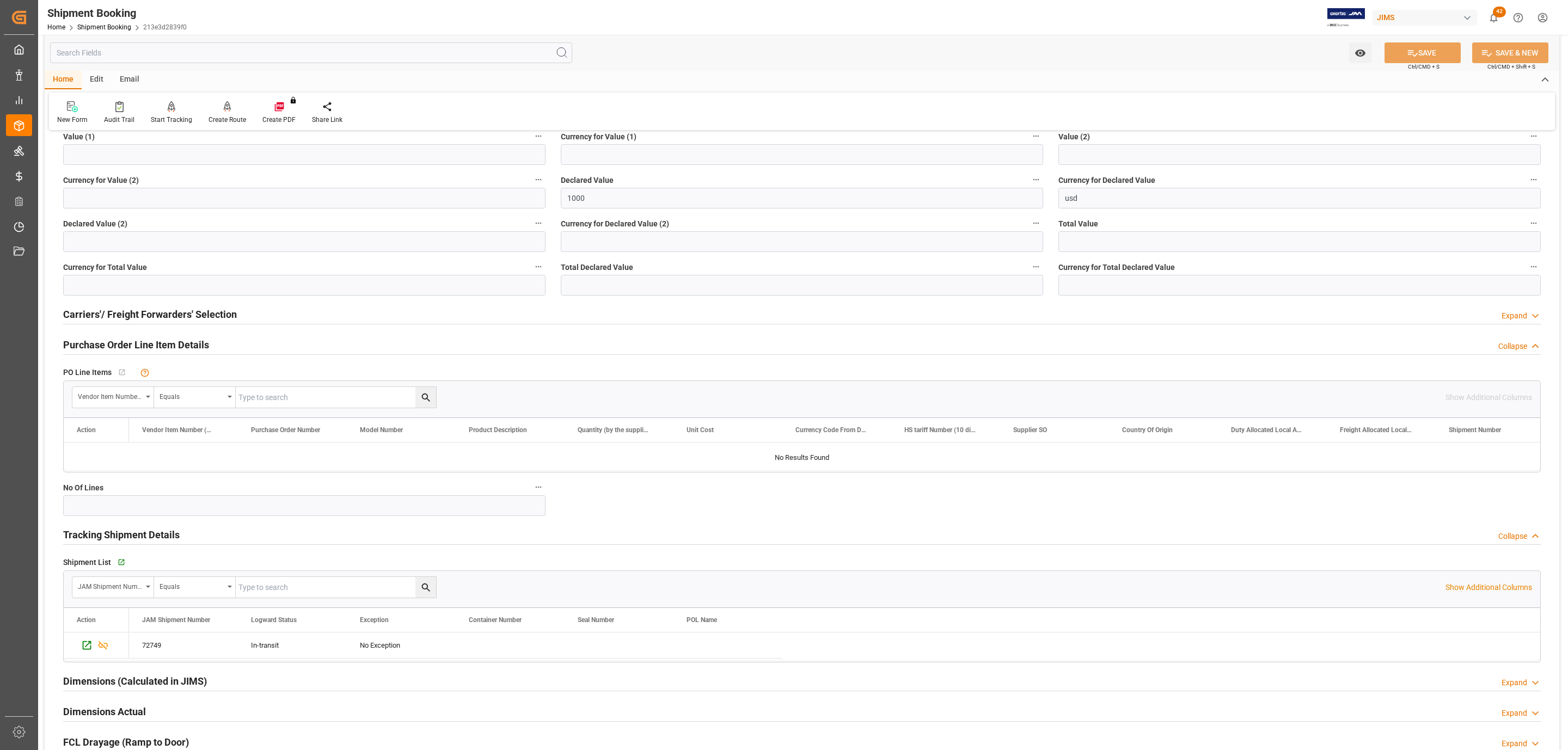
click at [111, 534] on h2 "Tracking Shipment Details" at bounding box center [121, 534] width 117 height 15
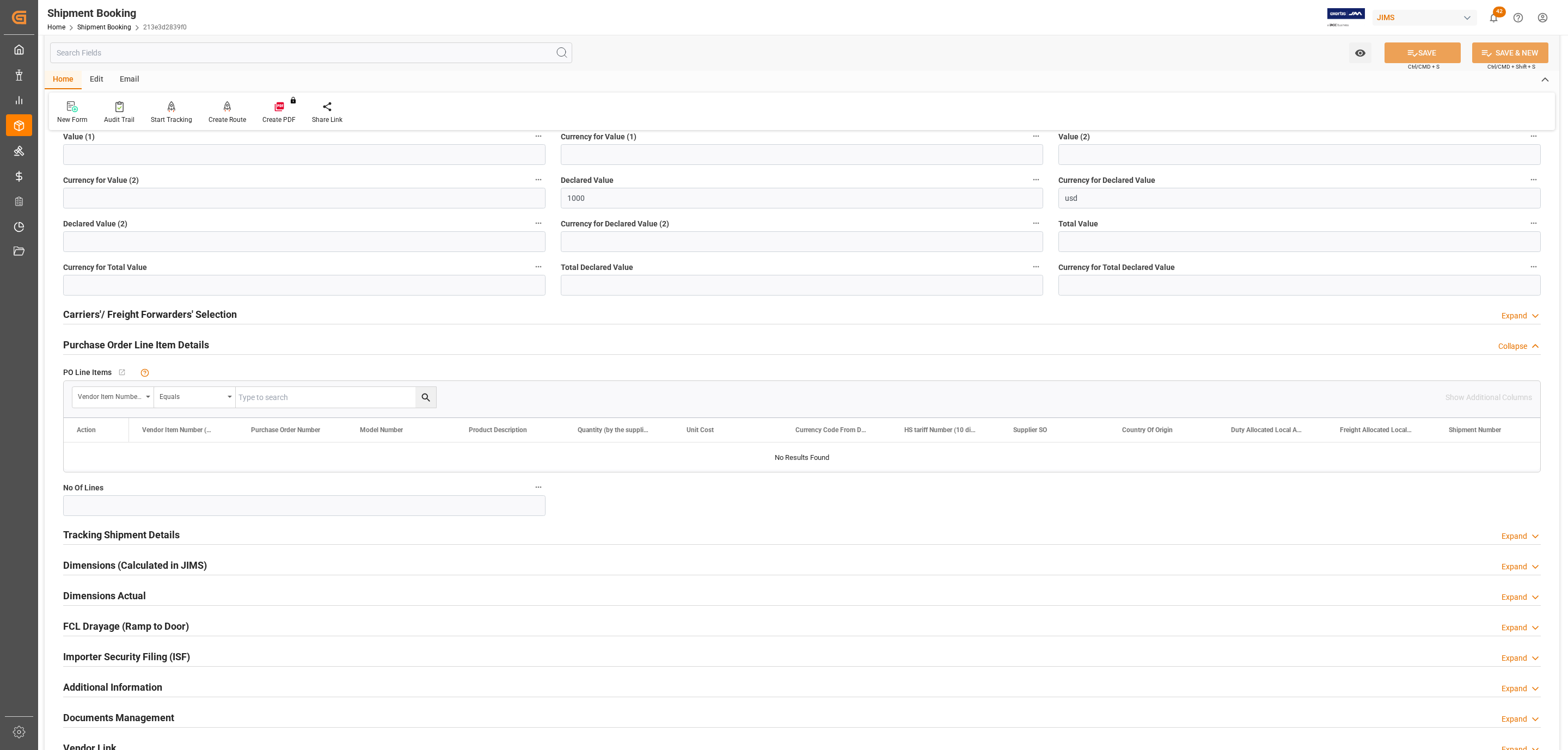
click at [111, 348] on h2 "Purchase Order Line Item Details" at bounding box center [136, 345] width 146 height 15
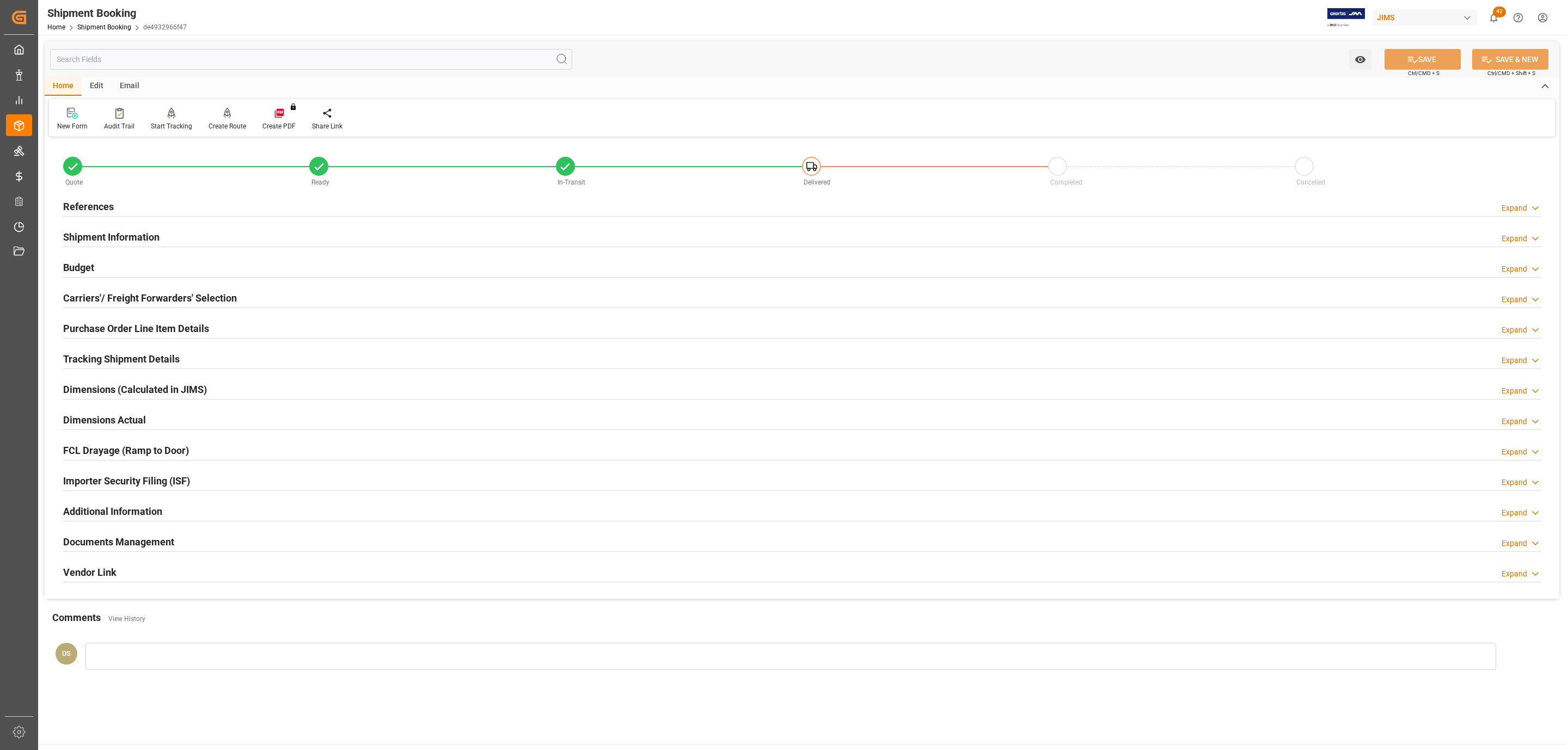
click at [150, 209] on div "References Expand" at bounding box center [802, 206] width 1478 height 21
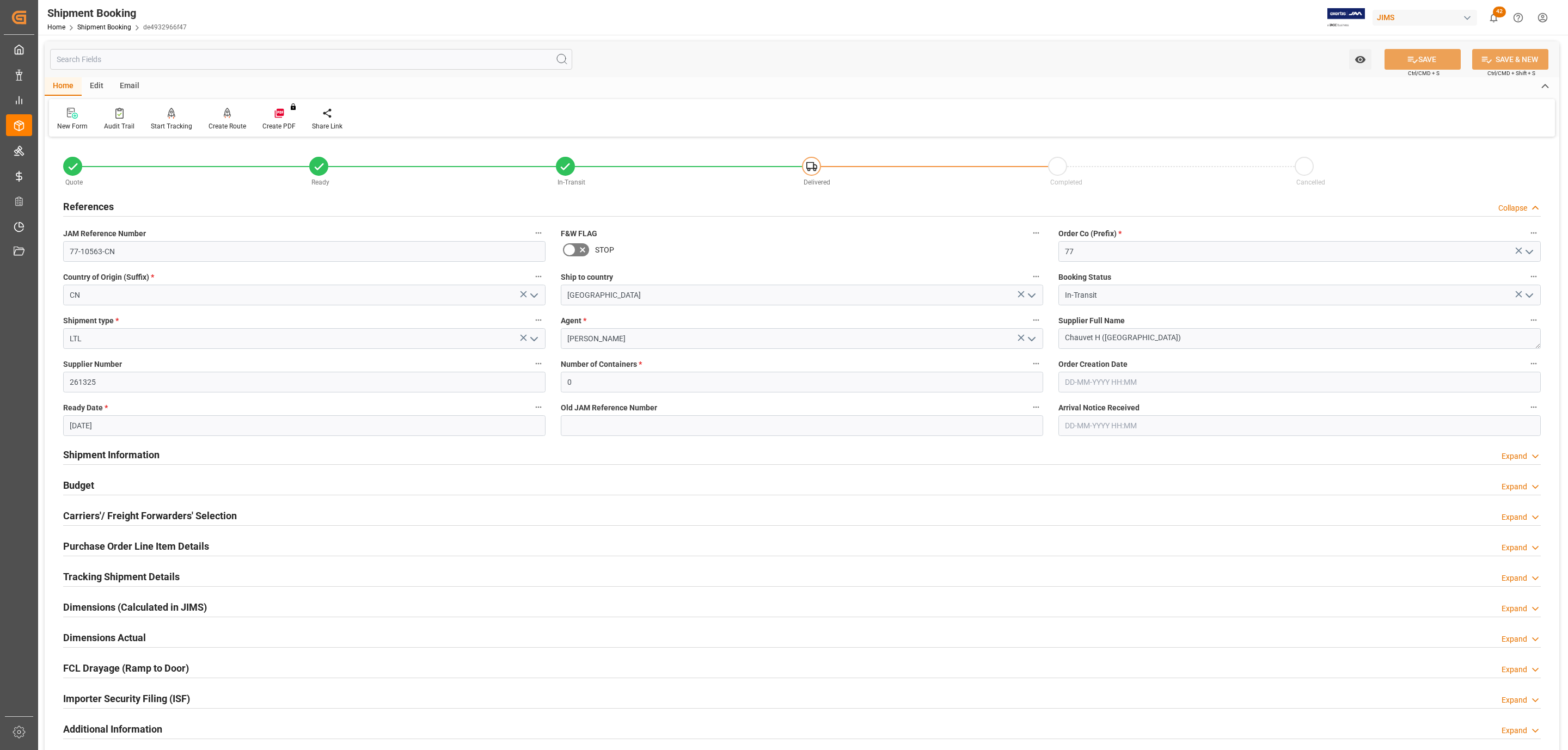
click at [149, 209] on div "References Collapse" at bounding box center [802, 206] width 1478 height 21
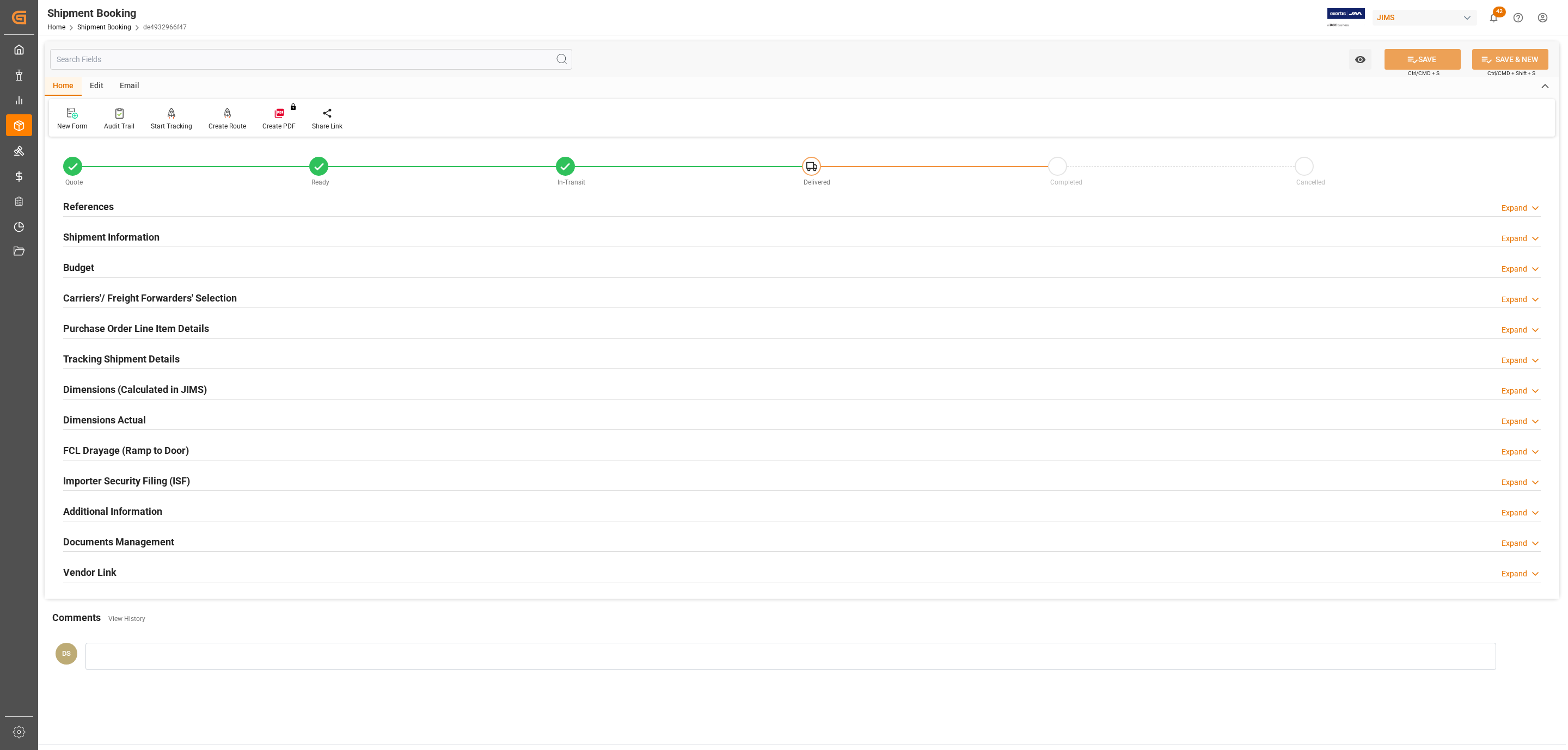
click at [103, 358] on h2 "Tracking Shipment Details" at bounding box center [121, 359] width 117 height 15
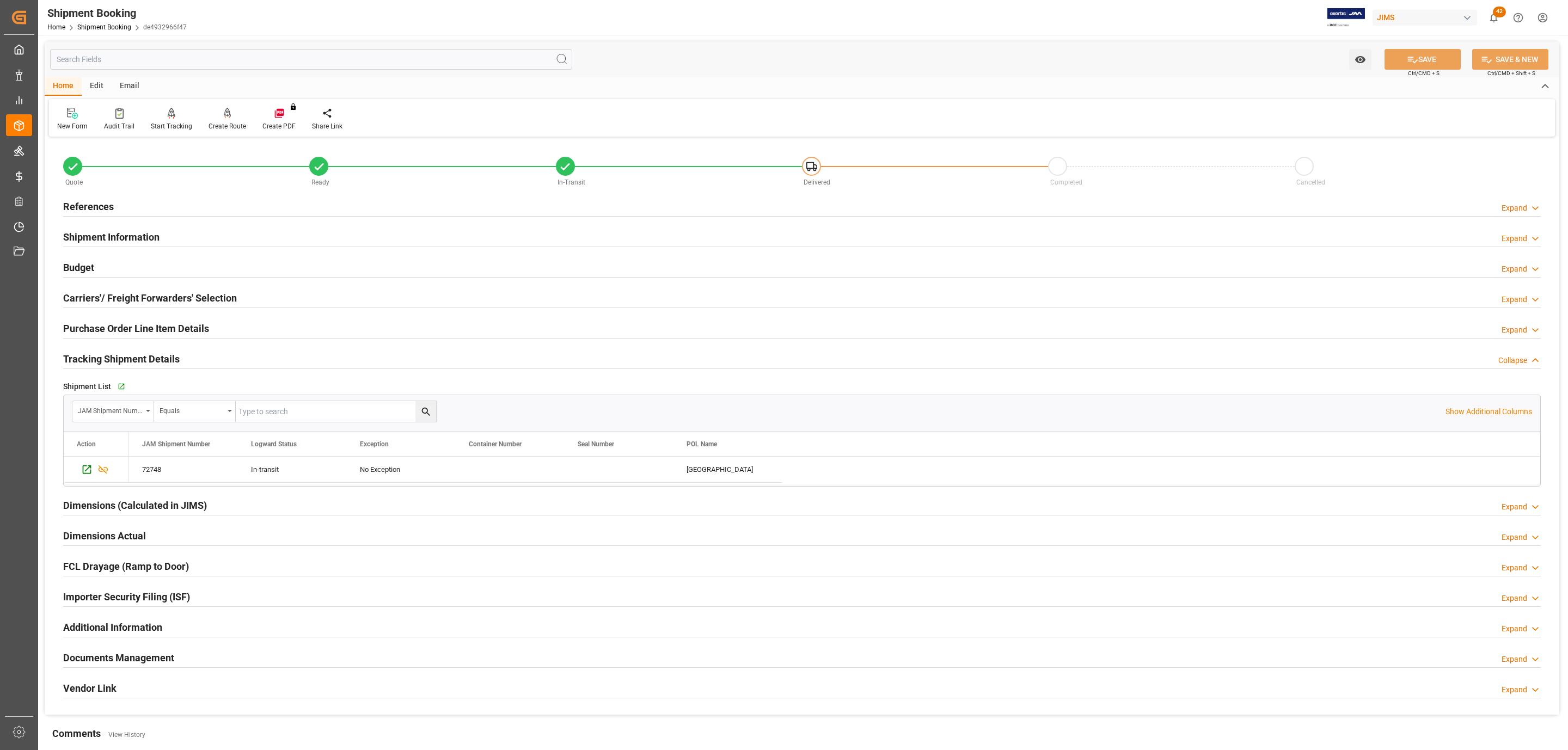
click at [128, 319] on div "Purchase Order Line Item Details" at bounding box center [136, 328] width 146 height 21
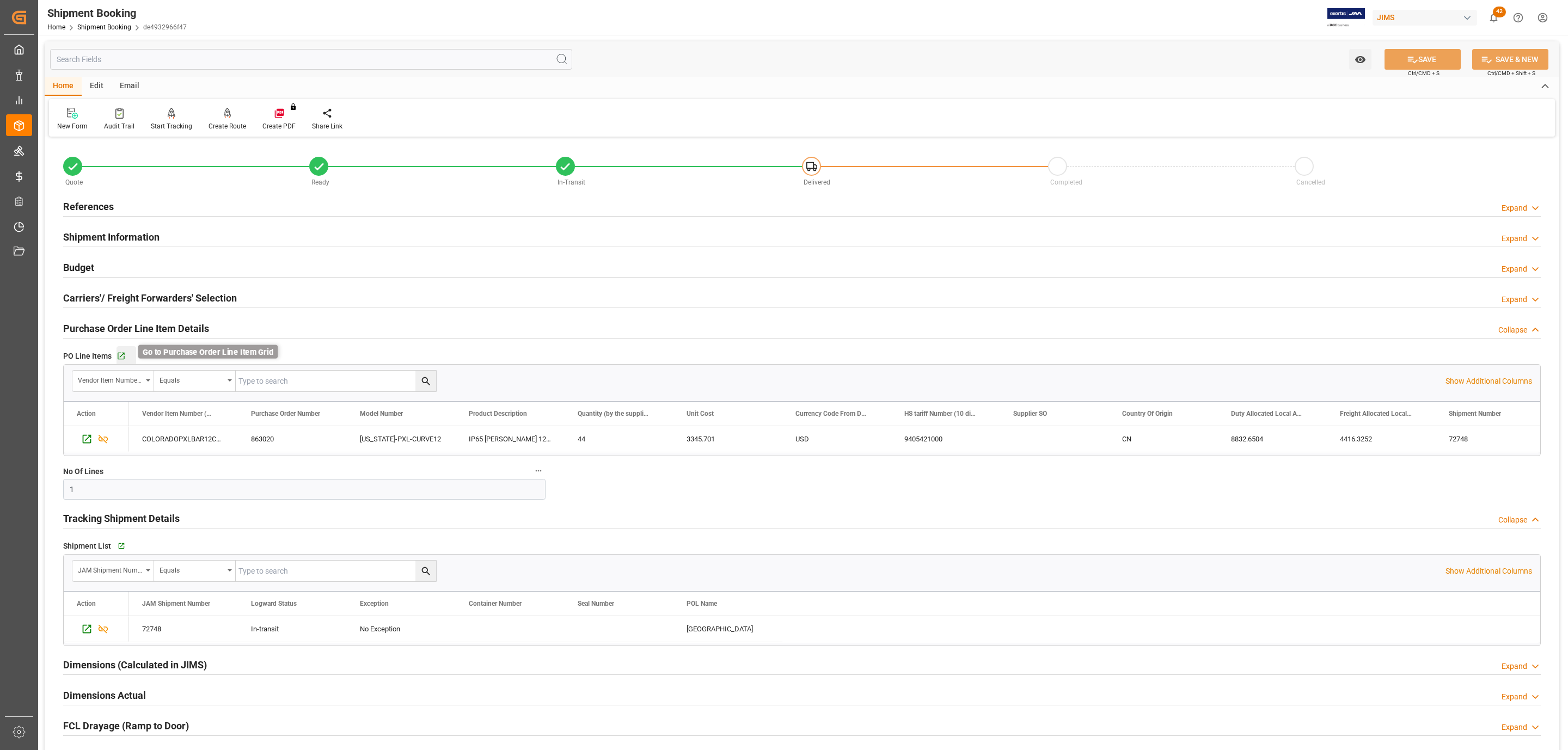
click at [121, 356] on icon "button" at bounding box center [121, 356] width 7 height 7
click at [134, 208] on div "References Expand" at bounding box center [802, 206] width 1478 height 21
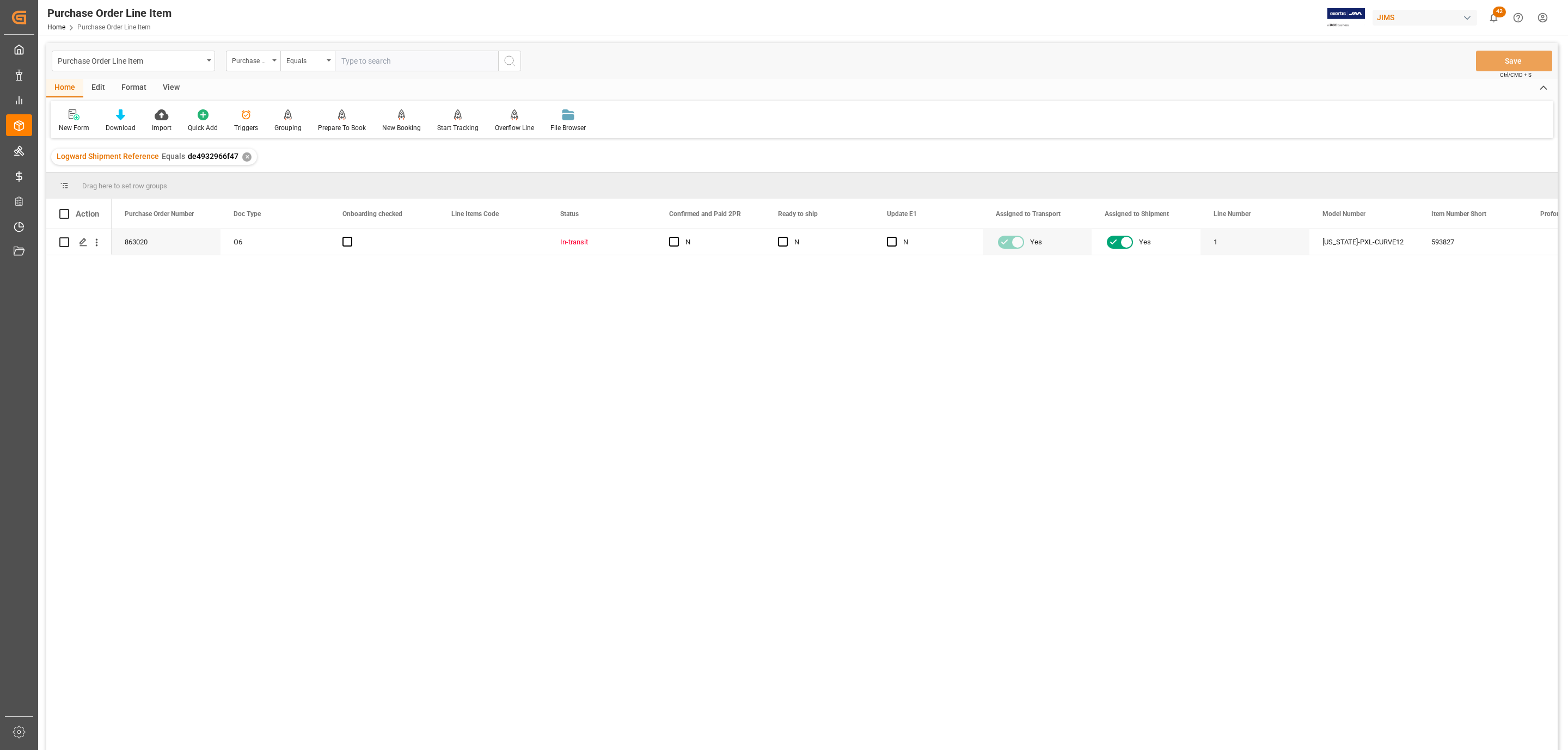
click at [169, 87] on div "View" at bounding box center [172, 88] width 33 height 19
drag, startPoint x: 131, startPoint y: 123, endPoint x: 140, endPoint y: 129, distance: 10.8
click at [129, 121] on div "Standard Templates" at bounding box center [123, 121] width 71 height 24
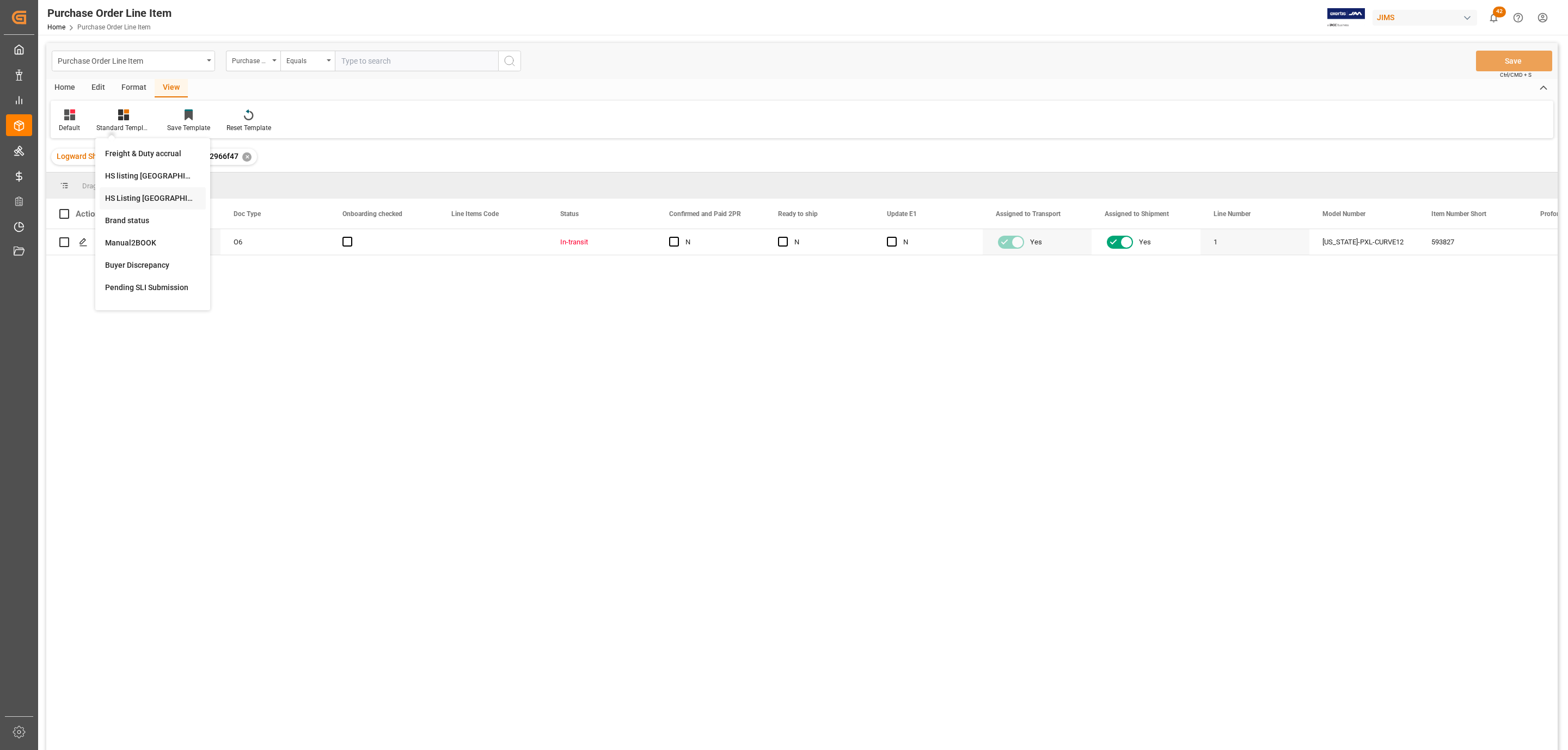
click at [169, 196] on div "HS Listing [GEOGRAPHIC_DATA]" at bounding box center [152, 198] width 95 height 11
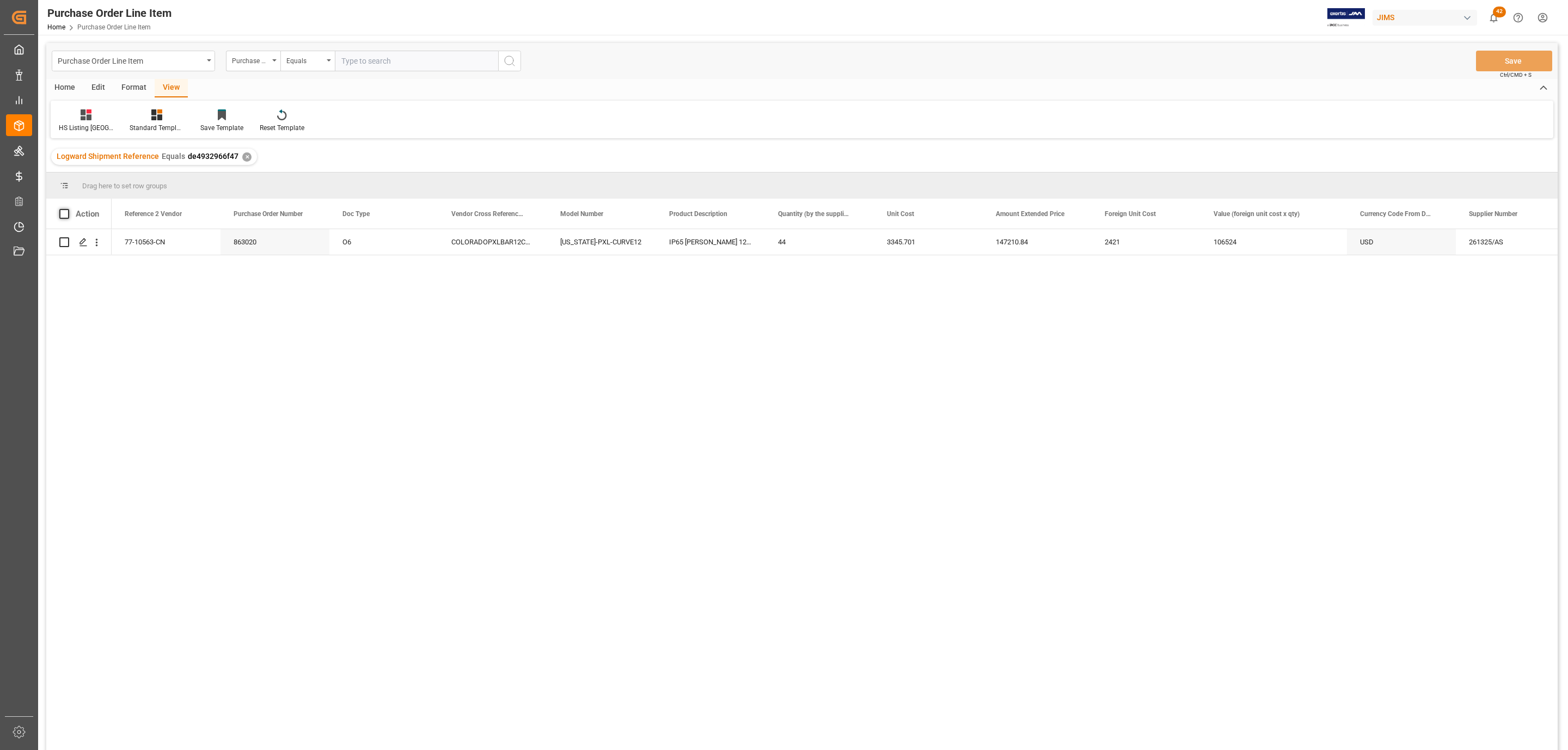
click at [64, 211] on span at bounding box center [64, 214] width 10 height 10
click at [67, 209] on input "checkbox" at bounding box center [67, 209] width 0 height 0
checkbox input "true"
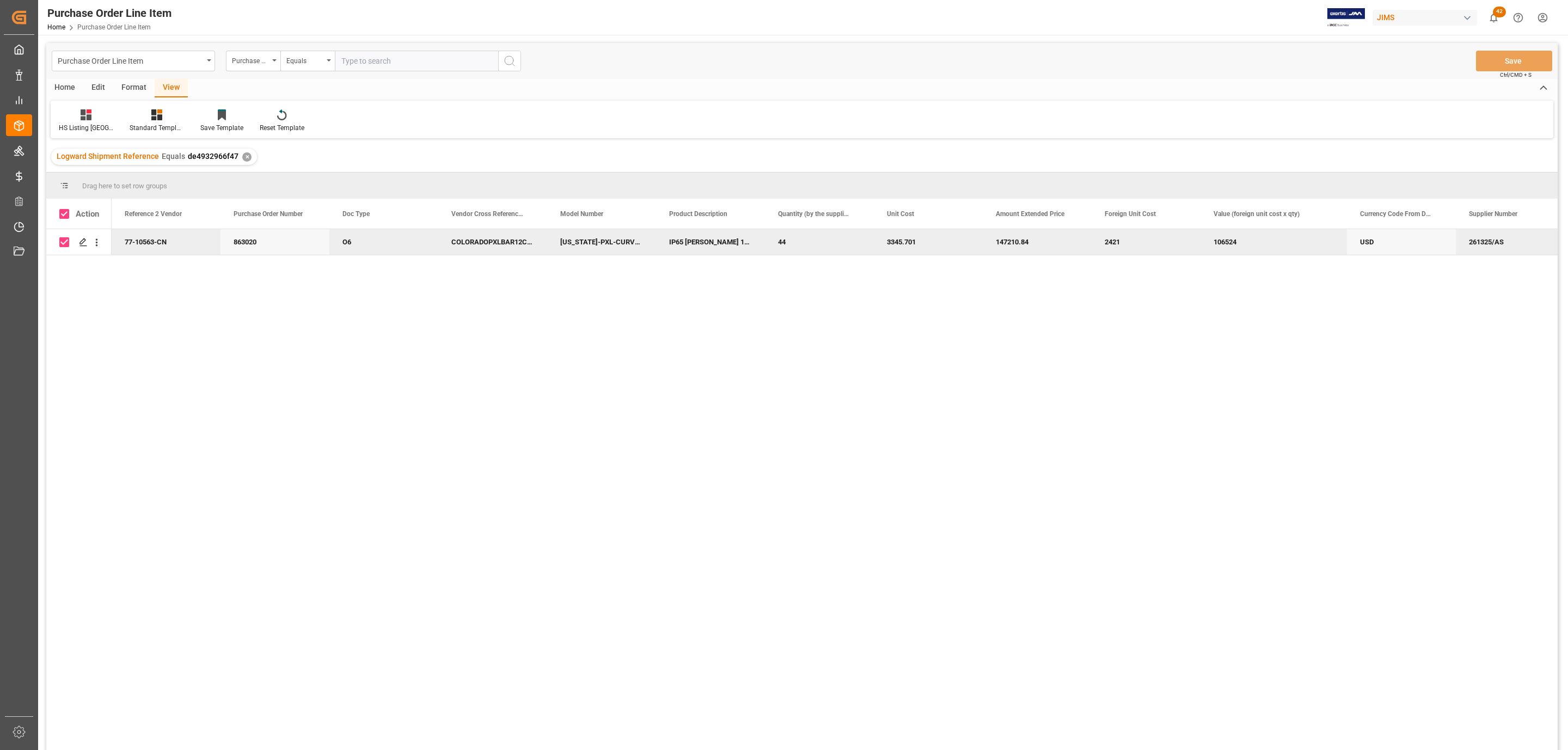
click at [57, 84] on div "Home" at bounding box center [64, 88] width 37 height 19
click at [116, 113] on icon at bounding box center [121, 115] width 9 height 11
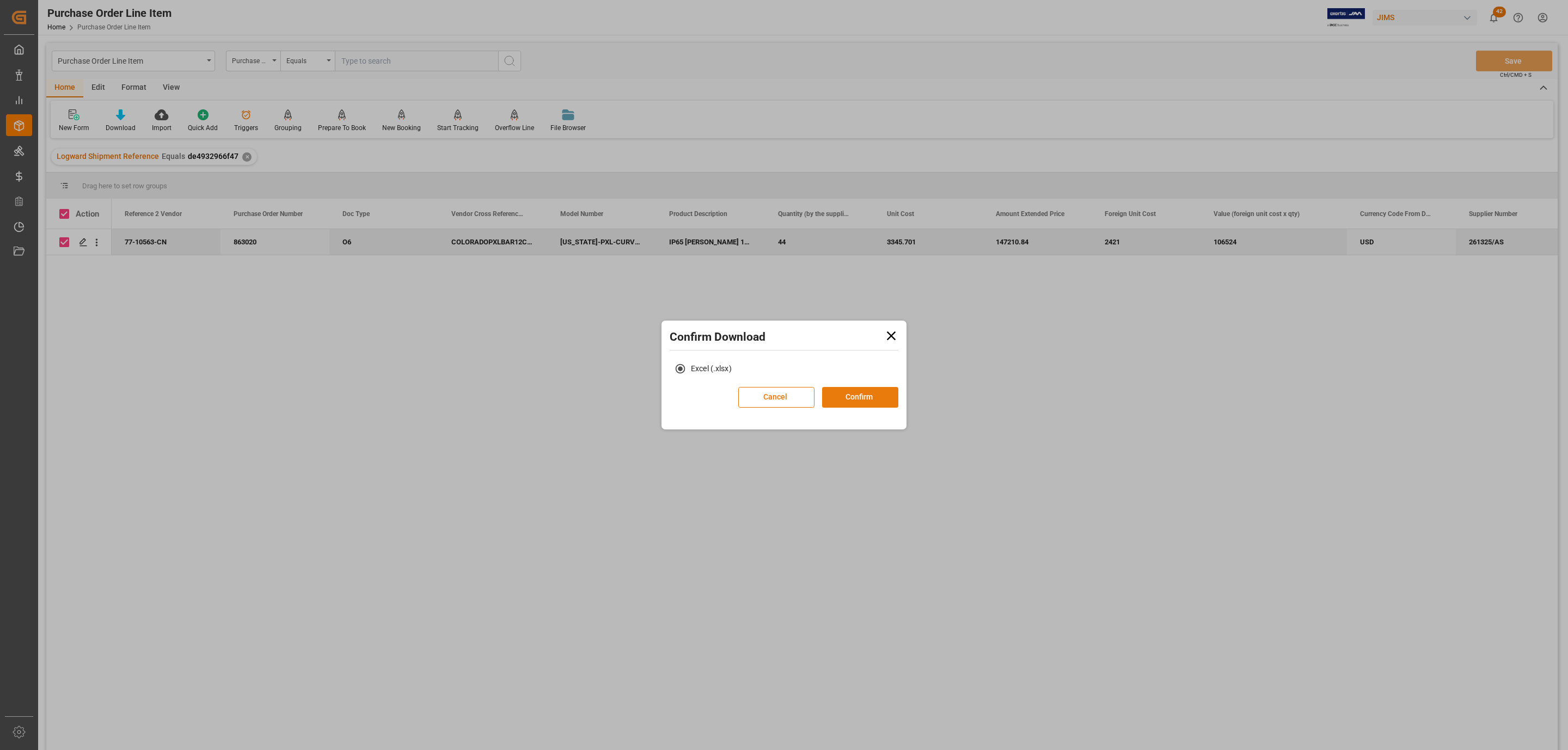
click at [874, 387] on button "Confirm" at bounding box center [860, 397] width 76 height 21
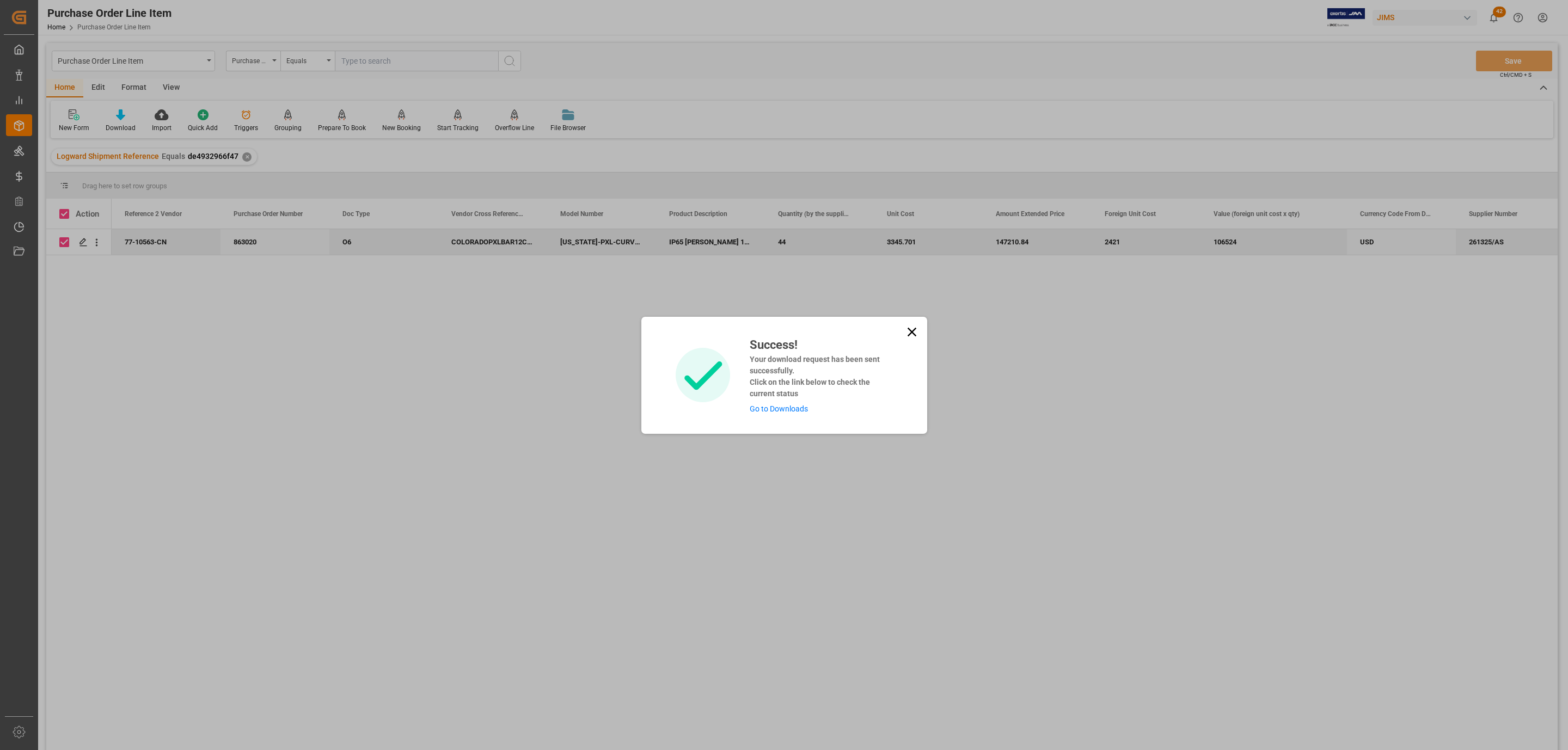
click at [772, 406] on link "Go to Downloads" at bounding box center [778, 408] width 58 height 9
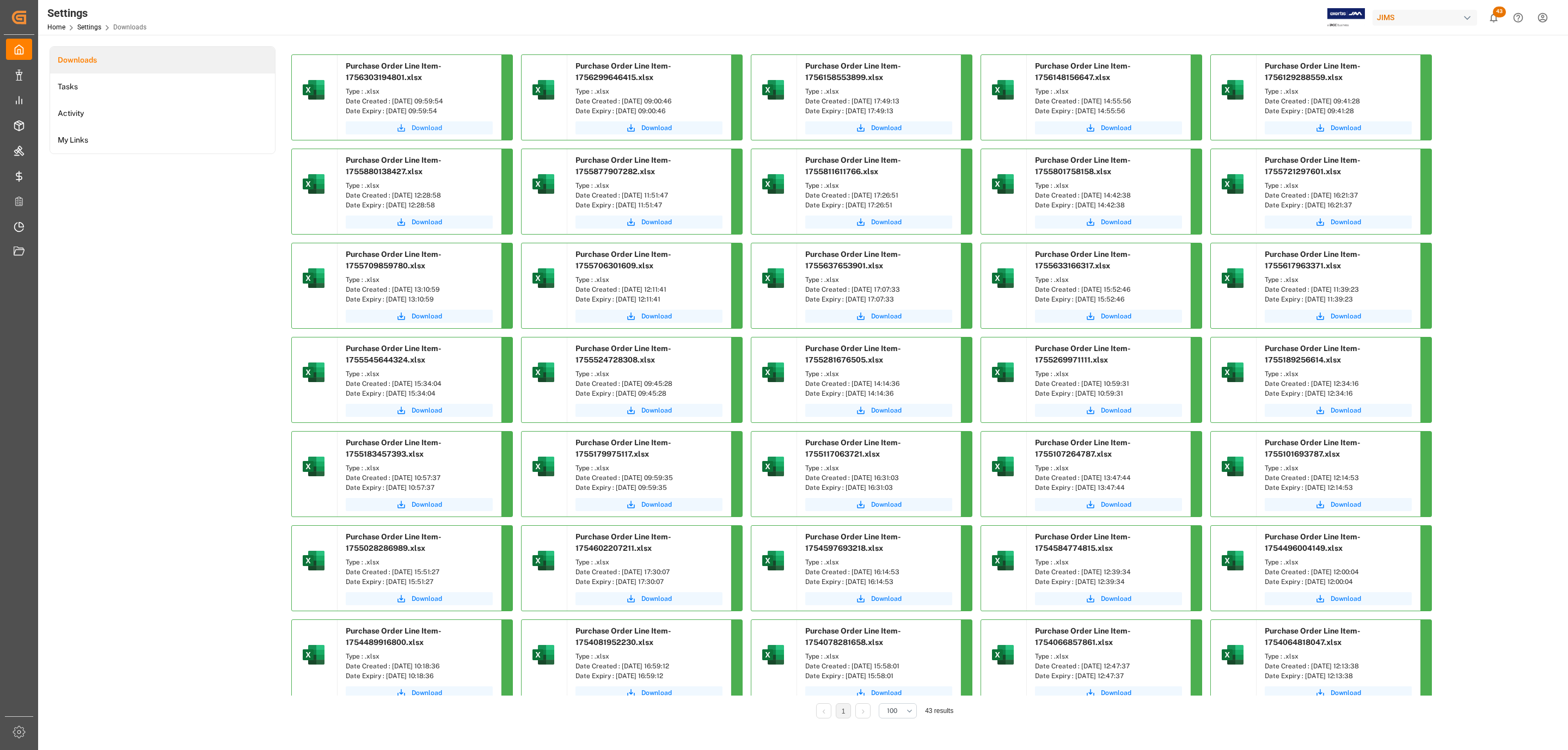
click at [465, 133] on button "Download" at bounding box center [419, 128] width 147 height 13
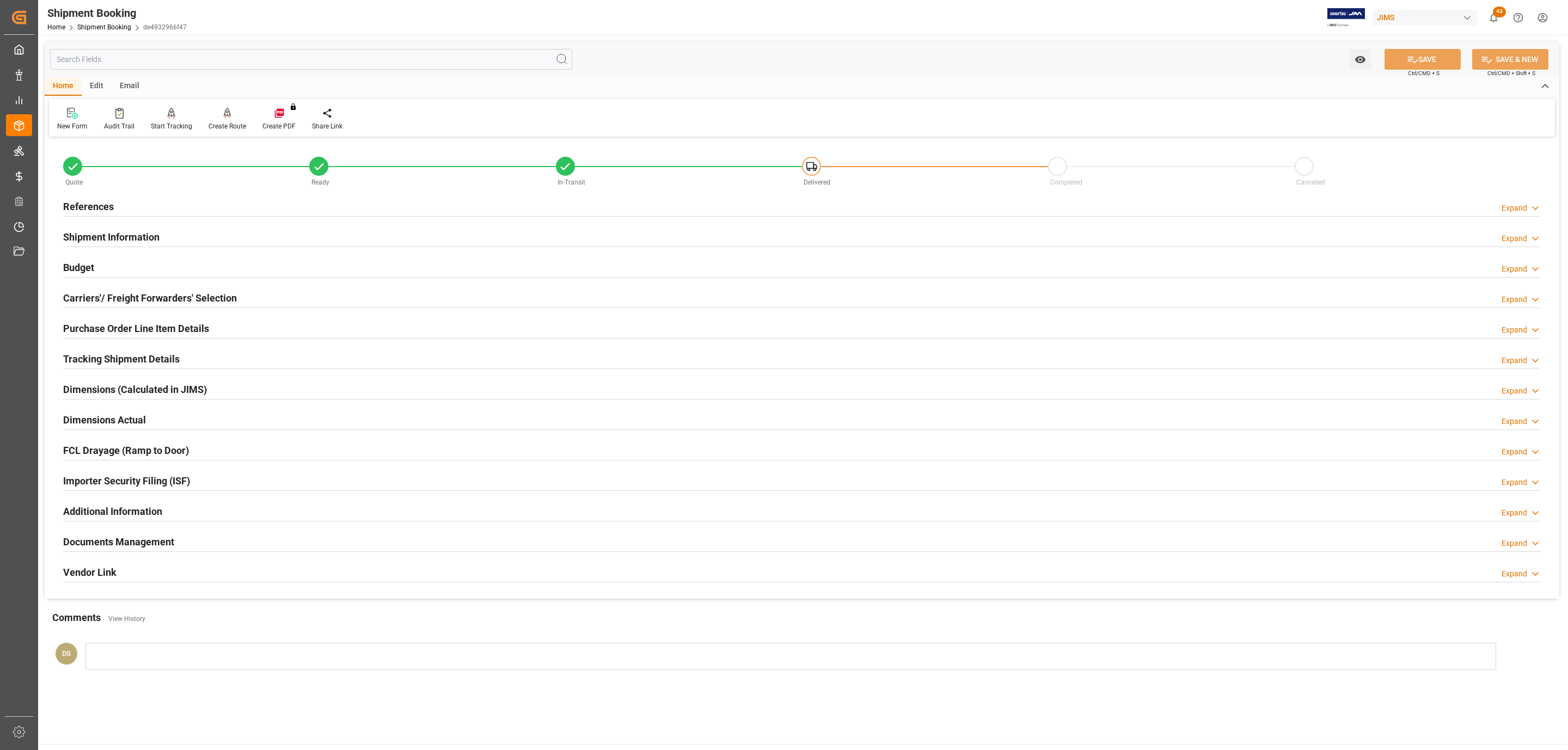
click at [118, 539] on h2 "Documents Management" at bounding box center [119, 542] width 111 height 15
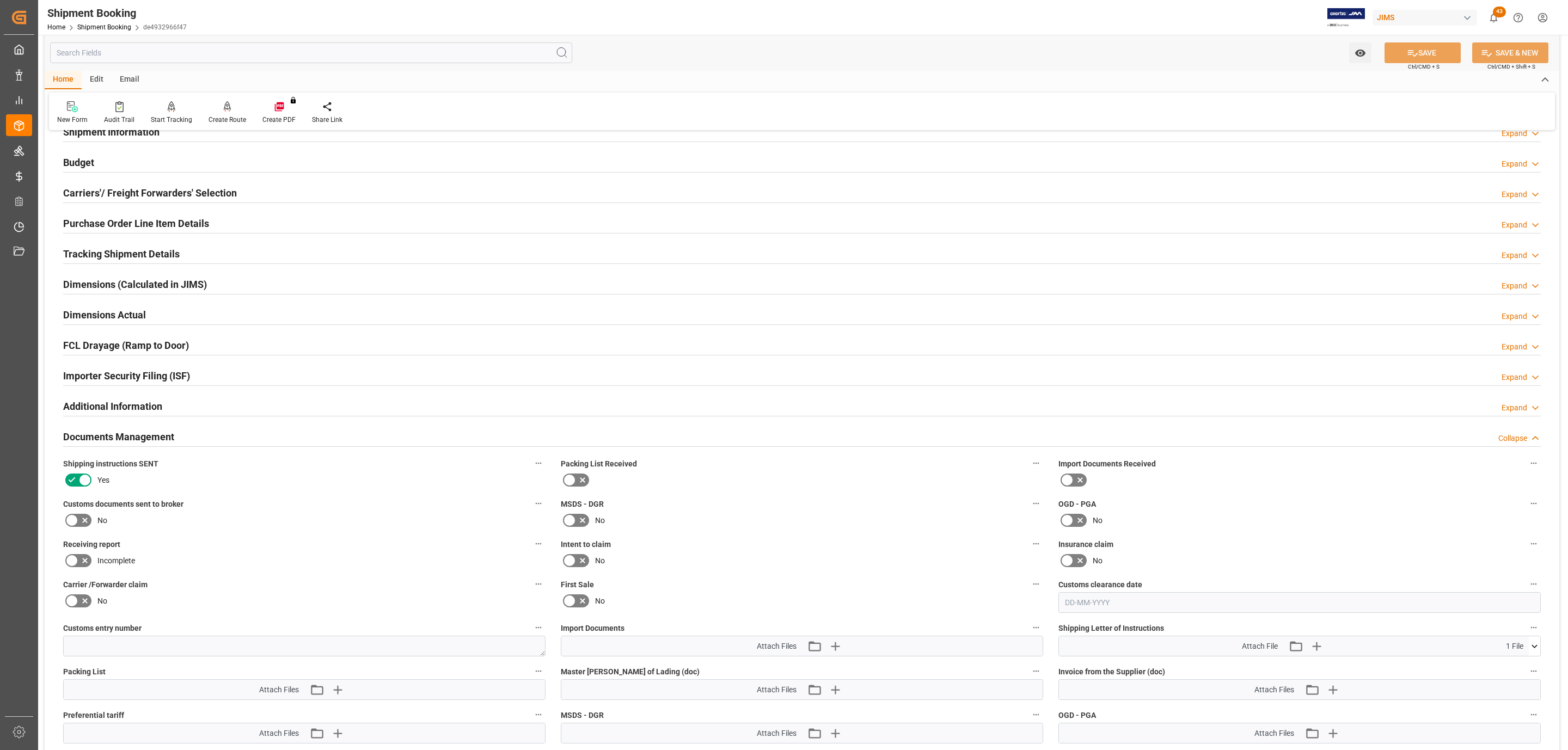
scroll to position [326, 0]
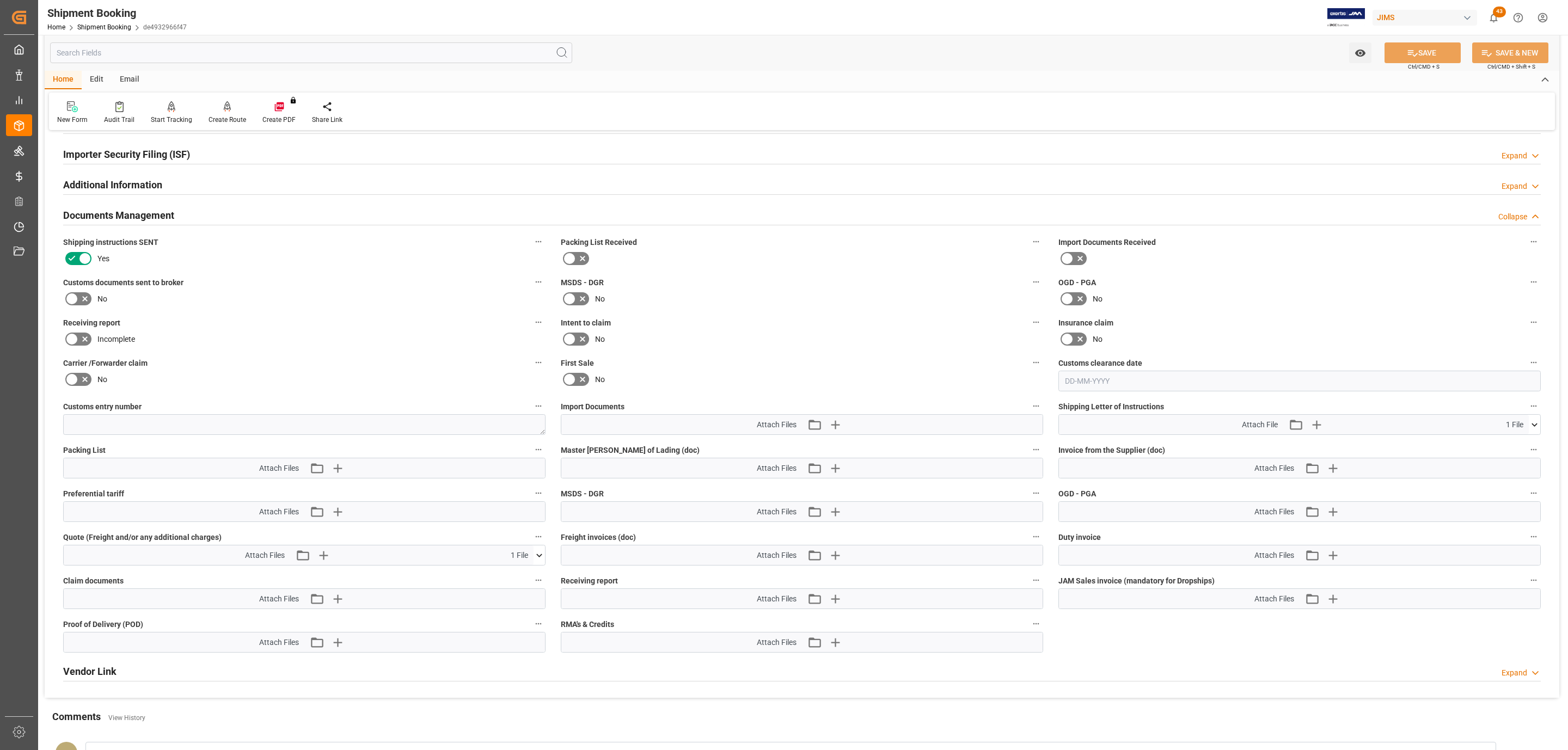
click at [67, 297] on icon at bounding box center [72, 299] width 13 height 13
click at [0, 0] on input "checkbox" at bounding box center [0, 0] width 0 height 0
click at [830, 424] on icon "button" at bounding box center [835, 424] width 17 height 17
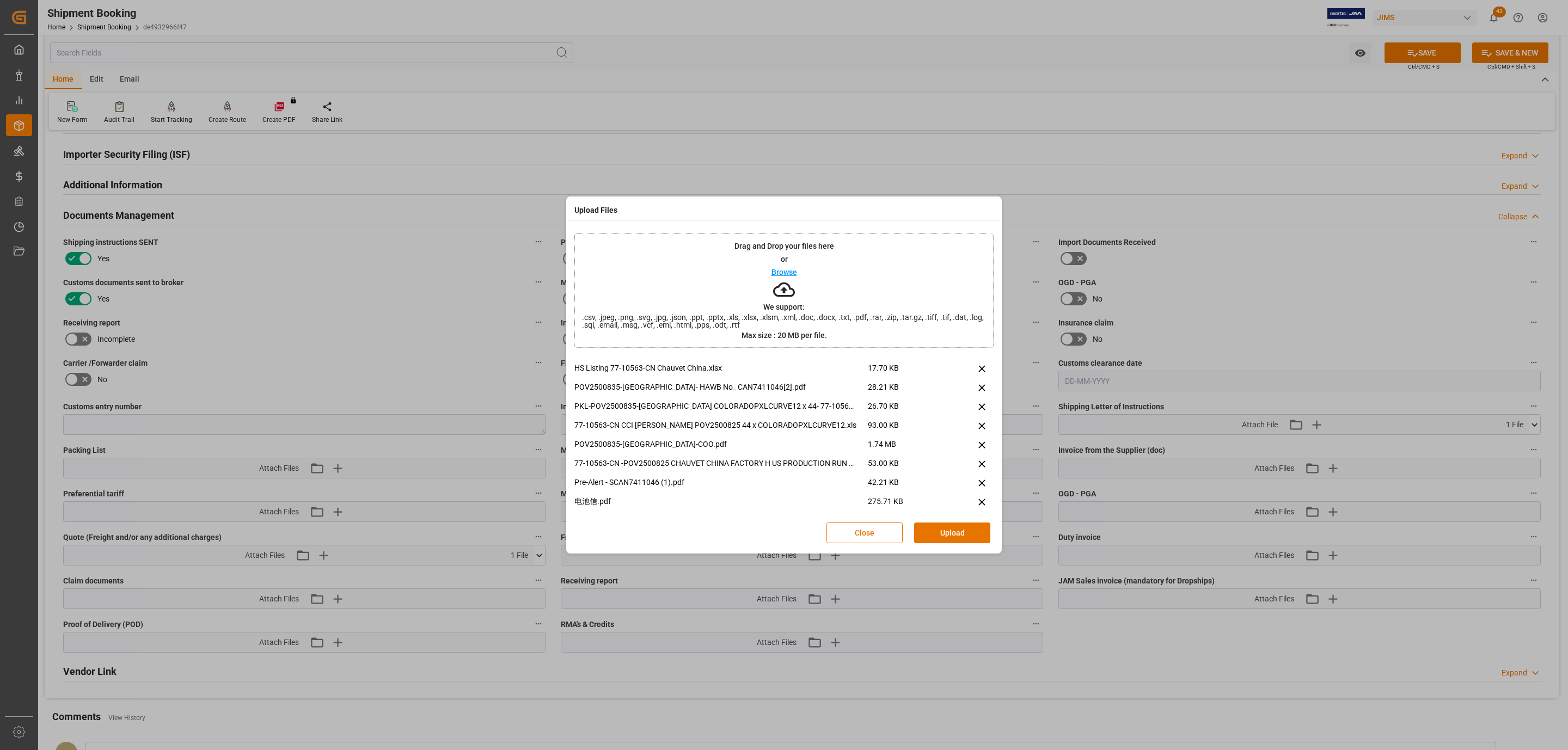
click at [948, 523] on button "Upload" at bounding box center [953, 532] width 76 height 21
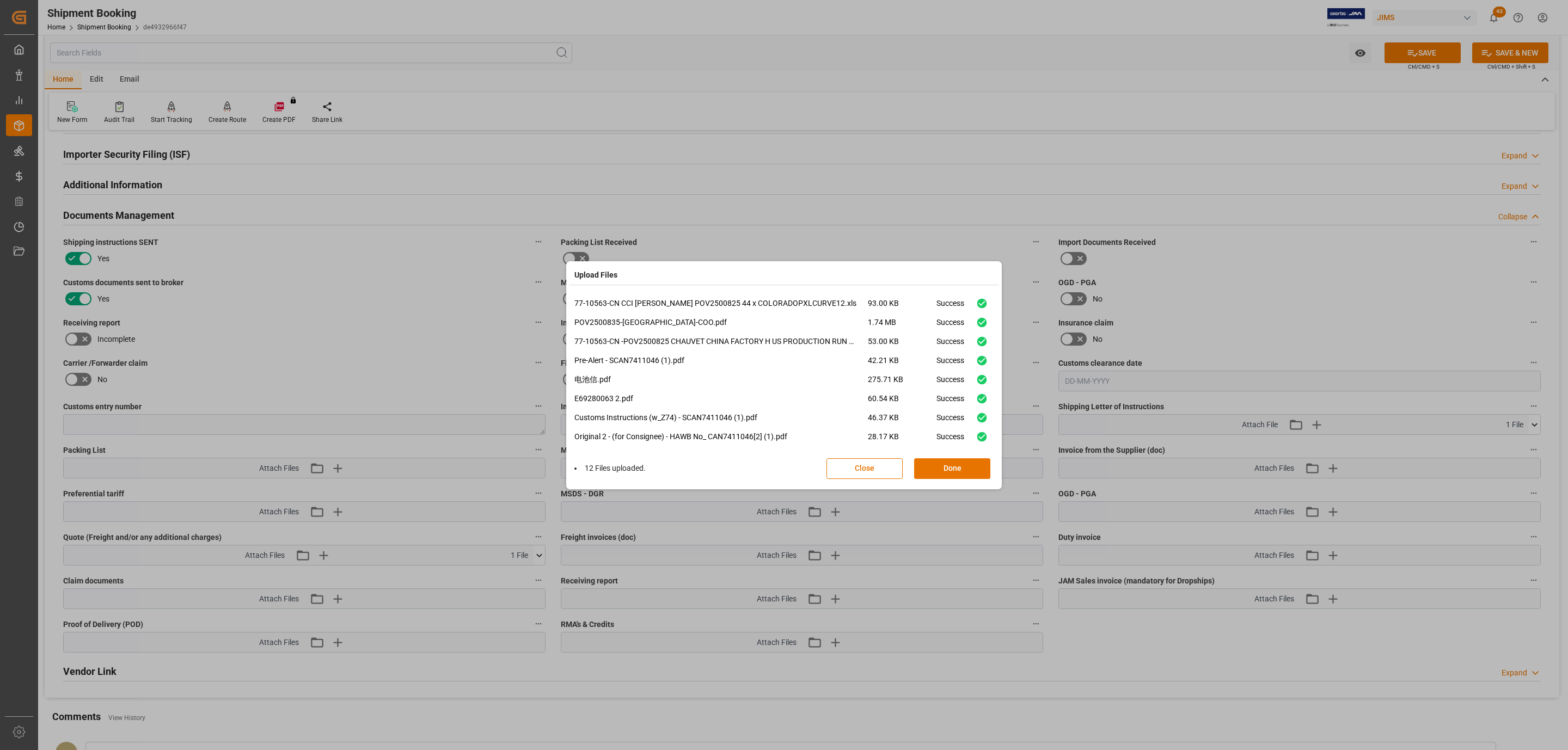
scroll to position [83, 0]
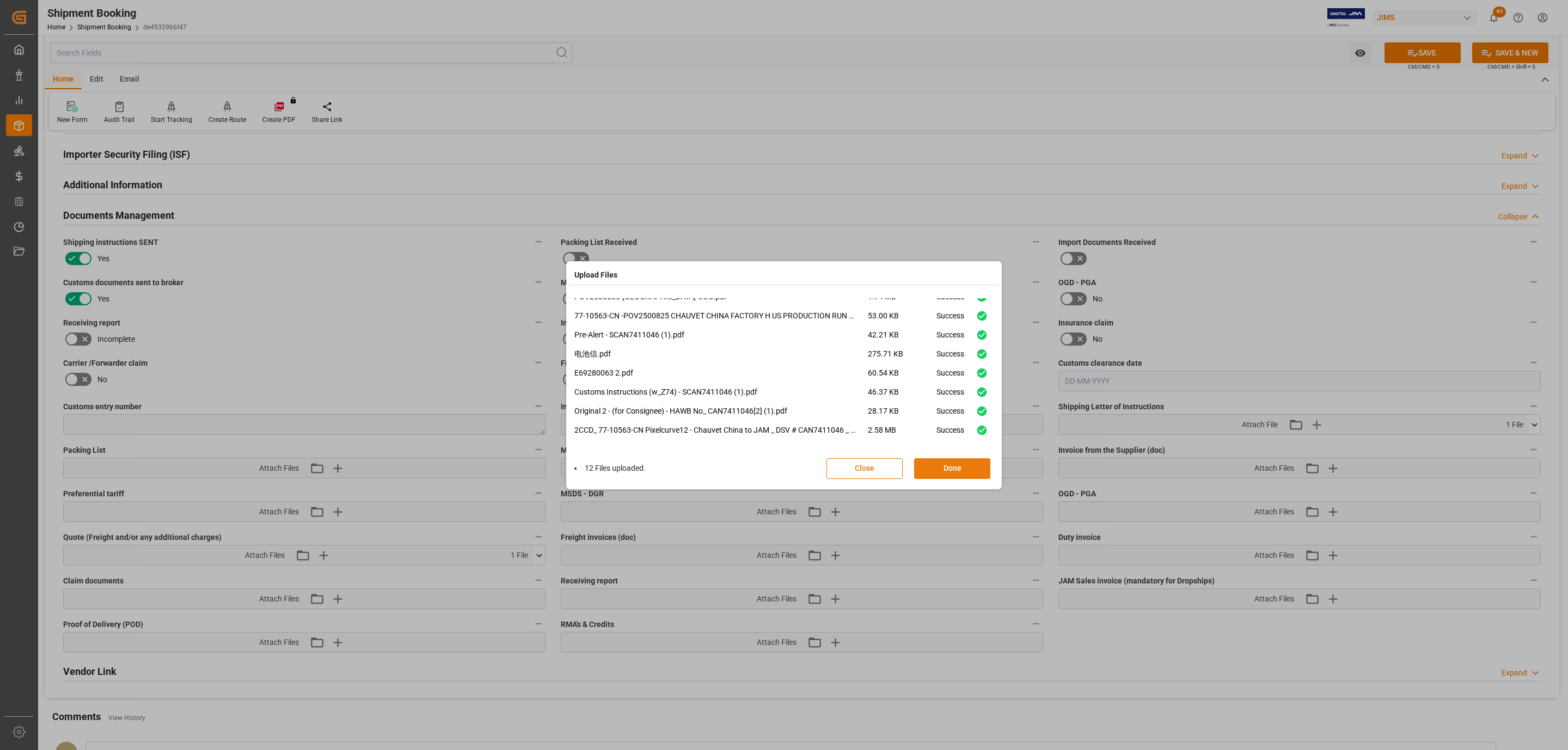
click at [944, 468] on button "Done" at bounding box center [953, 468] width 76 height 21
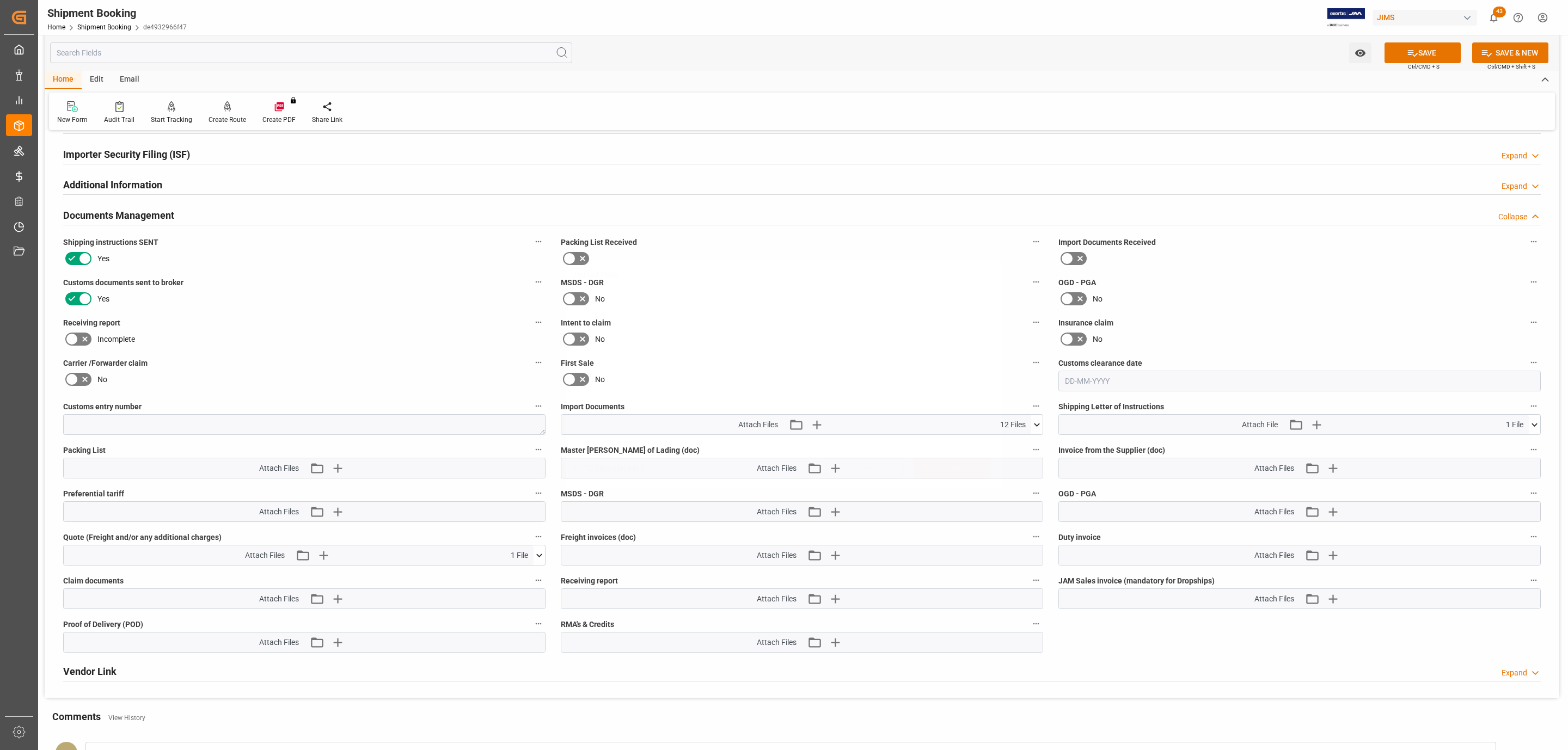
scroll to position [0, 0]
click at [1416, 57] on button "SAVE" at bounding box center [1422, 53] width 76 height 21
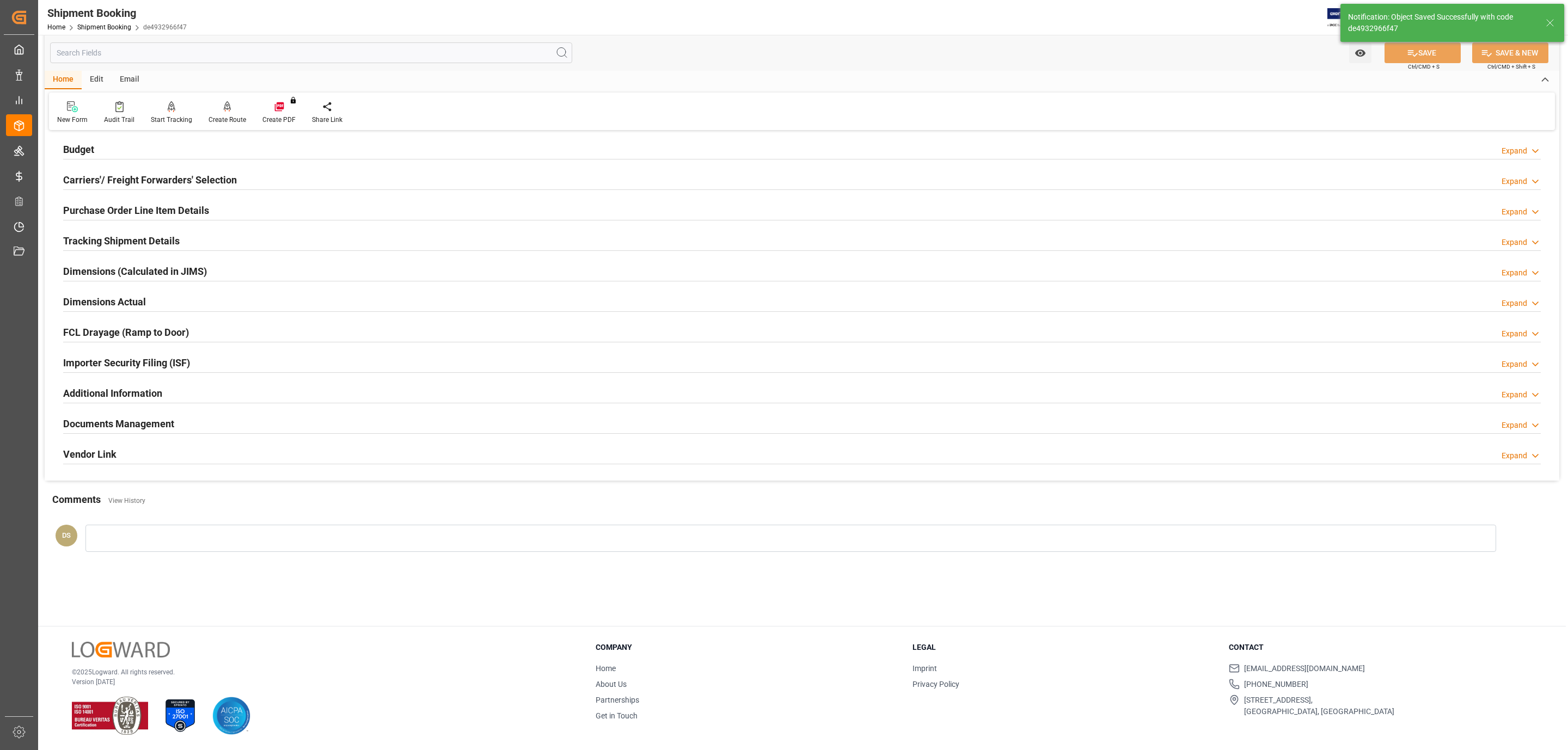
scroll to position [118, 0]
click at [162, 183] on h2 "Carriers'/ Freight Forwarders' Selection" at bounding box center [150, 180] width 174 height 15
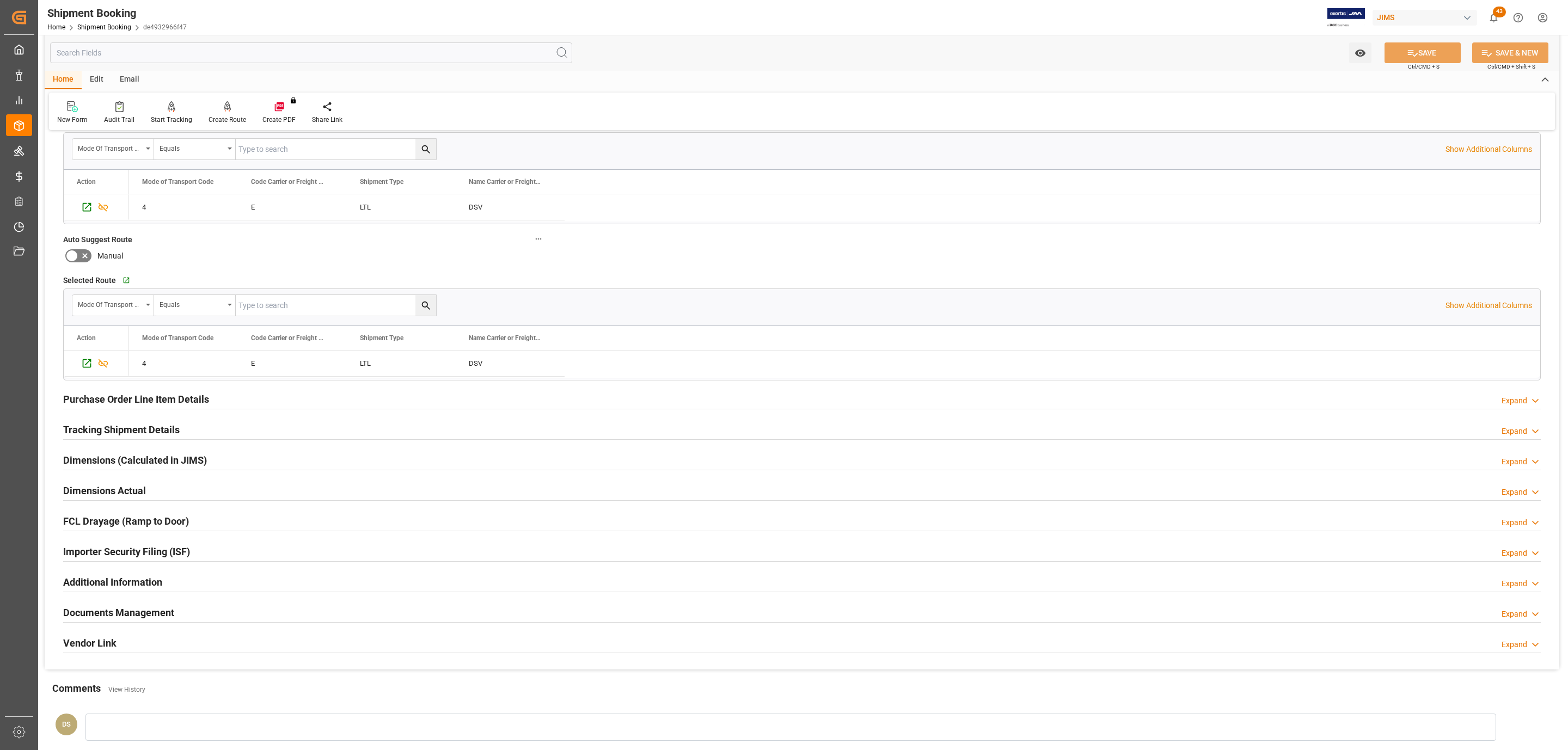
scroll to position [0, 0]
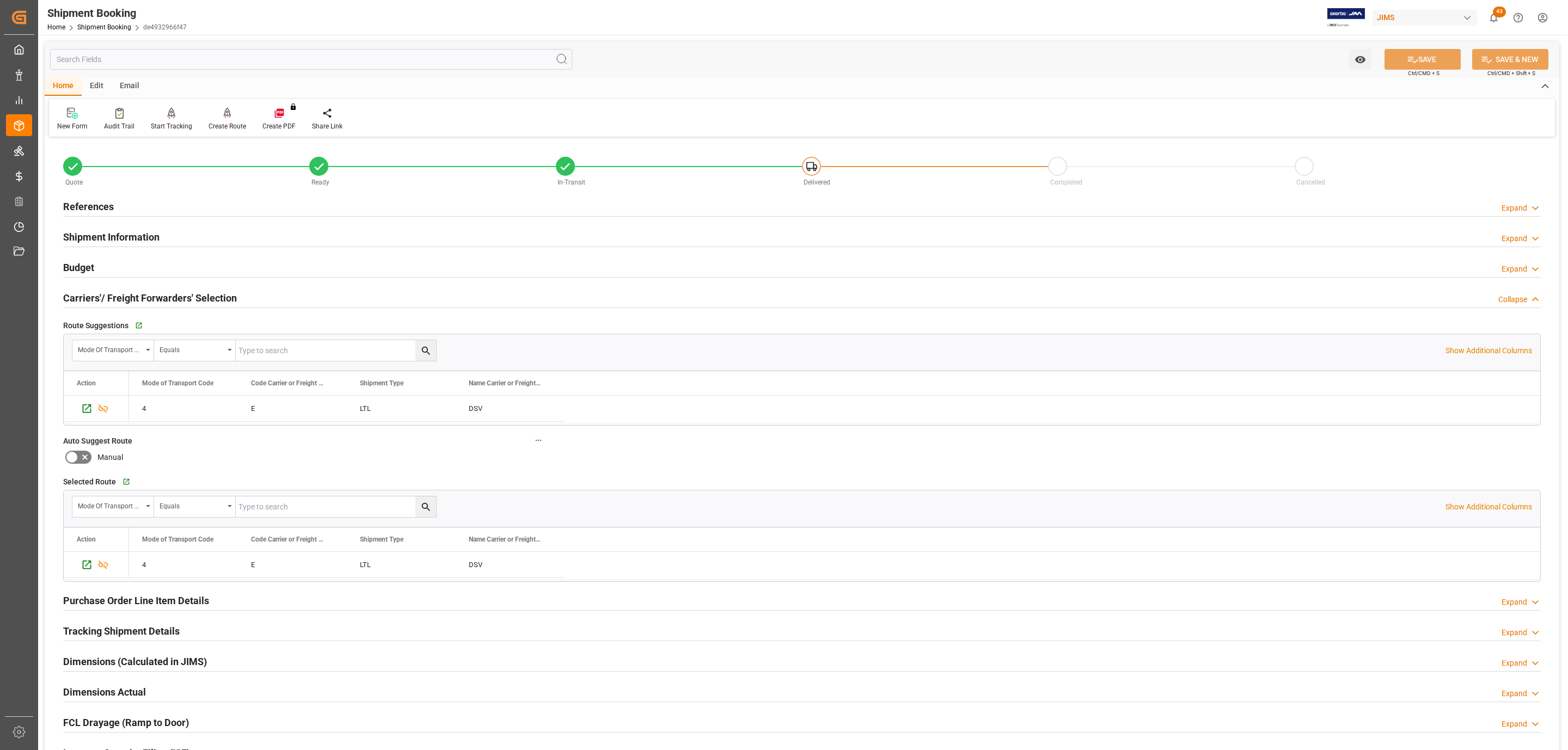
click at [123, 271] on div "Budget Expand" at bounding box center [802, 266] width 1478 height 21
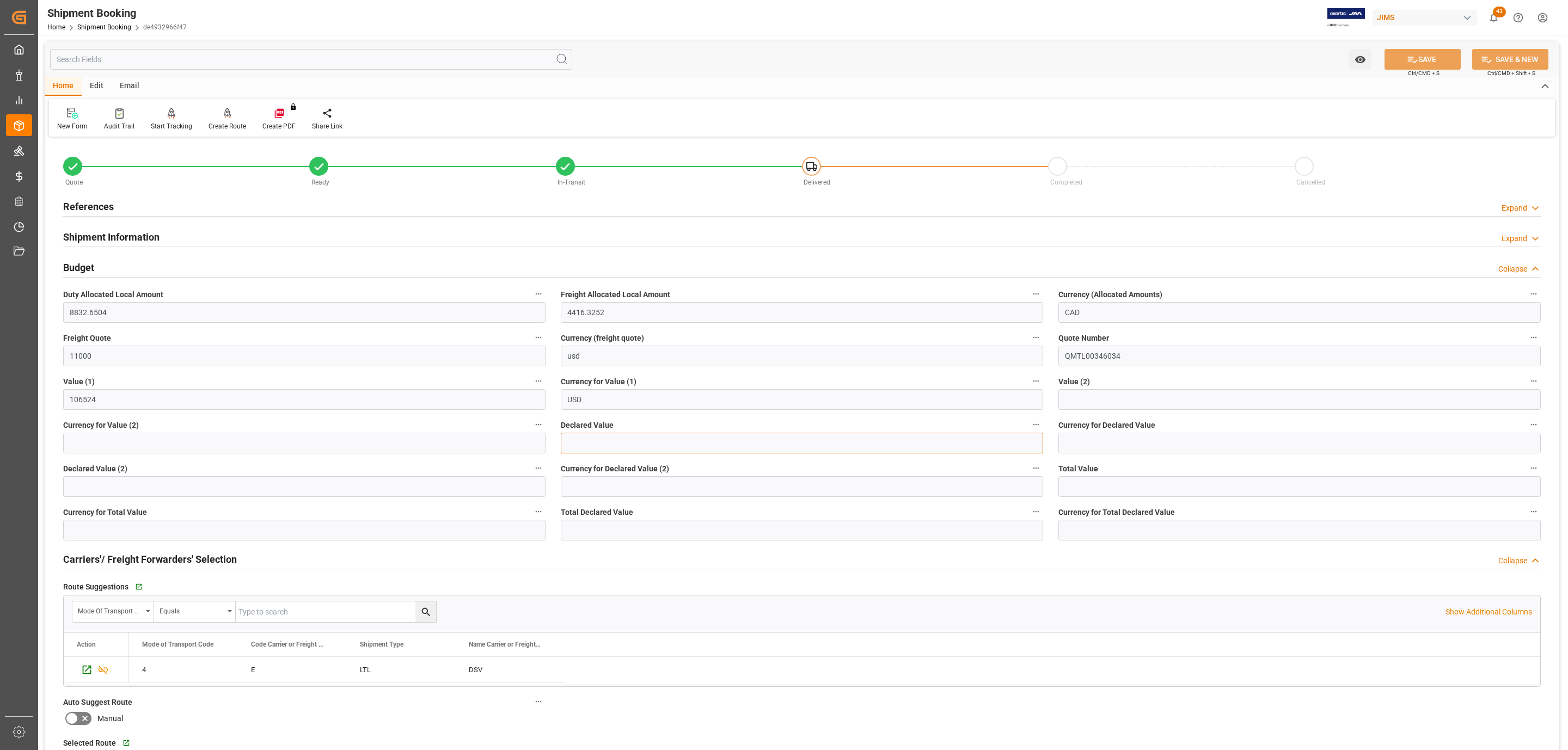
click at [652, 452] on input "text" at bounding box center [802, 442] width 483 height 21
type input "106524.00"
type input "USD"
click at [1396, 55] on button "SAVE" at bounding box center [1422, 59] width 76 height 21
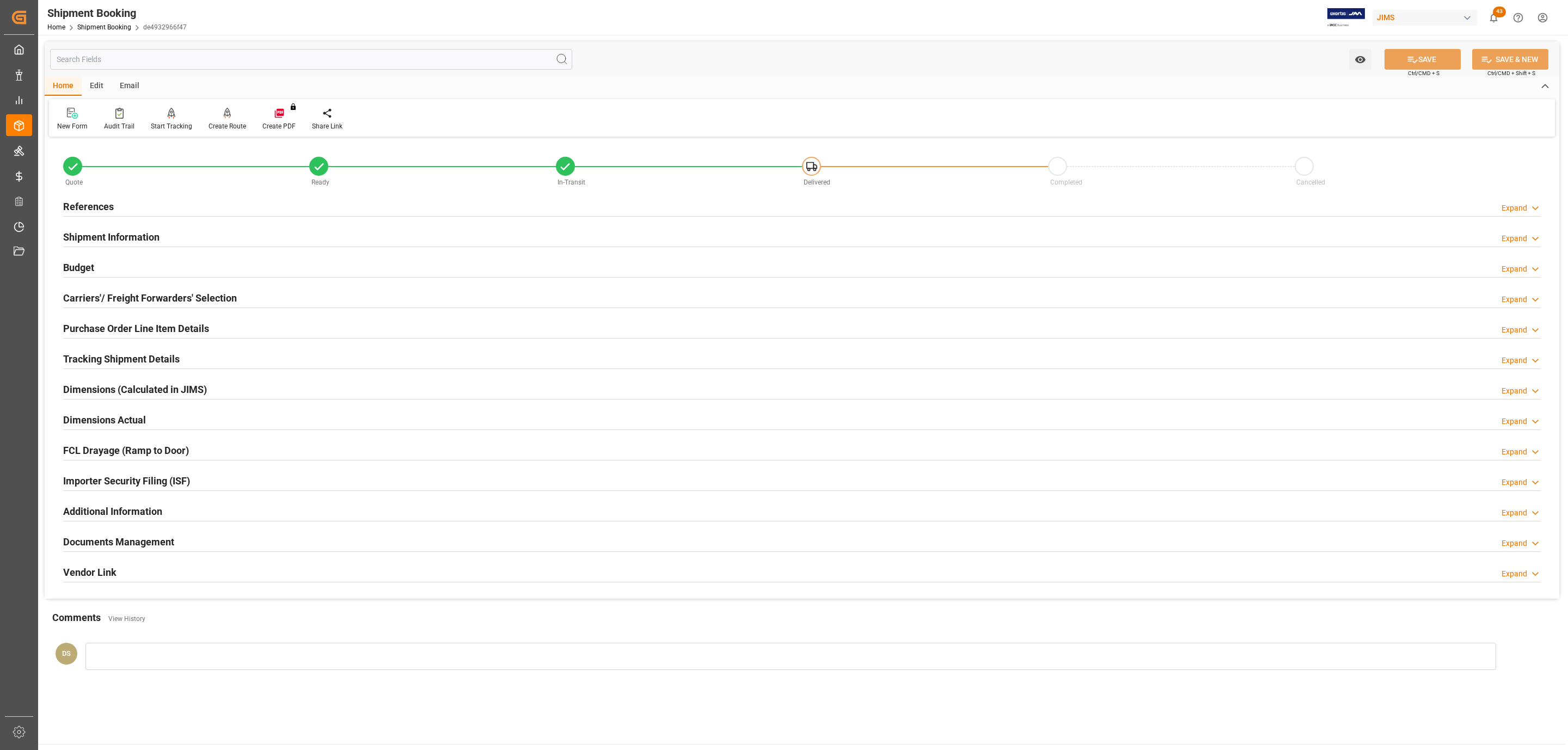
click at [232, 303] on h2 "Carriers'/ Freight Forwarders' Selection" at bounding box center [150, 298] width 174 height 15
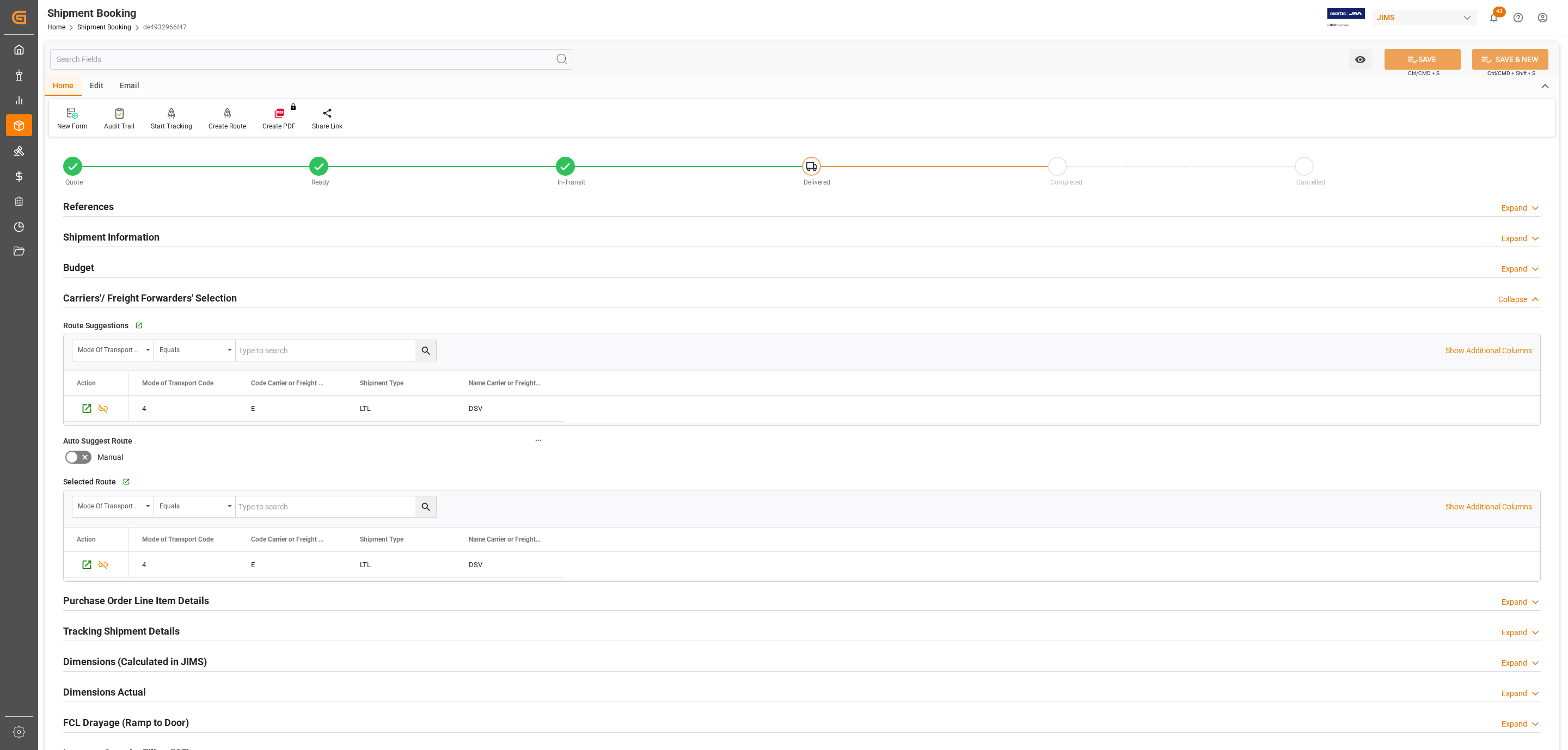
click at [149, 264] on div "Budget Expand" at bounding box center [802, 266] width 1478 height 21
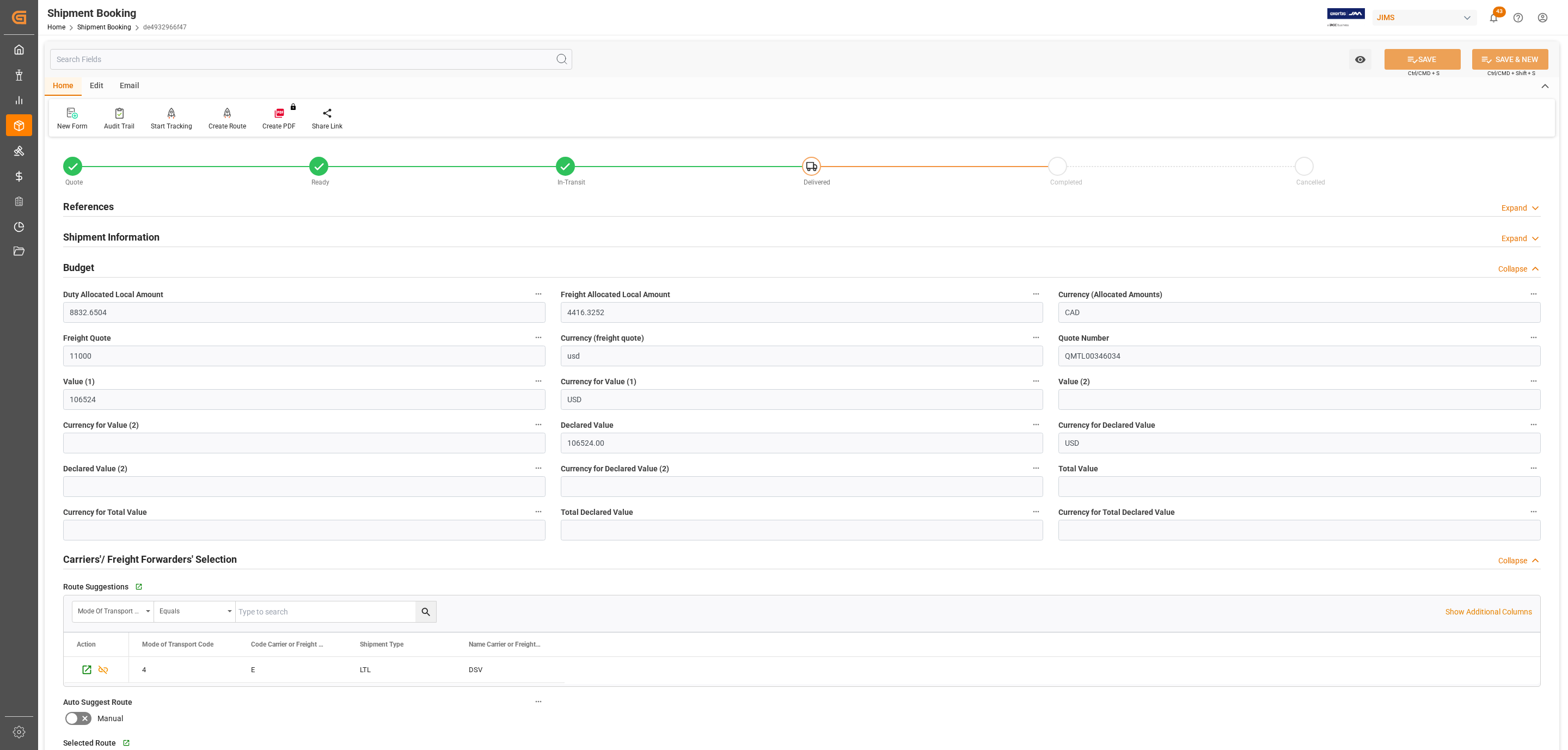
click at [149, 264] on div "Budget Collapse" at bounding box center [802, 266] width 1478 height 21
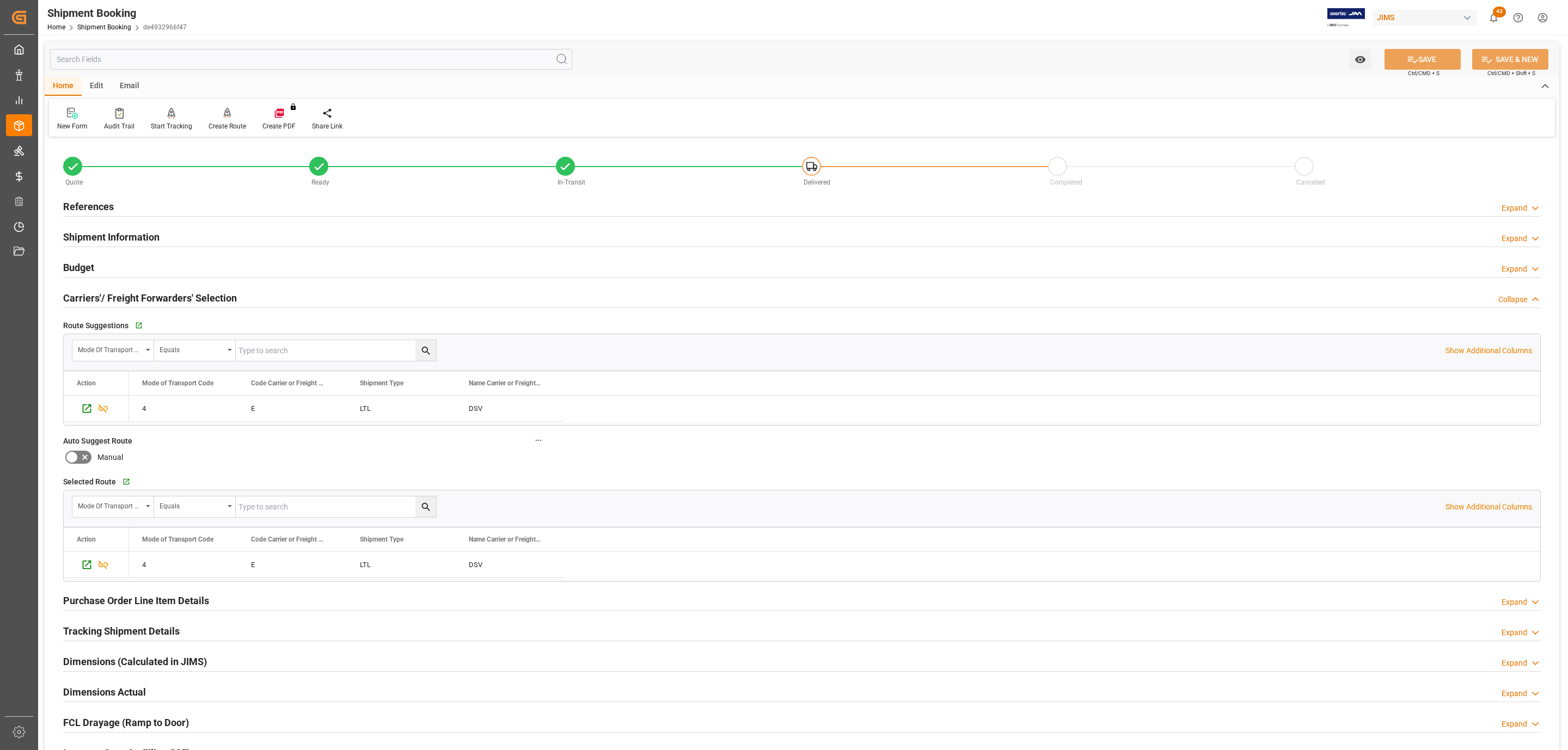
click at [164, 294] on h2 "Carriers'/ Freight Forwarders' Selection" at bounding box center [150, 298] width 174 height 15
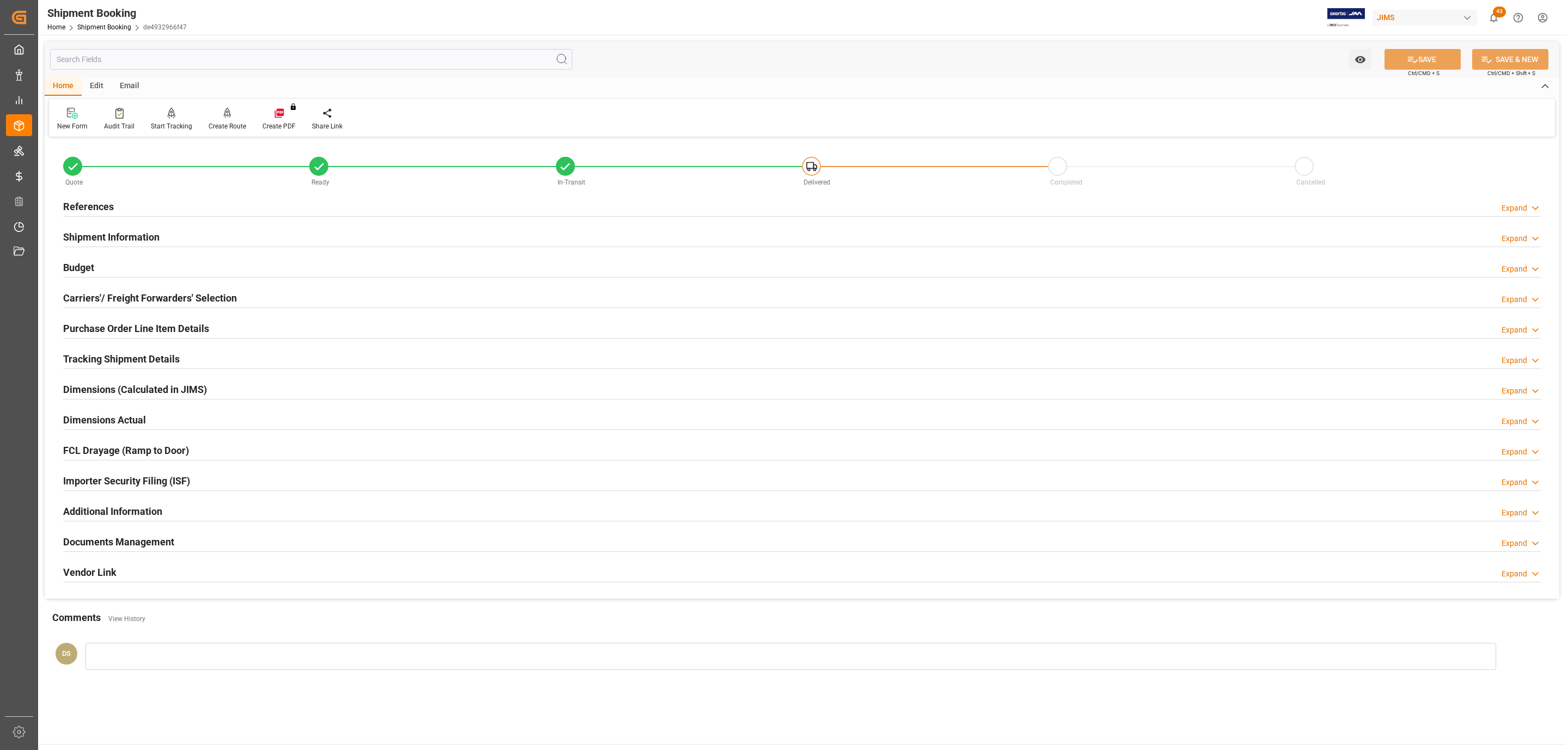
click at [117, 362] on h2 "Tracking Shipment Details" at bounding box center [121, 359] width 117 height 15
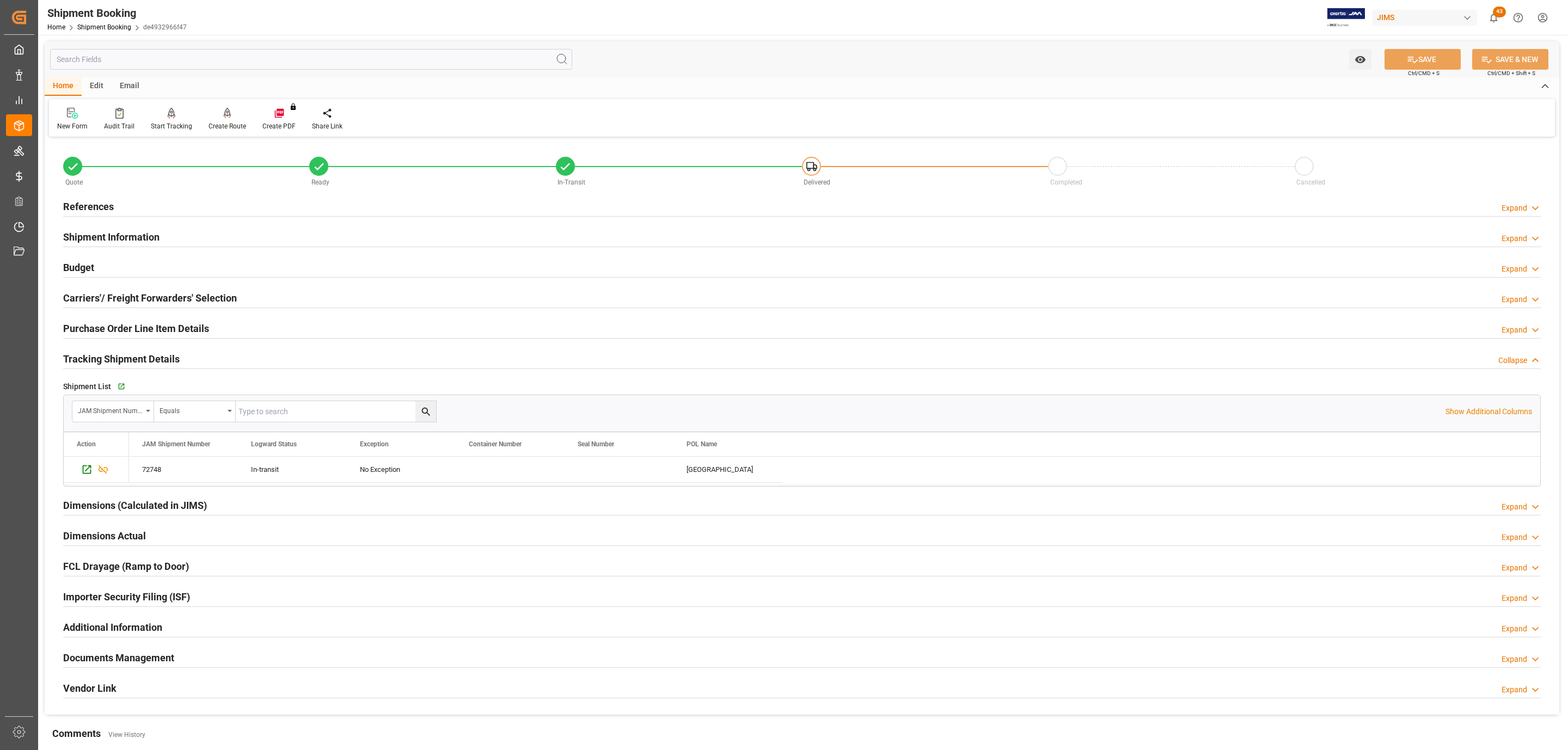
click at [128, 326] on h2 "Purchase Order Line Item Details" at bounding box center [136, 328] width 146 height 15
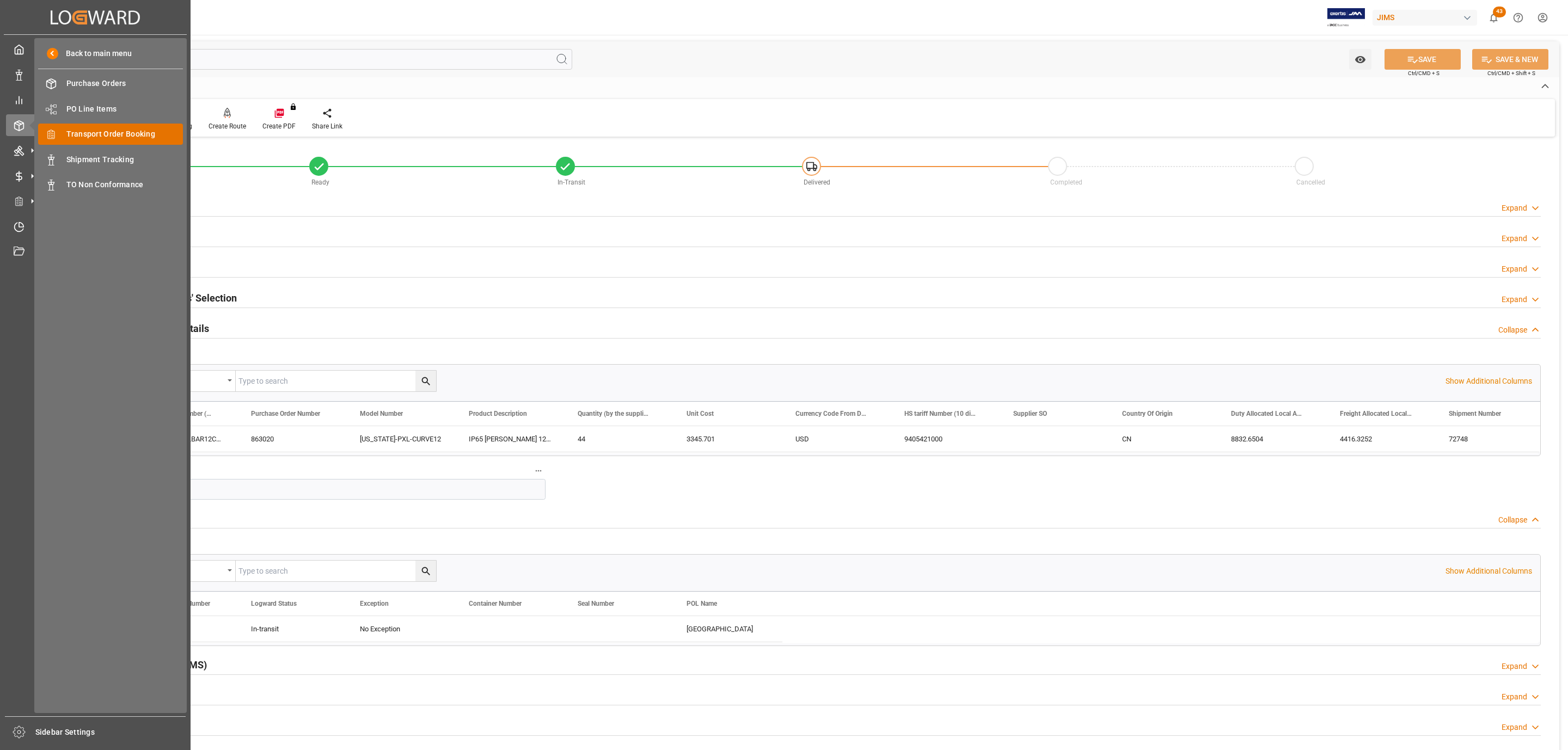
click at [113, 131] on span "Transport Order Booking" at bounding box center [125, 134] width 117 height 11
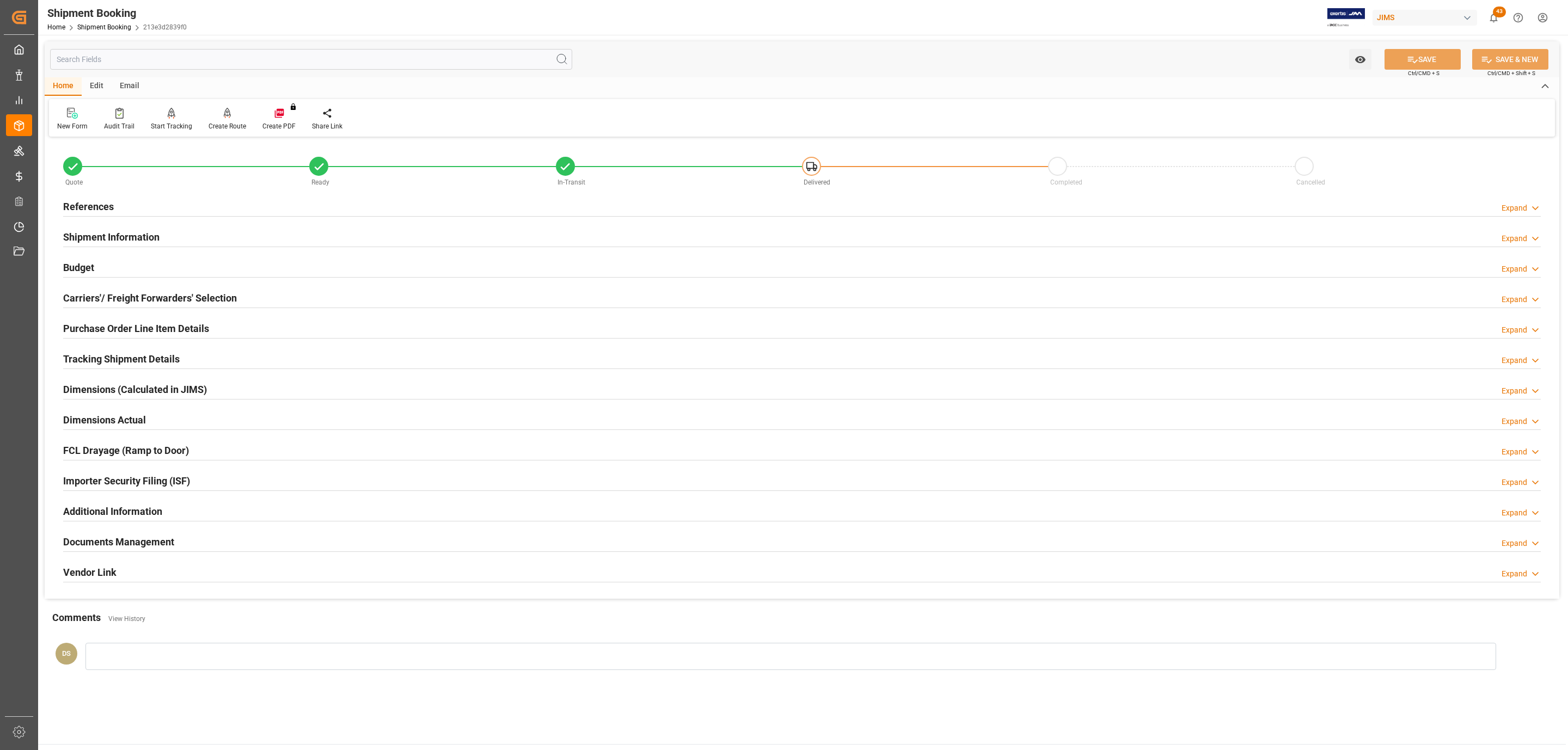
click at [132, 208] on div "References Expand" at bounding box center [802, 206] width 1478 height 21
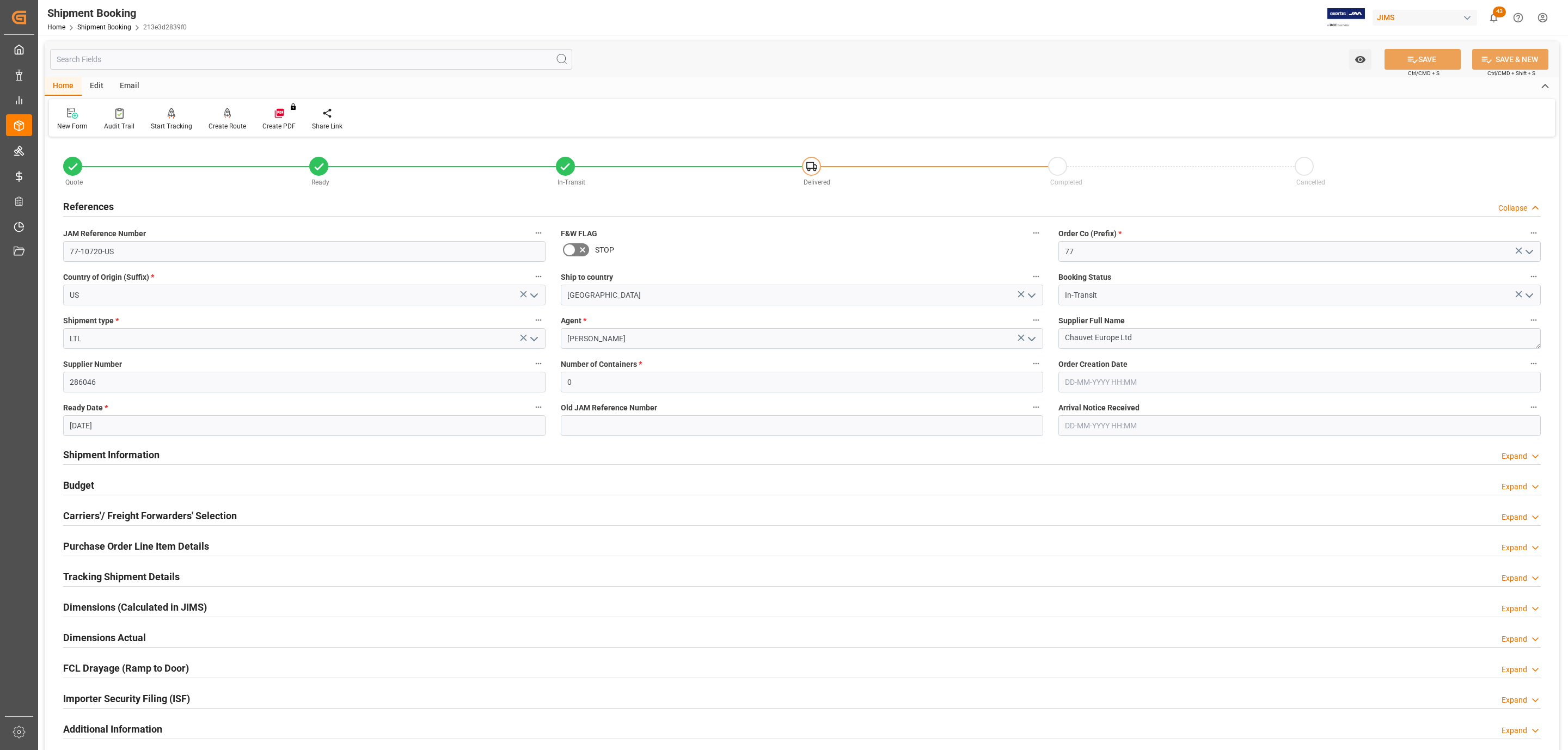
click at [132, 208] on div "References Collapse" at bounding box center [802, 206] width 1478 height 21
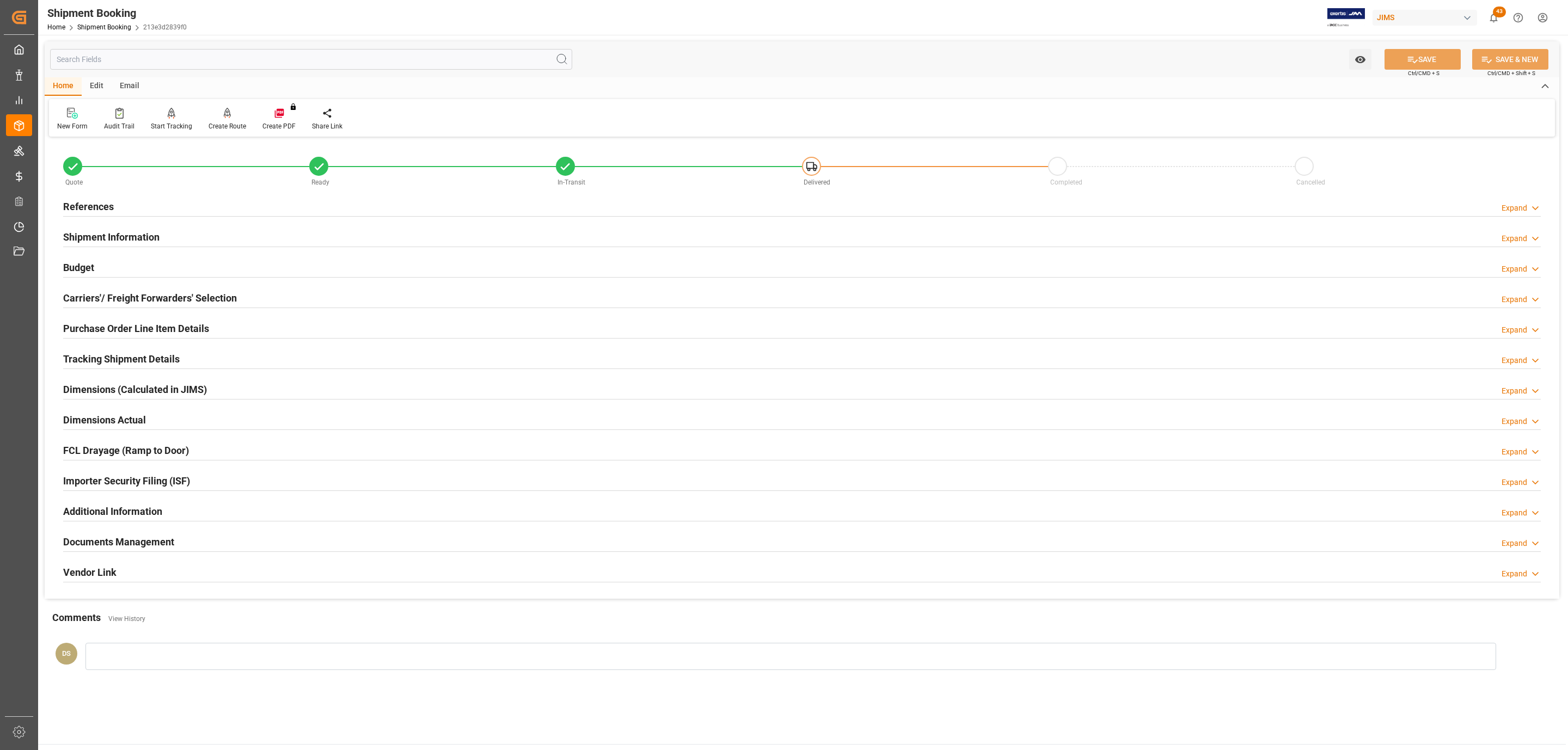
click at [143, 208] on div "References Expand" at bounding box center [802, 206] width 1478 height 21
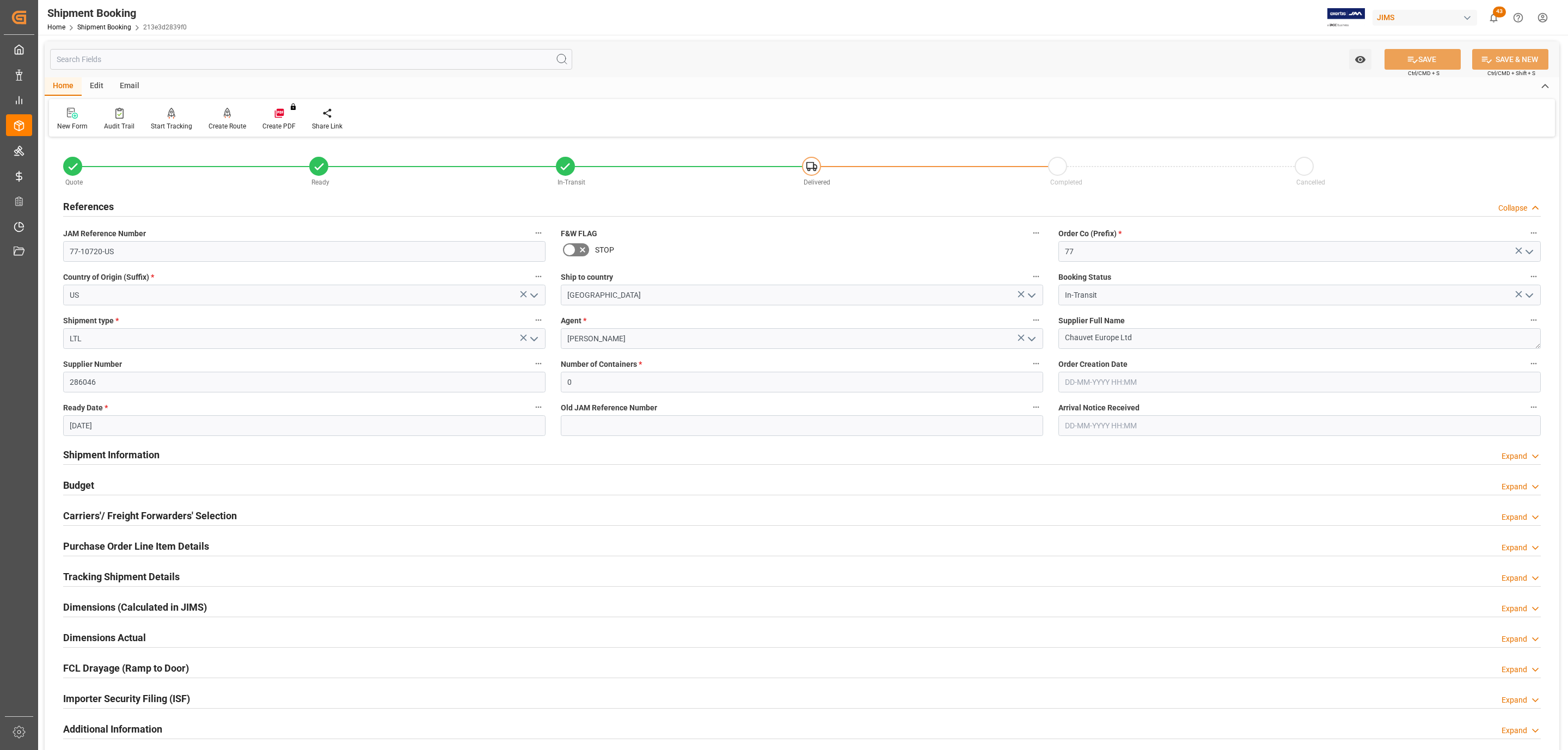
click at [119, 542] on h2 "Purchase Order Line Item Details" at bounding box center [136, 546] width 146 height 15
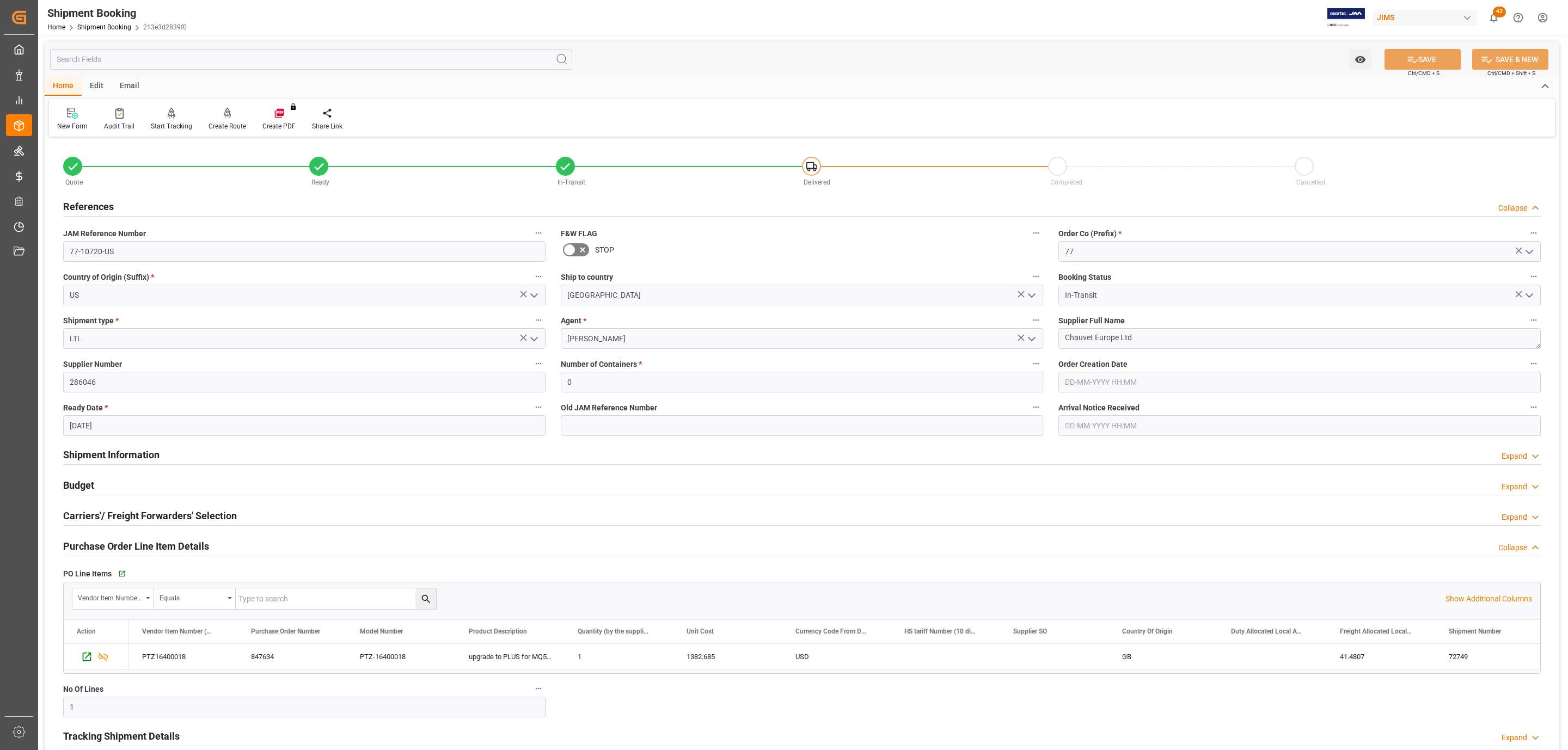
click at [267, 514] on div "Carriers'/ Freight Forwarders' Selection Expand" at bounding box center [802, 514] width 1478 height 21
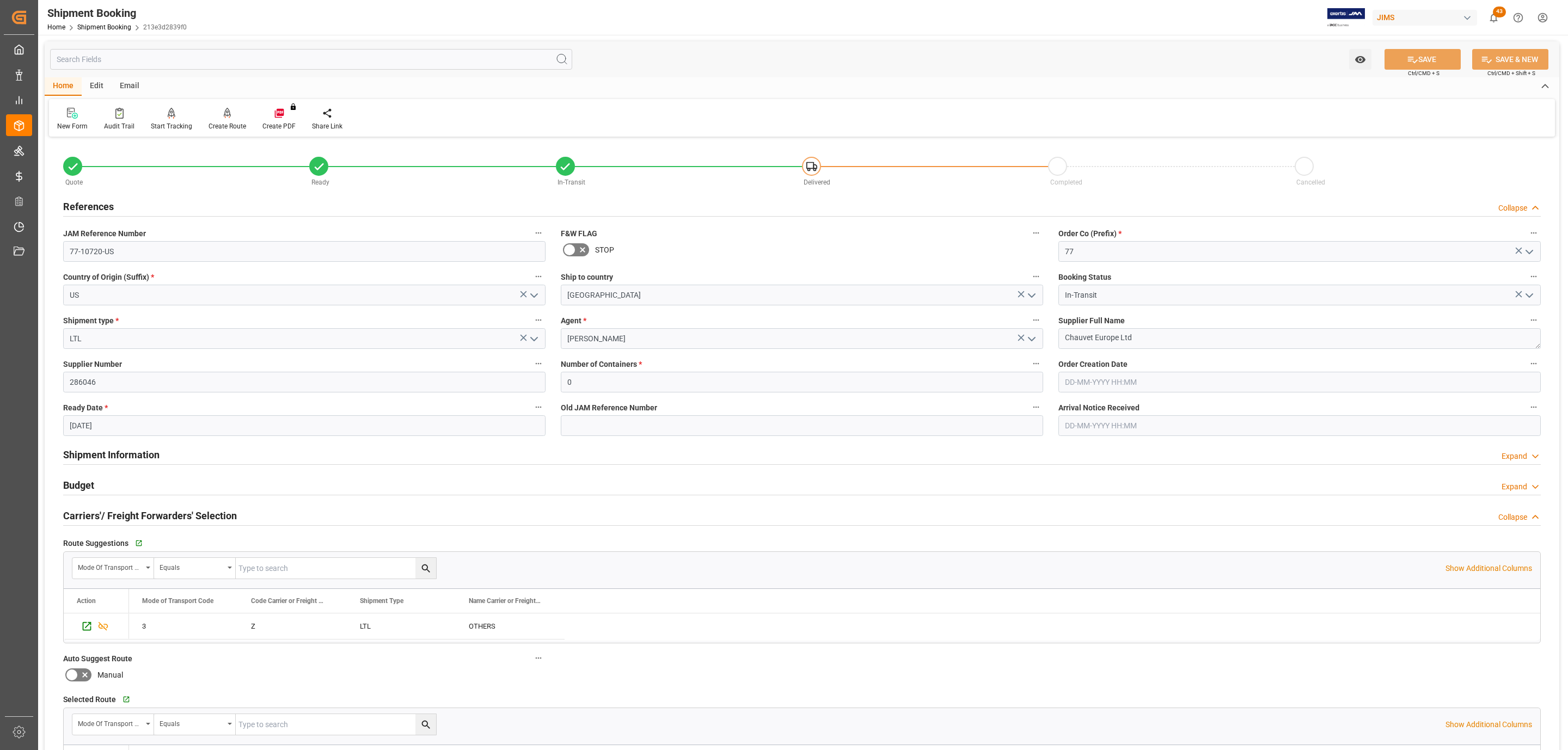
click at [267, 514] on div "Carriers'/ Freight Forwarders' Selection Collapse" at bounding box center [802, 514] width 1478 height 21
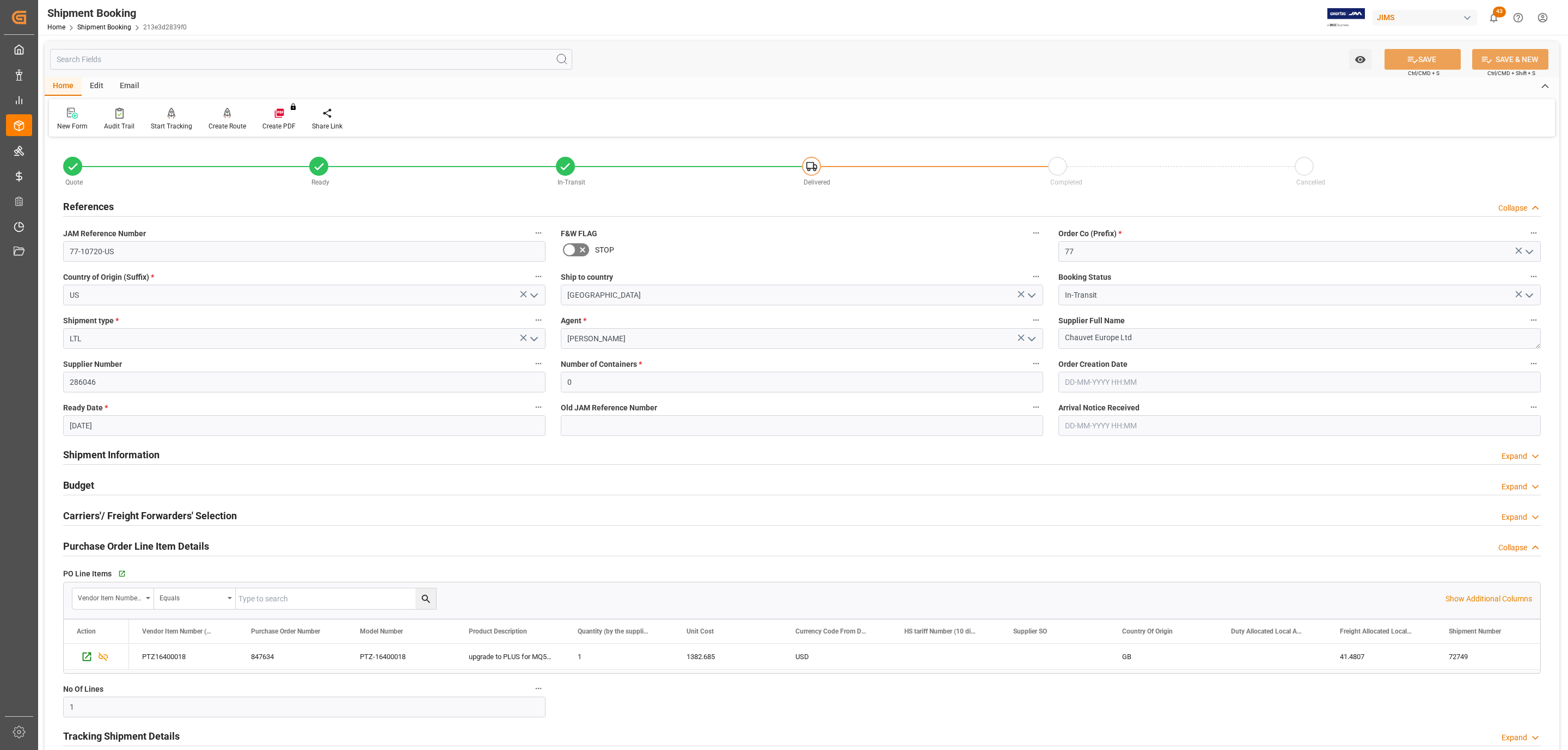
click at [143, 490] on div "Budget Expand" at bounding box center [802, 484] width 1478 height 21
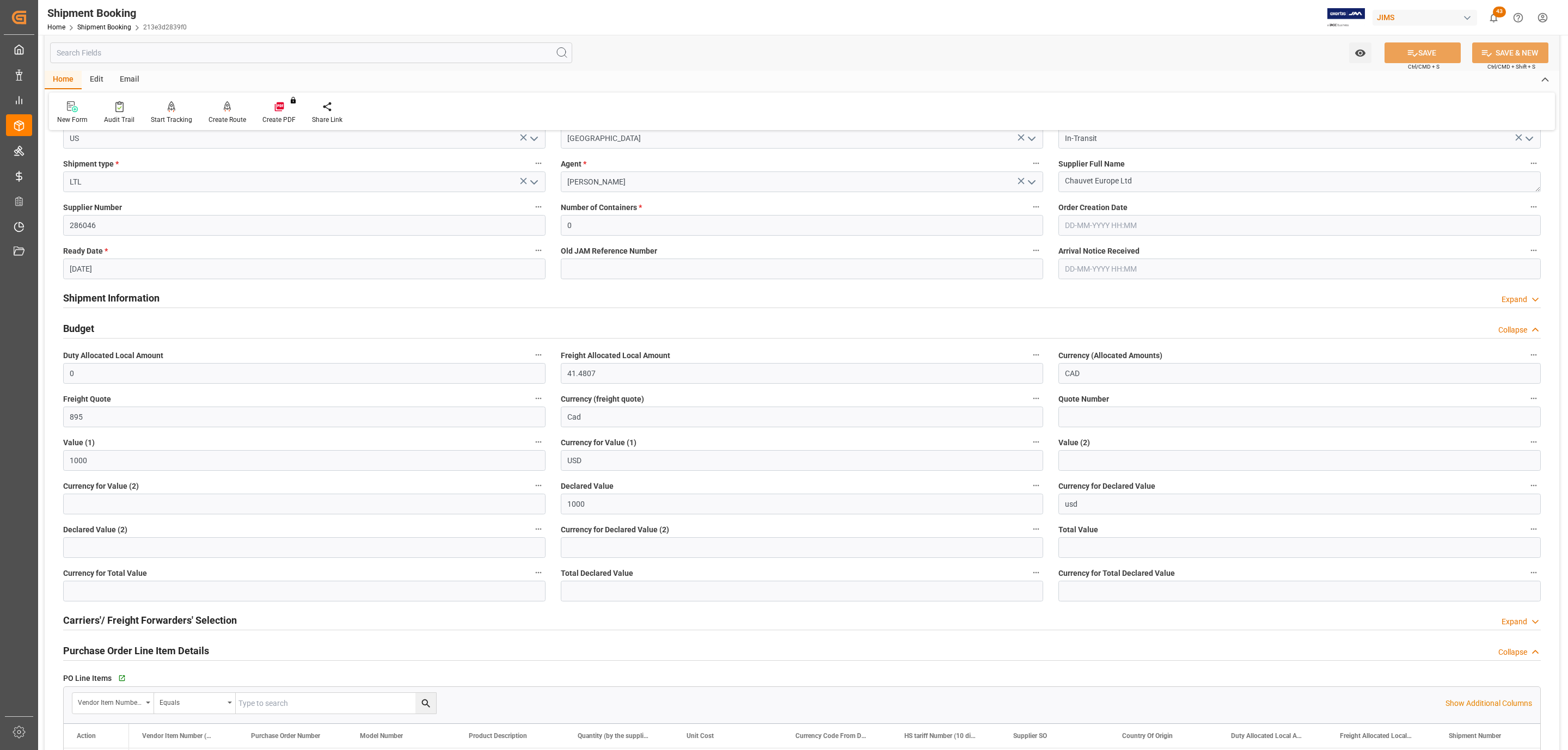
scroll to position [163, 0]
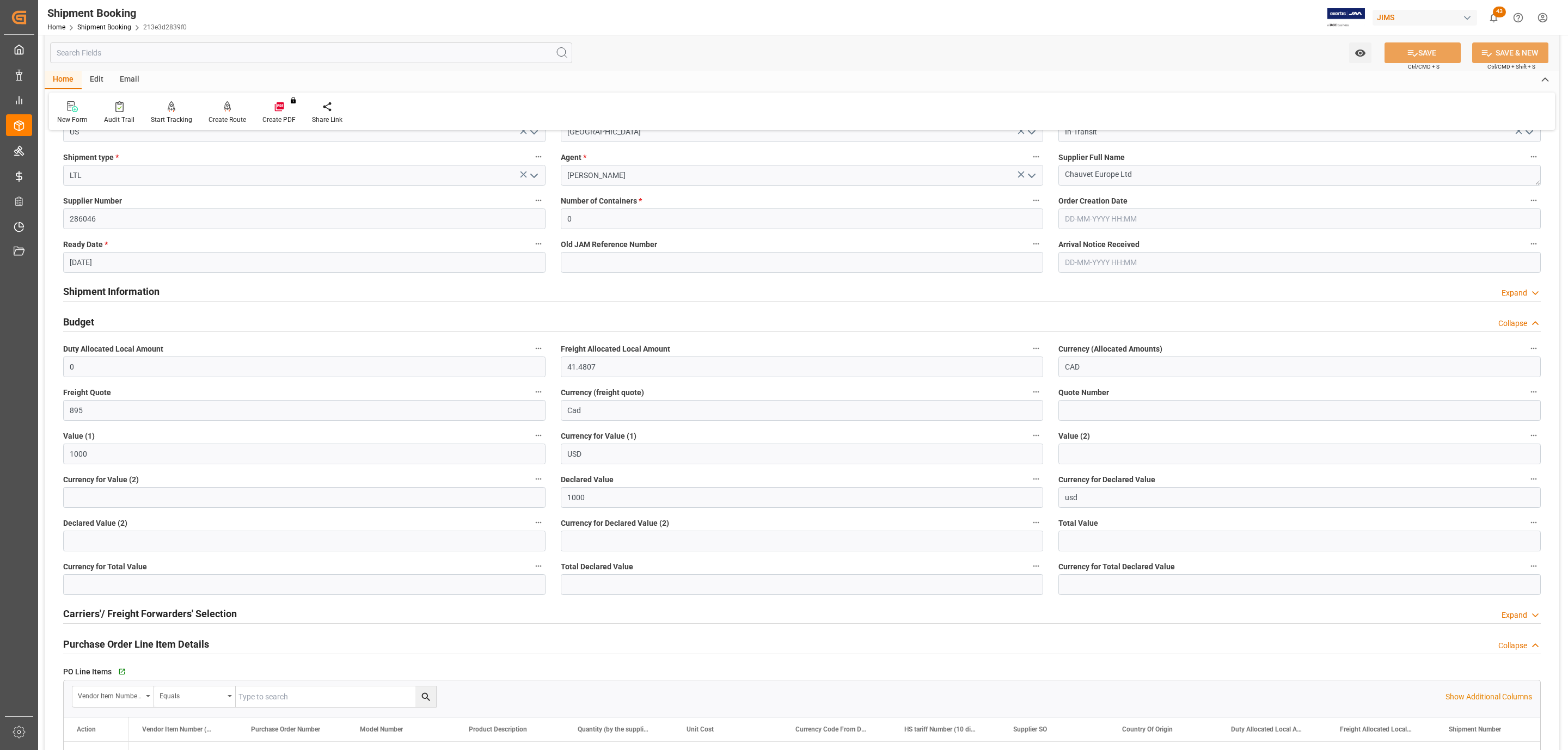
click at [196, 291] on div "Shipment Information Expand" at bounding box center [802, 290] width 1478 height 21
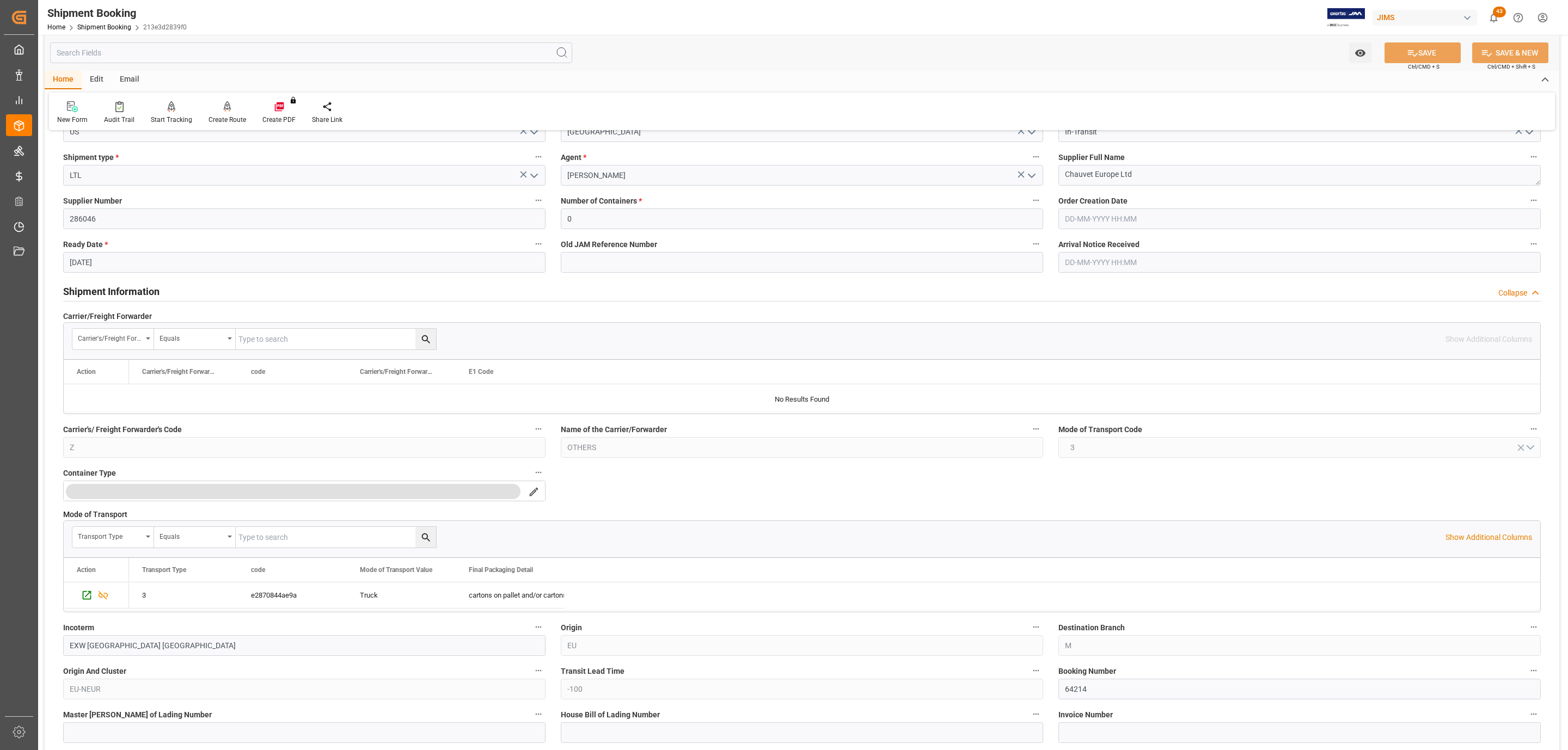
click at [196, 291] on div "Shipment Information Collapse" at bounding box center [802, 290] width 1478 height 21
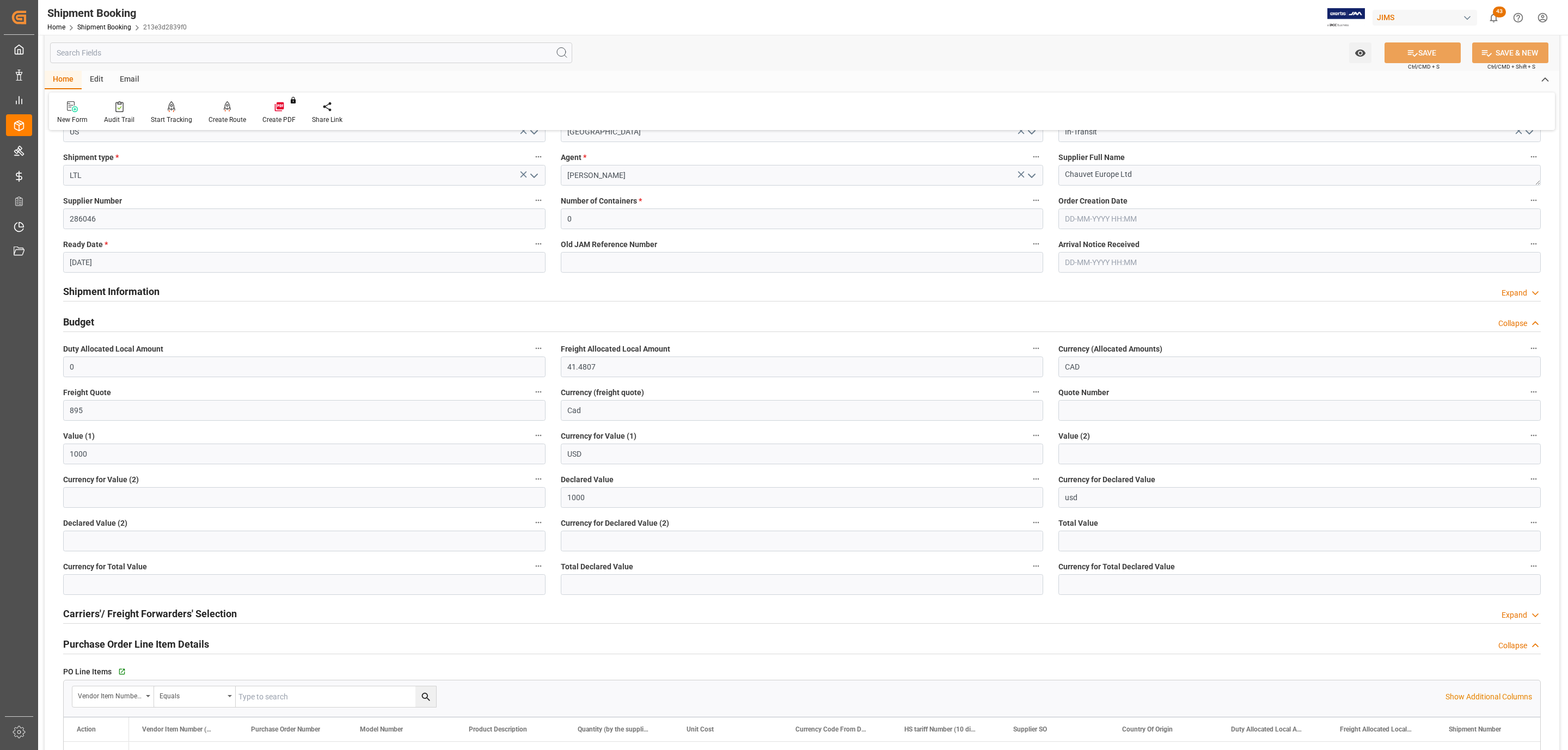
click at [149, 318] on div "Budget Collapse" at bounding box center [802, 321] width 1478 height 21
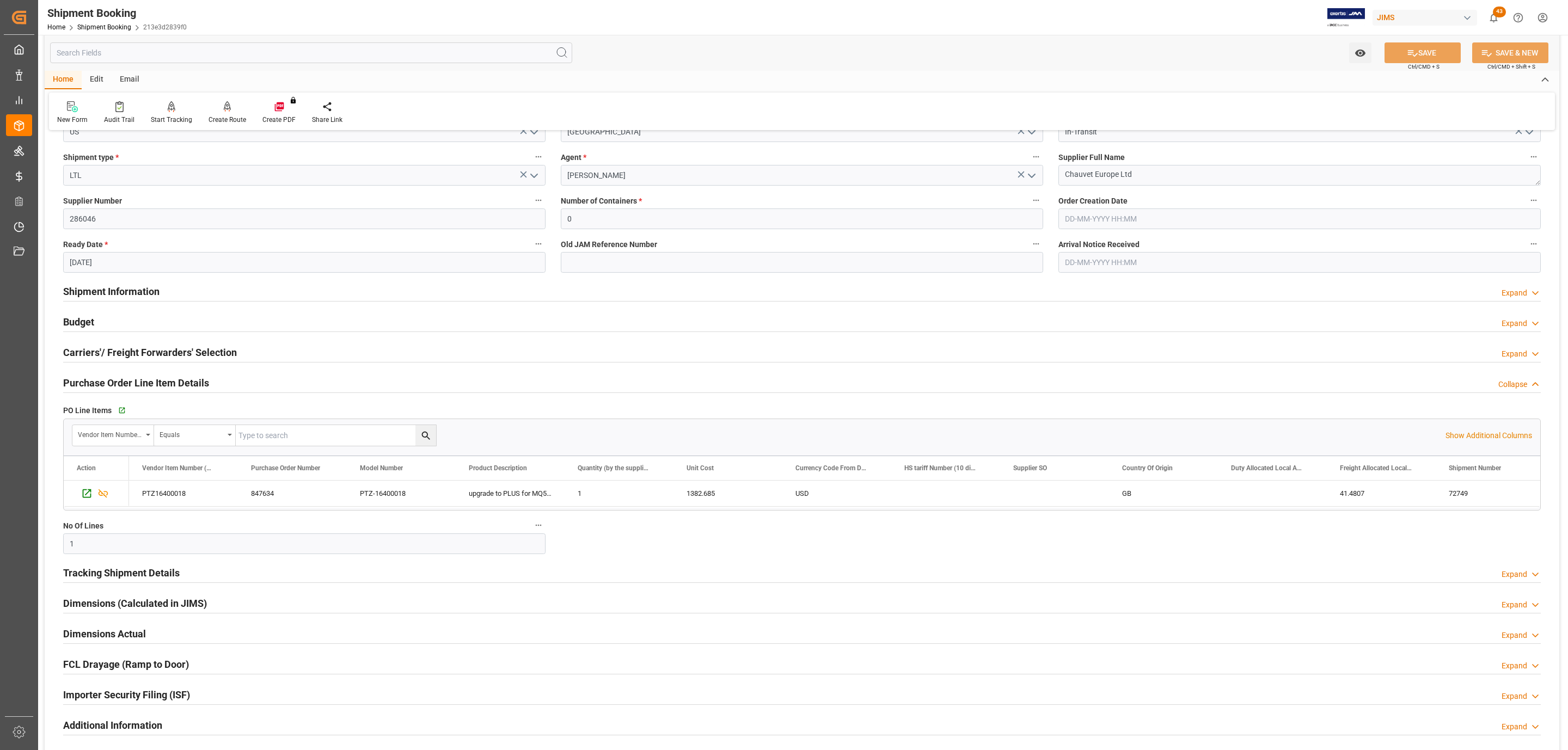
click at [125, 381] on h2 "Purchase Order Line Item Details" at bounding box center [136, 383] width 146 height 15
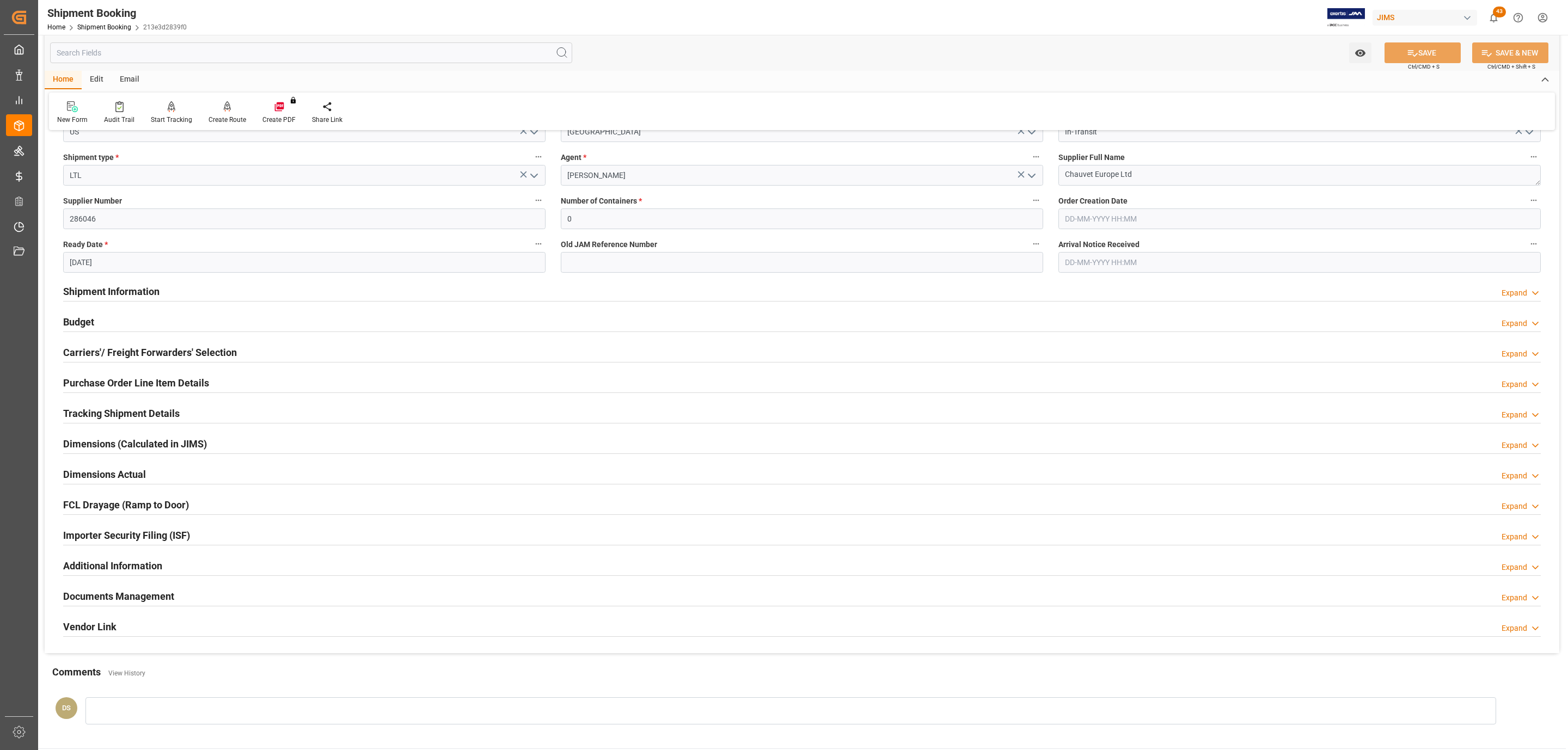
click at [110, 601] on h2 "Documents Management" at bounding box center [119, 597] width 111 height 15
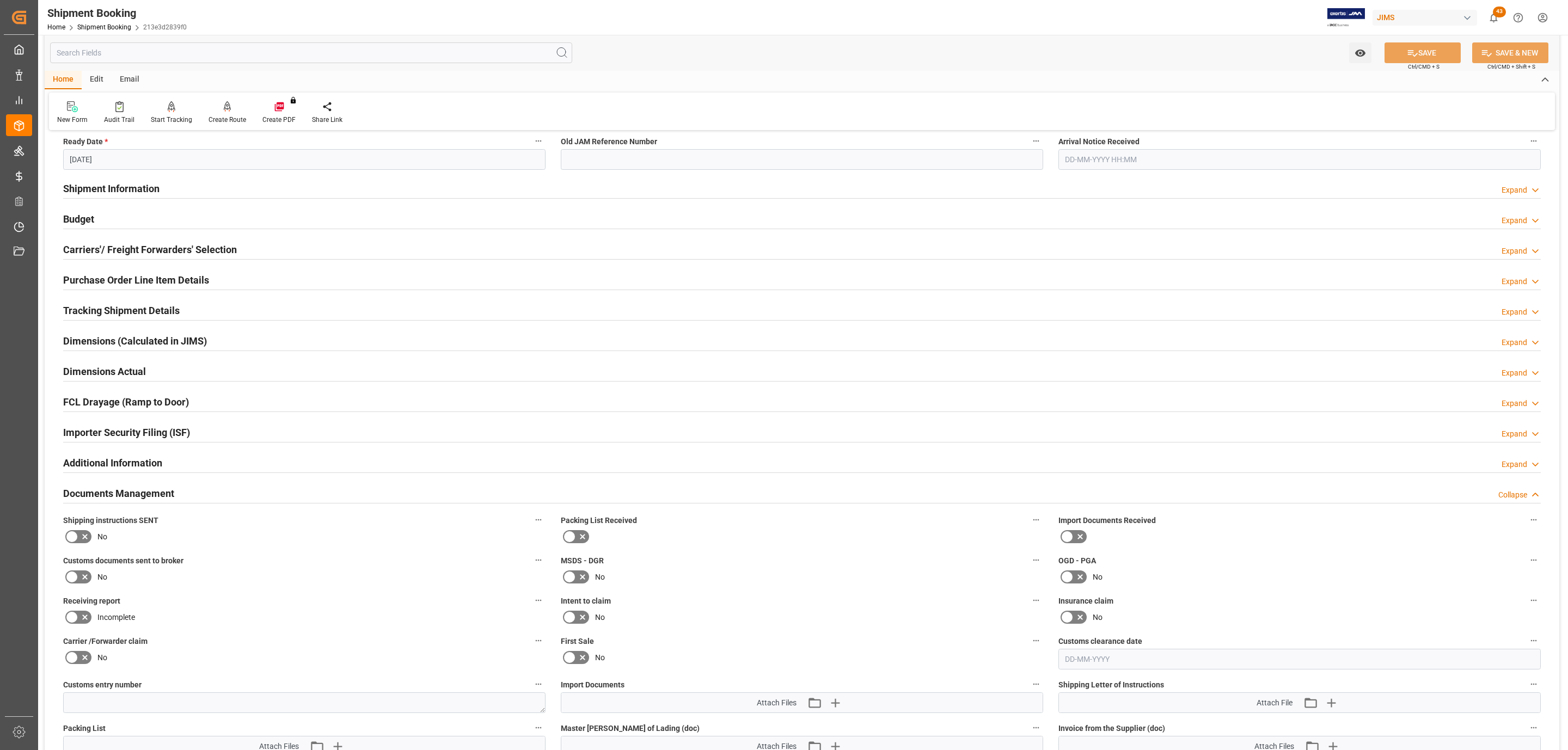
scroll to position [490, 0]
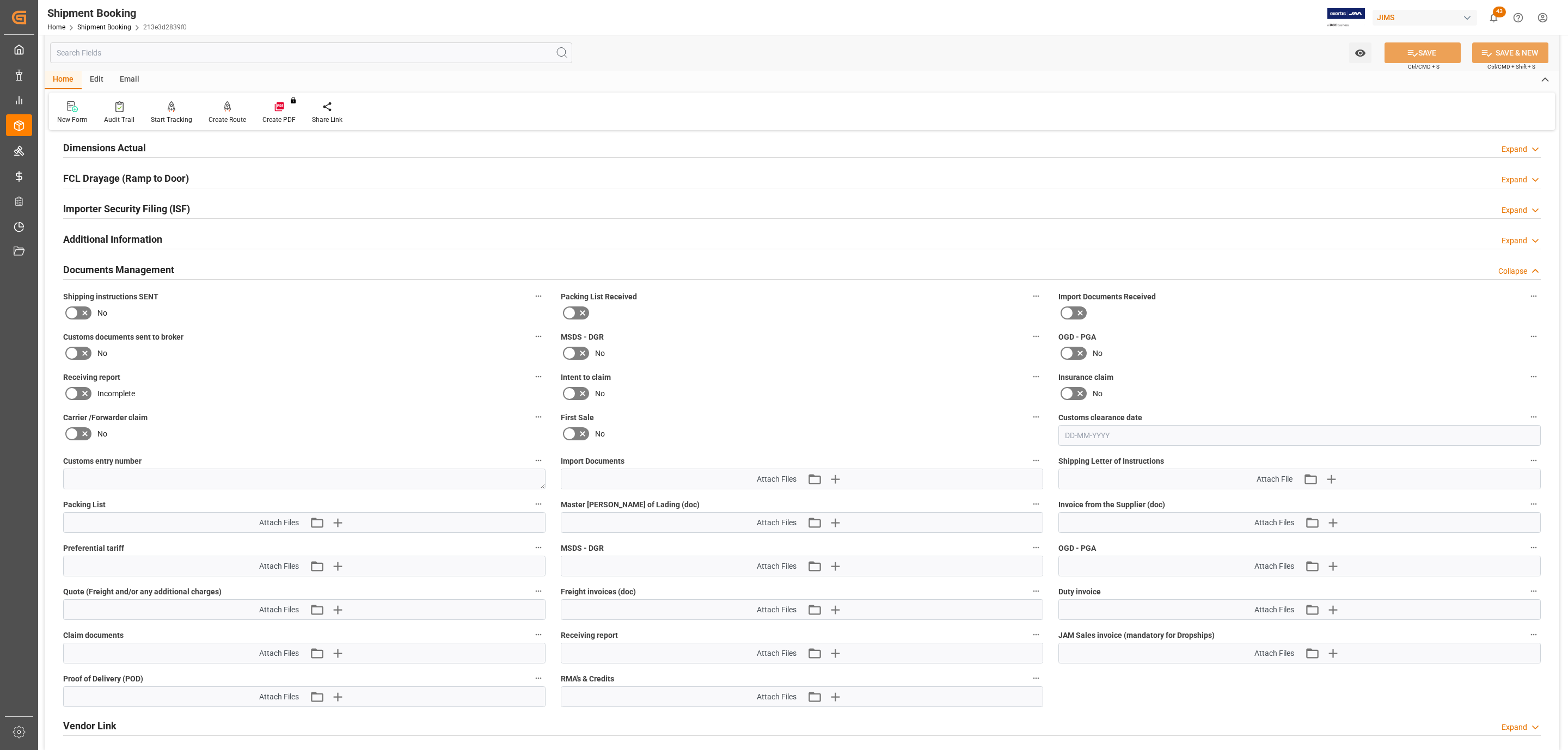
click at [81, 316] on icon at bounding box center [85, 313] width 13 height 13
click at [0, 0] on input "checkbox" at bounding box center [0, 0] width 0 height 0
click at [78, 356] on icon at bounding box center [85, 354] width 13 height 13
click at [0, 0] on input "checkbox" at bounding box center [0, 0] width 0 height 0
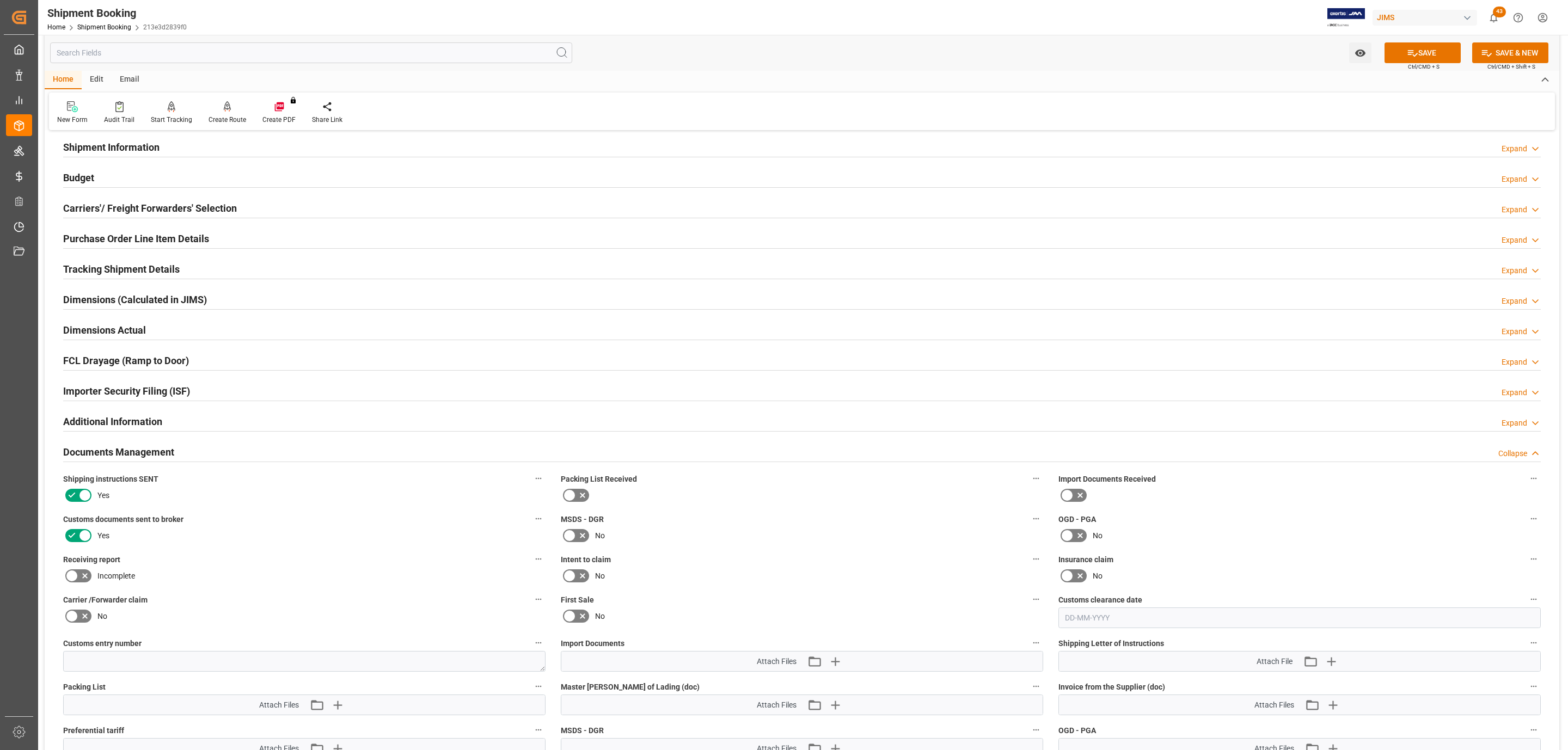
scroll to position [0, 0]
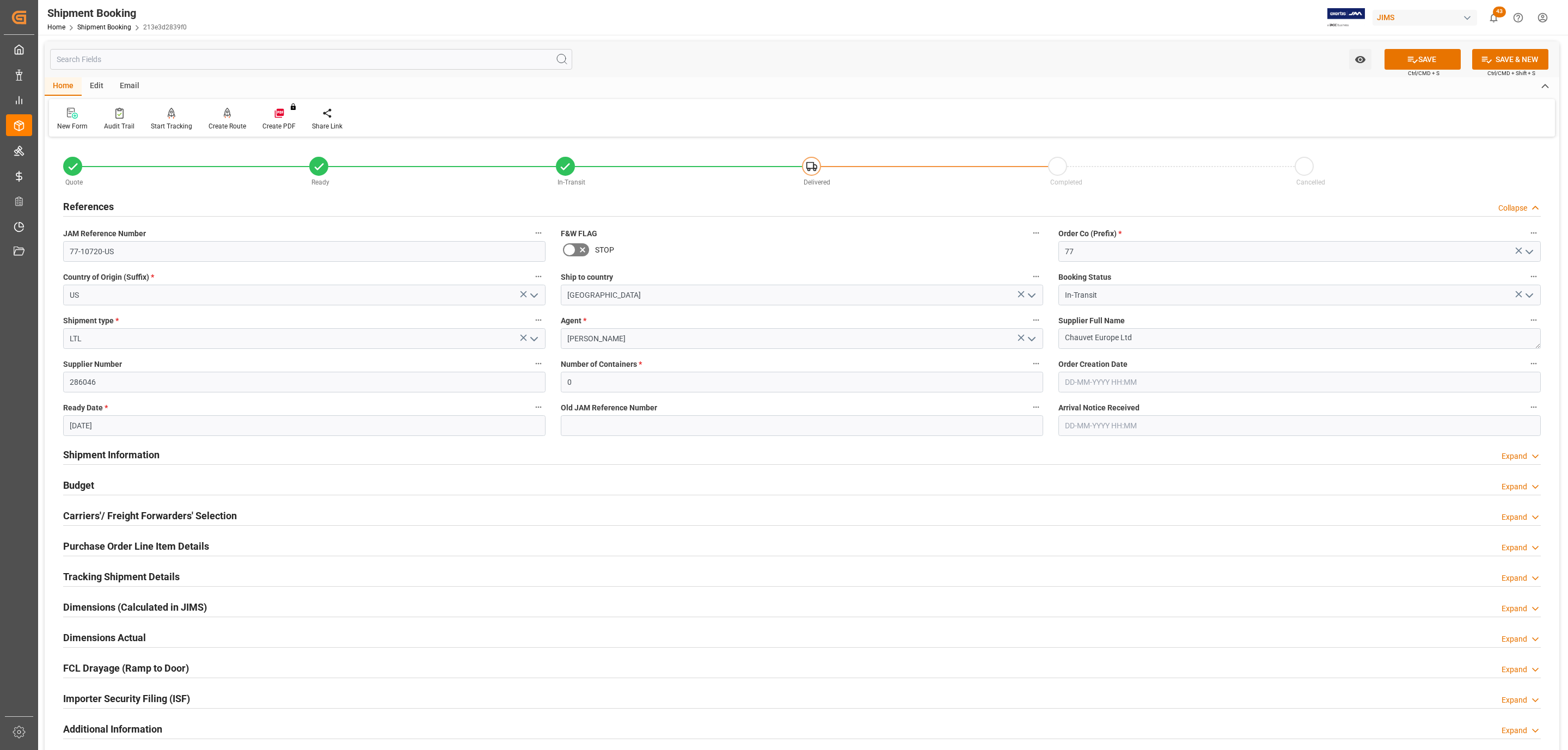
click at [157, 205] on div "References Collapse" at bounding box center [802, 206] width 1478 height 21
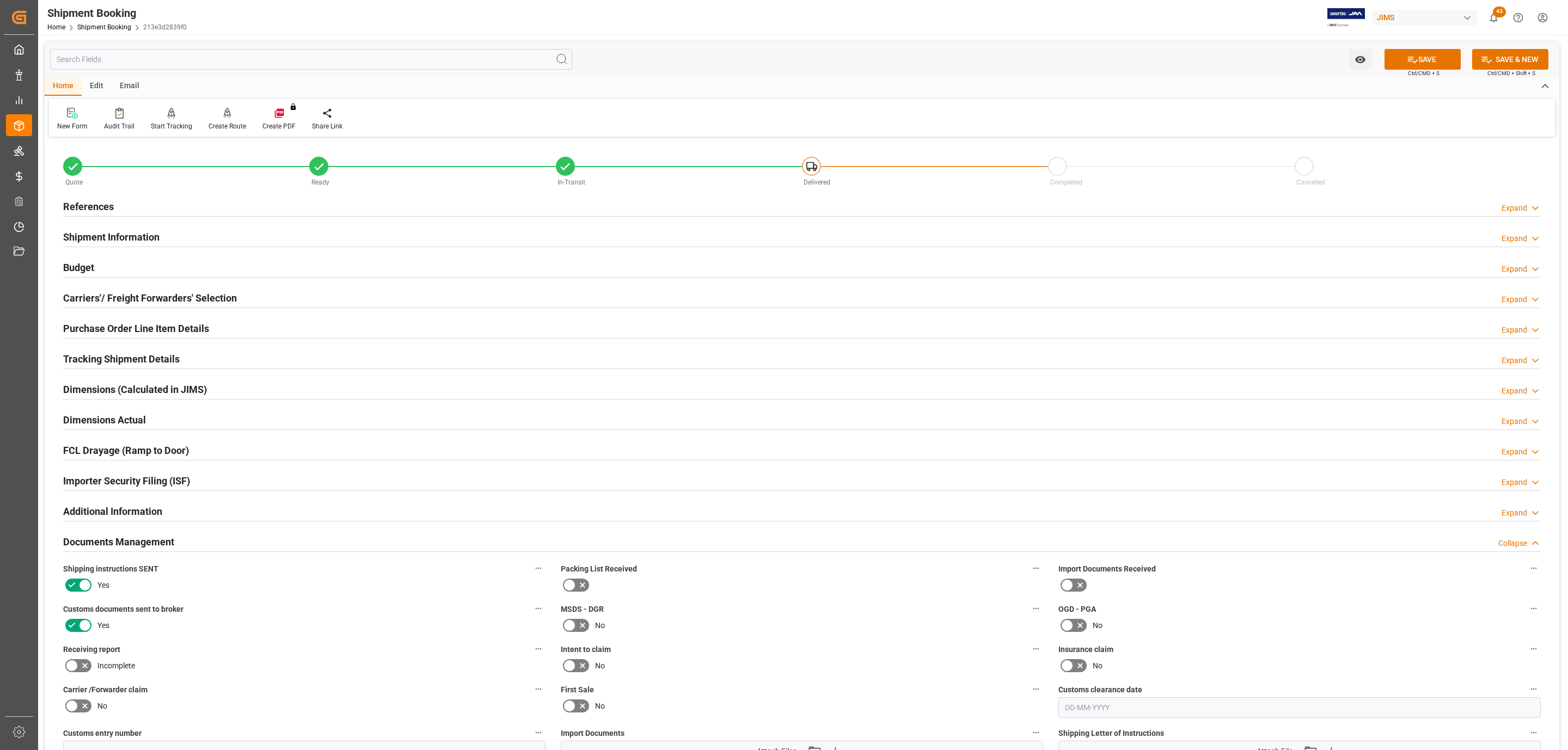
click at [113, 322] on h2 "Purchase Order Line Item Details" at bounding box center [136, 328] width 146 height 15
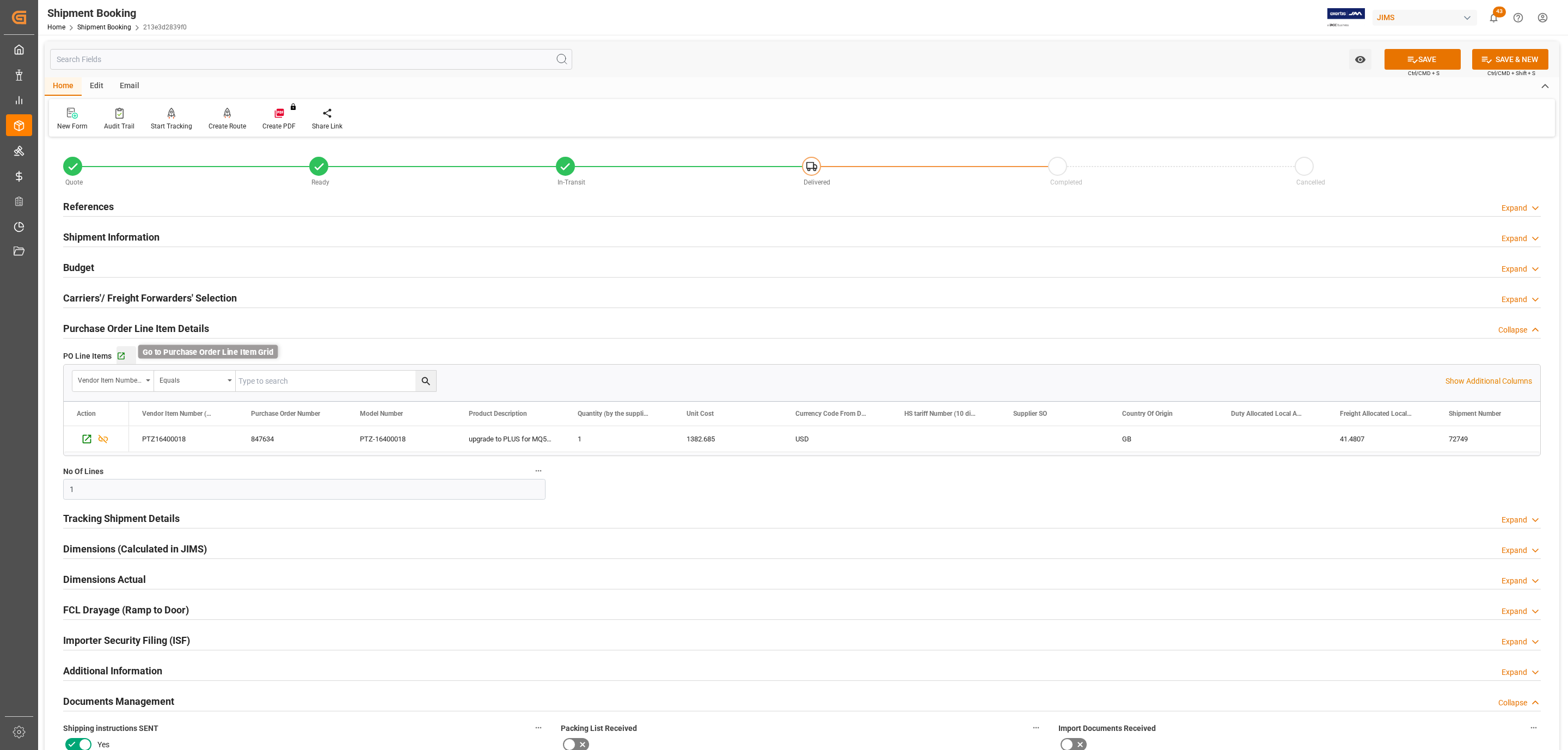
click at [118, 358] on icon "button" at bounding box center [121, 356] width 9 height 9
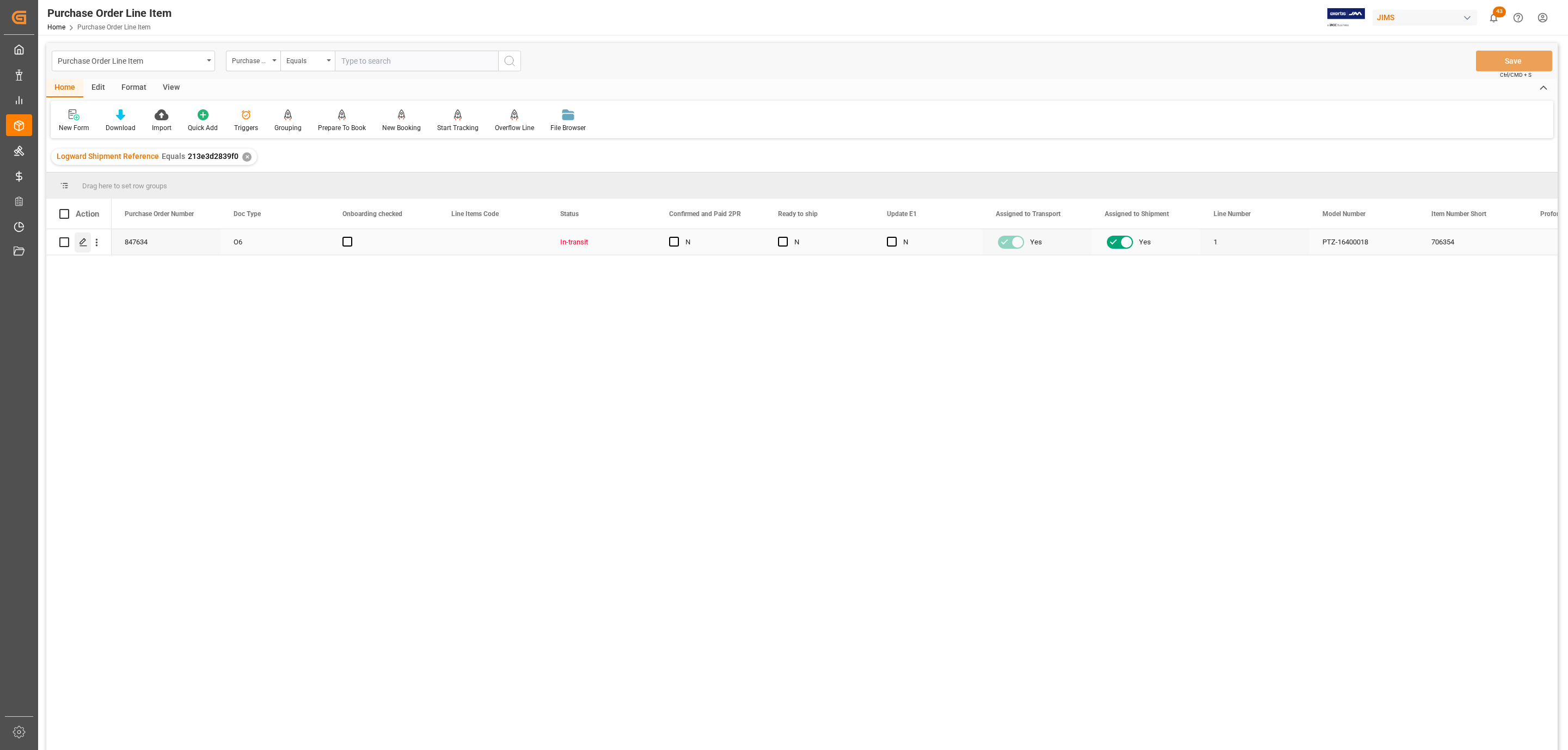
click at [83, 244] on icon "Press SPACE to select this row." at bounding box center [83, 242] width 9 height 9
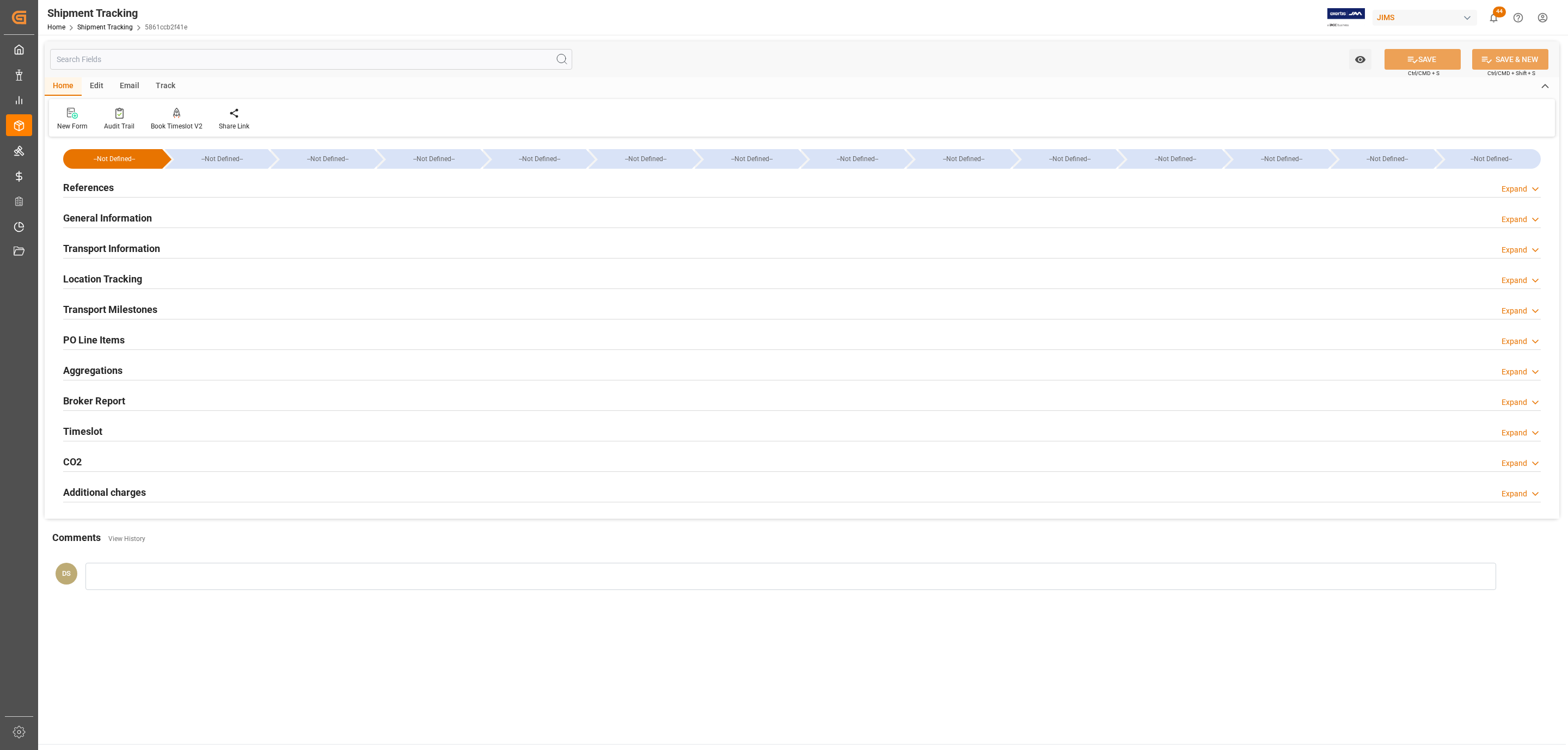
click at [150, 180] on div "References Expand" at bounding box center [802, 186] width 1478 height 21
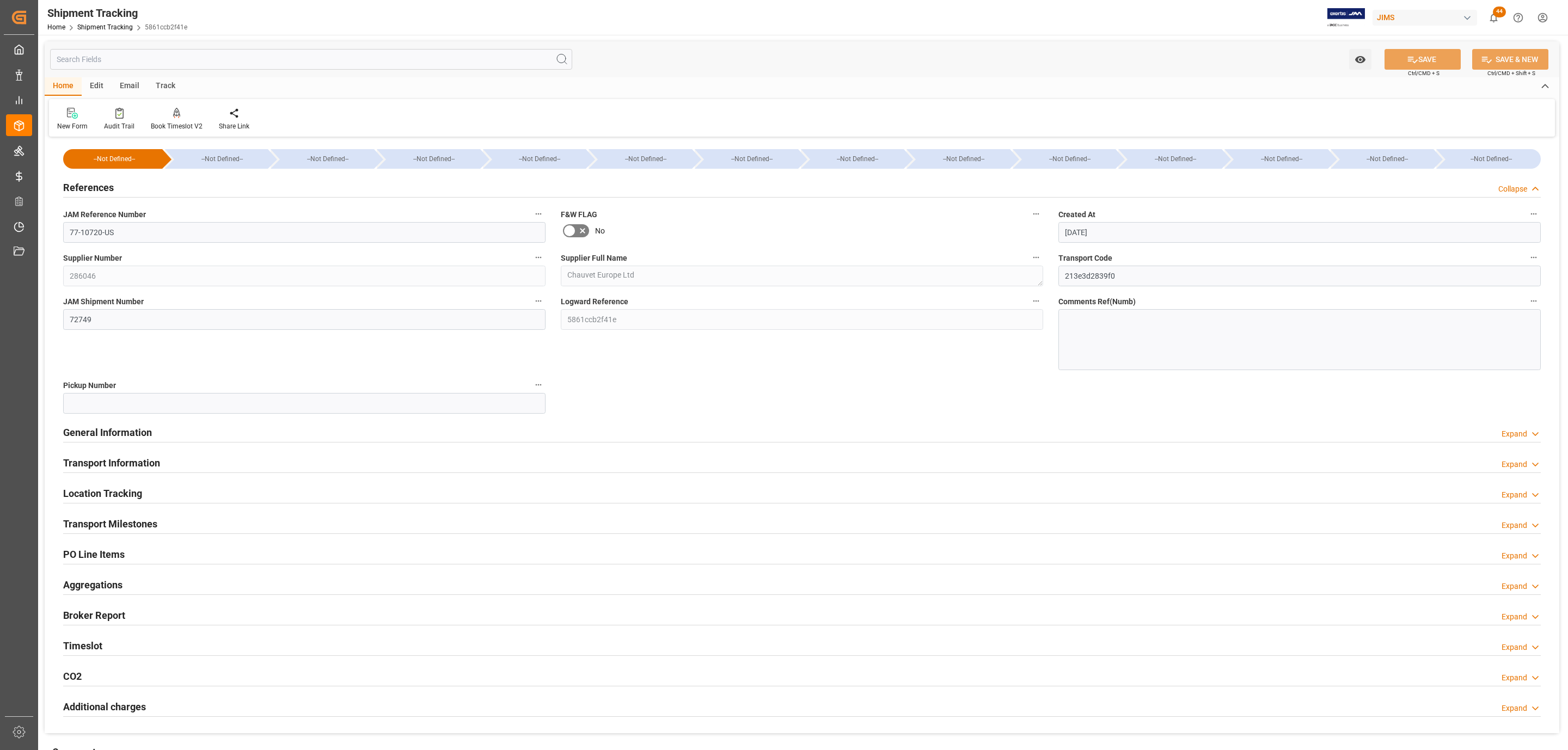
click at [119, 524] on h2 "Transport Milestones" at bounding box center [110, 524] width 94 height 15
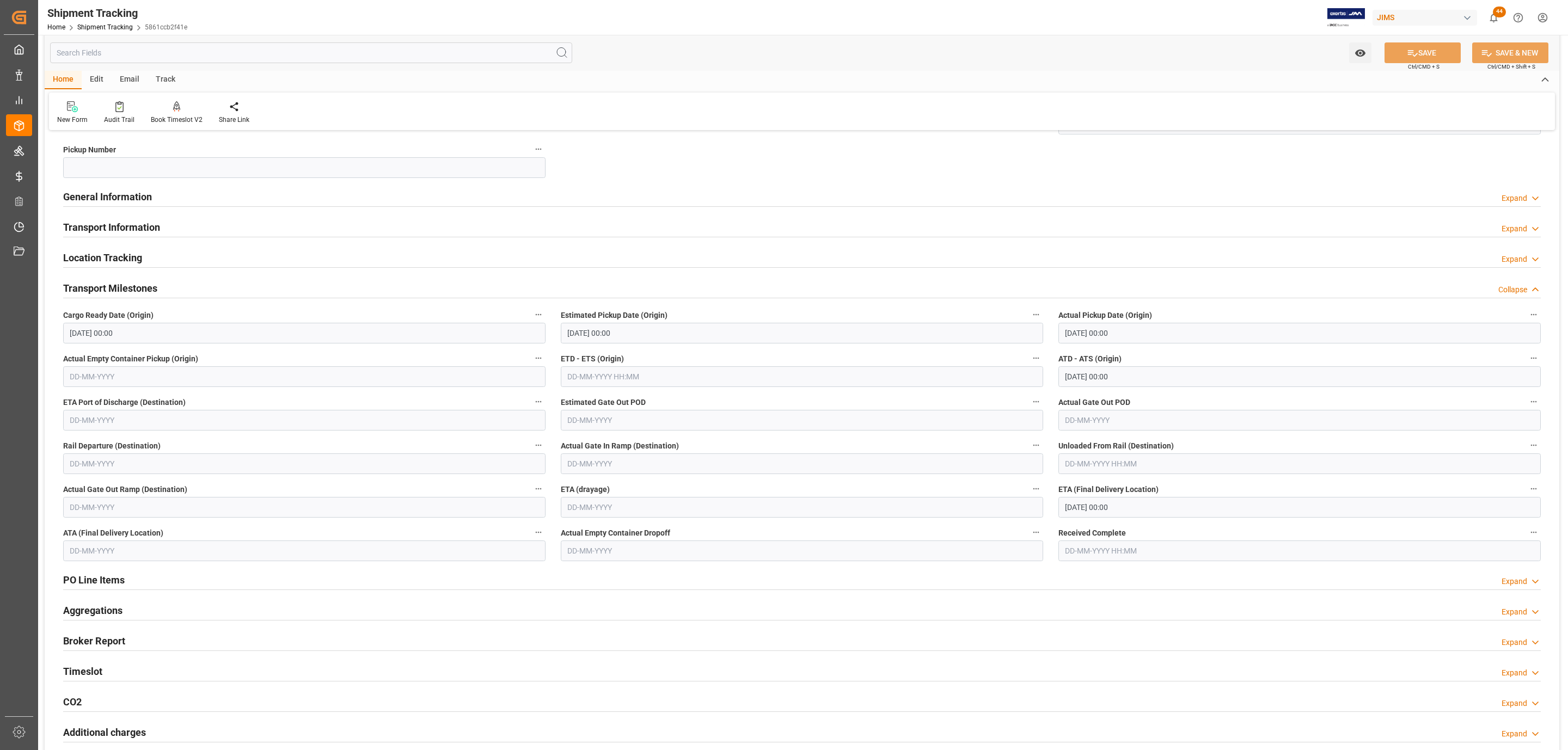
scroll to position [245, 0]
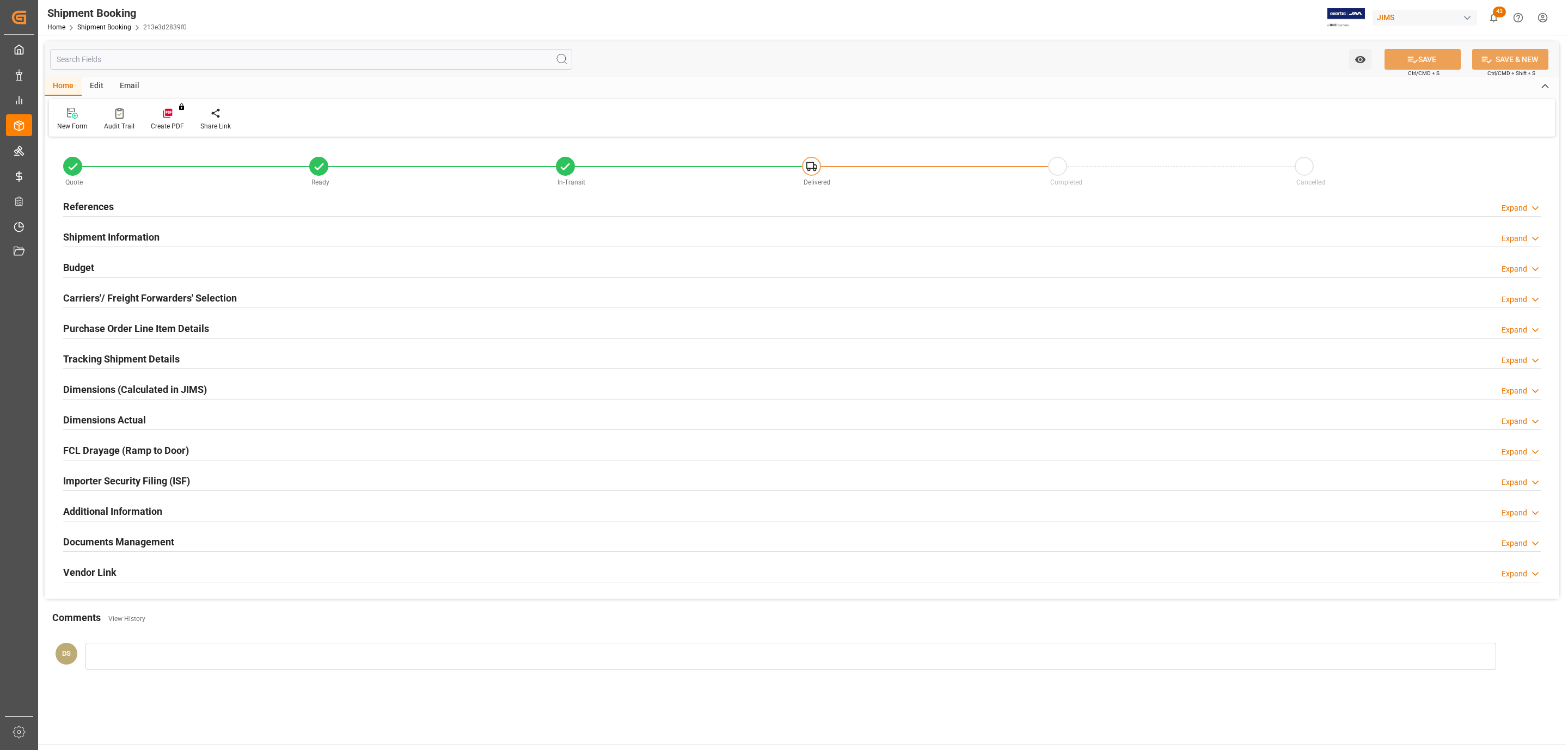
type input "1"
click at [139, 330] on h2 "Purchase Order Line Item Details" at bounding box center [136, 328] width 146 height 15
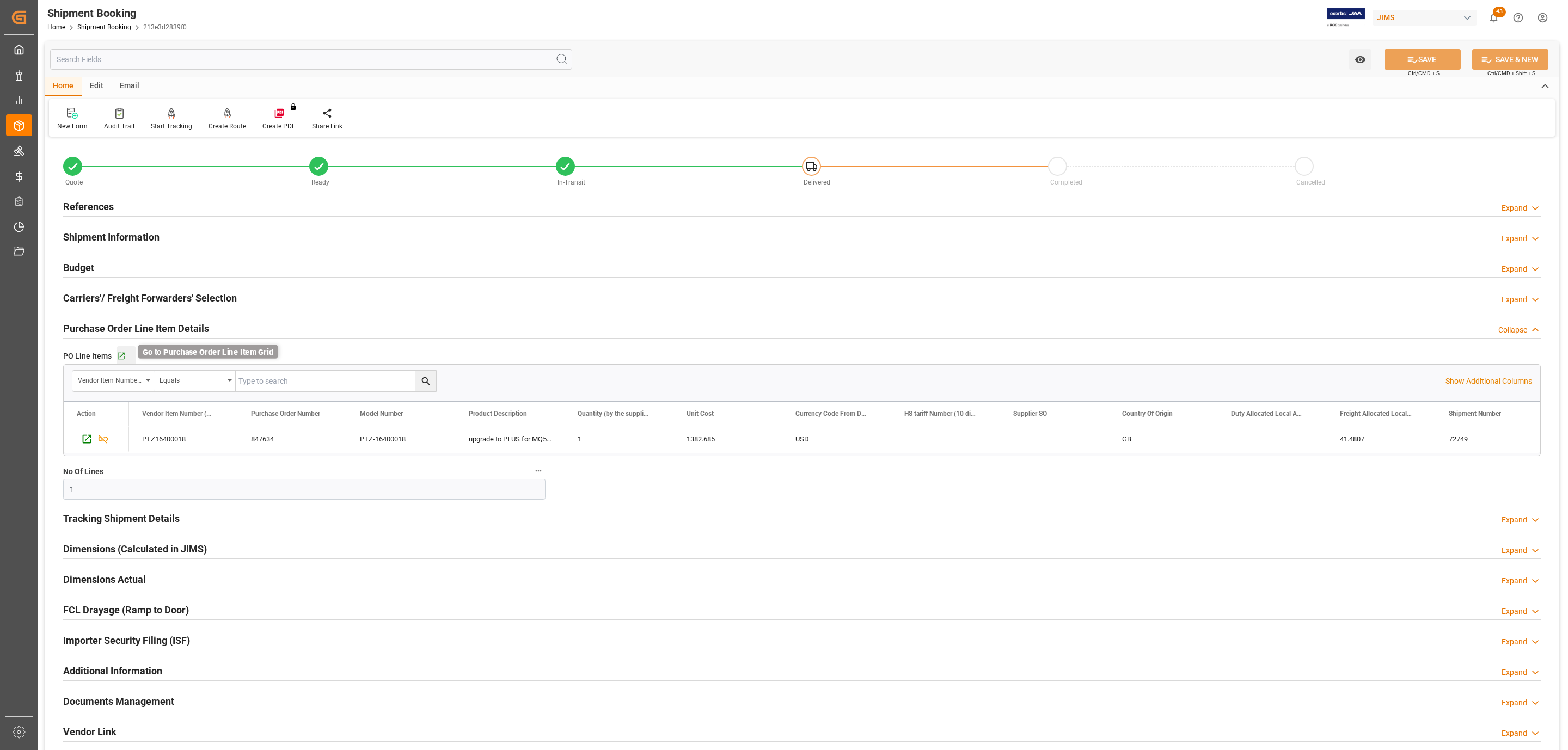
click at [124, 356] on icon "button" at bounding box center [121, 356] width 9 height 9
click at [154, 209] on div "References Expand" at bounding box center [802, 206] width 1478 height 21
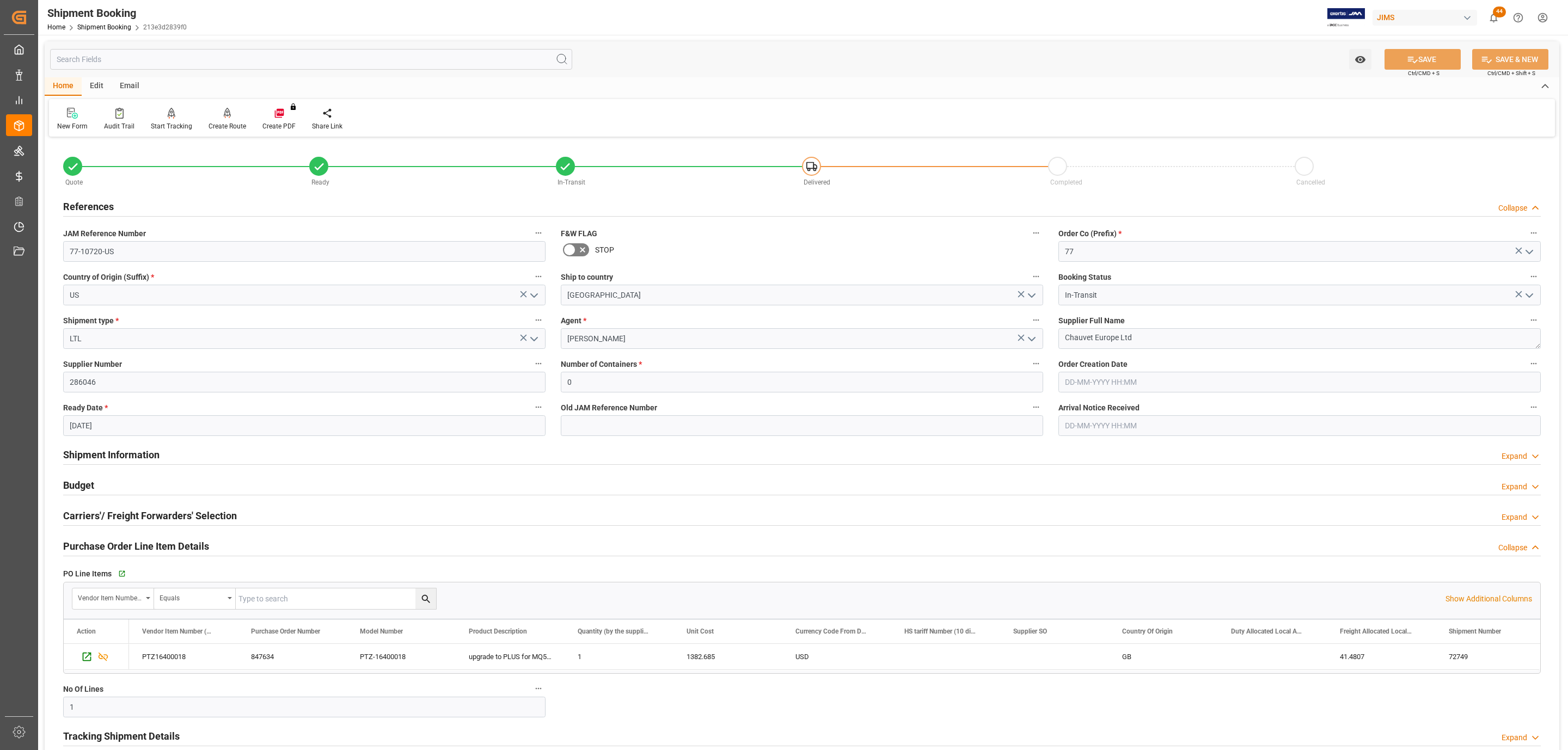
click at [154, 209] on div "References Collapse" at bounding box center [802, 206] width 1478 height 21
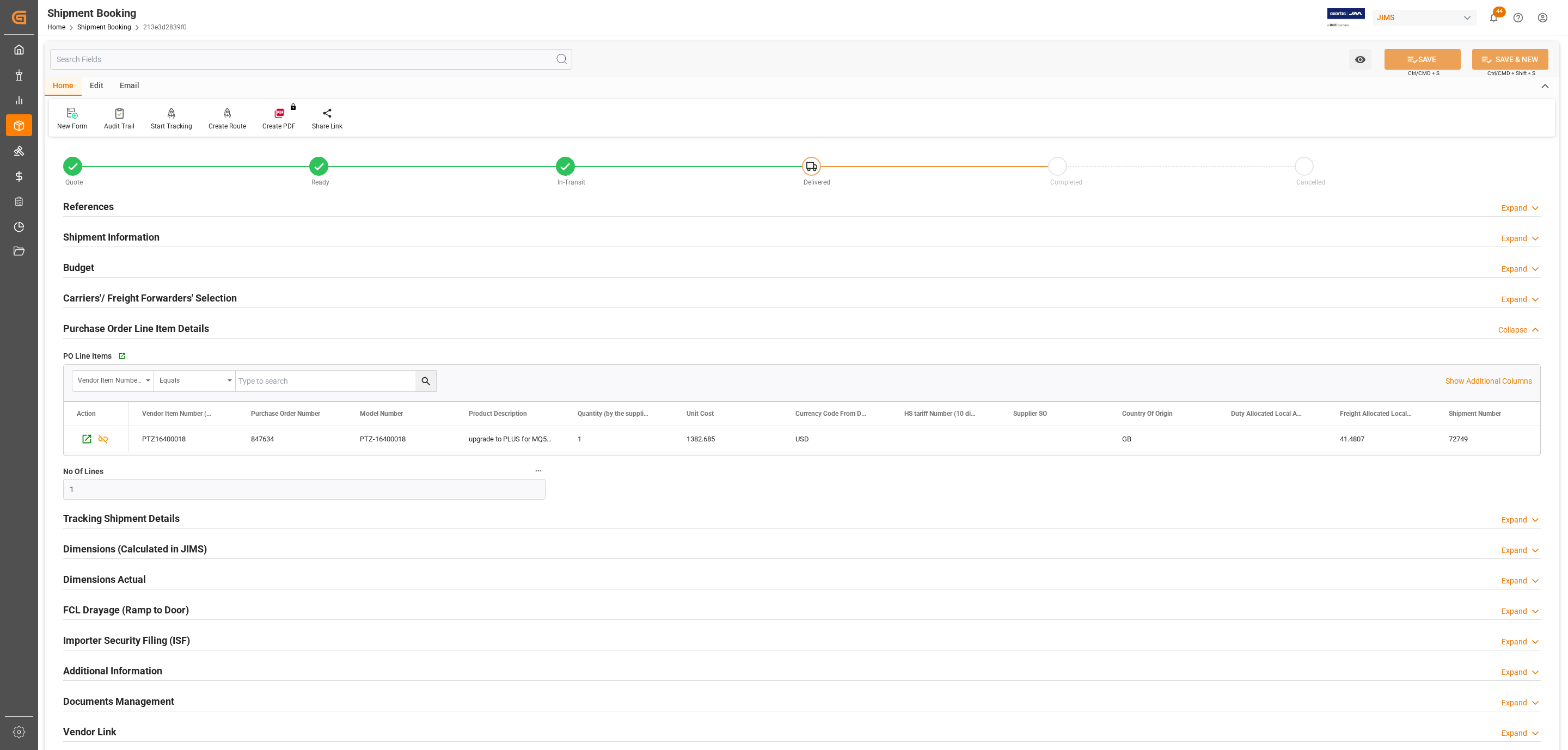
click at [121, 200] on div "References Expand" at bounding box center [802, 206] width 1478 height 21
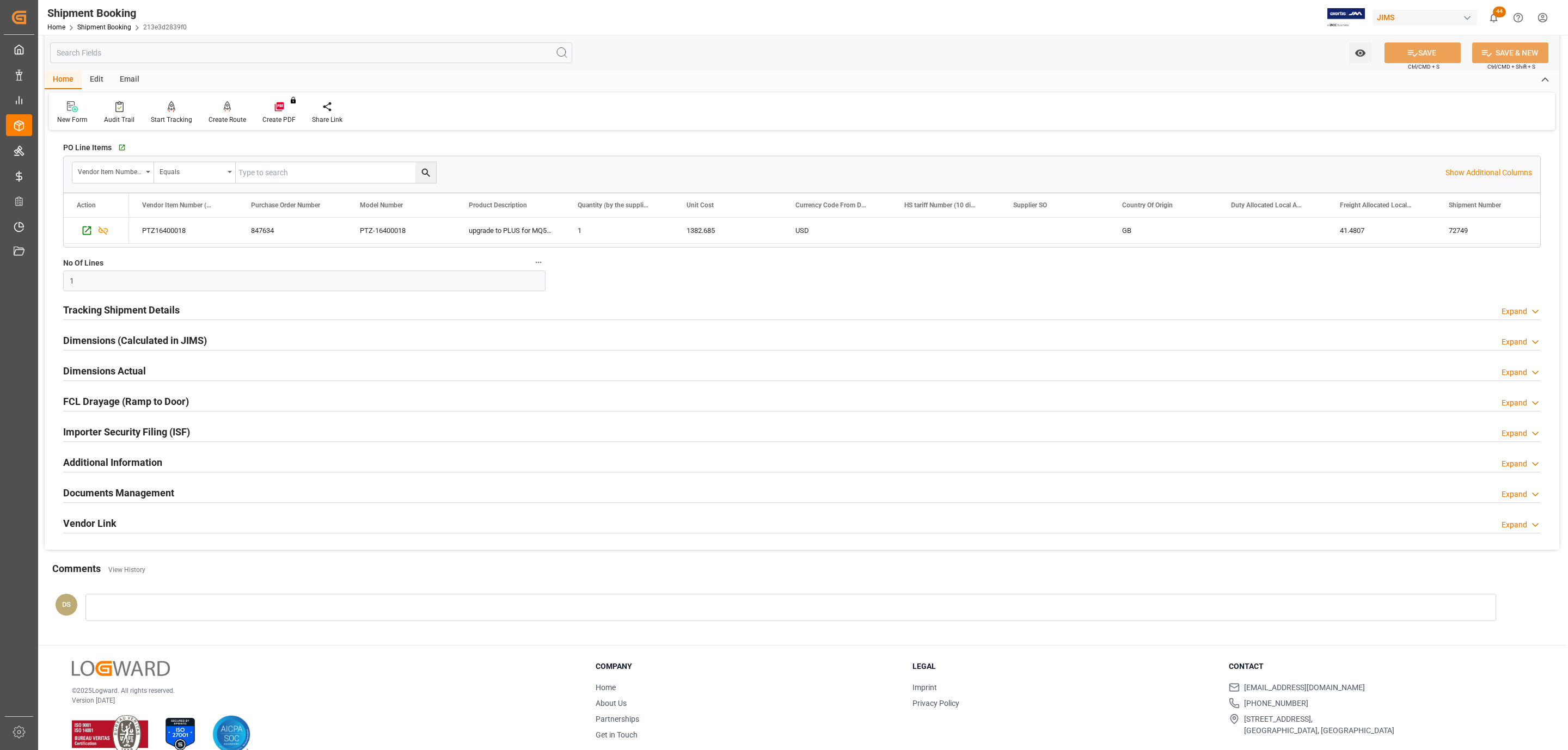
scroll to position [449, 0]
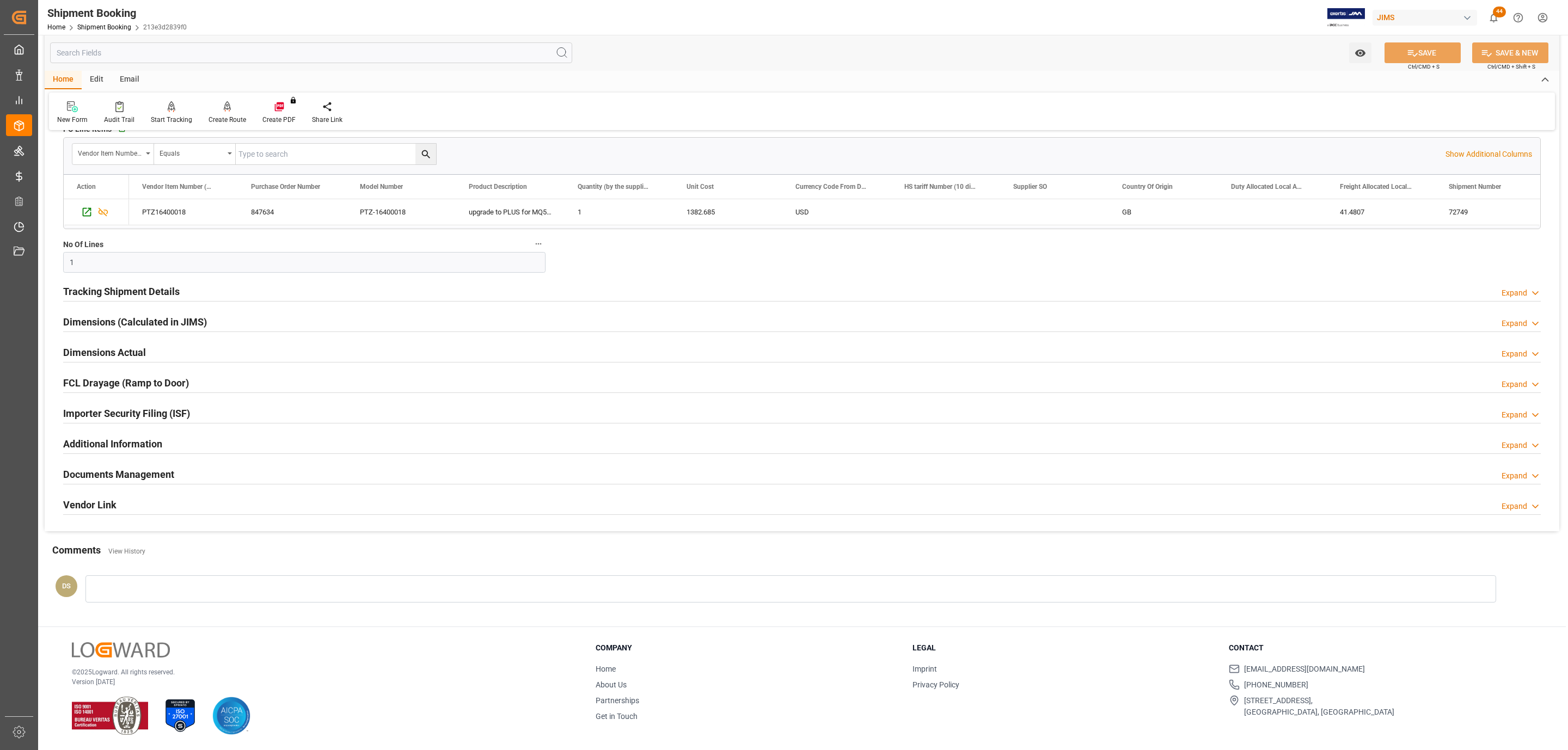
click at [168, 469] on h2 "Documents Management" at bounding box center [119, 474] width 111 height 15
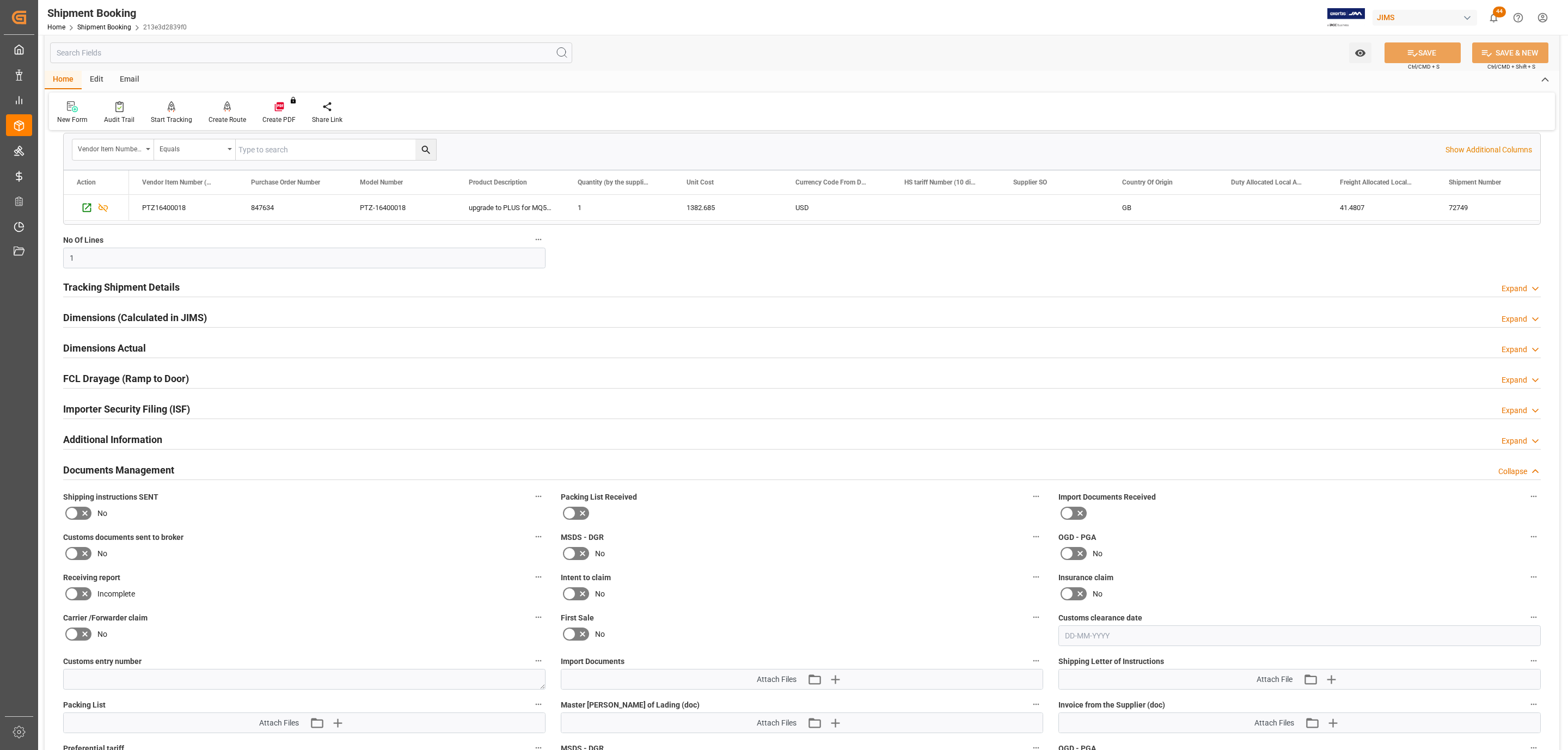
click at [71, 513] on icon at bounding box center [72, 513] width 13 height 13
click at [0, 0] on input "checkbox" at bounding box center [0, 0] width 0 height 0
click at [79, 562] on label at bounding box center [79, 554] width 31 height 17
click at [0, 0] on input "checkbox" at bounding box center [0, 0] width 0 height 0
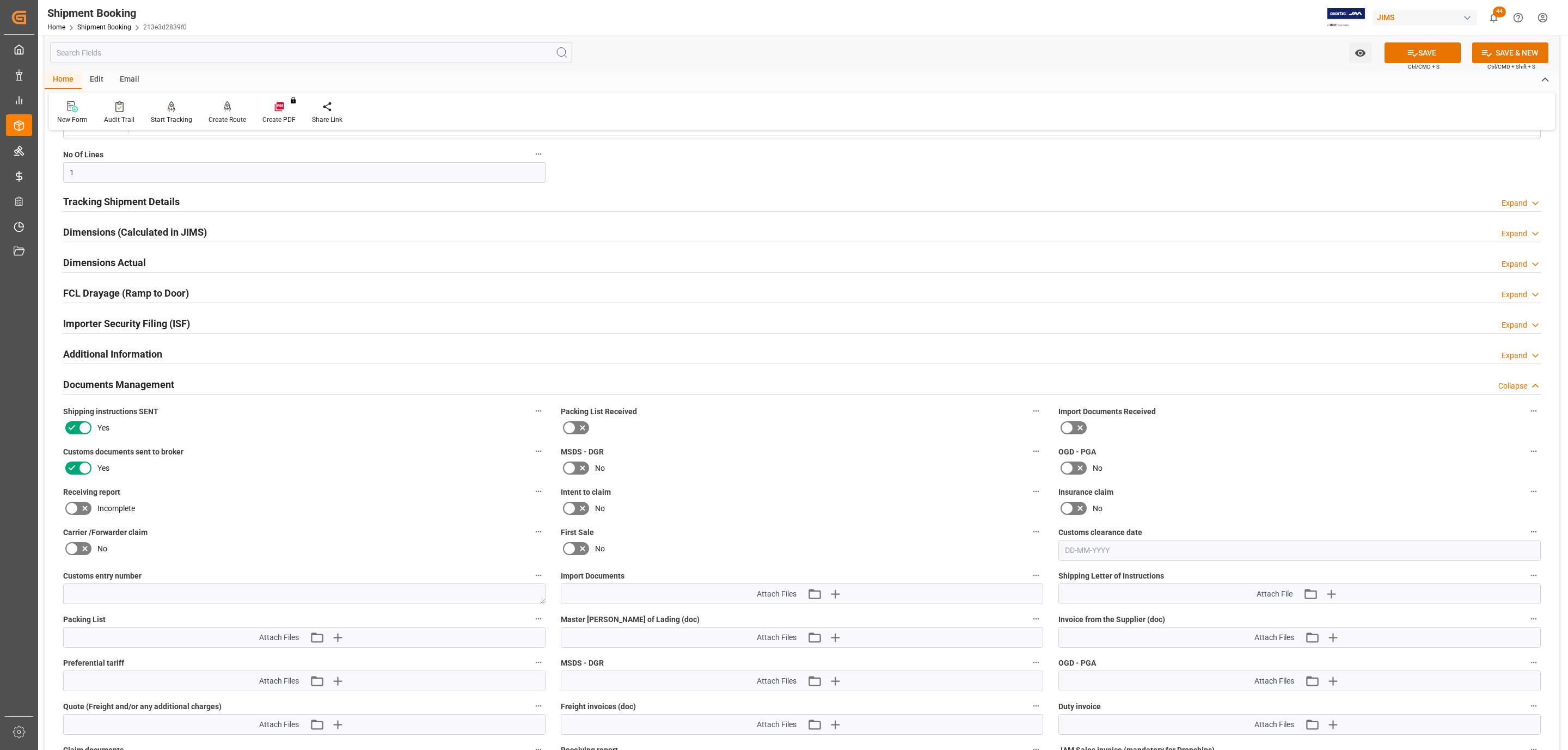
scroll to position [613, 0]
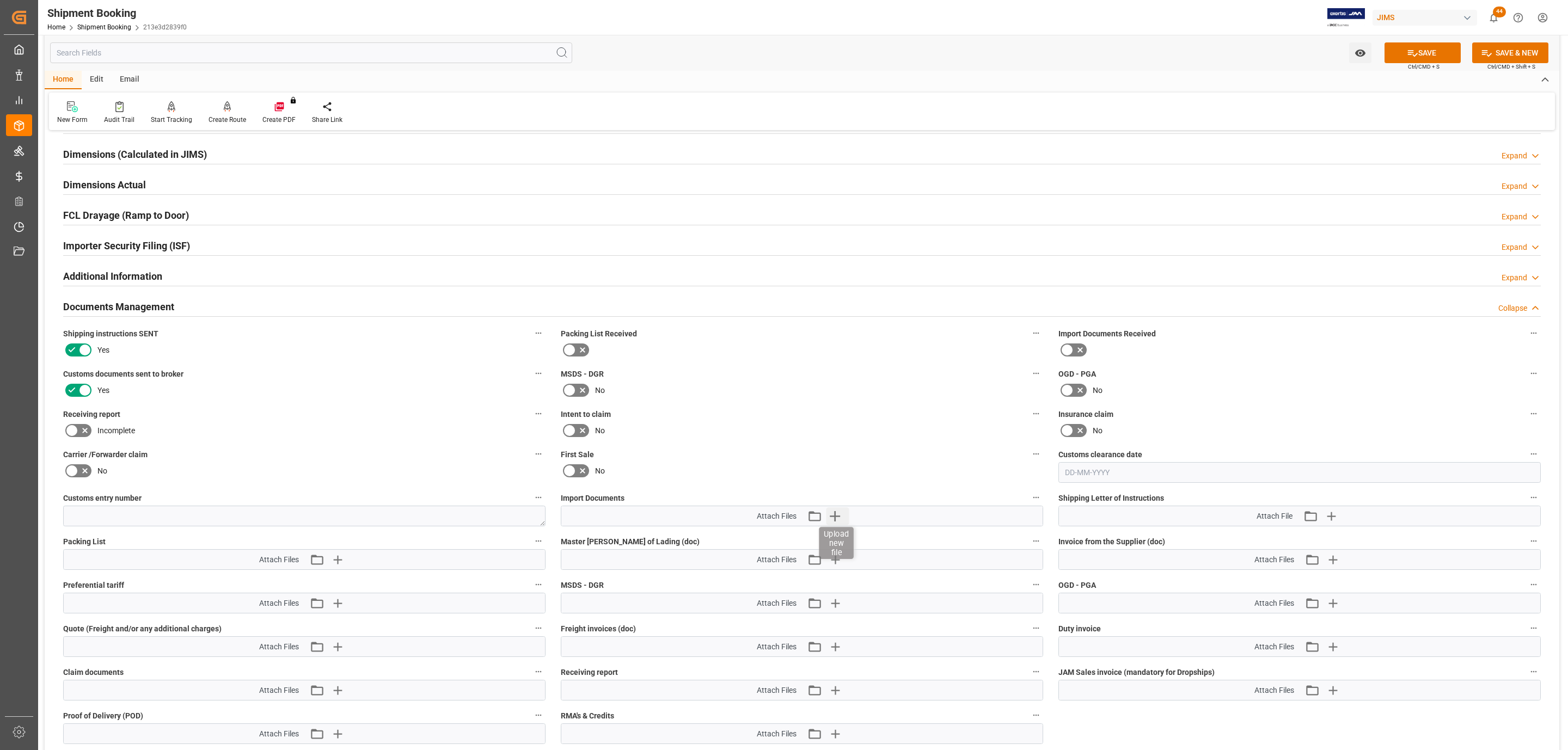
click at [840, 516] on icon "button" at bounding box center [835, 516] width 17 height 17
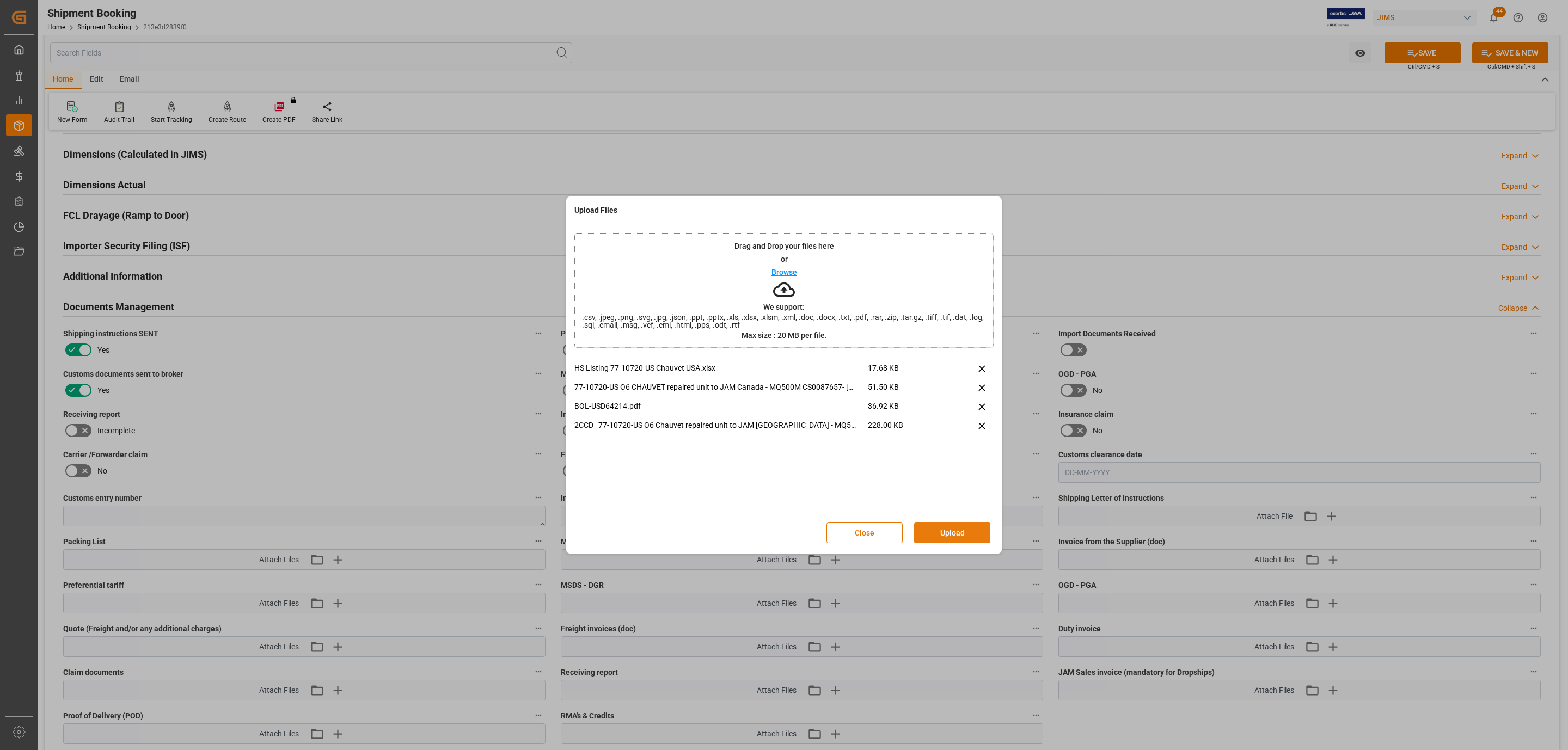
click at [953, 527] on button "Upload" at bounding box center [953, 532] width 76 height 21
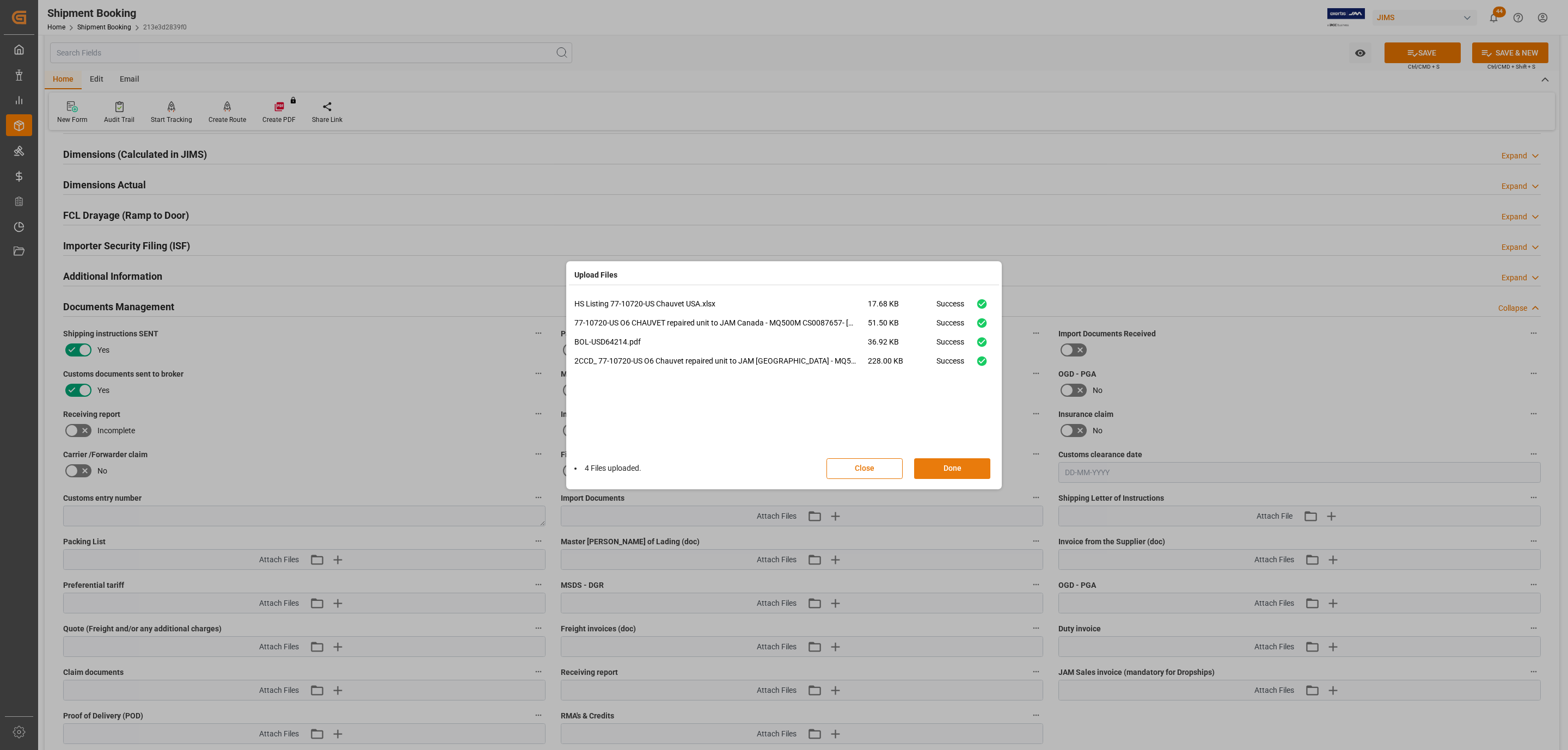
click at [969, 462] on button "Done" at bounding box center [953, 468] width 76 height 21
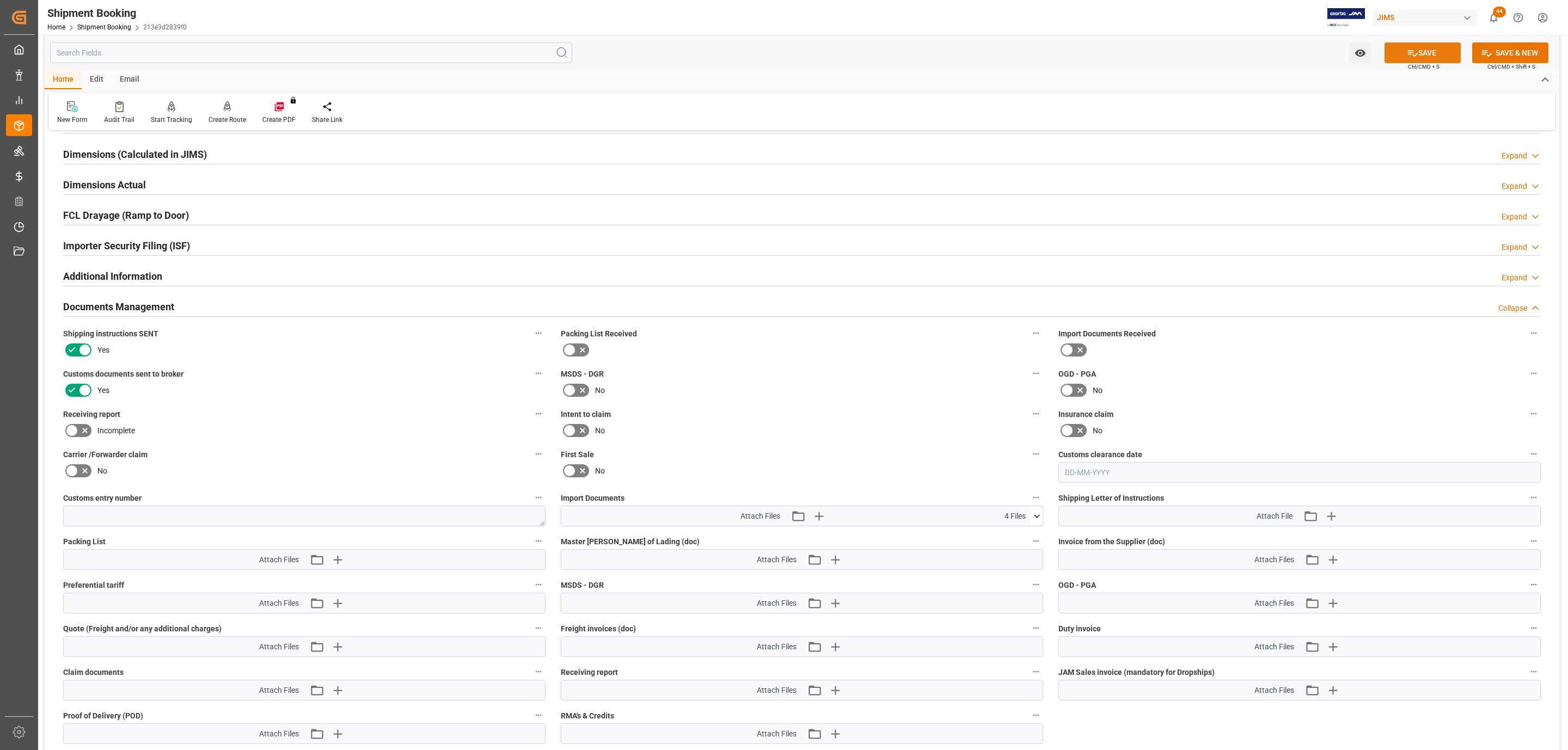
click at [1414, 57] on icon at bounding box center [1412, 53] width 11 height 11
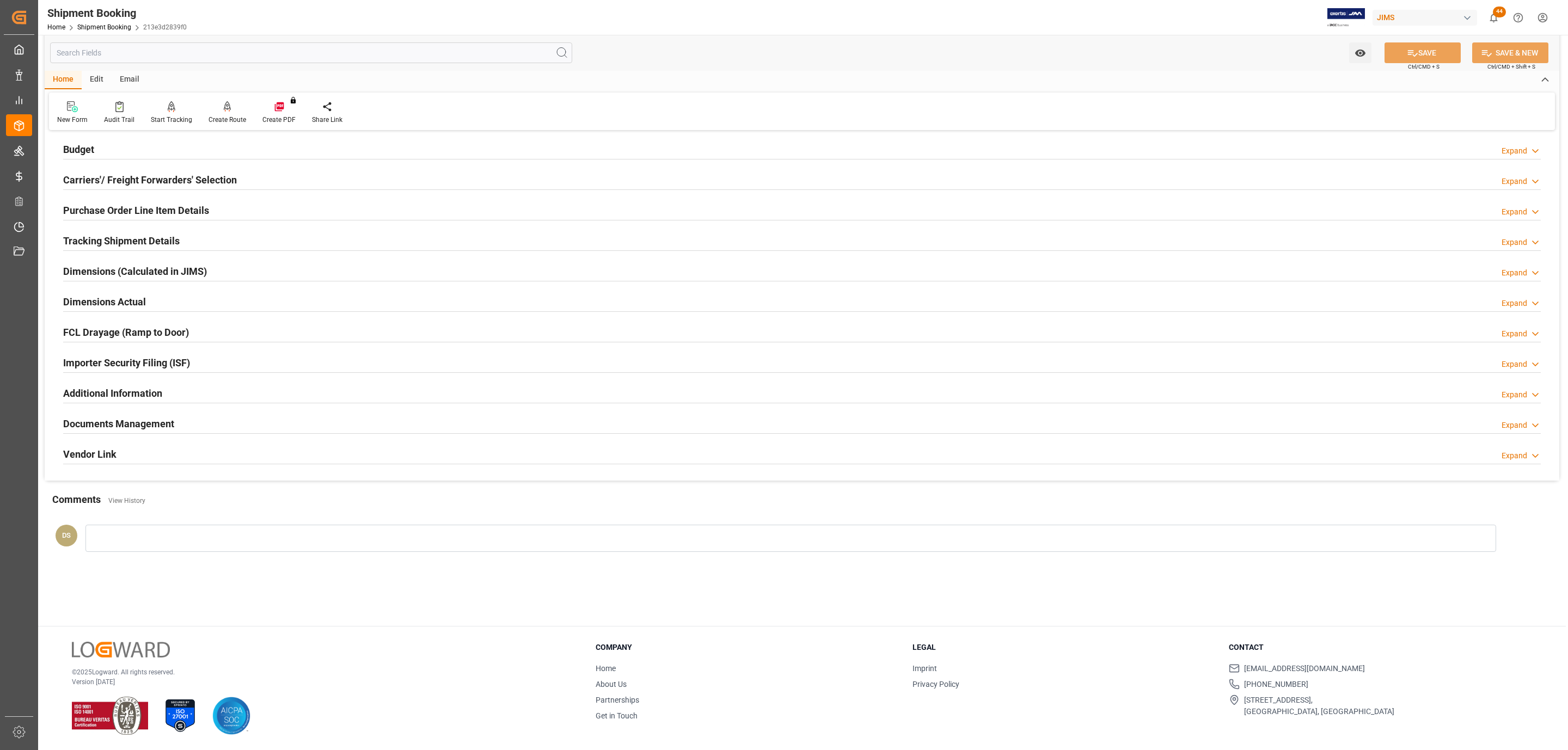
scroll to position [0, 0]
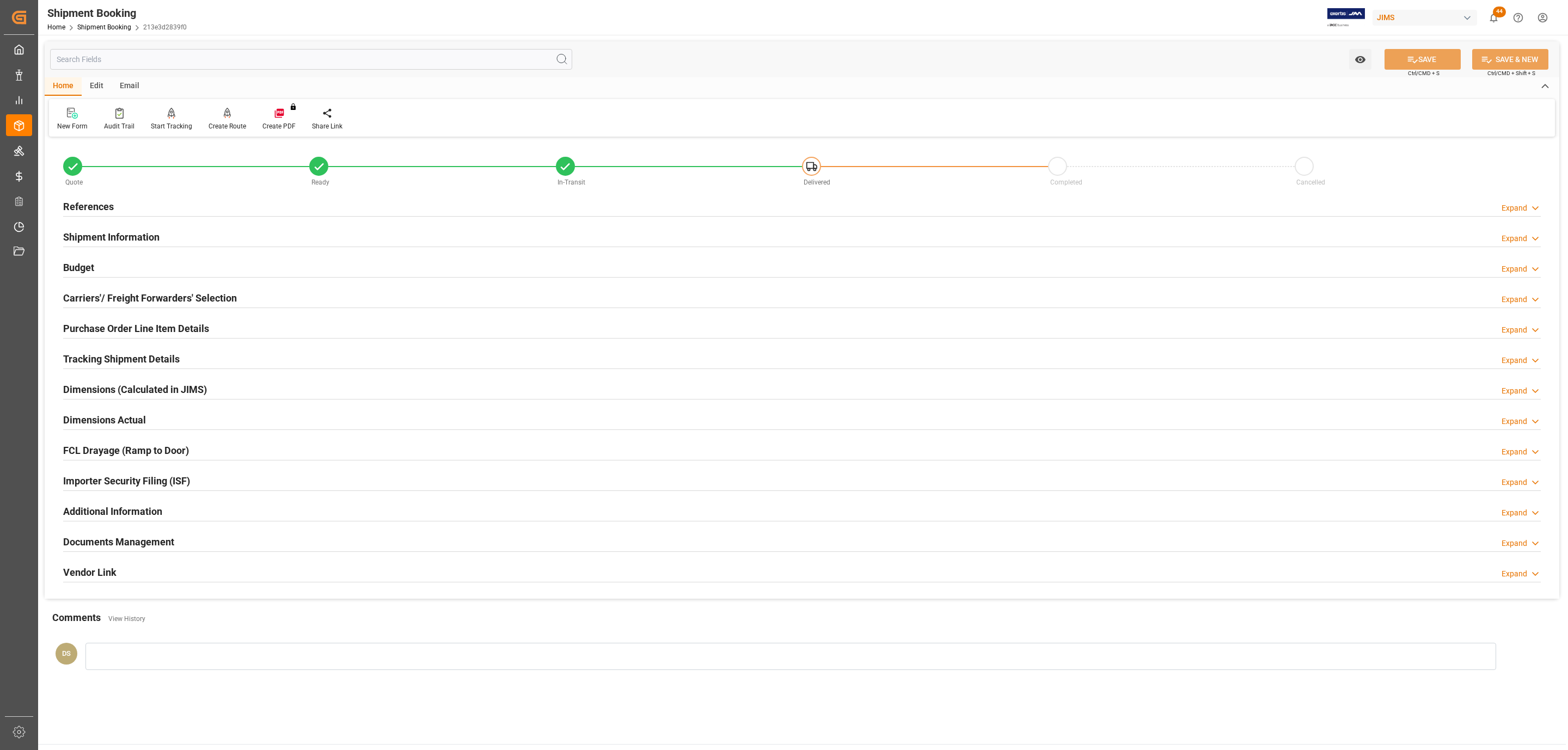
click at [129, 294] on h2 "Carriers'/ Freight Forwarders' Selection" at bounding box center [150, 298] width 174 height 15
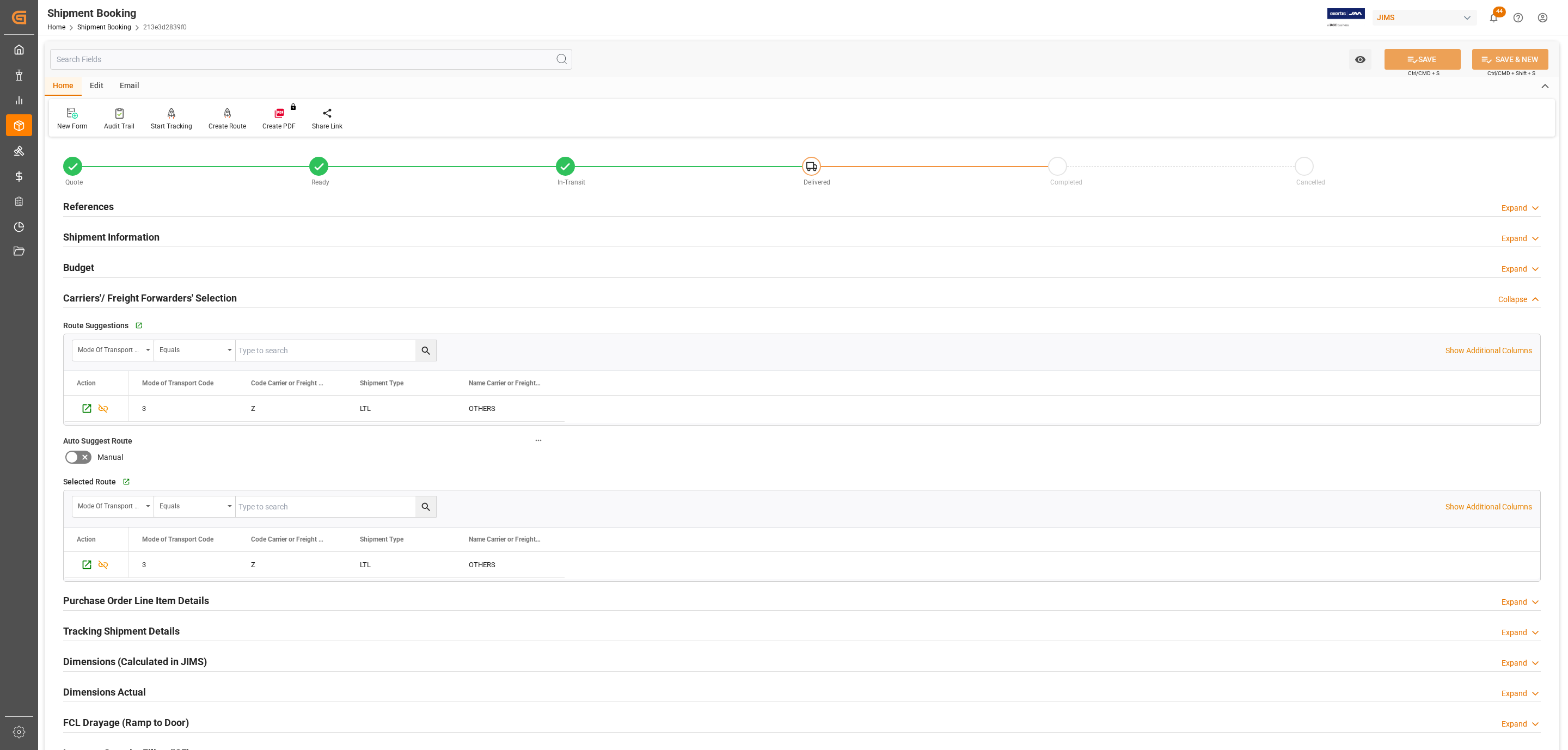
click at [129, 294] on h2 "Carriers'/ Freight Forwarders' Selection" at bounding box center [150, 298] width 174 height 15
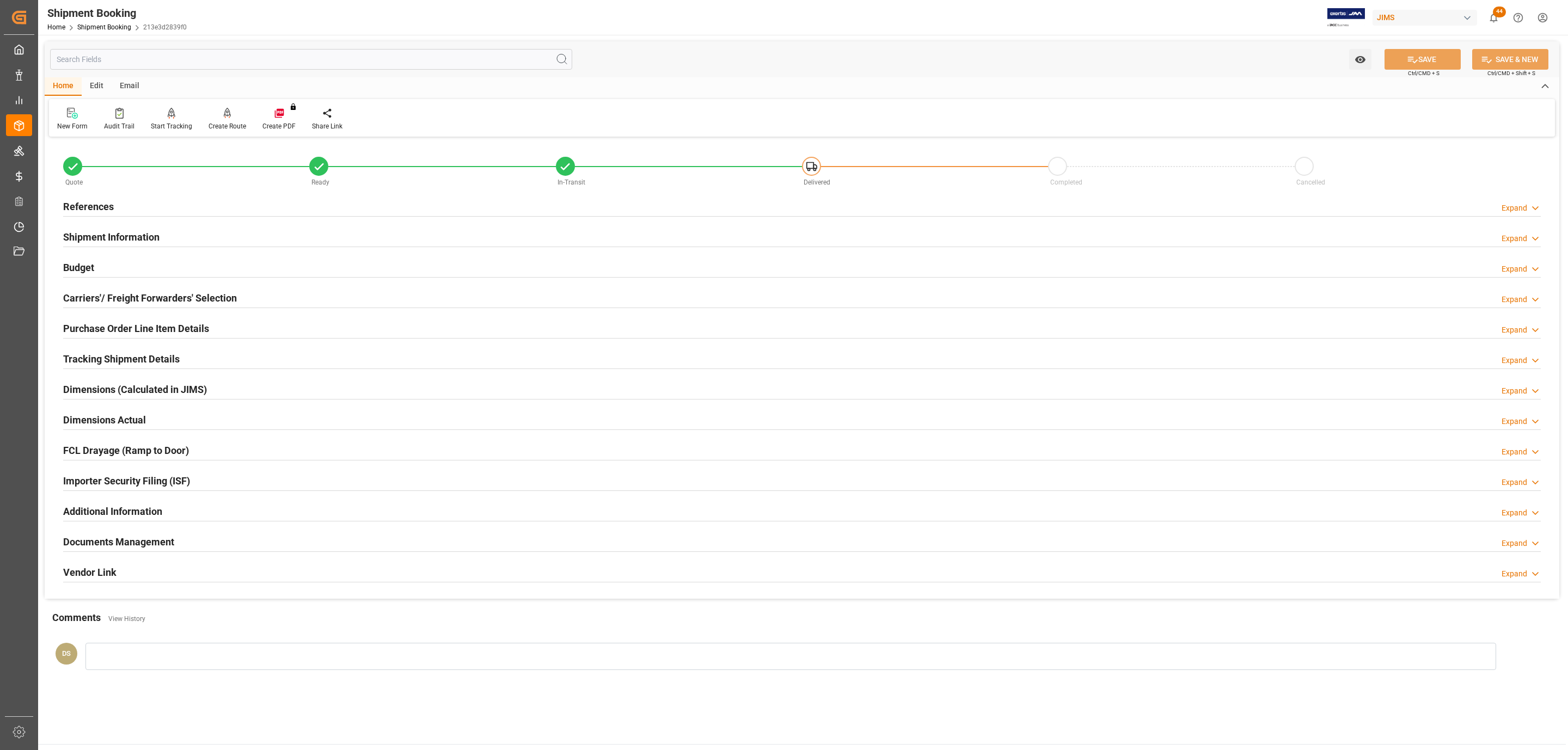
click at [114, 271] on div "Budget Expand" at bounding box center [802, 266] width 1478 height 21
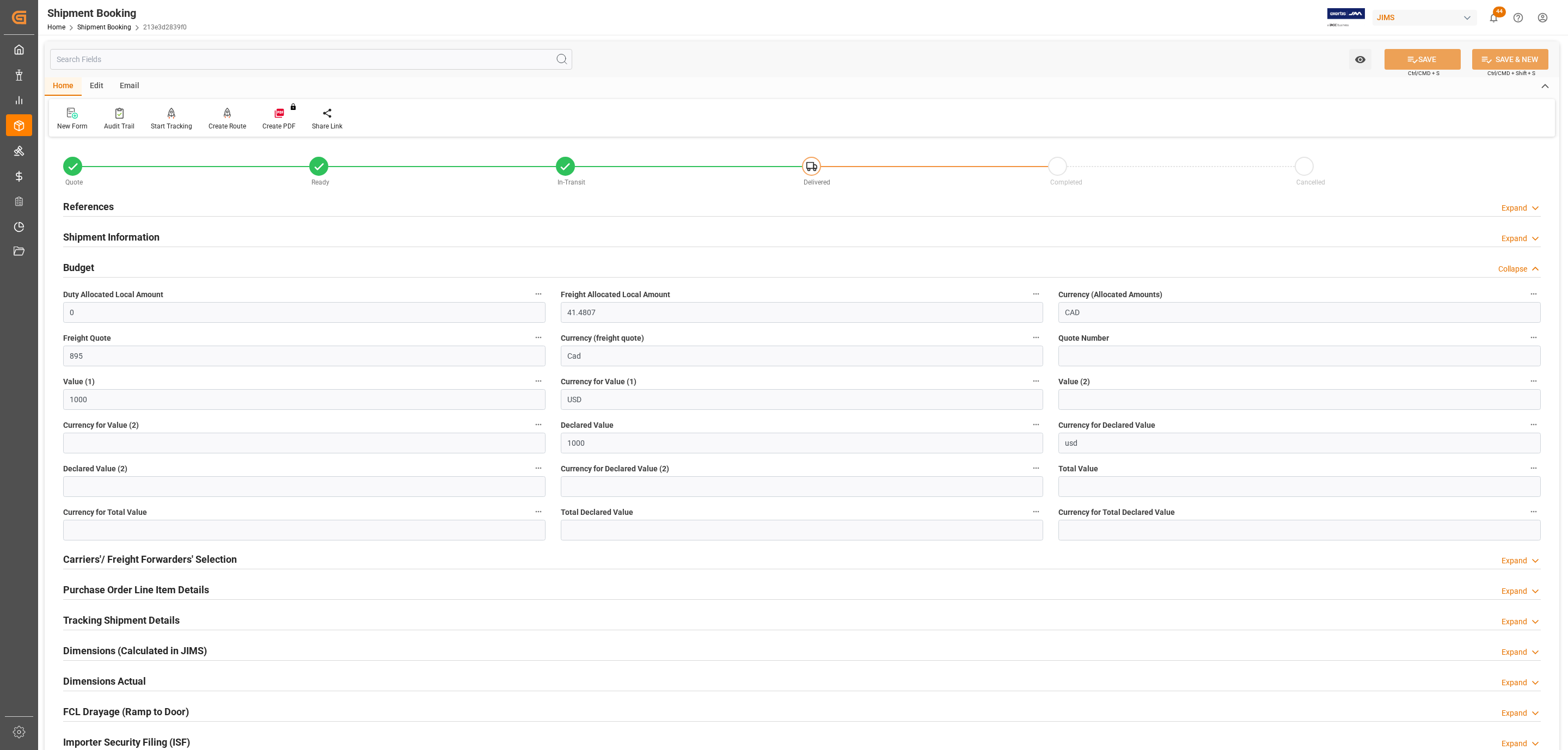
click at [105, 188] on div "Quote" at bounding box center [186, 181] width 246 height 12
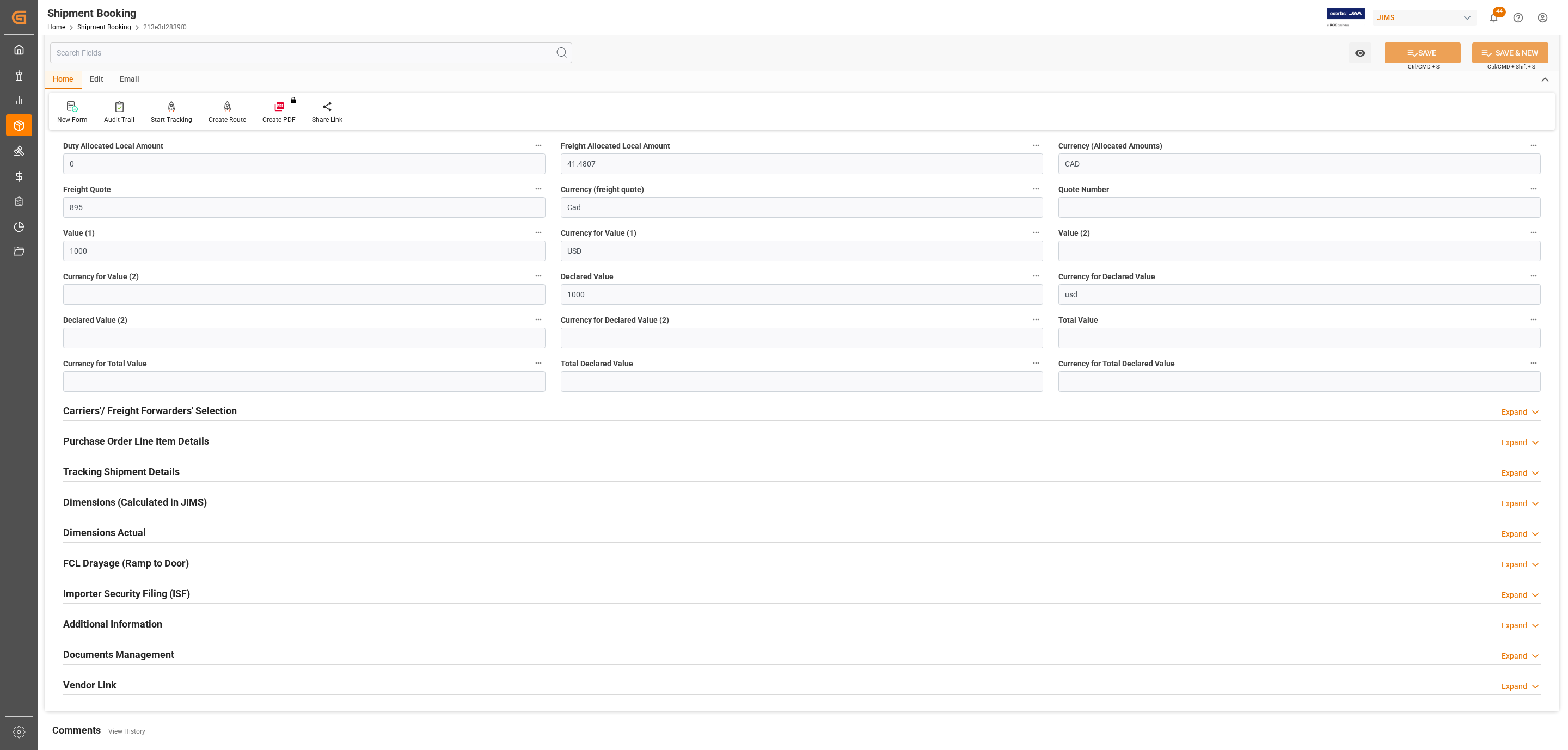
scroll to position [332, 0]
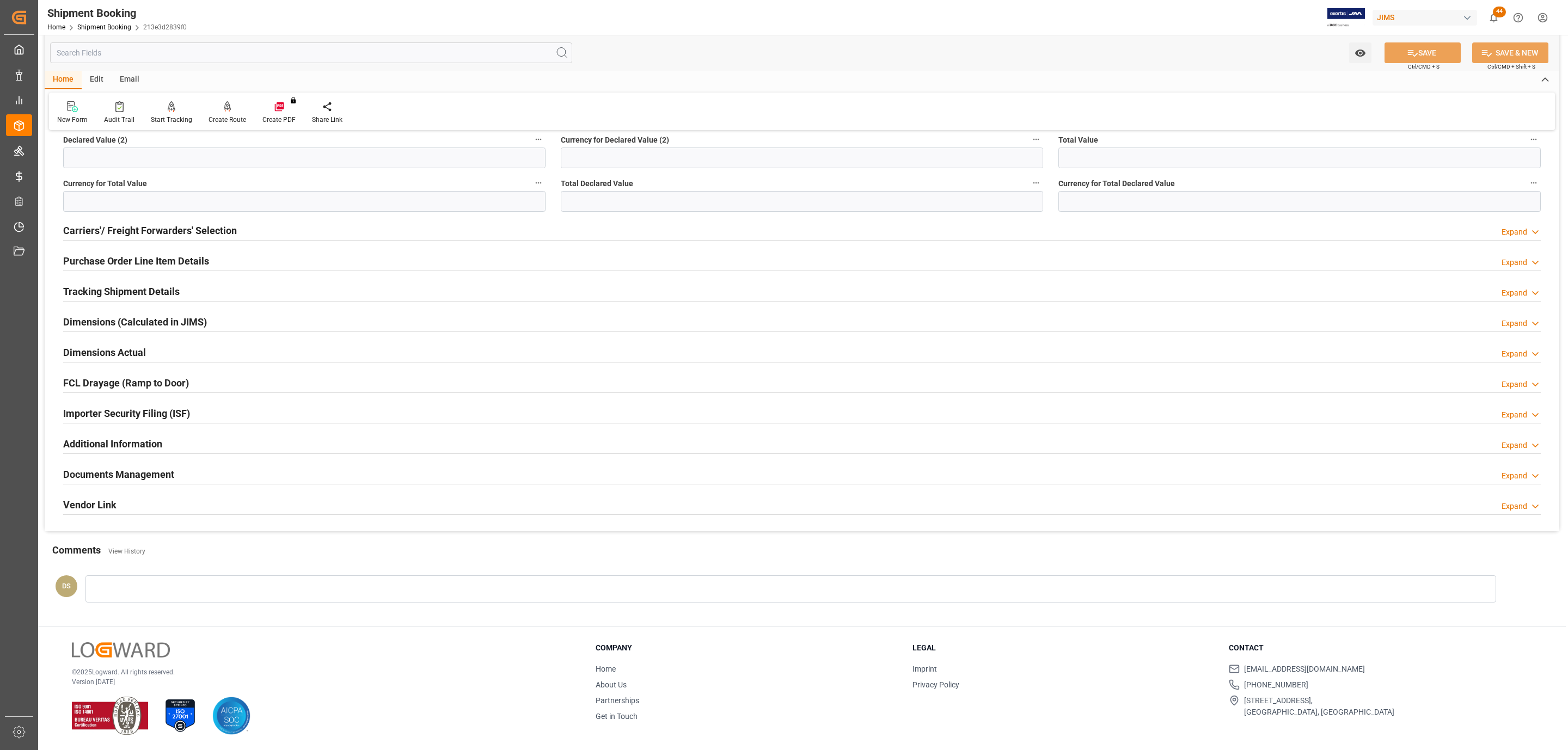
click at [141, 280] on div "Tracking Shipment Details" at bounding box center [121, 290] width 117 height 21
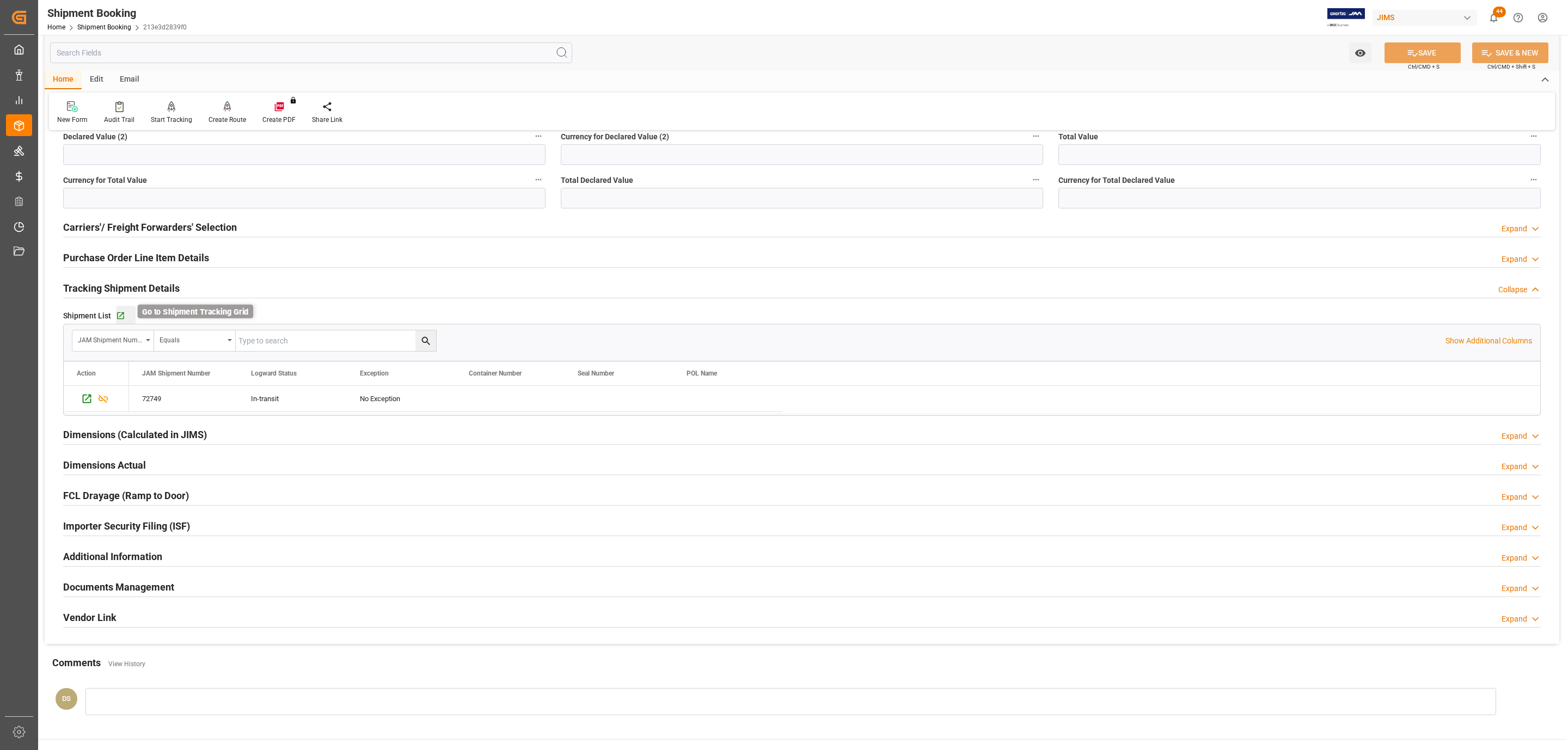
click at [121, 317] on icon "button" at bounding box center [121, 316] width 9 height 9
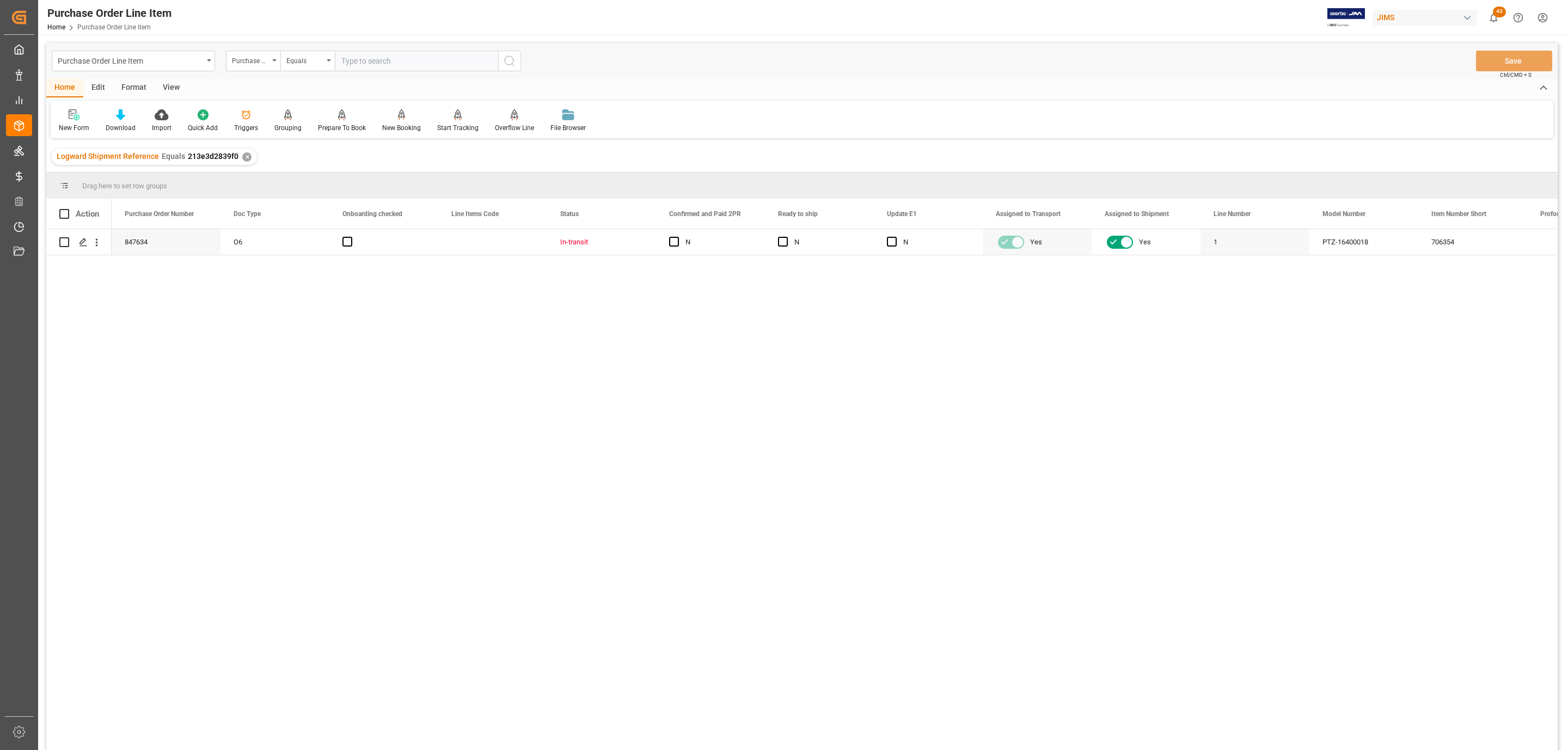
click at [176, 89] on div "View" at bounding box center [172, 88] width 33 height 19
click at [108, 116] on div at bounding box center [123, 114] width 55 height 11
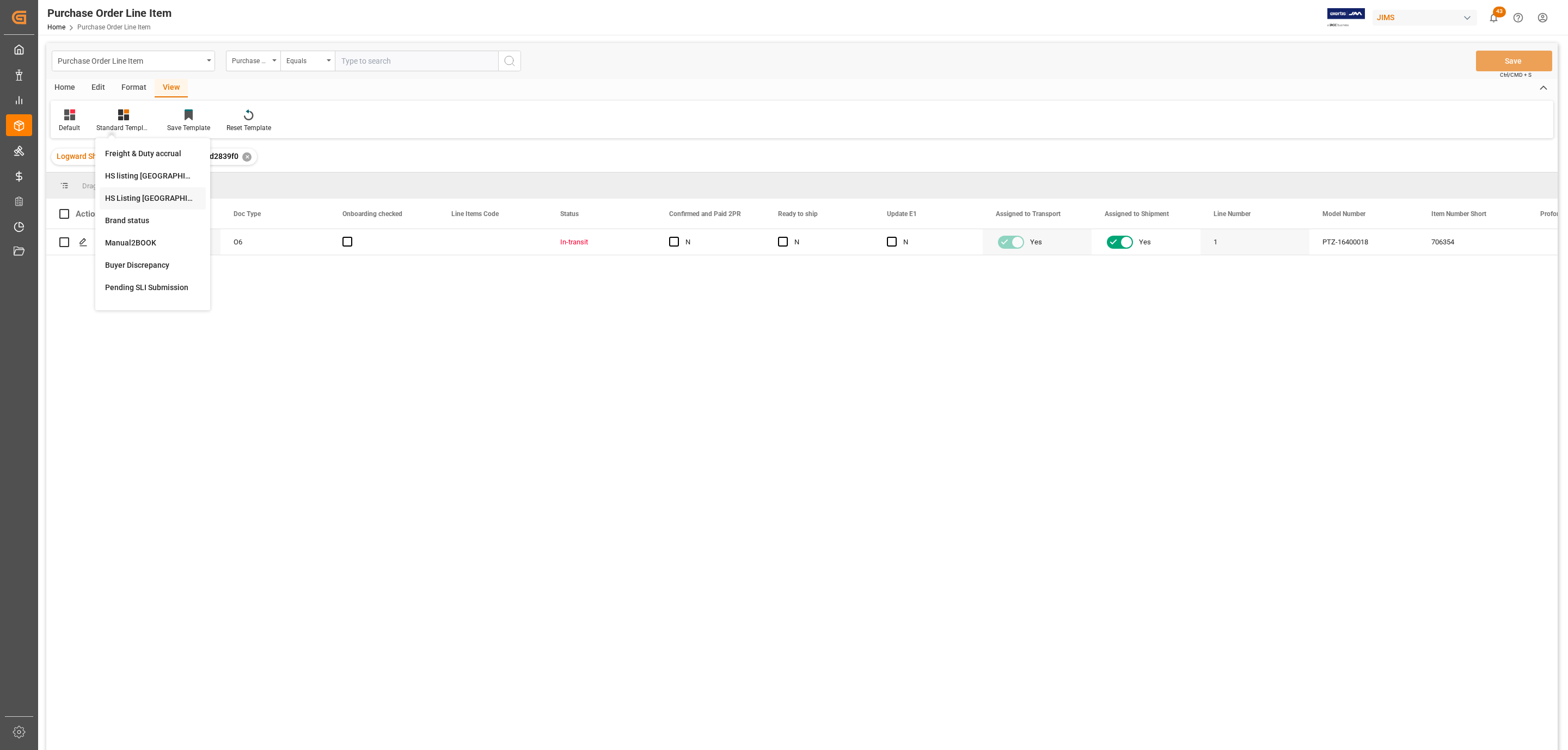
click at [185, 196] on div "HS Listing [GEOGRAPHIC_DATA]" at bounding box center [152, 198] width 95 height 11
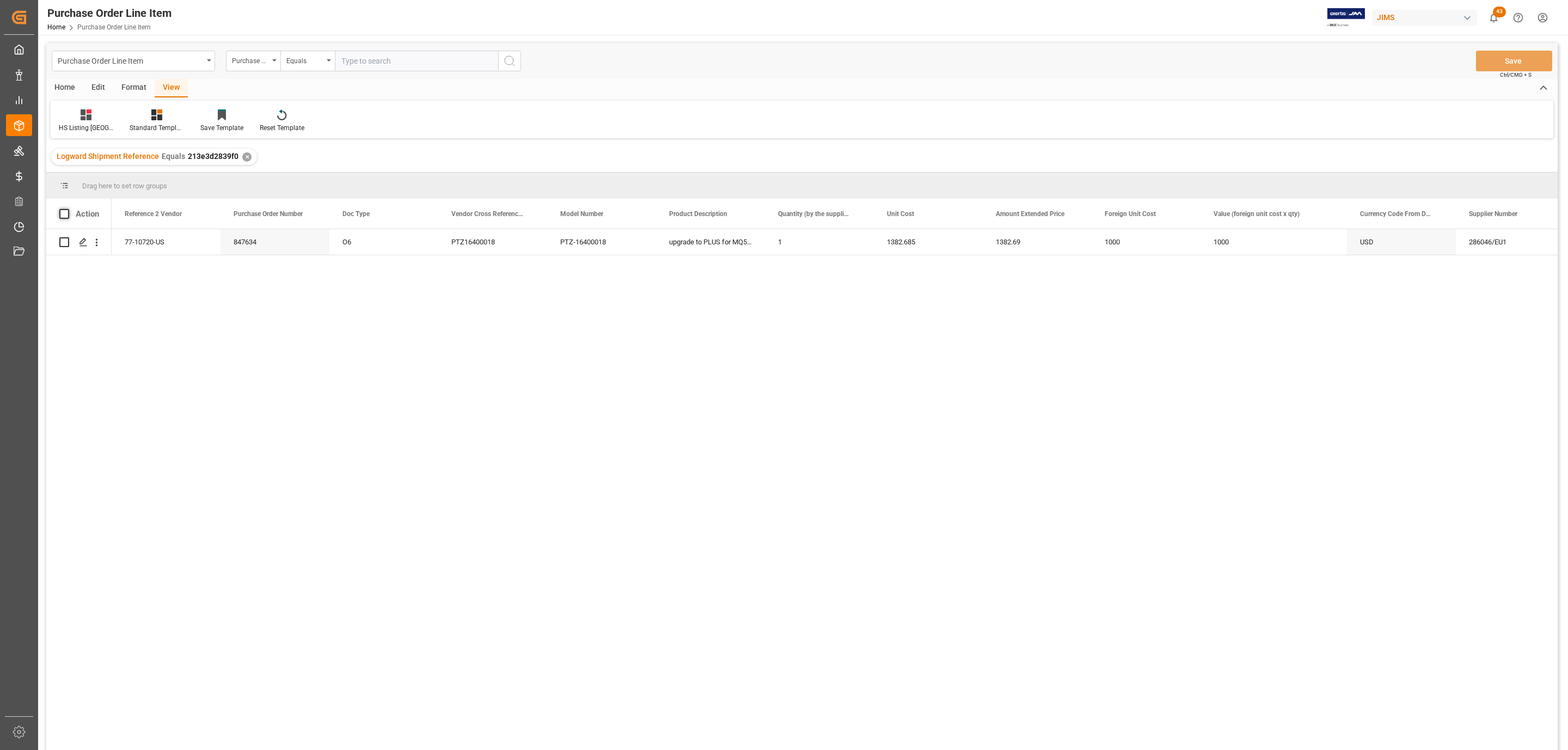
click at [62, 211] on span at bounding box center [64, 214] width 10 height 10
click at [67, 209] on input "checkbox" at bounding box center [67, 209] width 0 height 0
checkbox input "true"
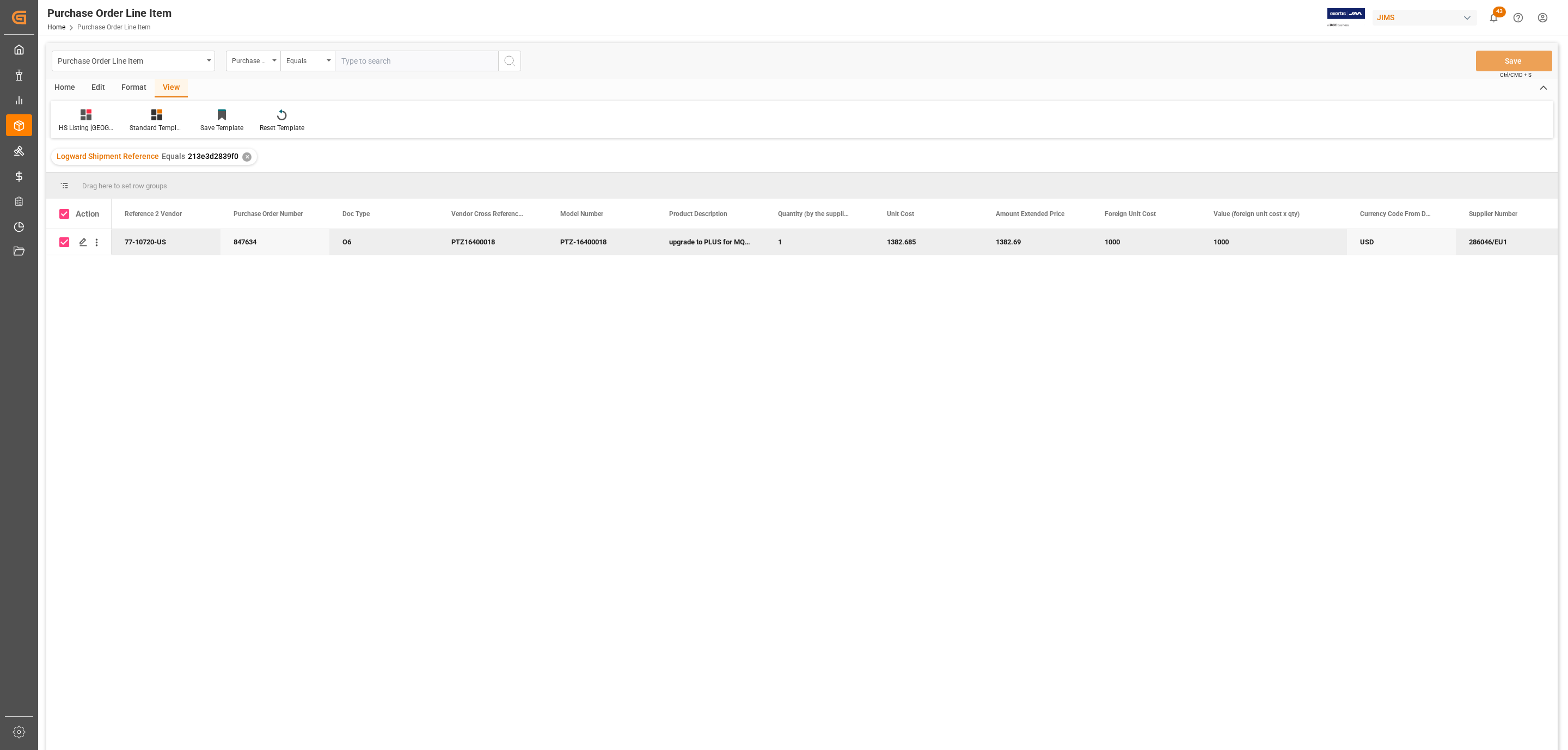
click at [66, 85] on div "Home" at bounding box center [64, 88] width 37 height 19
click at [125, 119] on div at bounding box center [120, 114] width 30 height 11
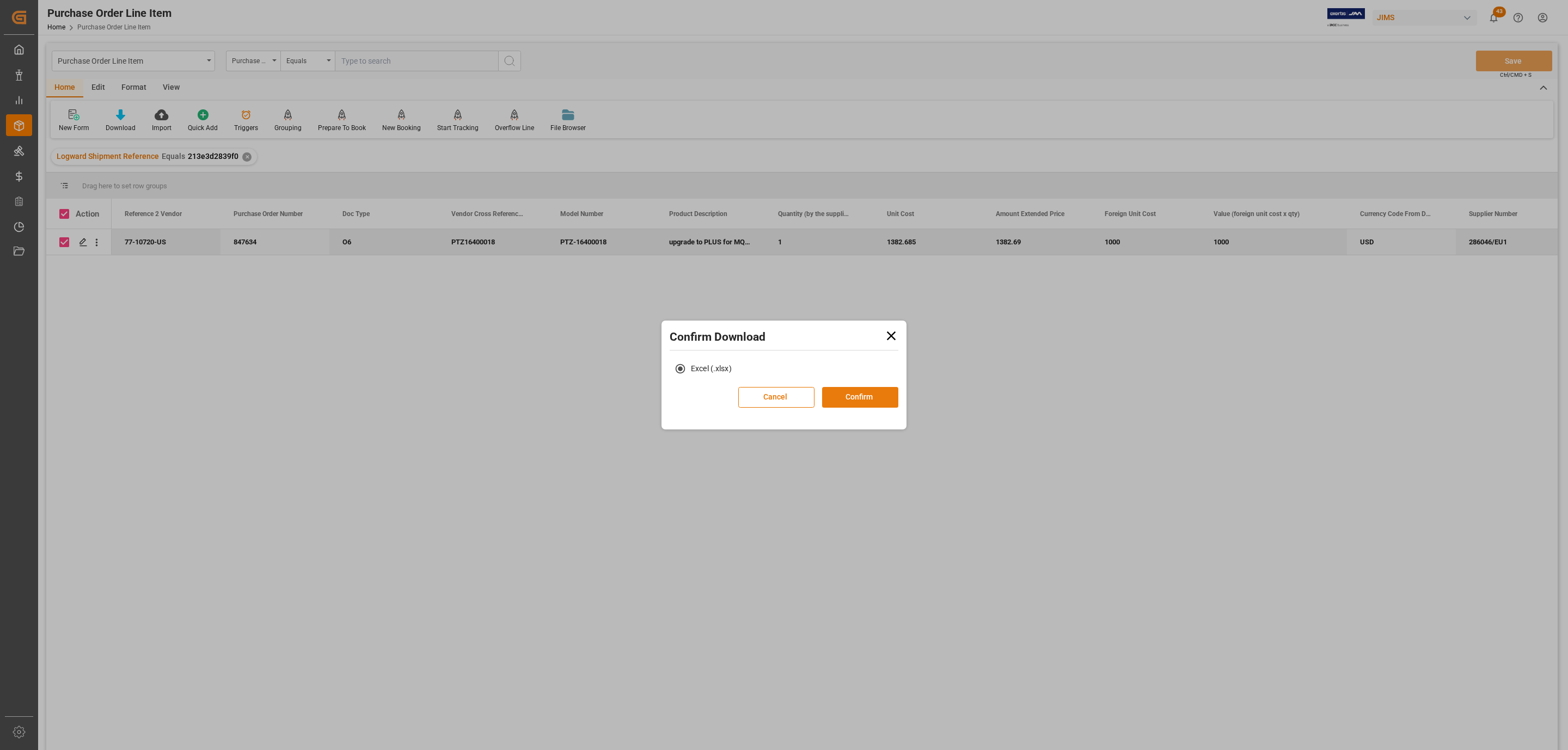
click at [888, 402] on button "Confirm" at bounding box center [860, 397] width 76 height 21
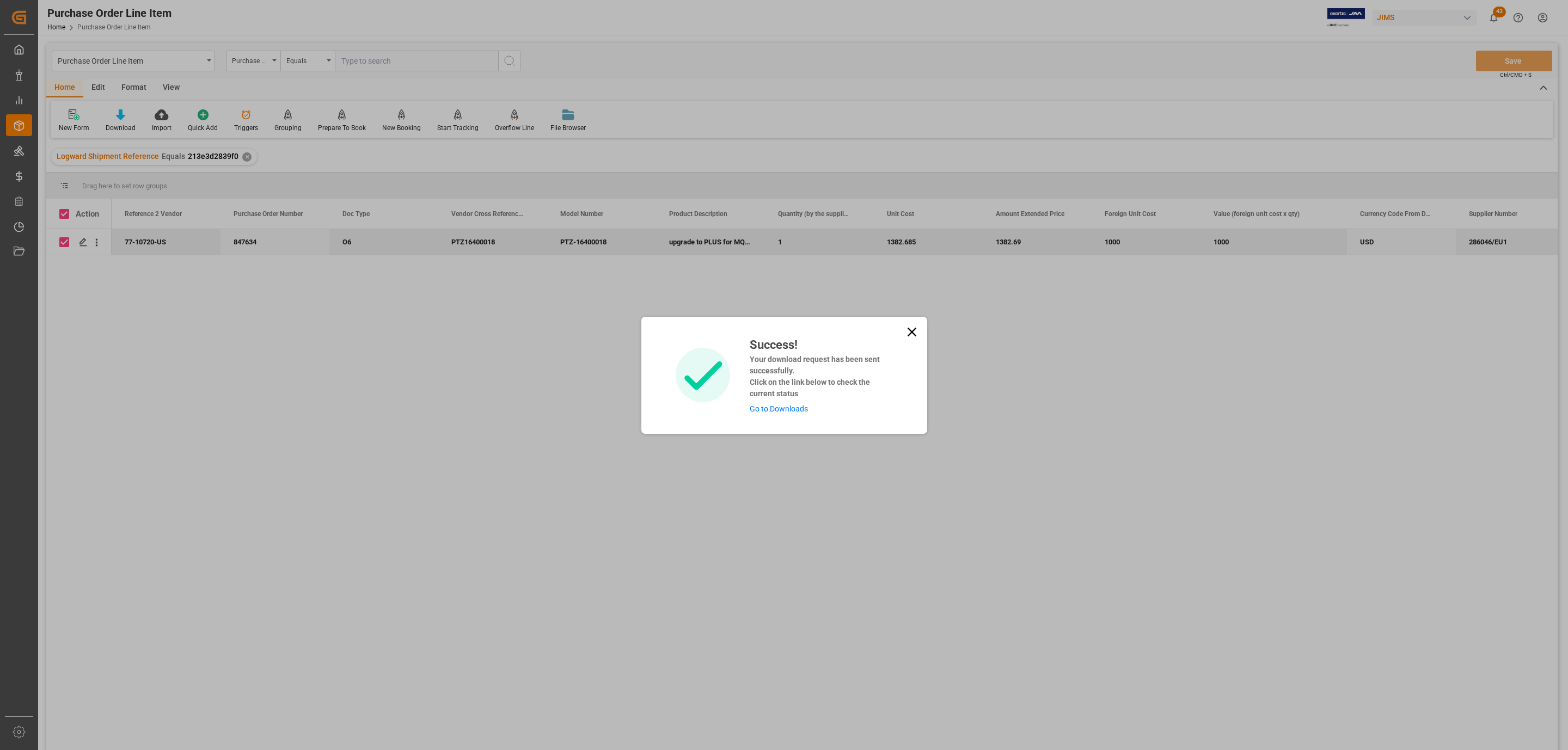
click at [798, 408] on link "Go to Downloads" at bounding box center [778, 408] width 58 height 9
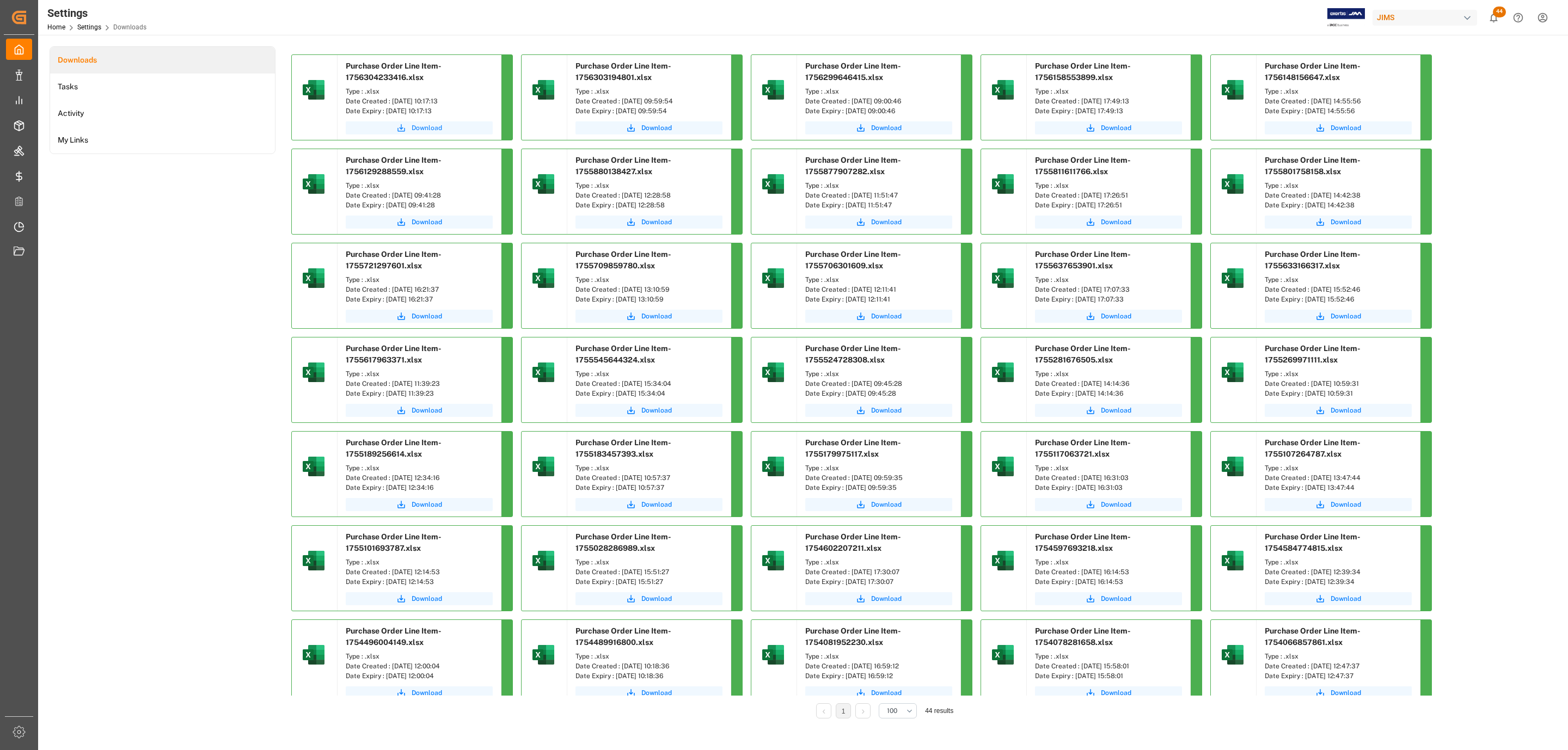
click at [420, 128] on span "Download" at bounding box center [427, 127] width 31 height 10
